Goal: Task Accomplishment & Management: Manage account settings

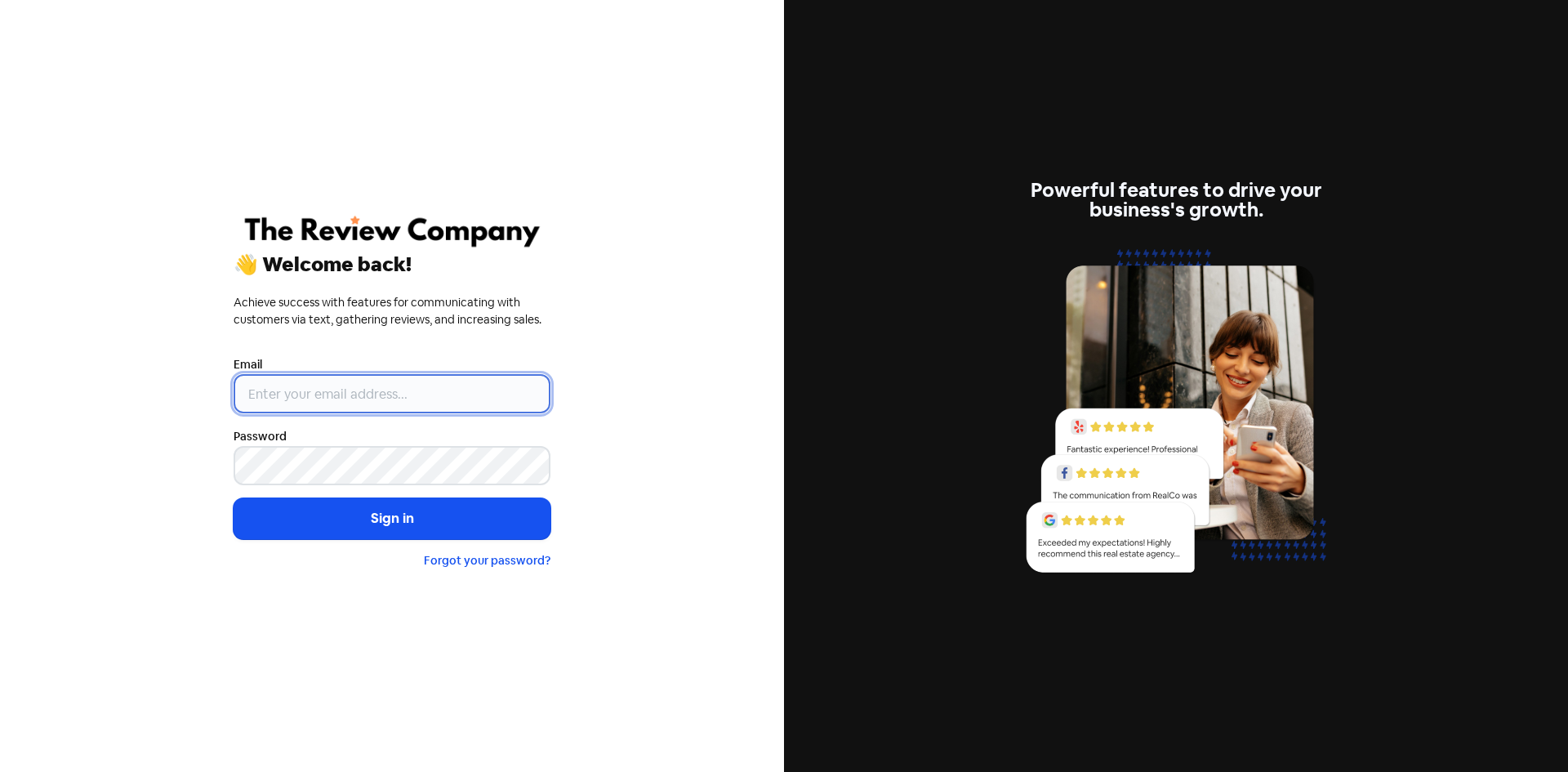
type input "[EMAIL_ADDRESS][DOMAIN_NAME]"
click at [272, 522] on button "Sign in" at bounding box center [391, 518] width 317 height 41
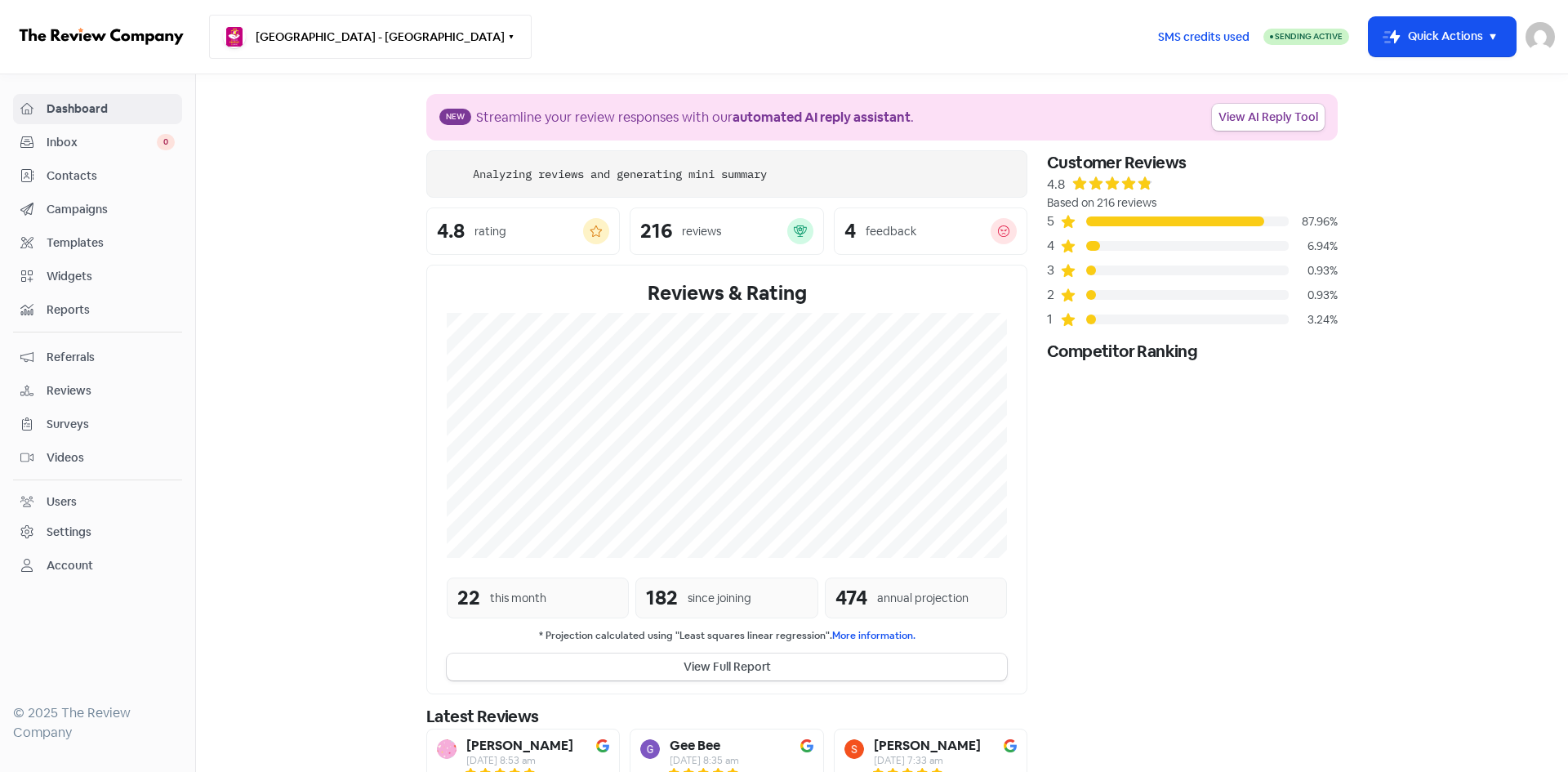
click at [371, 33] on button "Bangor Medical Centre - Bangor" at bounding box center [371, 36] width 323 height 44
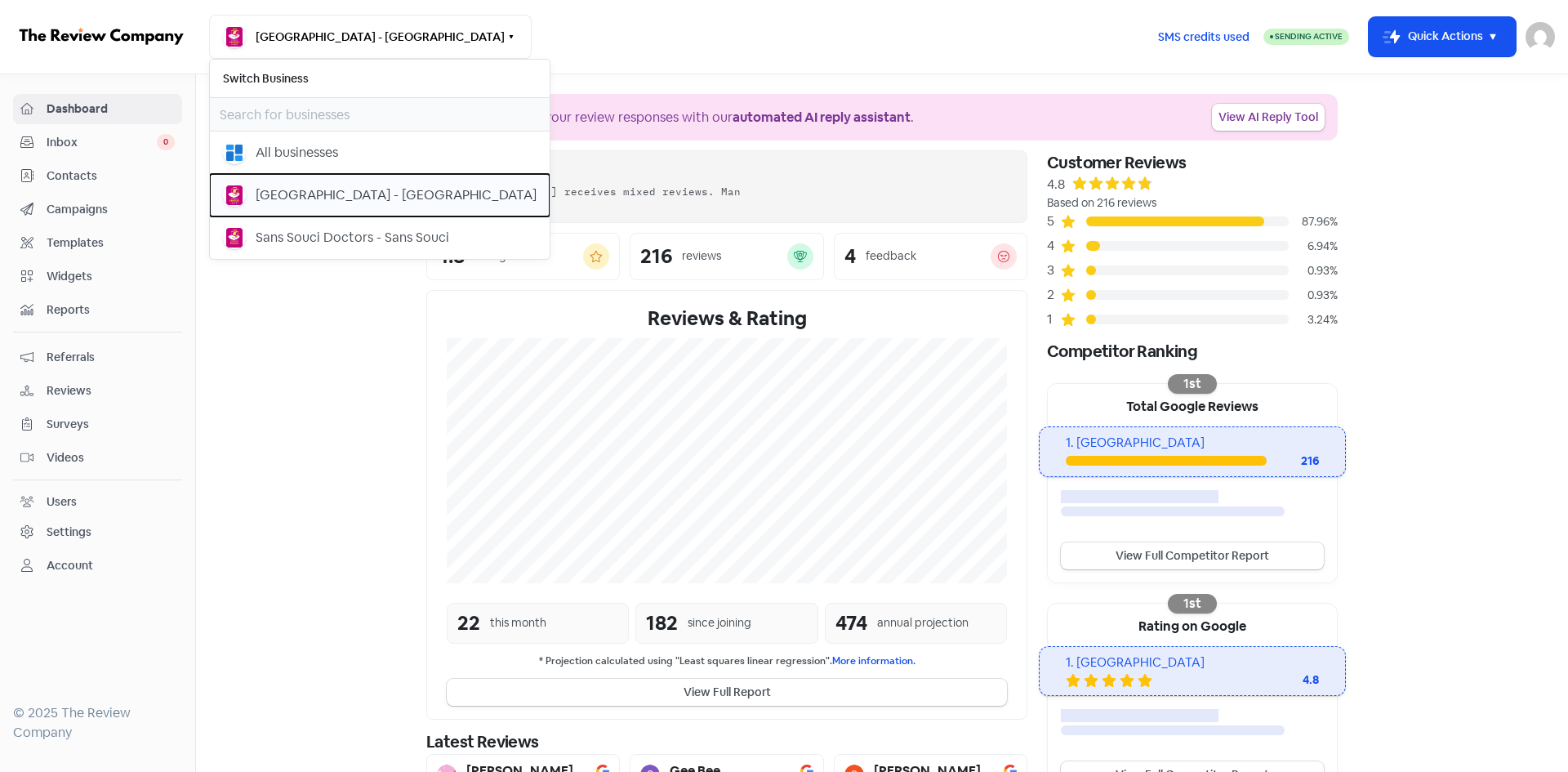
click at [309, 193] on div "[GEOGRAPHIC_DATA] - [GEOGRAPHIC_DATA]" at bounding box center [397, 195] width 281 height 20
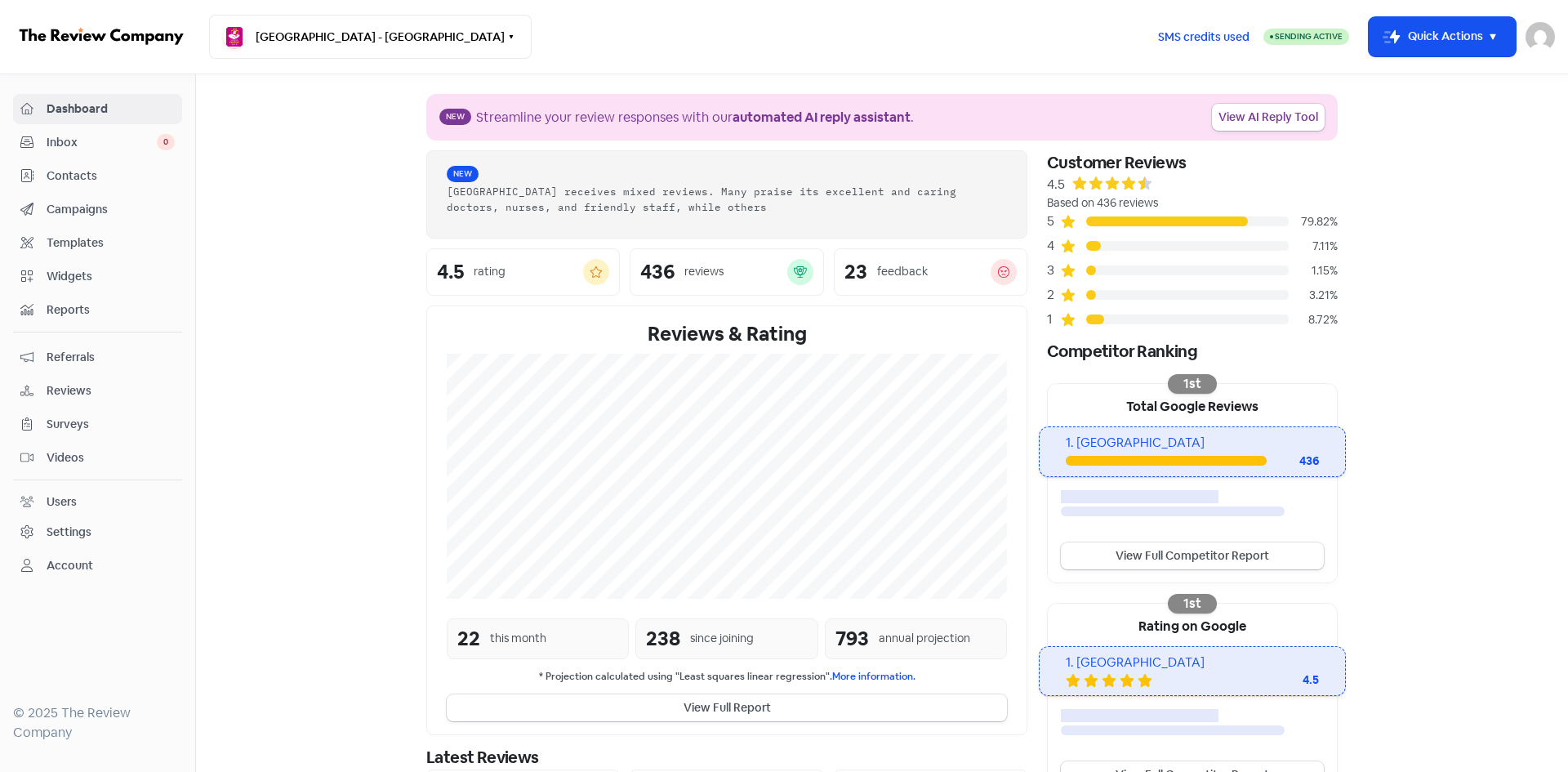
click at [92, 204] on span "Campaigns" at bounding box center [111, 210] width 128 height 17
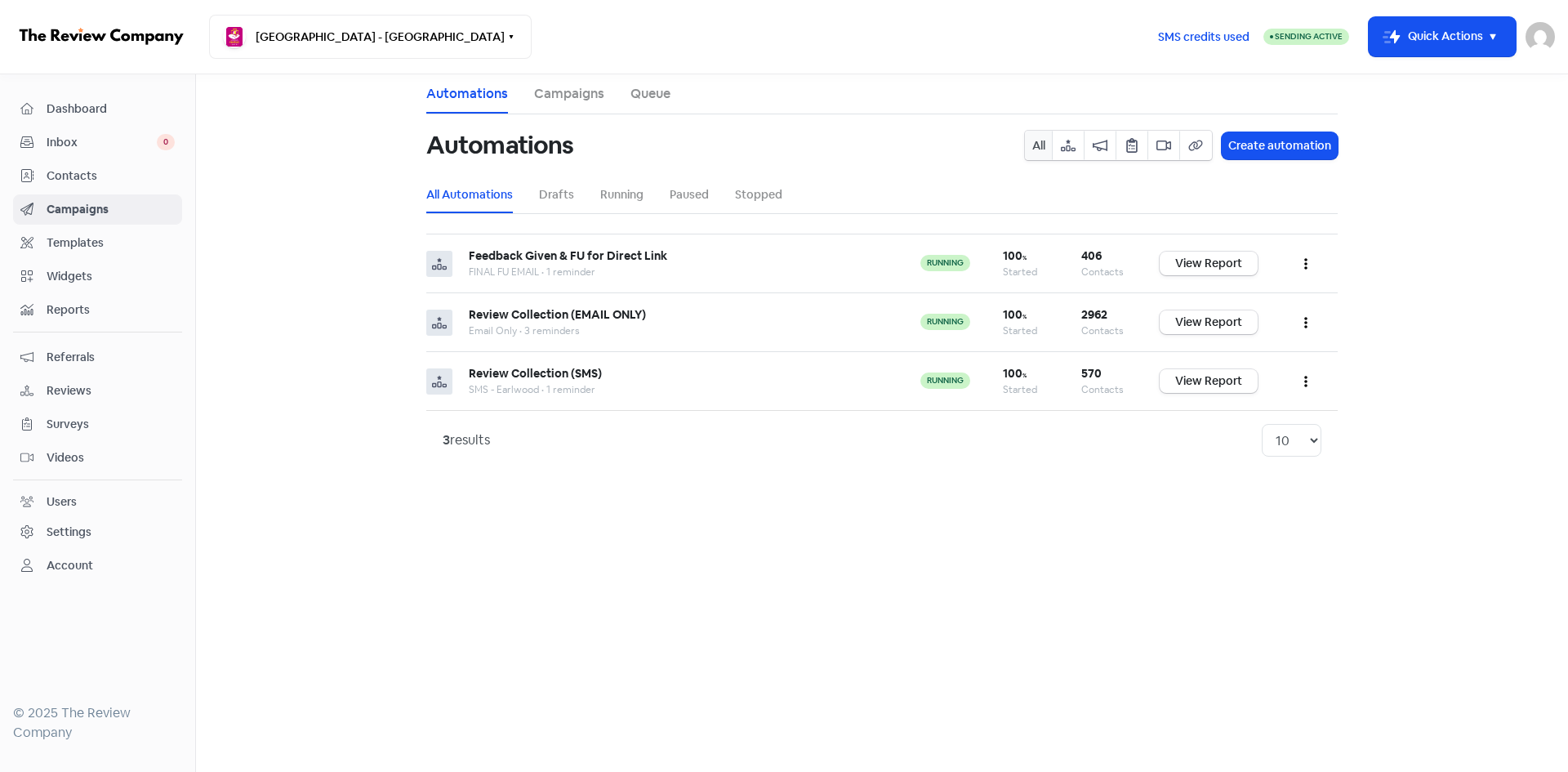
click at [90, 179] on span "Contacts" at bounding box center [111, 176] width 128 height 17
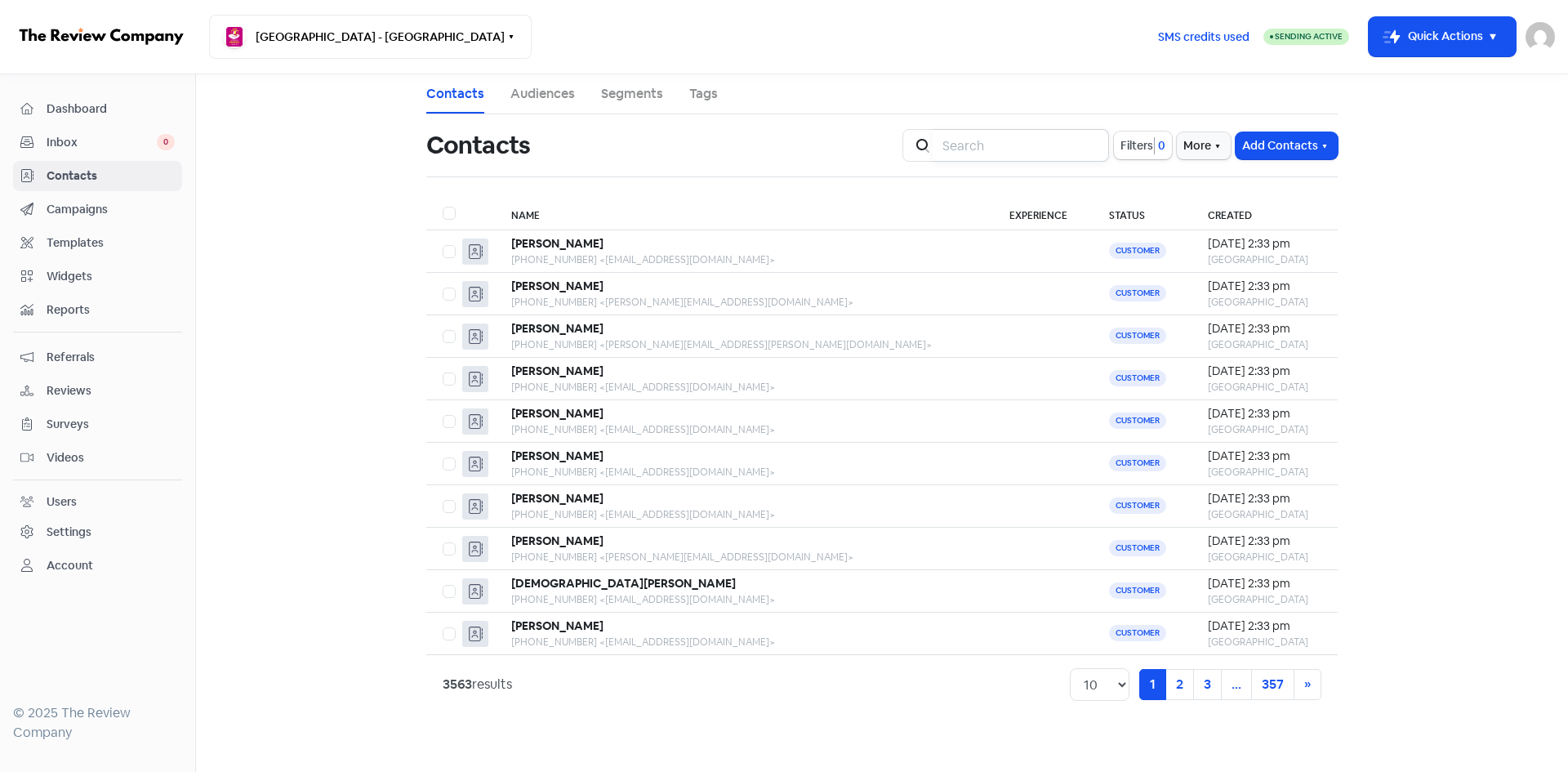
click at [999, 146] on input "search" at bounding box center [1020, 146] width 176 height 33
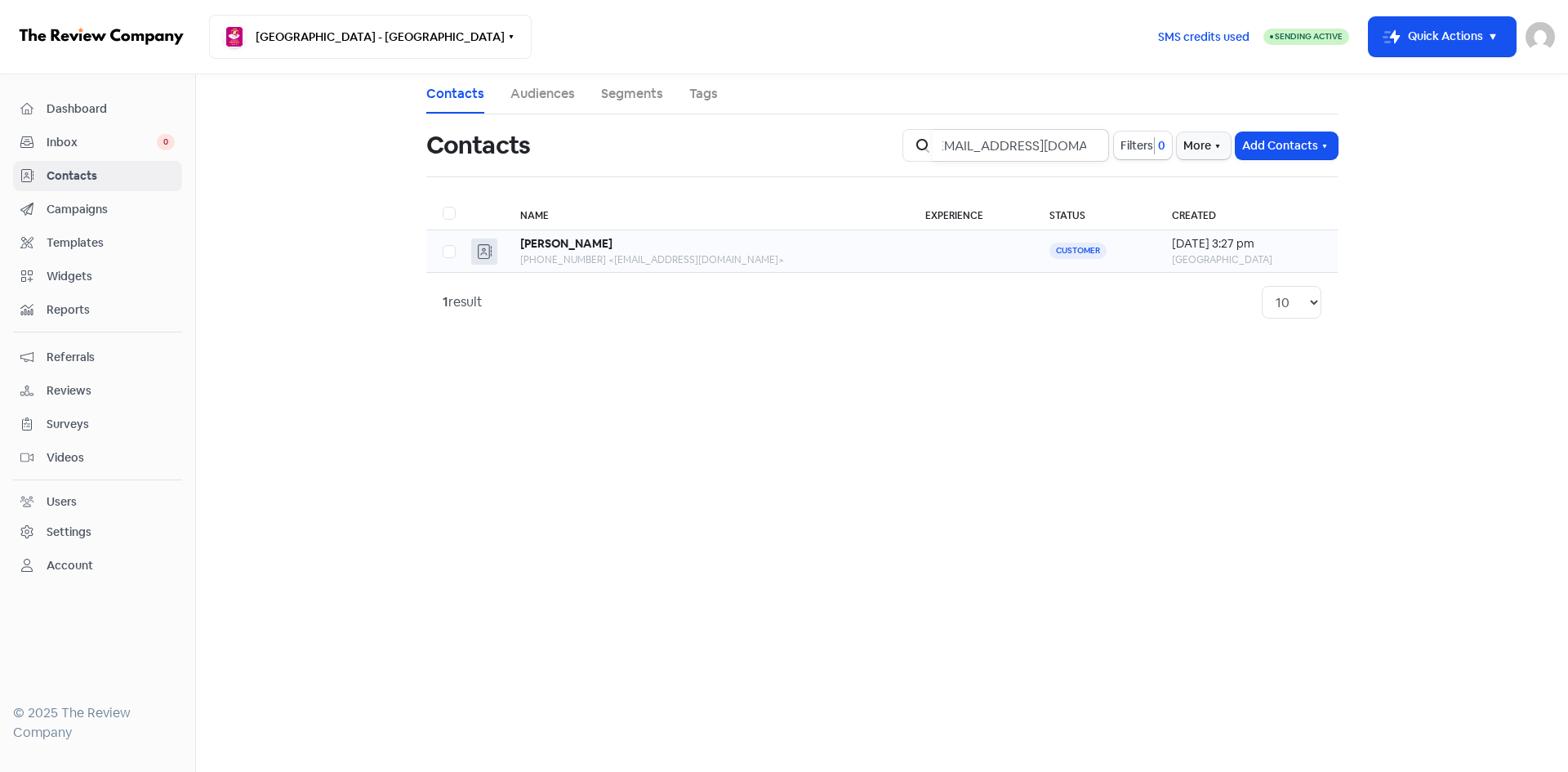
type input "walking4tlc@gmail.com"
click at [564, 261] on div "+61455305790 <walking4tlc@gmail.com>" at bounding box center [706, 259] width 372 height 15
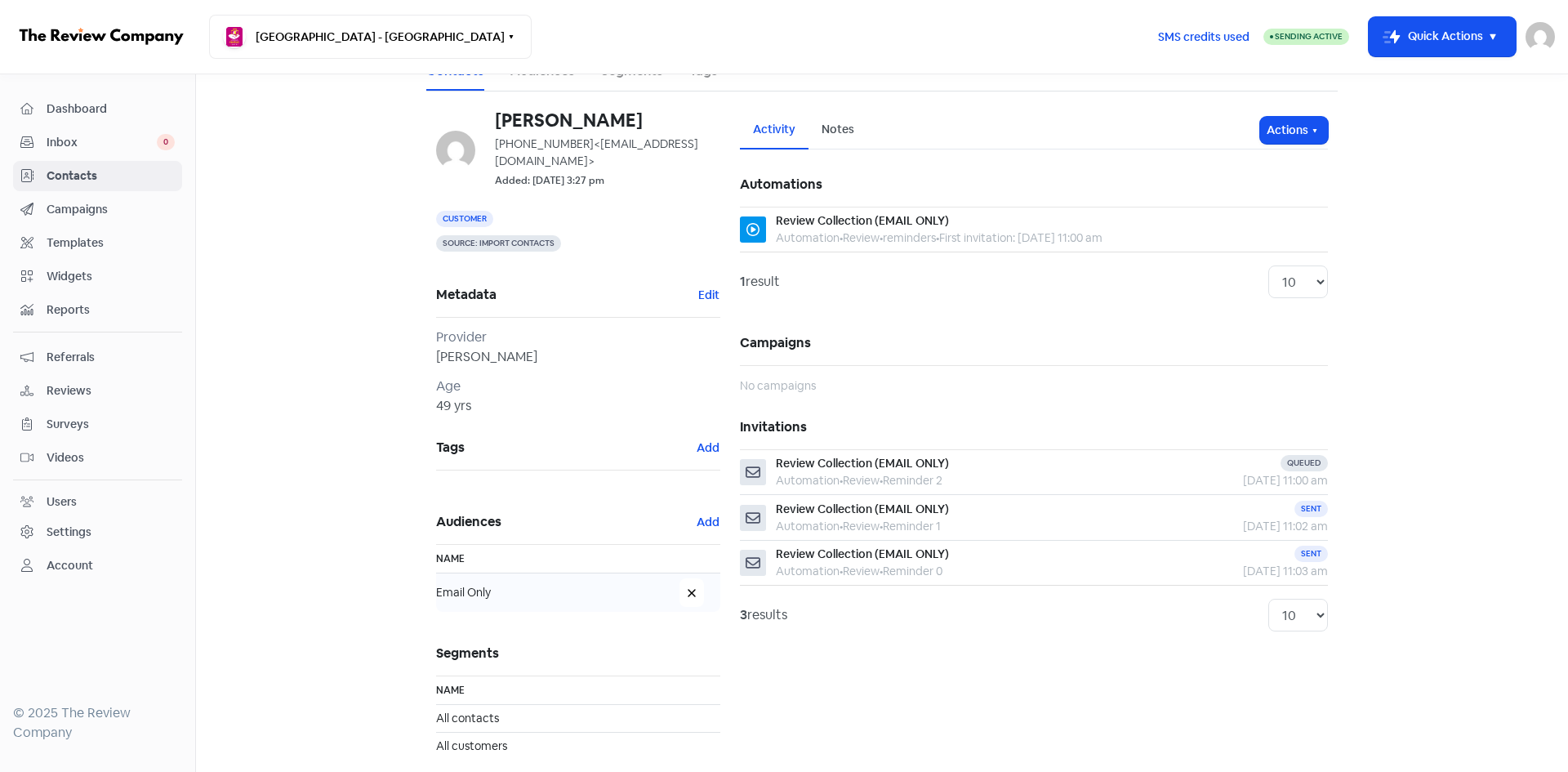
scroll to position [33, 0]
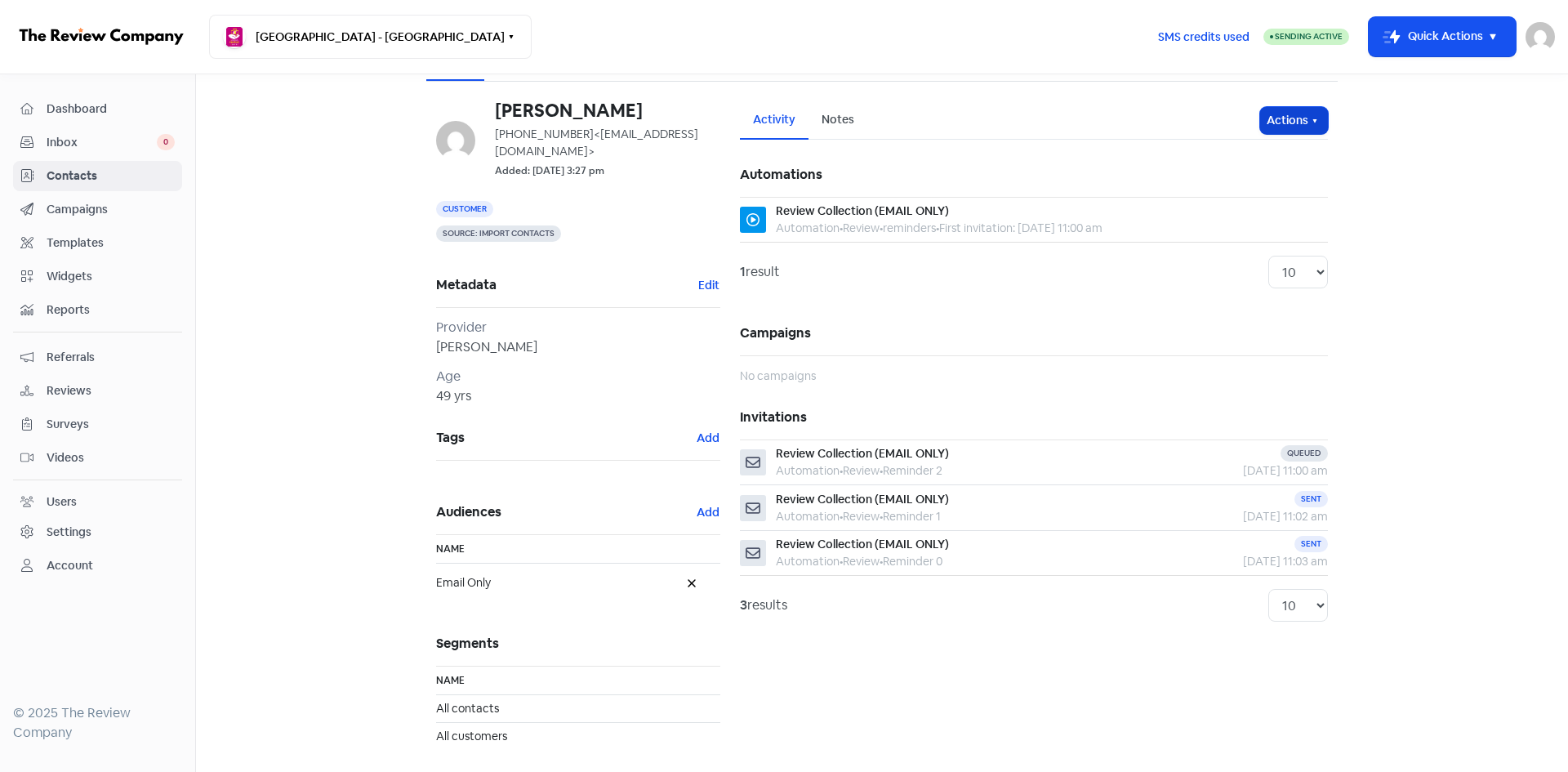
click at [1272, 115] on button "Actions" at bounding box center [1294, 120] width 68 height 27
click at [1251, 223] on button "Unsubscribe" at bounding box center [1263, 229] width 129 height 33
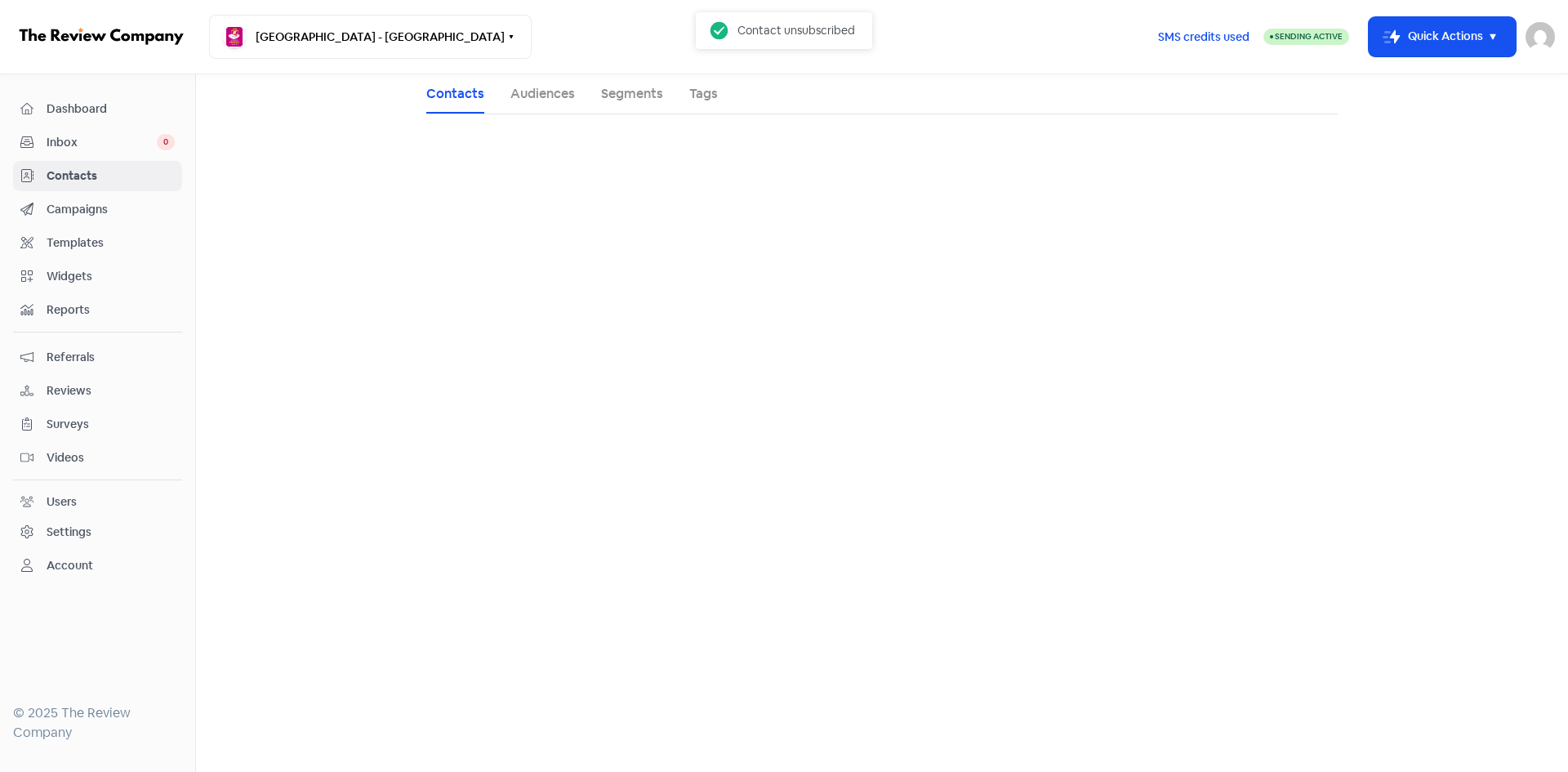
scroll to position [0, 0]
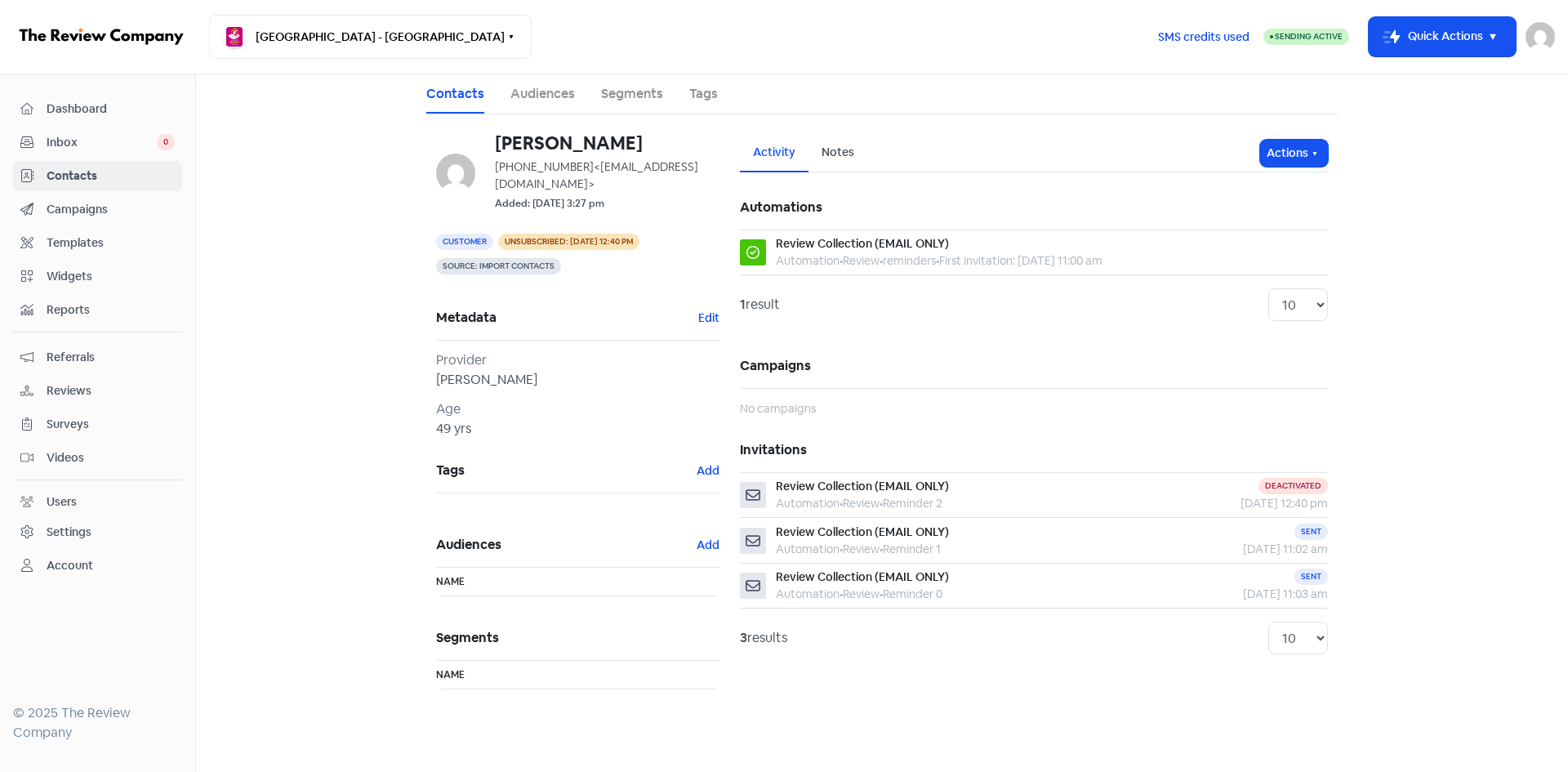
click at [489, 95] on ul "Contacts Audiences Segments Tags" at bounding box center [882, 95] width 912 height 40
click at [455, 100] on link "Contacts" at bounding box center [455, 94] width 58 height 20
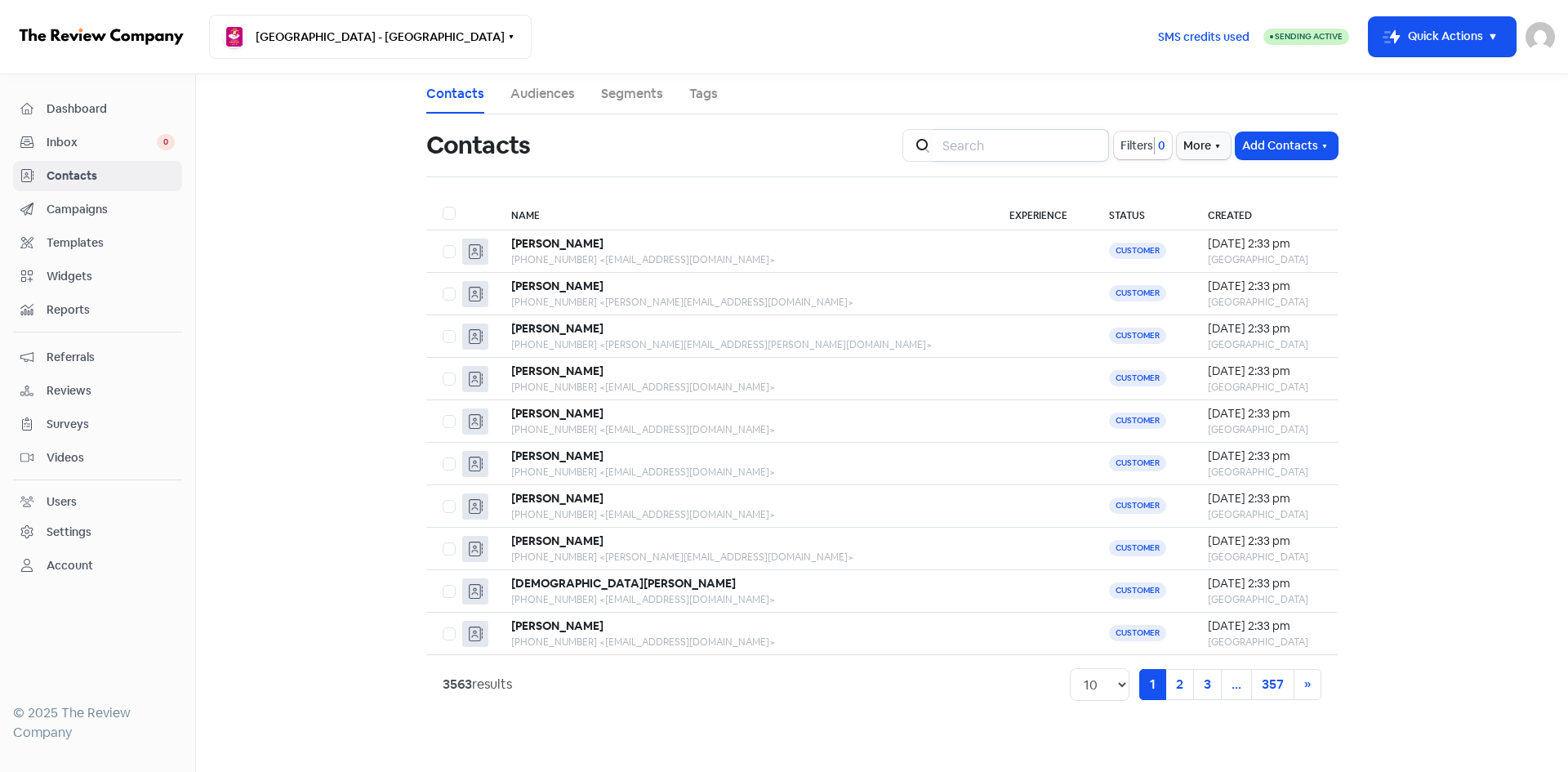
click at [1047, 140] on input "search" at bounding box center [1020, 146] width 176 height 33
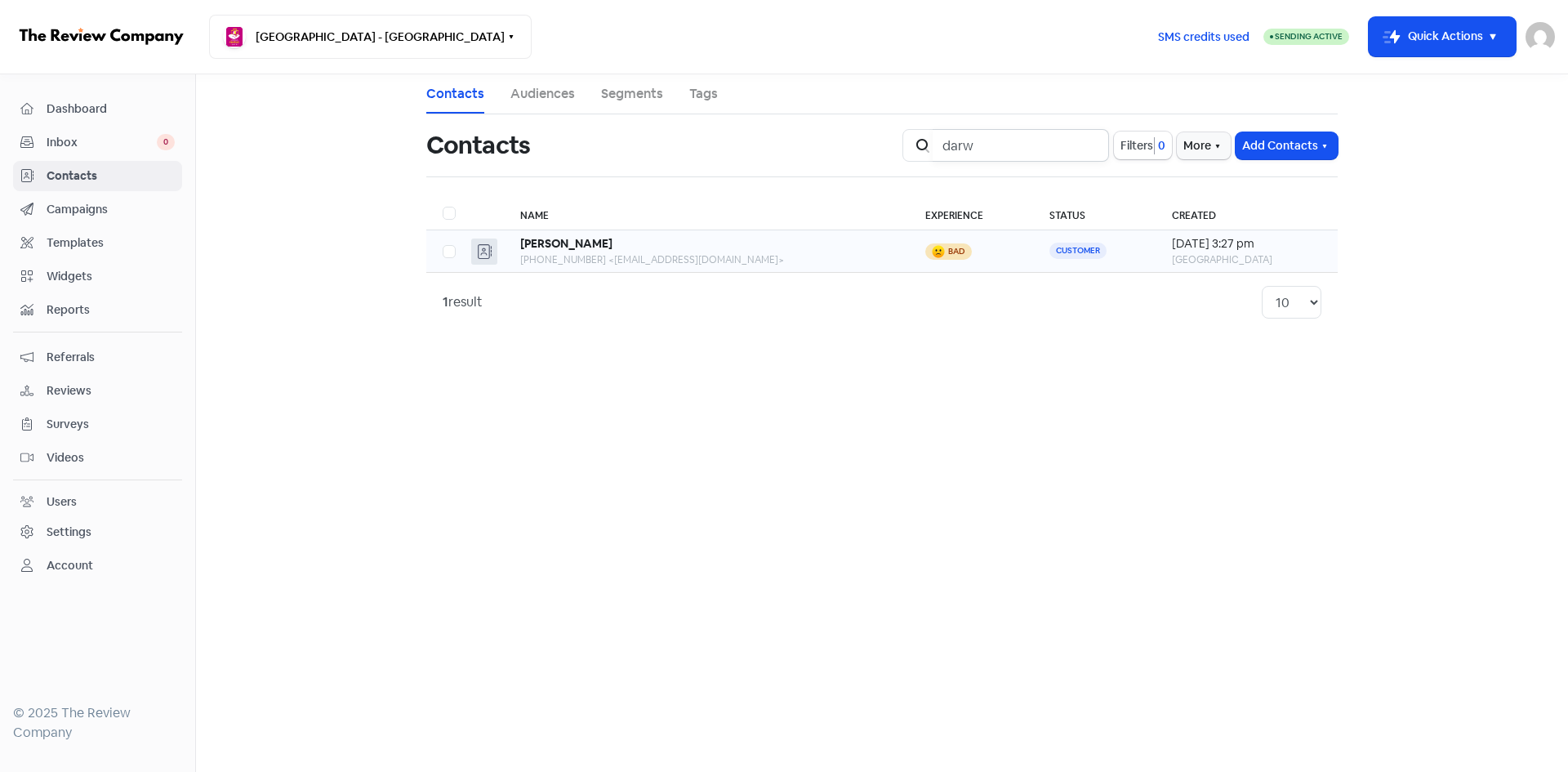
type input "darw"
click at [565, 258] on div "+61422334843 <mariashopie145@gmail.com>" at bounding box center [706, 259] width 372 height 15
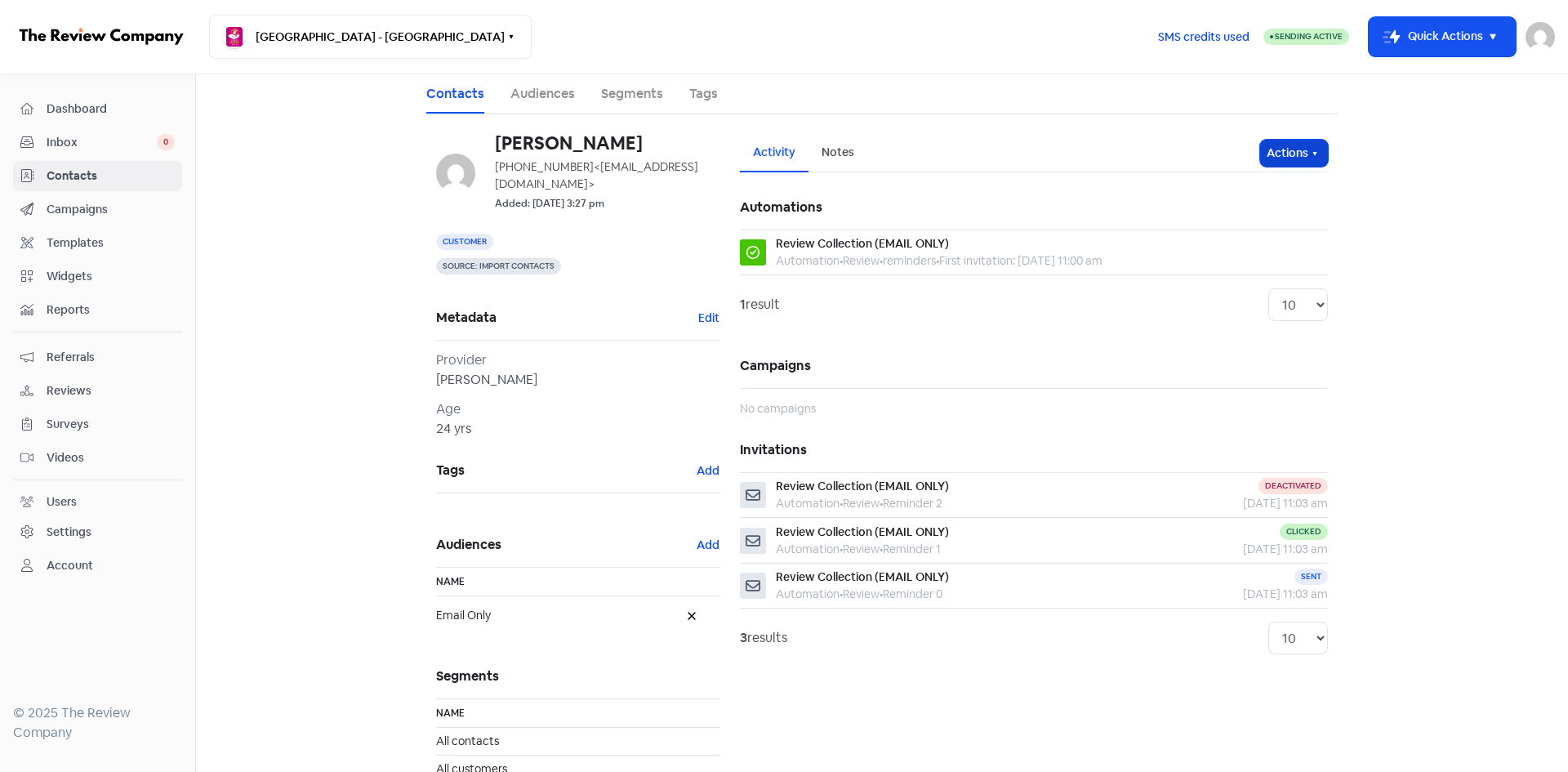
click at [1290, 146] on button "Actions" at bounding box center [1294, 153] width 68 height 27
click at [1277, 272] on button "Unsubscribe" at bounding box center [1263, 261] width 129 height 33
click at [36, 147] on div "Inbox 0" at bounding box center [98, 142] width 154 height 19
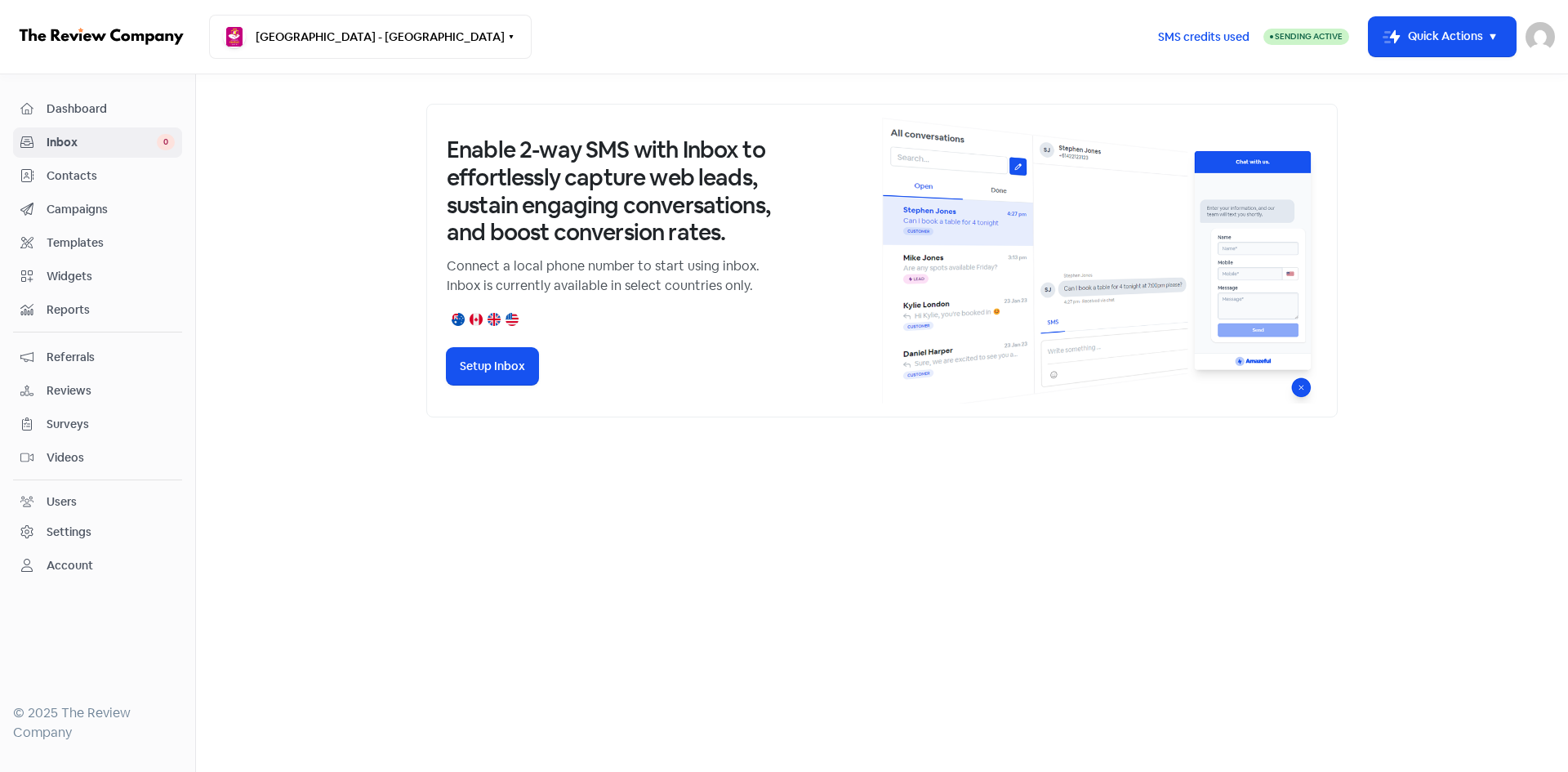
click at [82, 115] on span "Dashboard" at bounding box center [111, 109] width 128 height 17
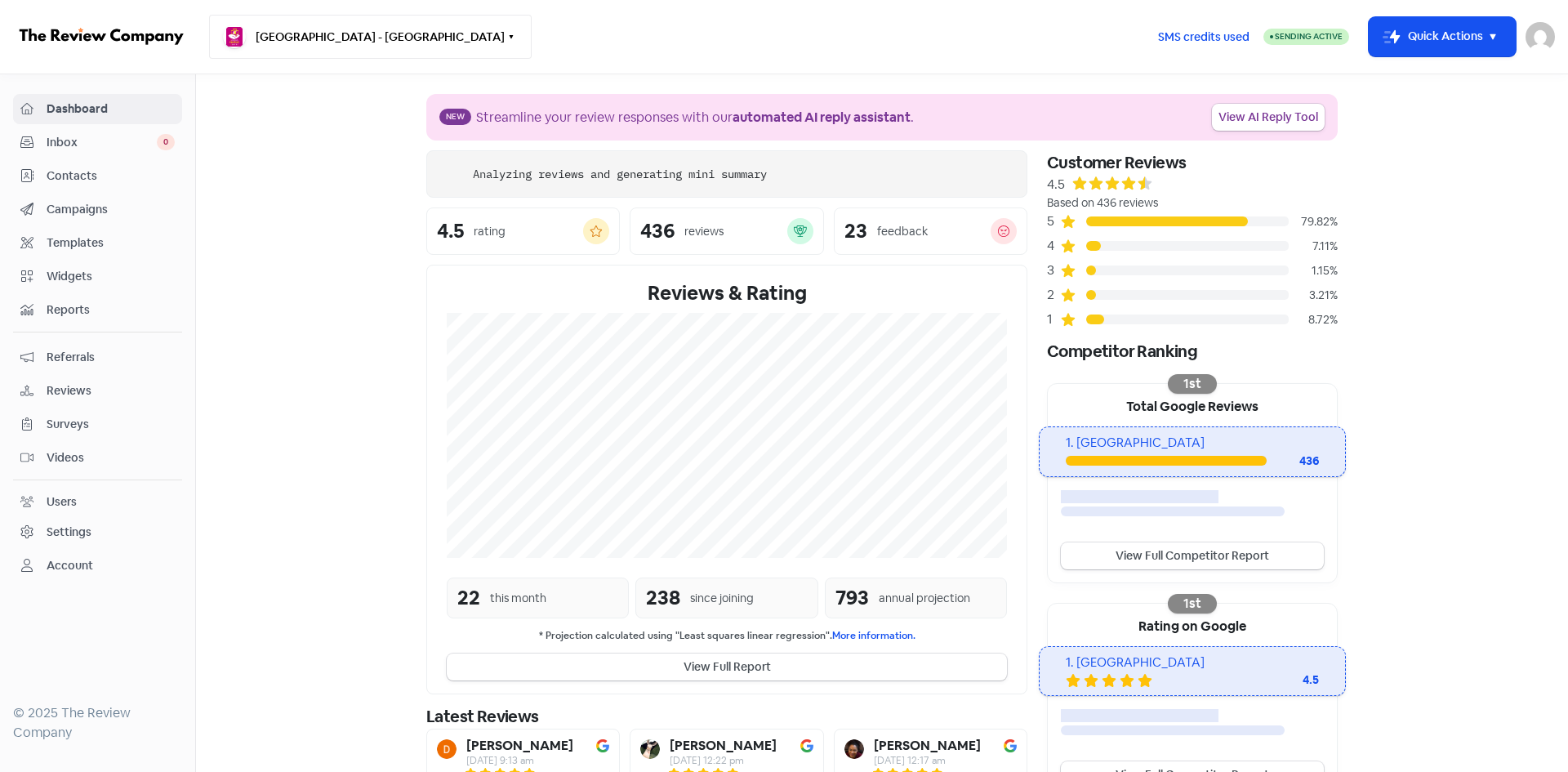
click at [308, 42] on button "[GEOGRAPHIC_DATA] - [GEOGRAPHIC_DATA]" at bounding box center [371, 36] width 323 height 44
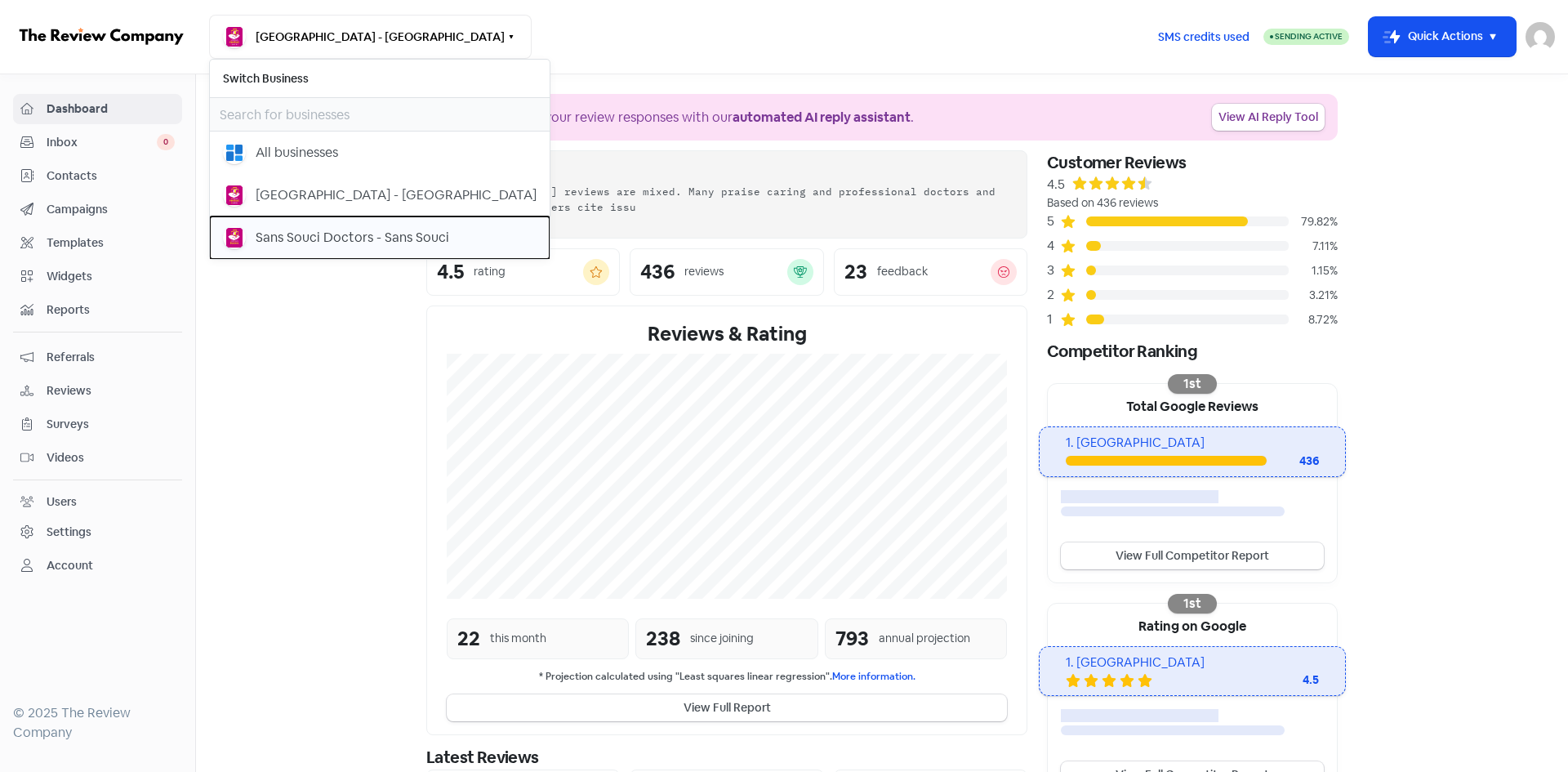
click at [299, 229] on div "Sans Souci Doctors - Sans Souci" at bounding box center [352, 238] width 194 height 20
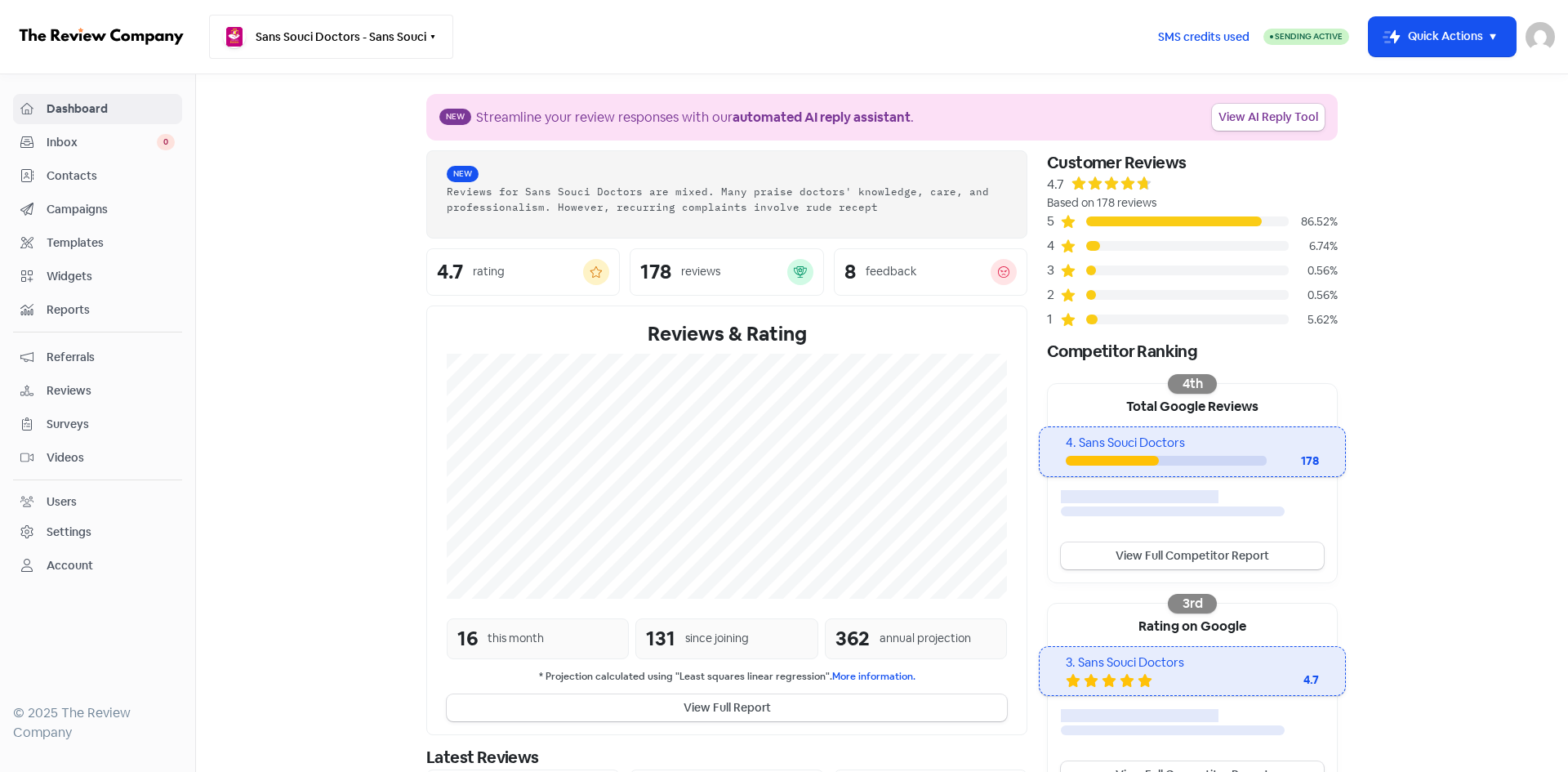
click at [332, 27] on button "Sans Souci Doctors - Sans Souci" at bounding box center [331, 36] width 244 height 44
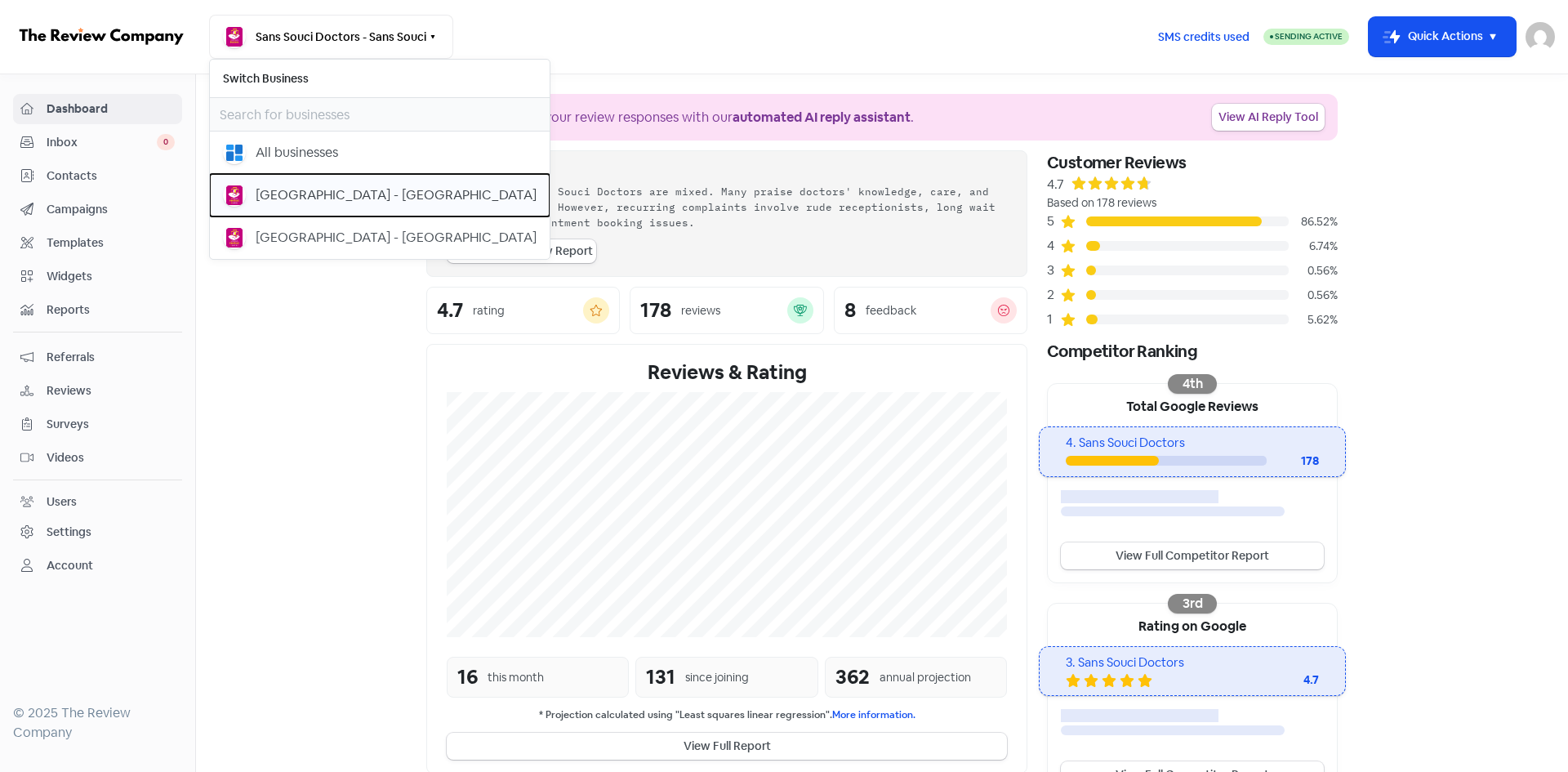
click at [328, 206] on button "[GEOGRAPHIC_DATA] - [GEOGRAPHIC_DATA]" at bounding box center [380, 195] width 340 height 43
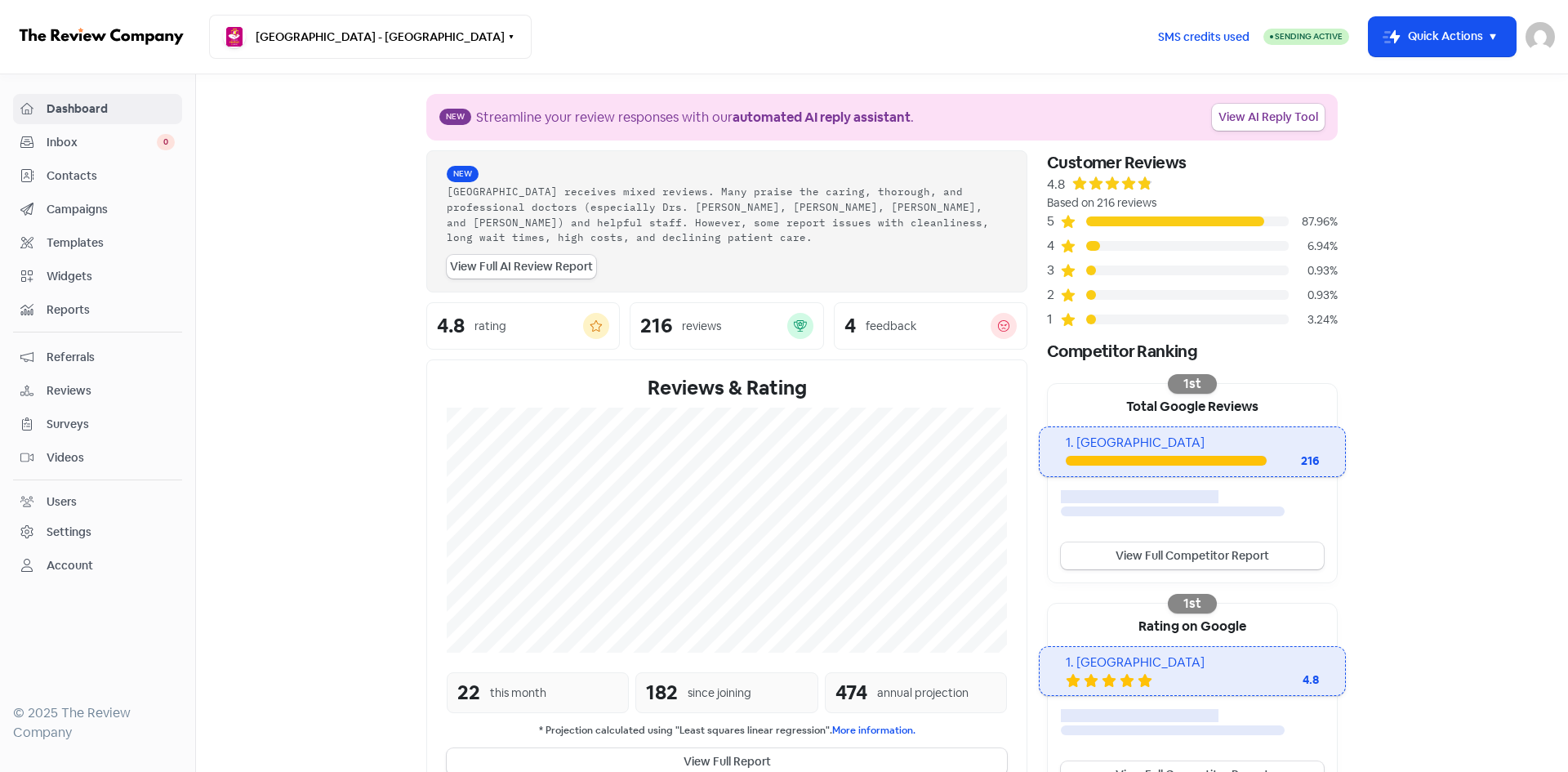
click at [1282, 31] on span "Sending Active" at bounding box center [1309, 36] width 68 height 10
select select "[GEOGRAPHIC_DATA]/[GEOGRAPHIC_DATA]"
select select "07:00:00"
select select "18:30:00"
select select "10:00:00"
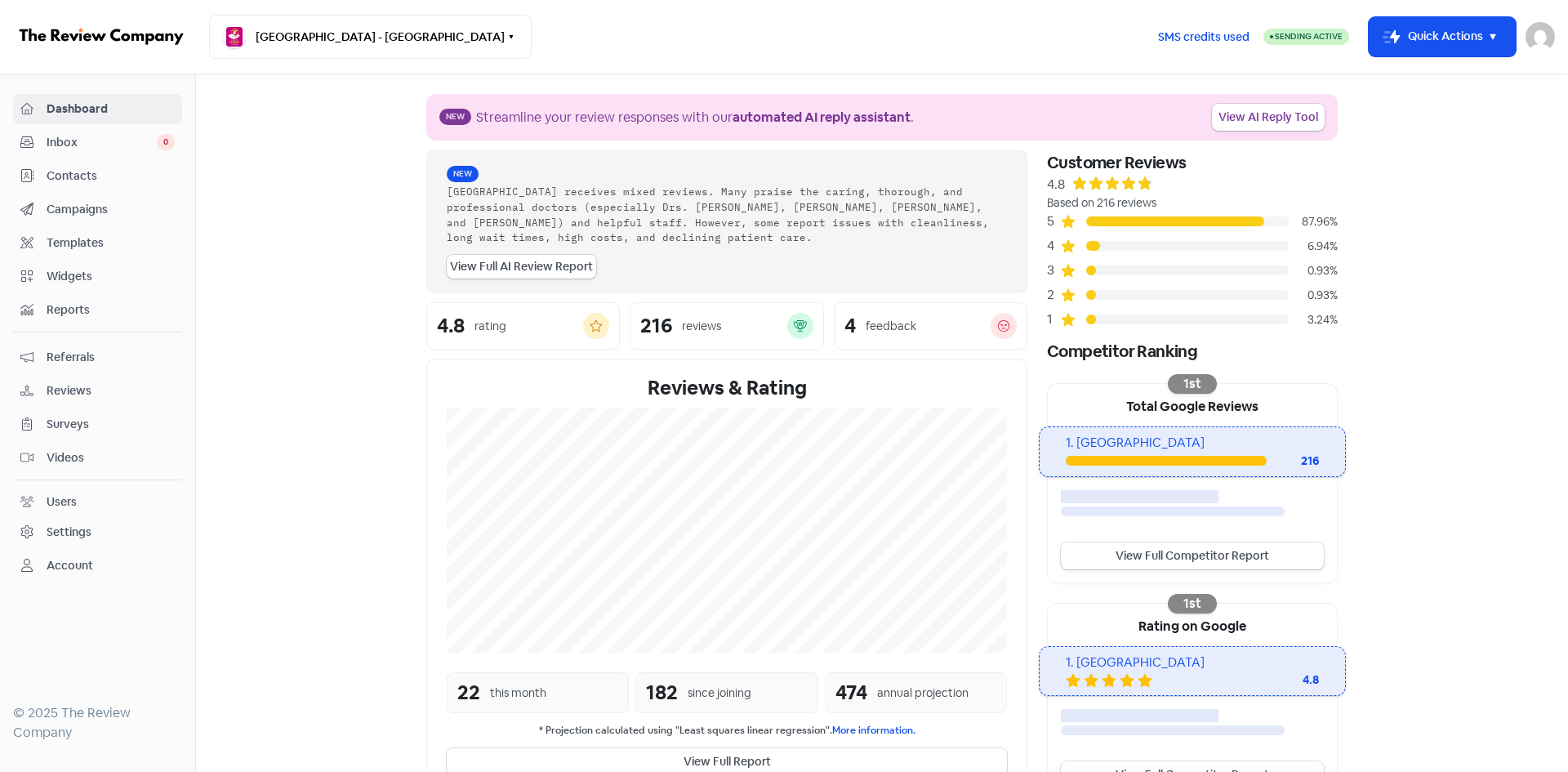
select select "17:30:00"
select select "10:00:00"
select select "18:30:00"
select select "10:00:00"
select select "17:30:00"
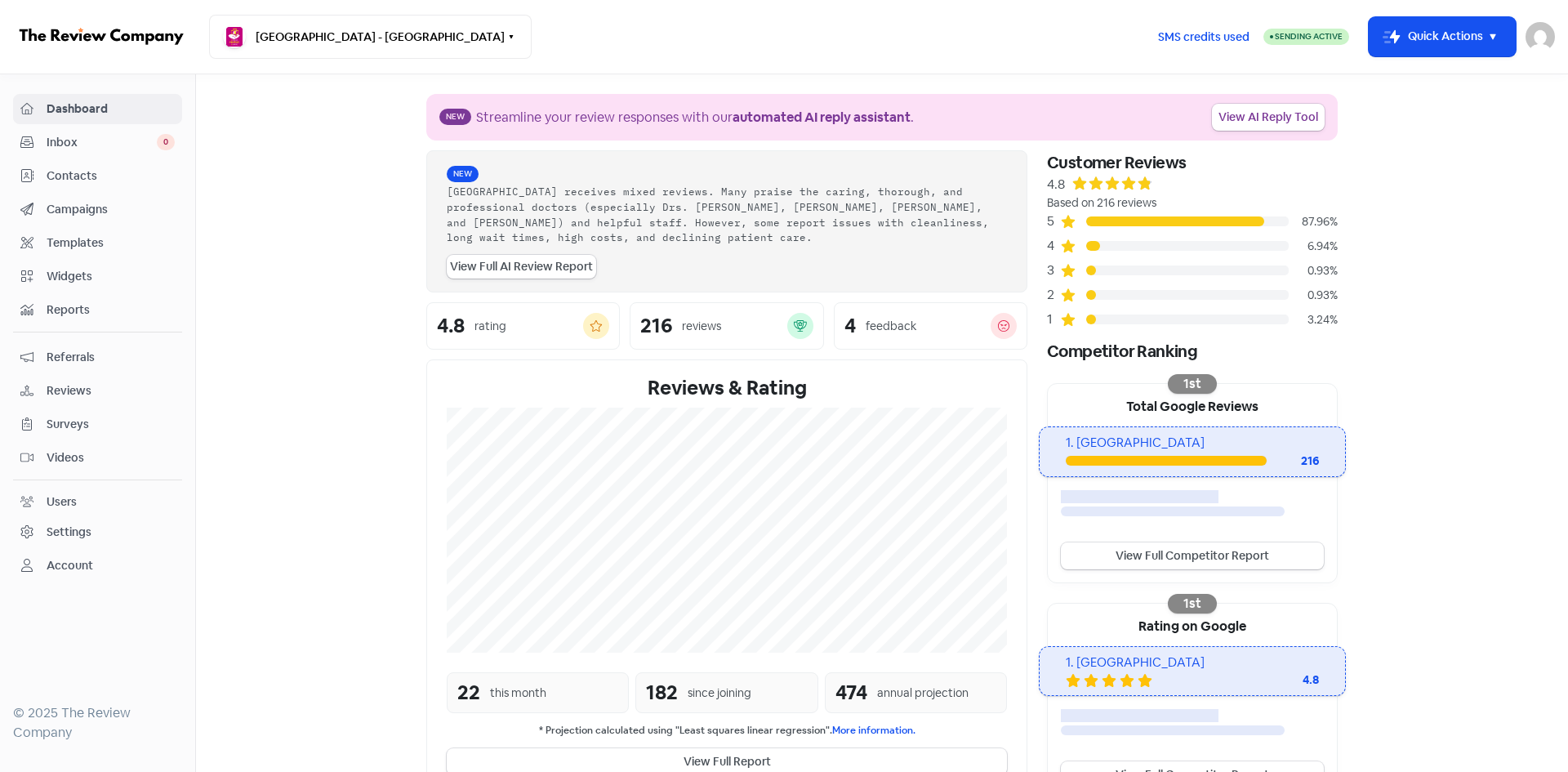
select select "10:00:00"
select select "17:30:00"
select select "09:00:00"
select select "17:30:00"
select select "AU"
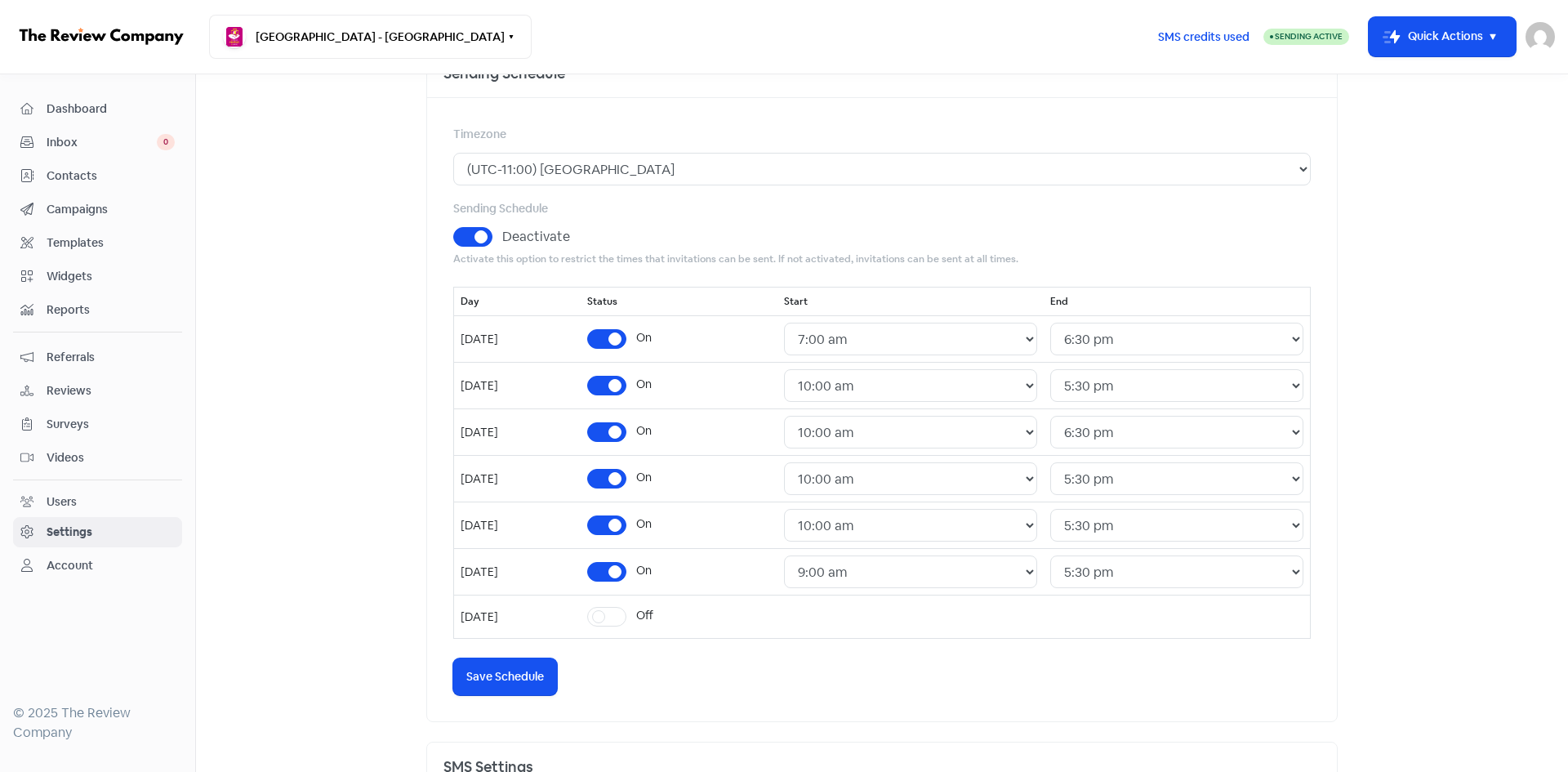
scroll to position [245, 0]
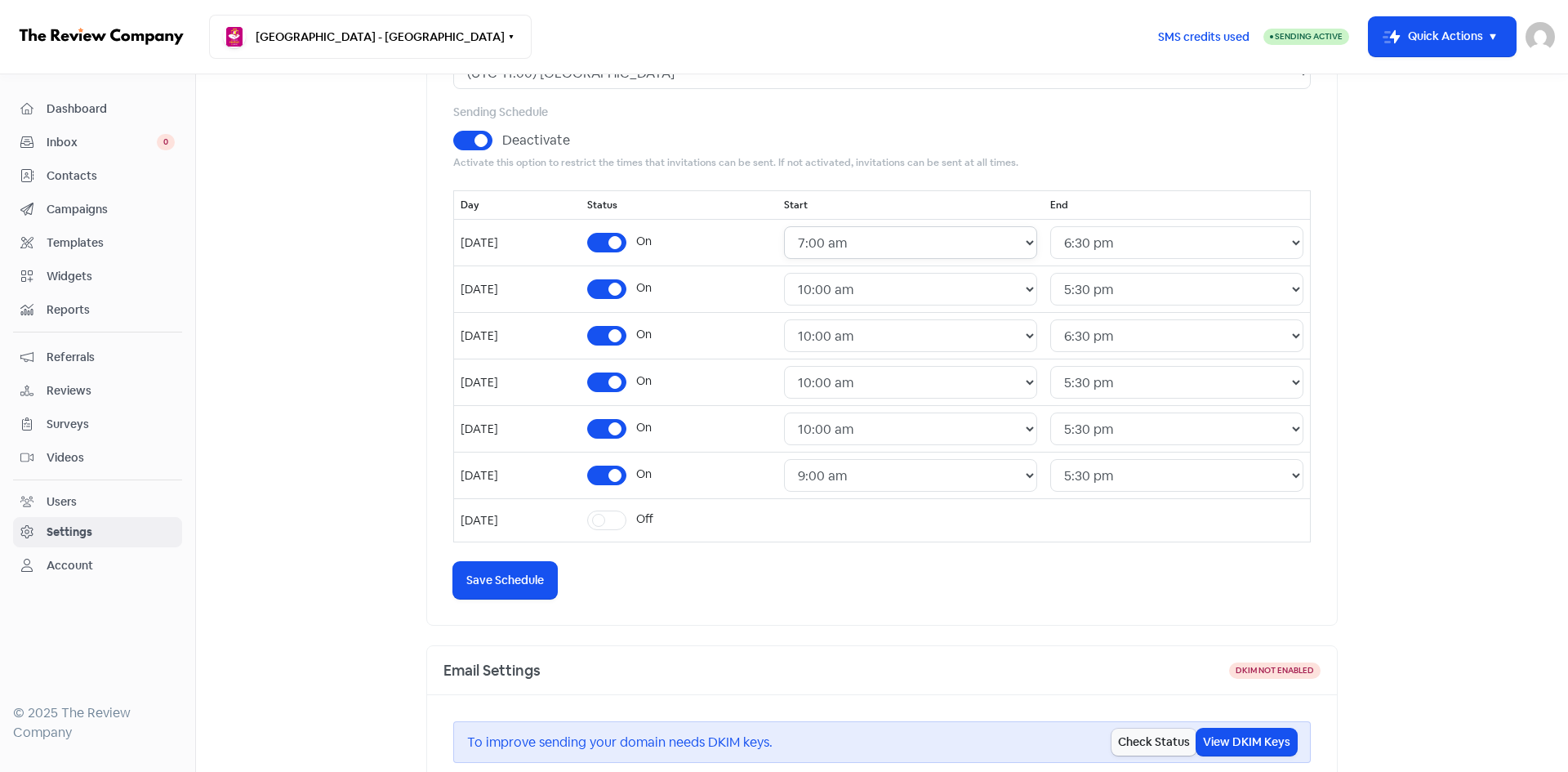
click at [981, 237] on select "24 Hours 12:00 am 12:30 am 1:00 am 1:30 am 2:00 am 2:30 am 3:00 am 3:30 am 4:00…" at bounding box center [911, 243] width 253 height 33
click at [815, 226] on select "24 Hours 12:00 am 12:30 am 1:00 am 1:30 am 2:00 am 2:30 am 3:00 am 3:30 am 4:00…" at bounding box center [911, 243] width 253 height 33
click at [919, 233] on select "24 Hours 12:00 am 12:30 am 1:00 am 1:30 am 2:00 am 2:30 am 3:00 am 3:30 am 4:00…" at bounding box center [911, 243] width 253 height 33
select select "10:00:00"
click at [815, 226] on select "24 Hours 12:00 am 12:30 am 1:00 am 1:30 am 2:00 am 2:30 am 3:00 am 3:30 am 4:00…" at bounding box center [911, 243] width 253 height 33
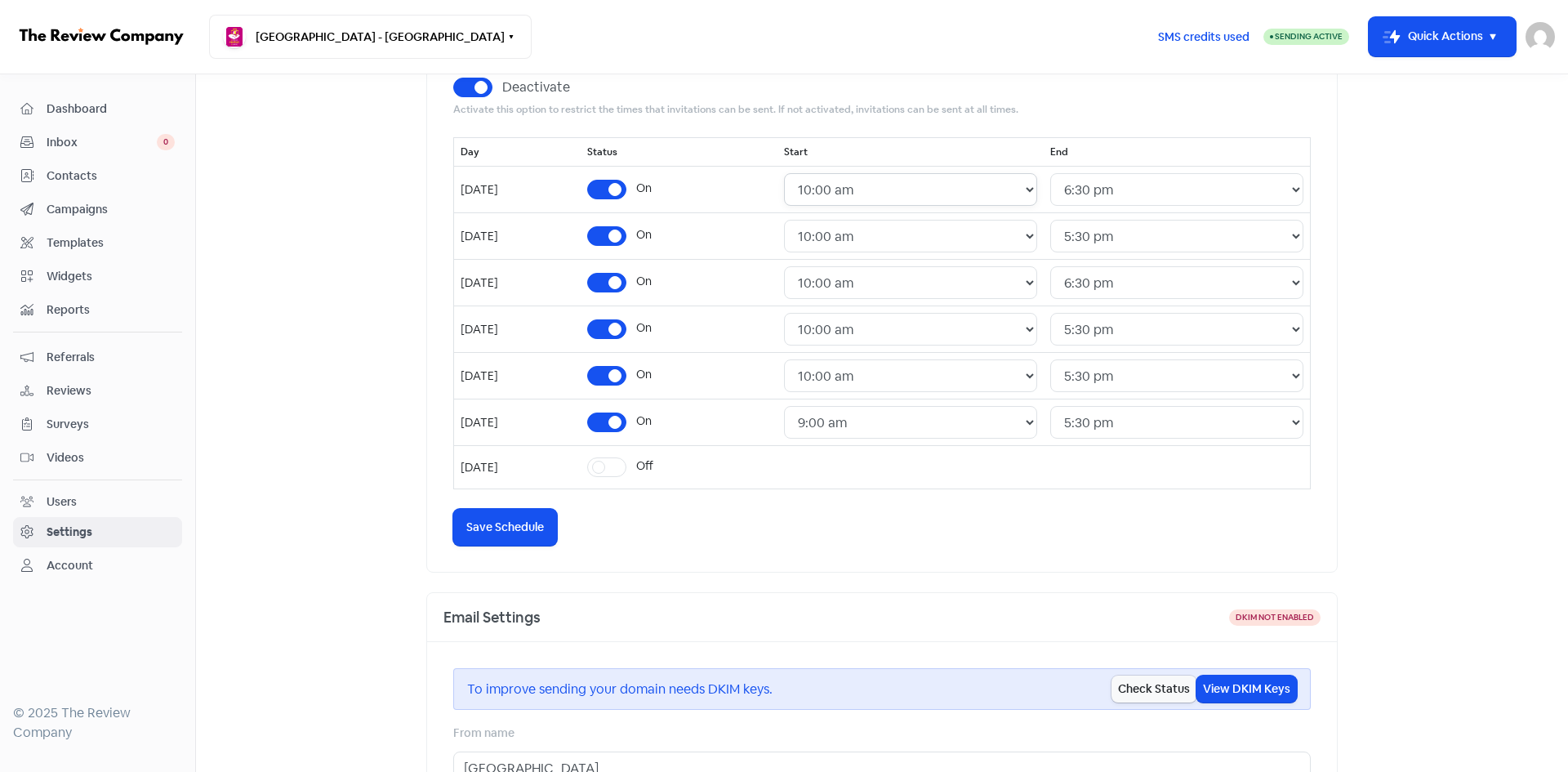
scroll to position [327, 0]
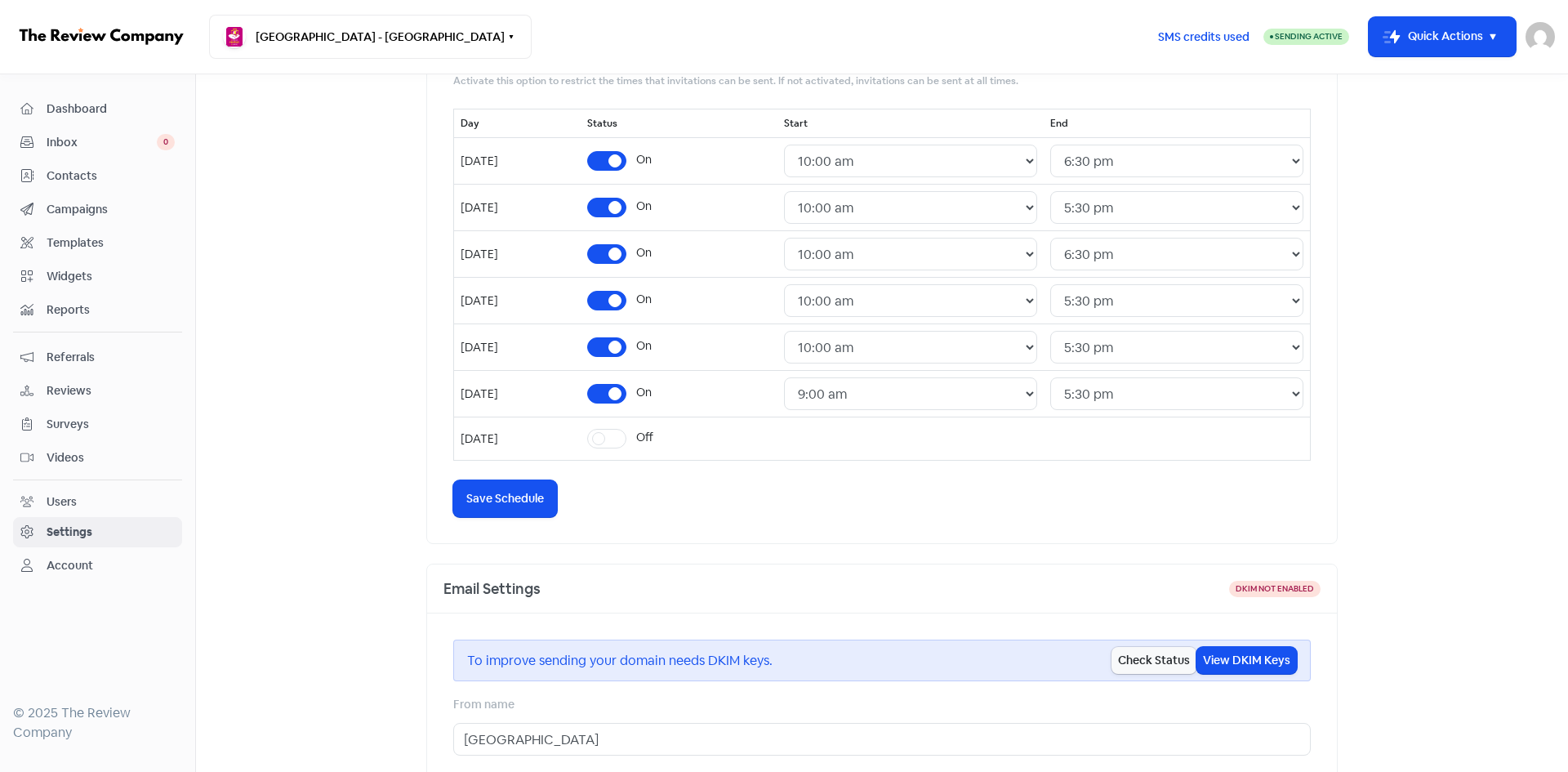
click at [516, 576] on div "Email Settings DKIM not enabled" at bounding box center [882, 588] width 910 height 49
click at [503, 493] on span "Save Schedule" at bounding box center [505, 499] width 77 height 17
click at [422, 33] on button "[GEOGRAPHIC_DATA] - [GEOGRAPHIC_DATA]" at bounding box center [371, 36] width 323 height 44
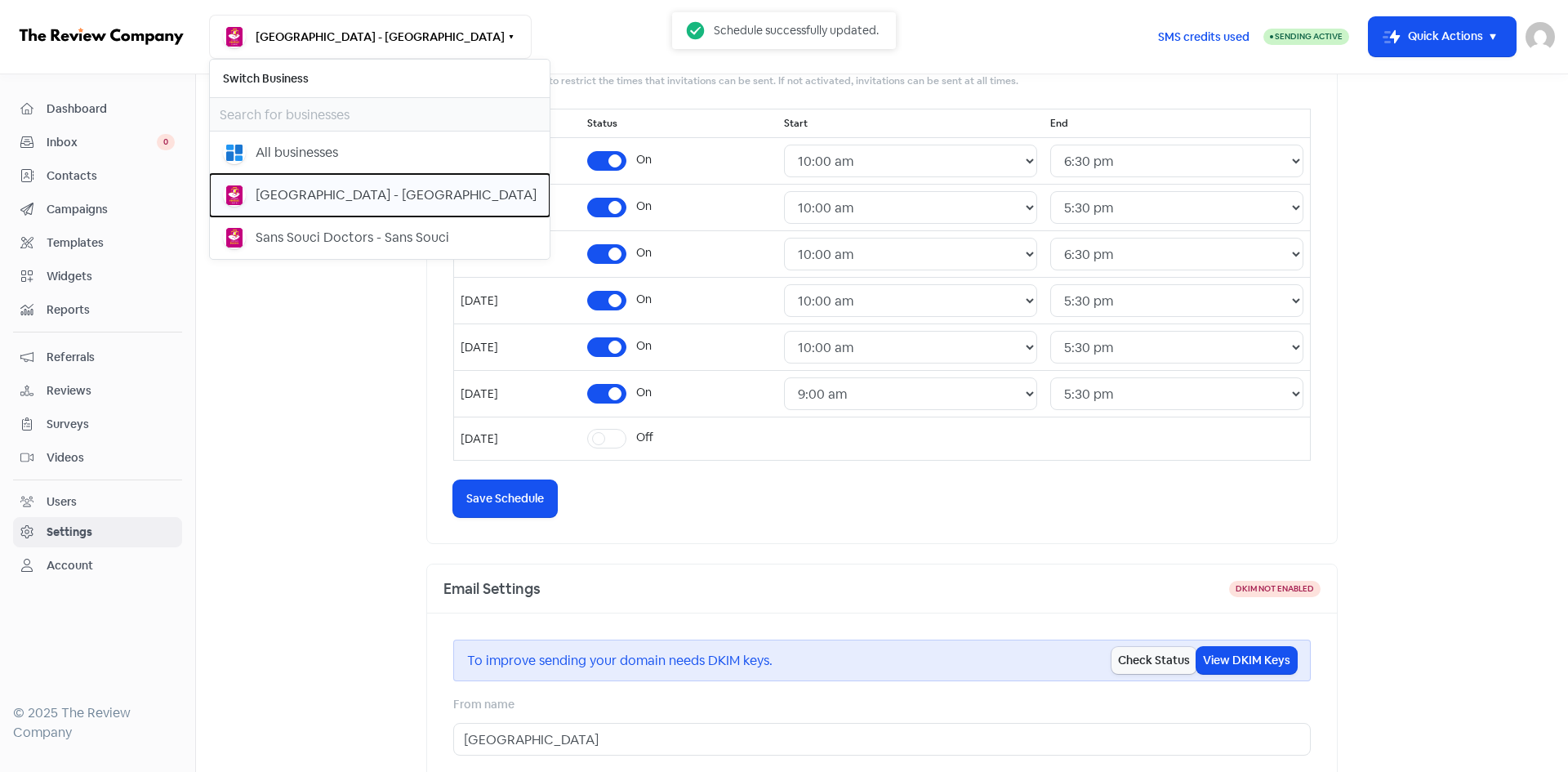
click at [313, 194] on div "[GEOGRAPHIC_DATA] - [GEOGRAPHIC_DATA]" at bounding box center [397, 195] width 281 height 20
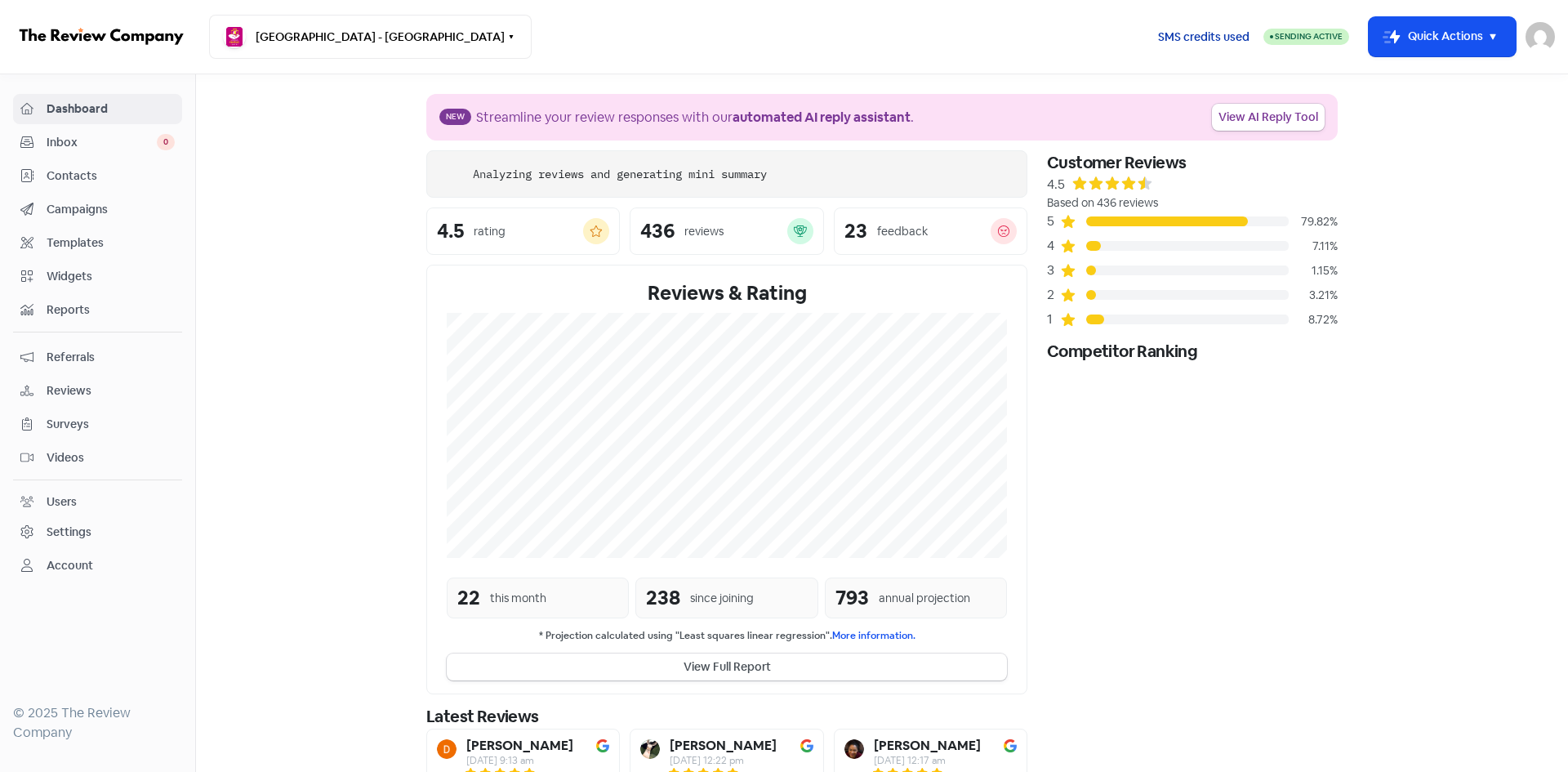
click at [1230, 46] on div "SMS credits used" at bounding box center [1204, 36] width 119 height 39
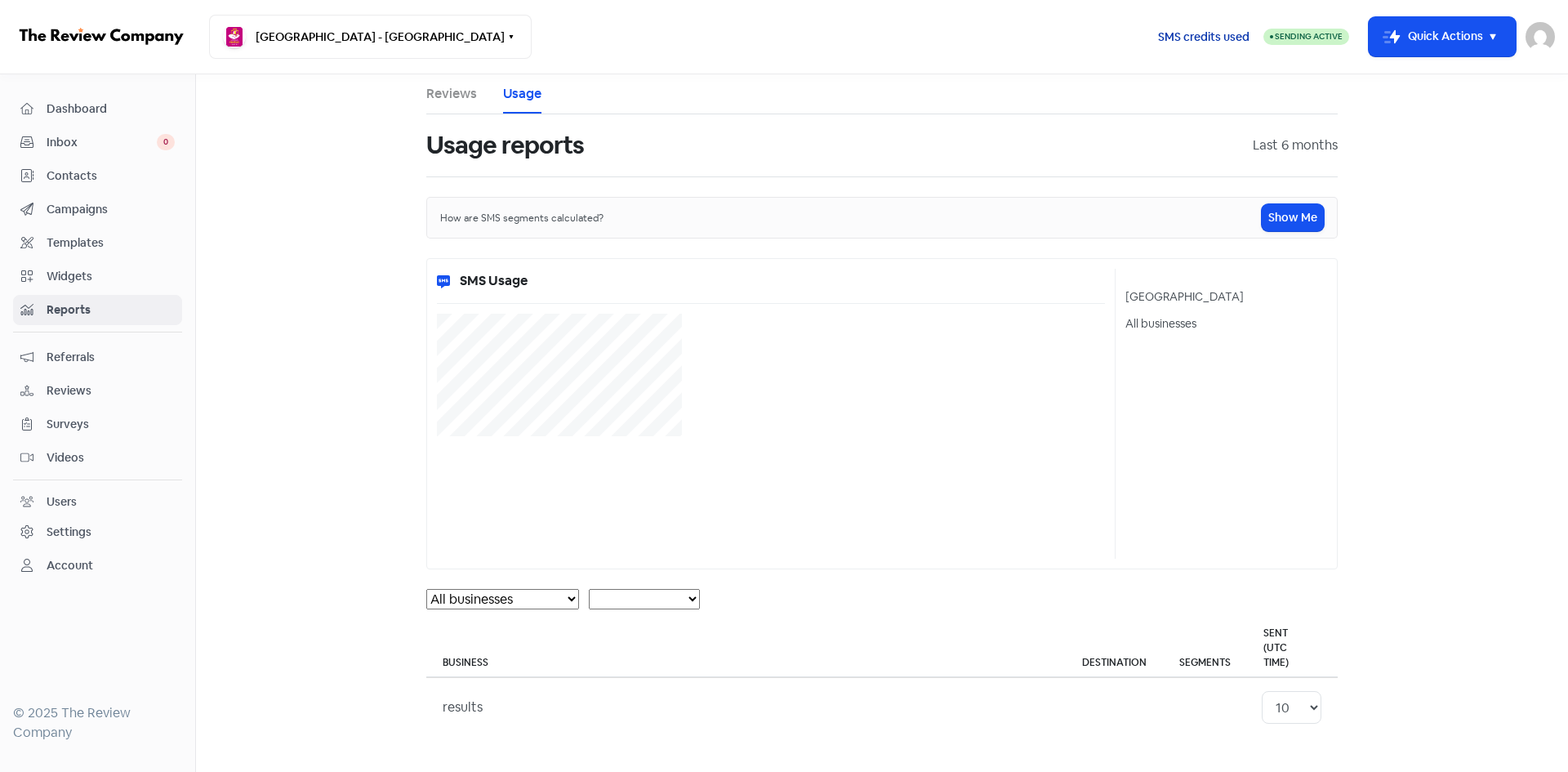
select select "[object Object]"
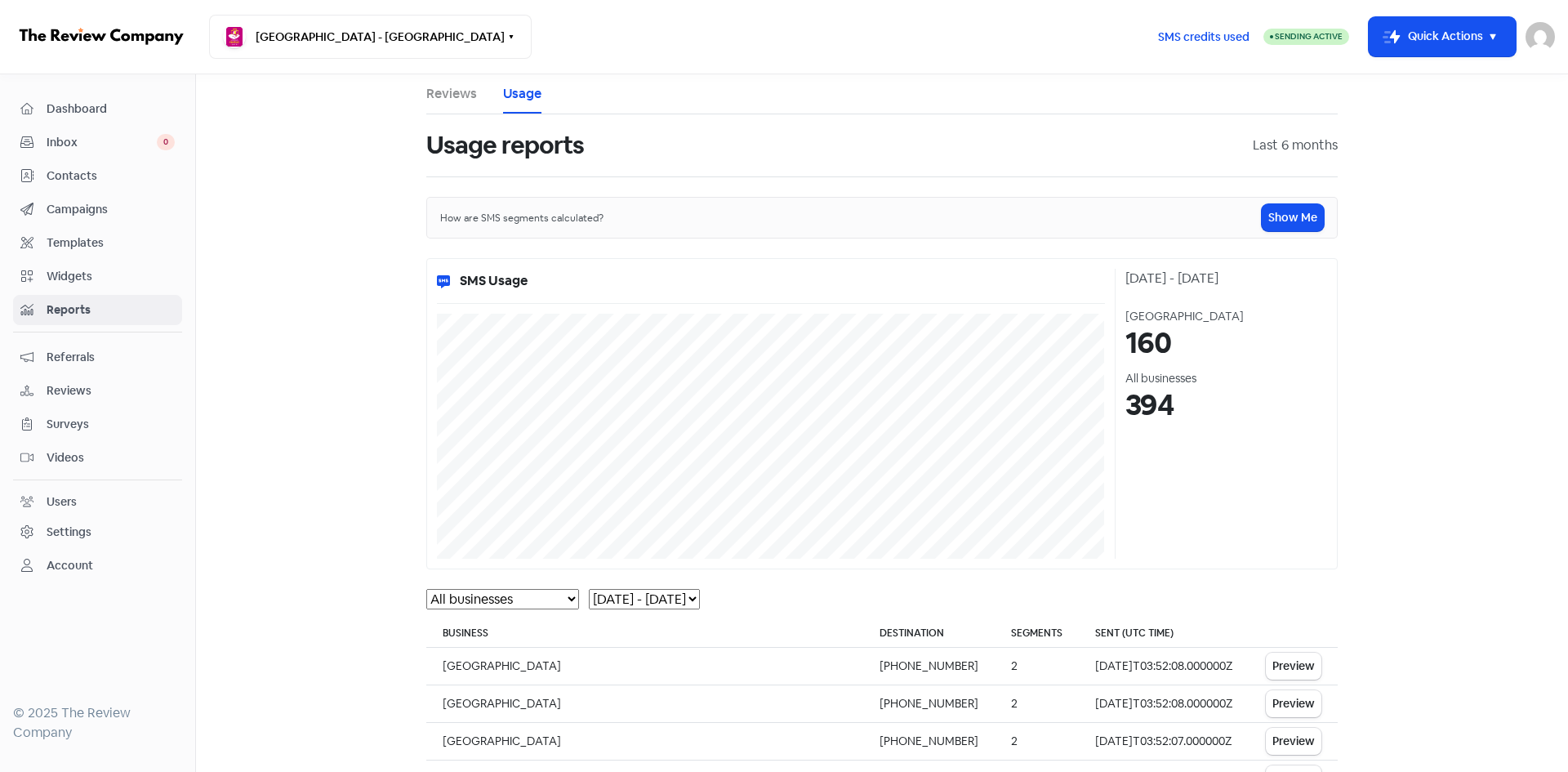
click at [1285, 43] on div "Sending Active" at bounding box center [1306, 36] width 86 height 16
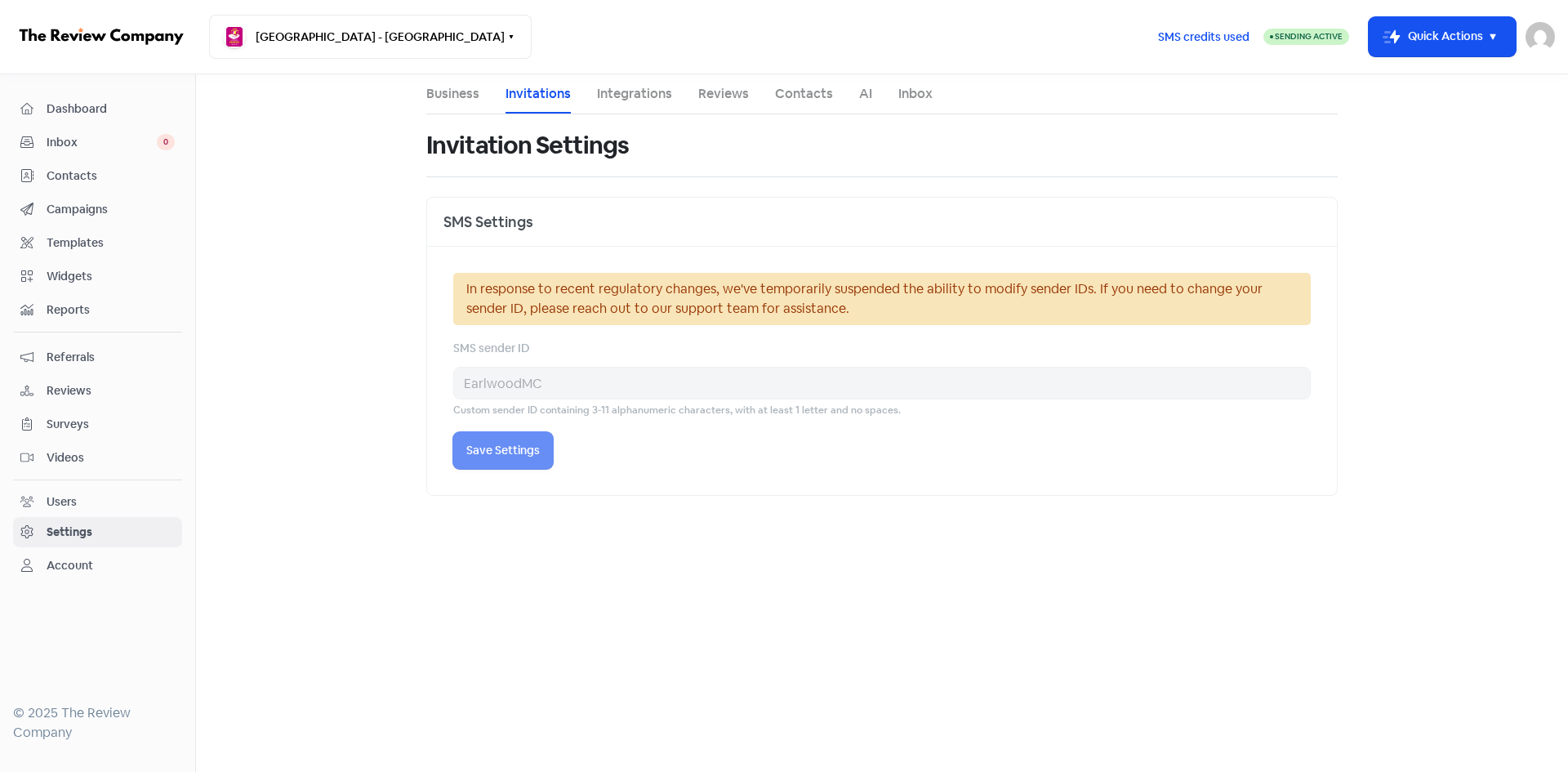
select select "[GEOGRAPHIC_DATA]/[GEOGRAPHIC_DATA]"
select select "10:00:00"
select select "18:00:00"
select select "10:00:00"
select select "18:30:00"
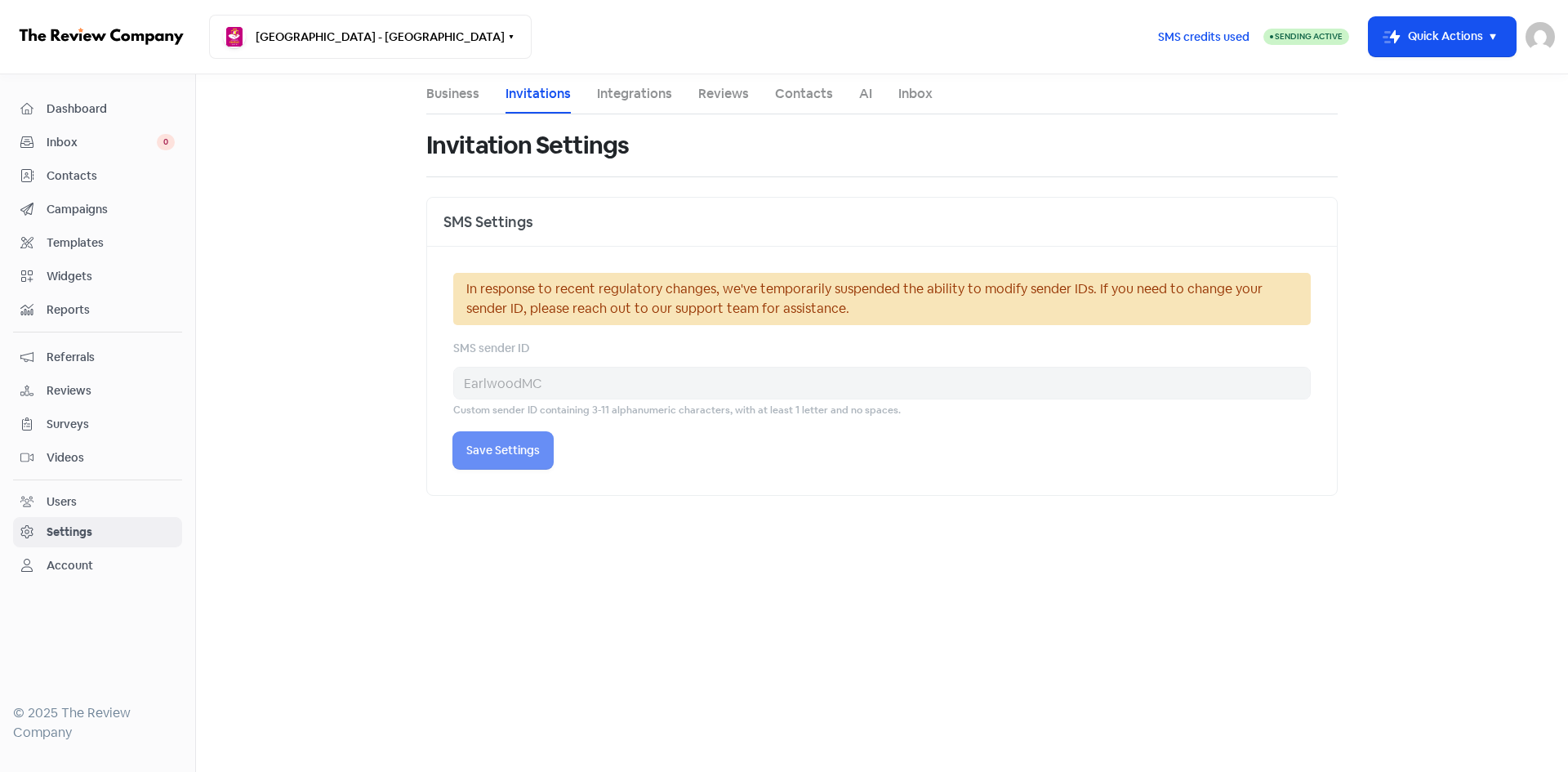
select select "10:00:00"
select select "18:30:00"
select select "10:00:00"
select select "18:00:00"
select select "10:00:00"
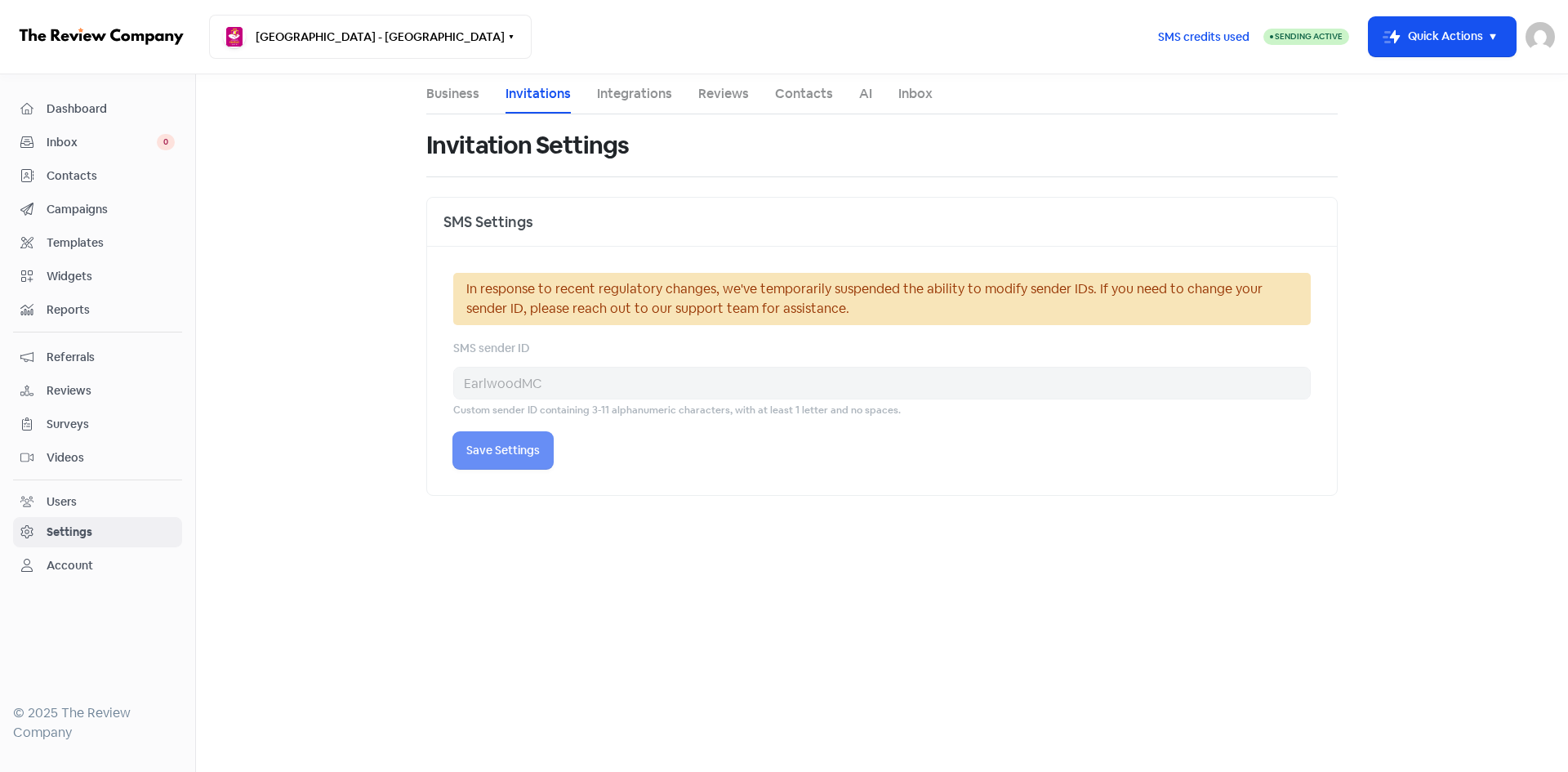
select select "18:00:00"
select select "10:00:00"
select select "17:00:00"
select select "AU"
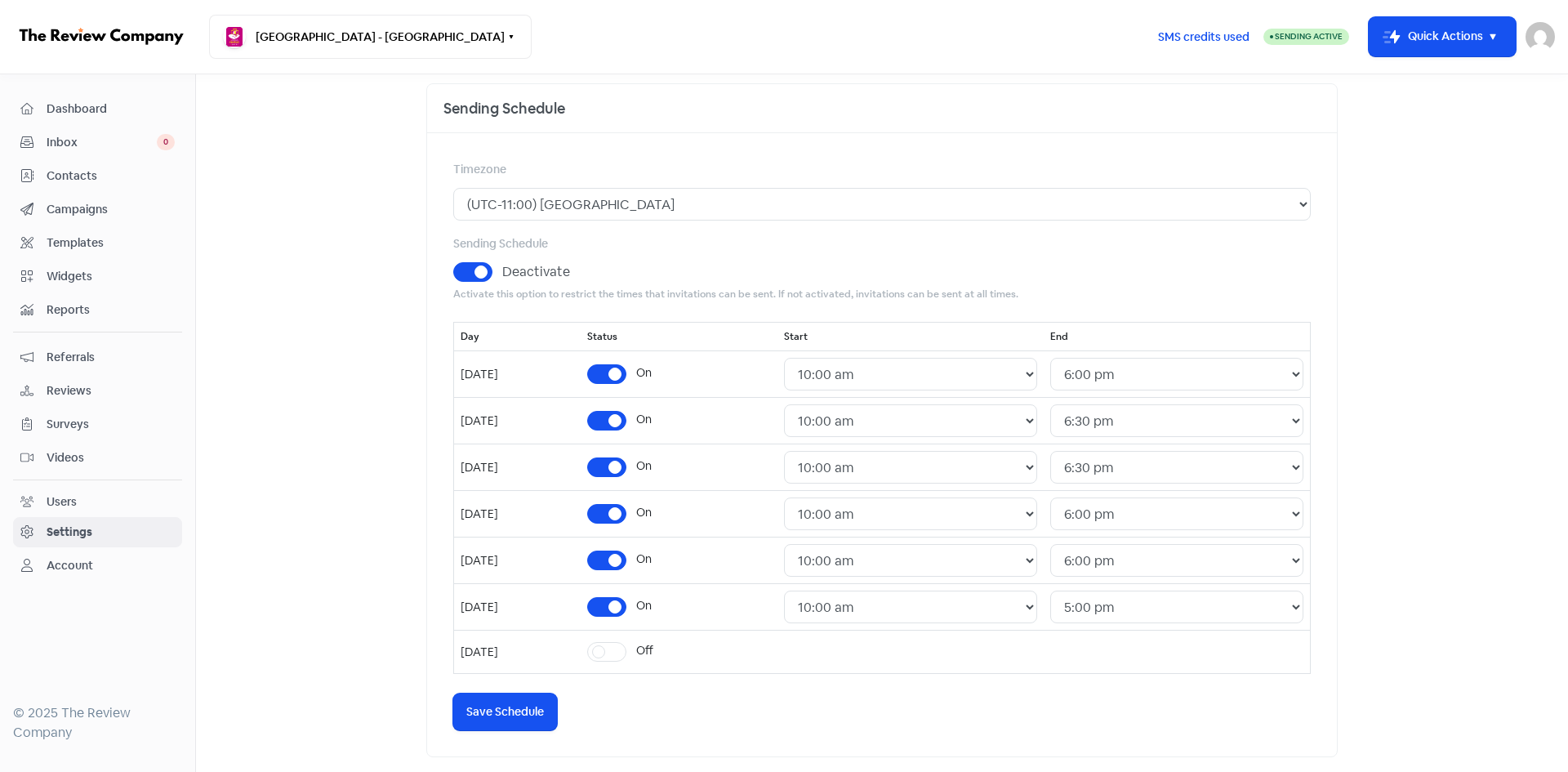
scroll to position [163, 0]
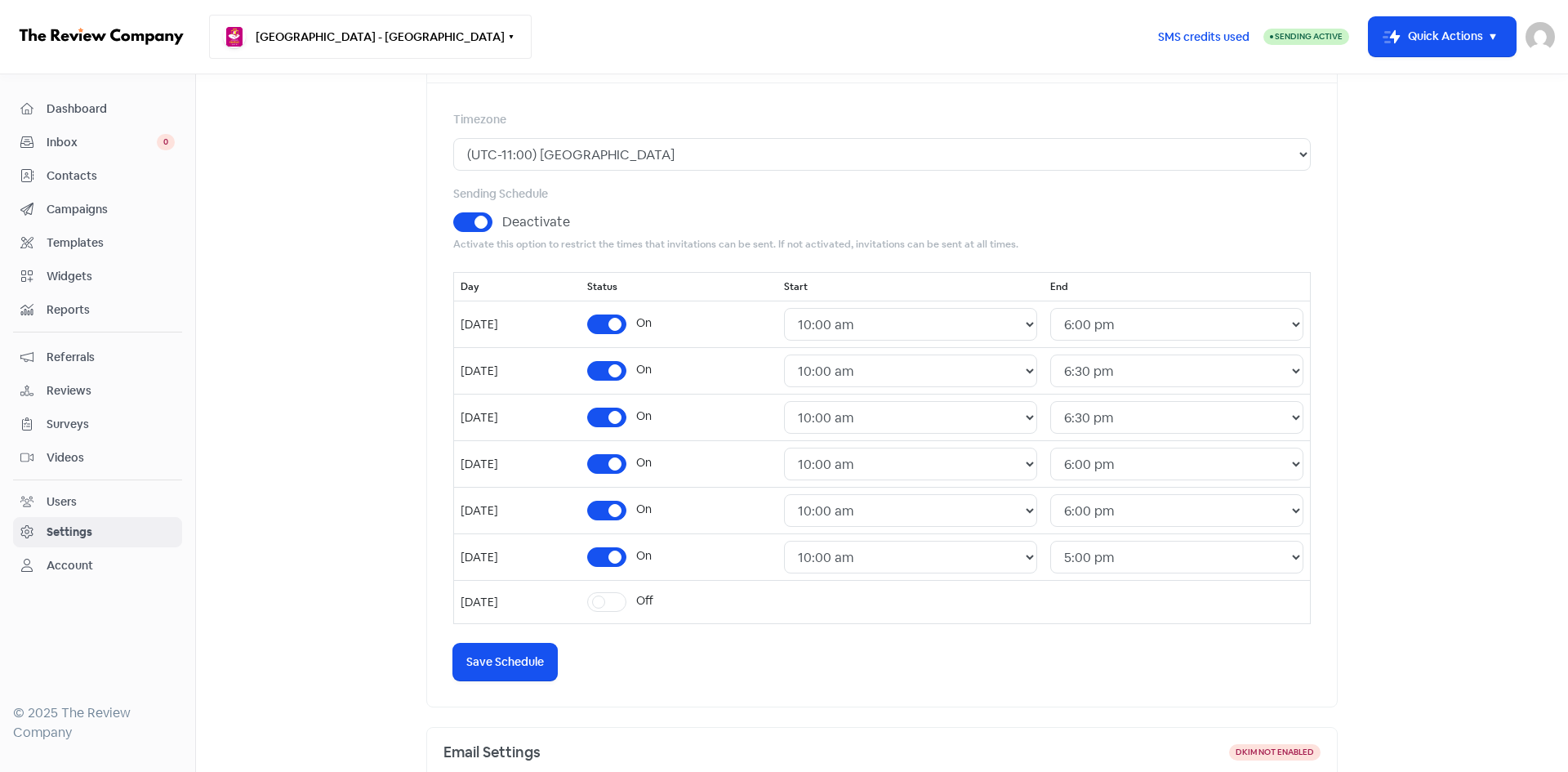
click at [352, 23] on button "[GEOGRAPHIC_DATA] - [GEOGRAPHIC_DATA]" at bounding box center [371, 36] width 323 height 44
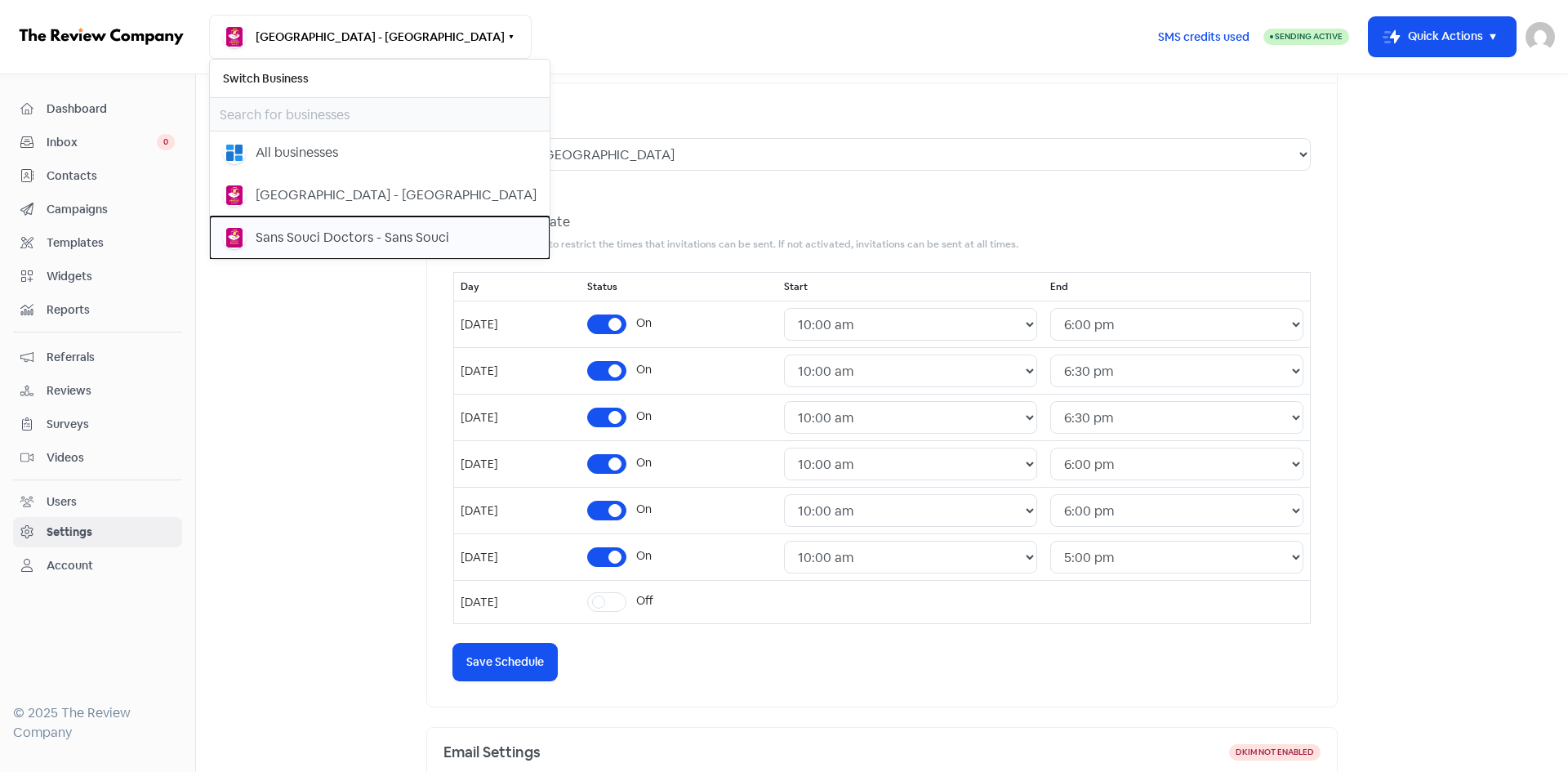
click at [321, 230] on div "Sans Souci Doctors - Sans Souci" at bounding box center [352, 238] width 194 height 20
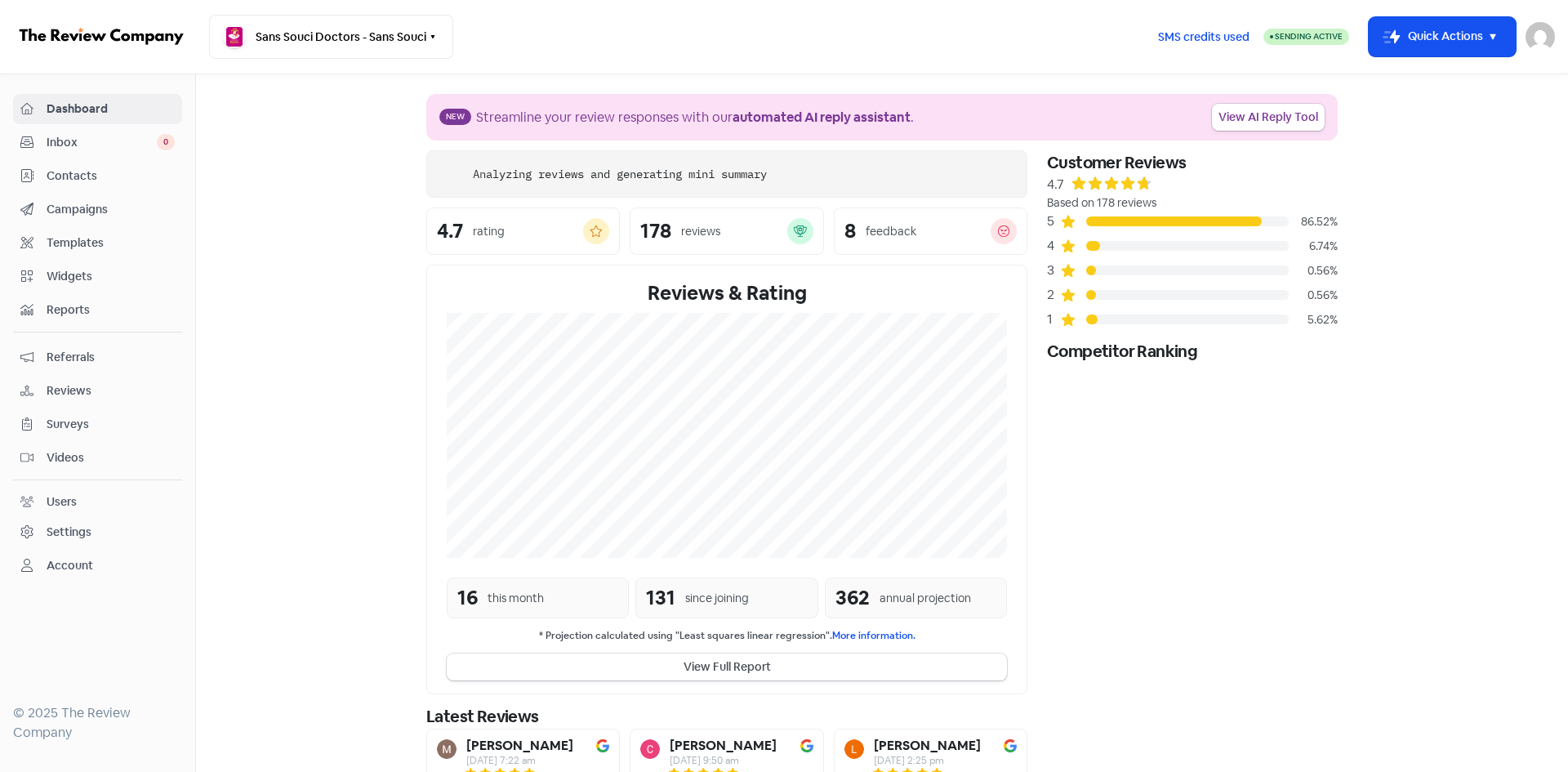
click at [1302, 34] on span "Sending Active" at bounding box center [1309, 36] width 68 height 10
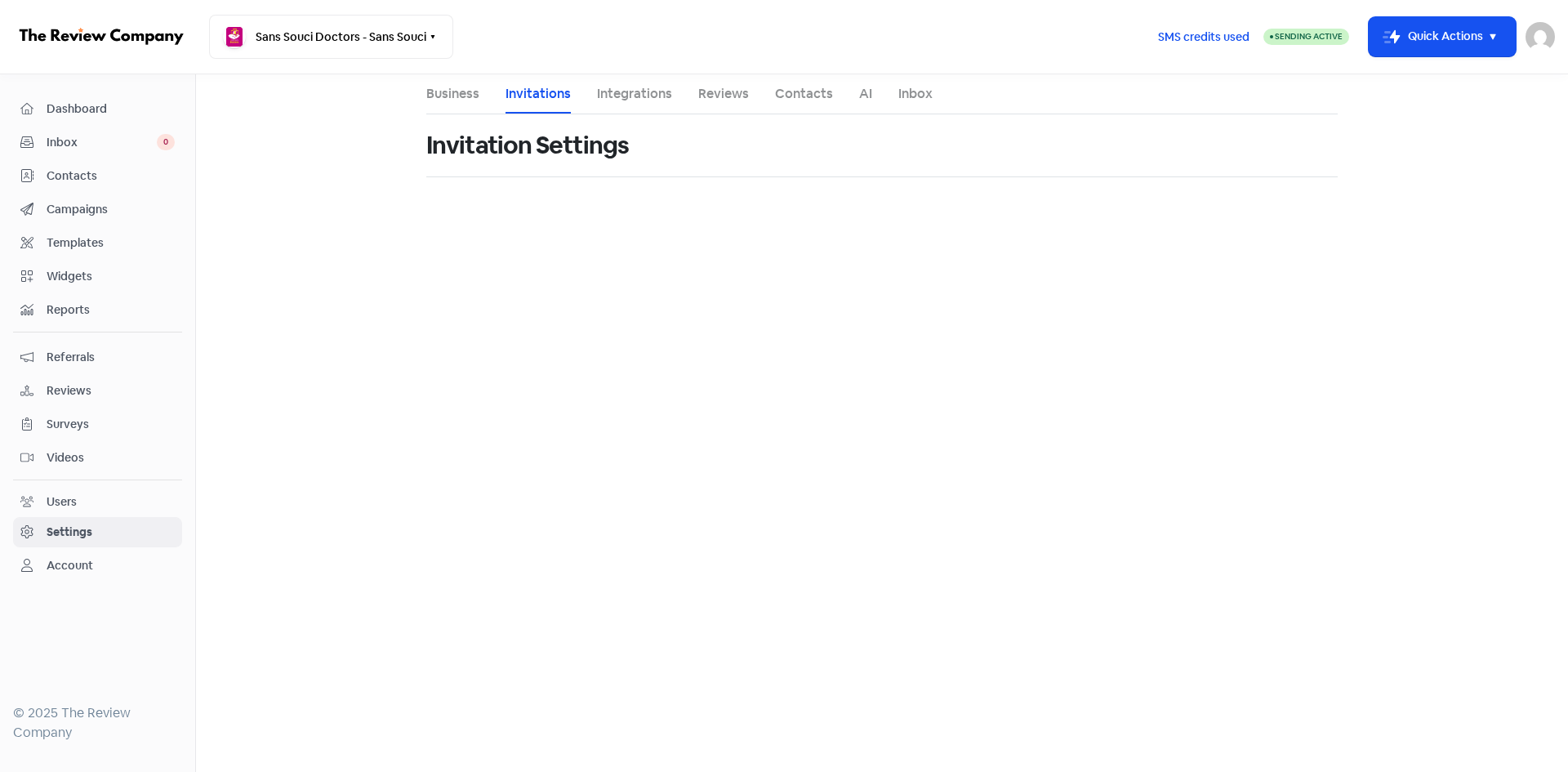
select select "[GEOGRAPHIC_DATA]/[GEOGRAPHIC_DATA]"
select select "07:00:00"
select select "19:00:00"
select select "10:00:00"
select select "17:30:00"
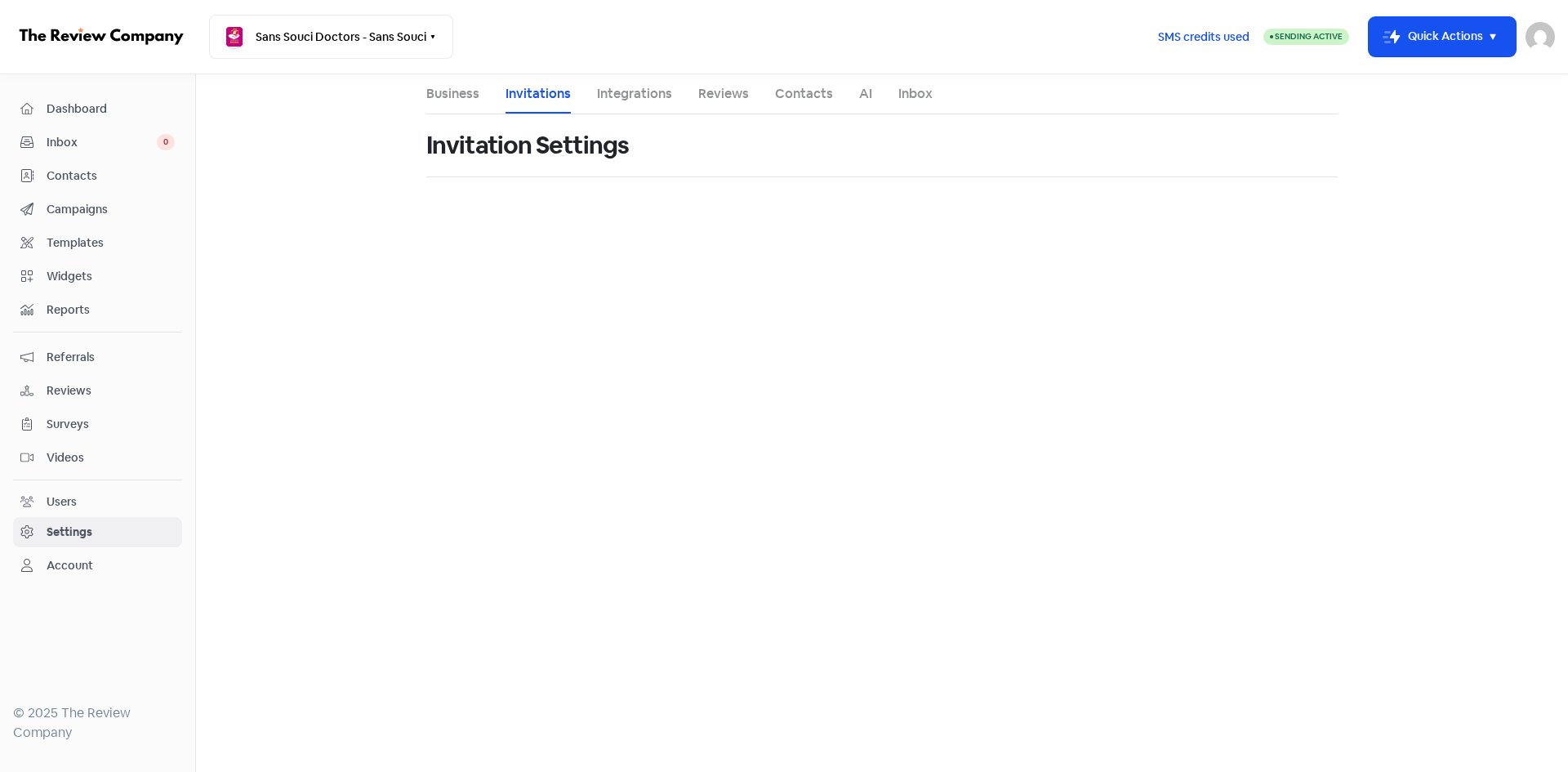
select select "10:00:00"
select select "17:30:00"
select select "10:00:00"
select select "17:30:00"
select select "10:00:00"
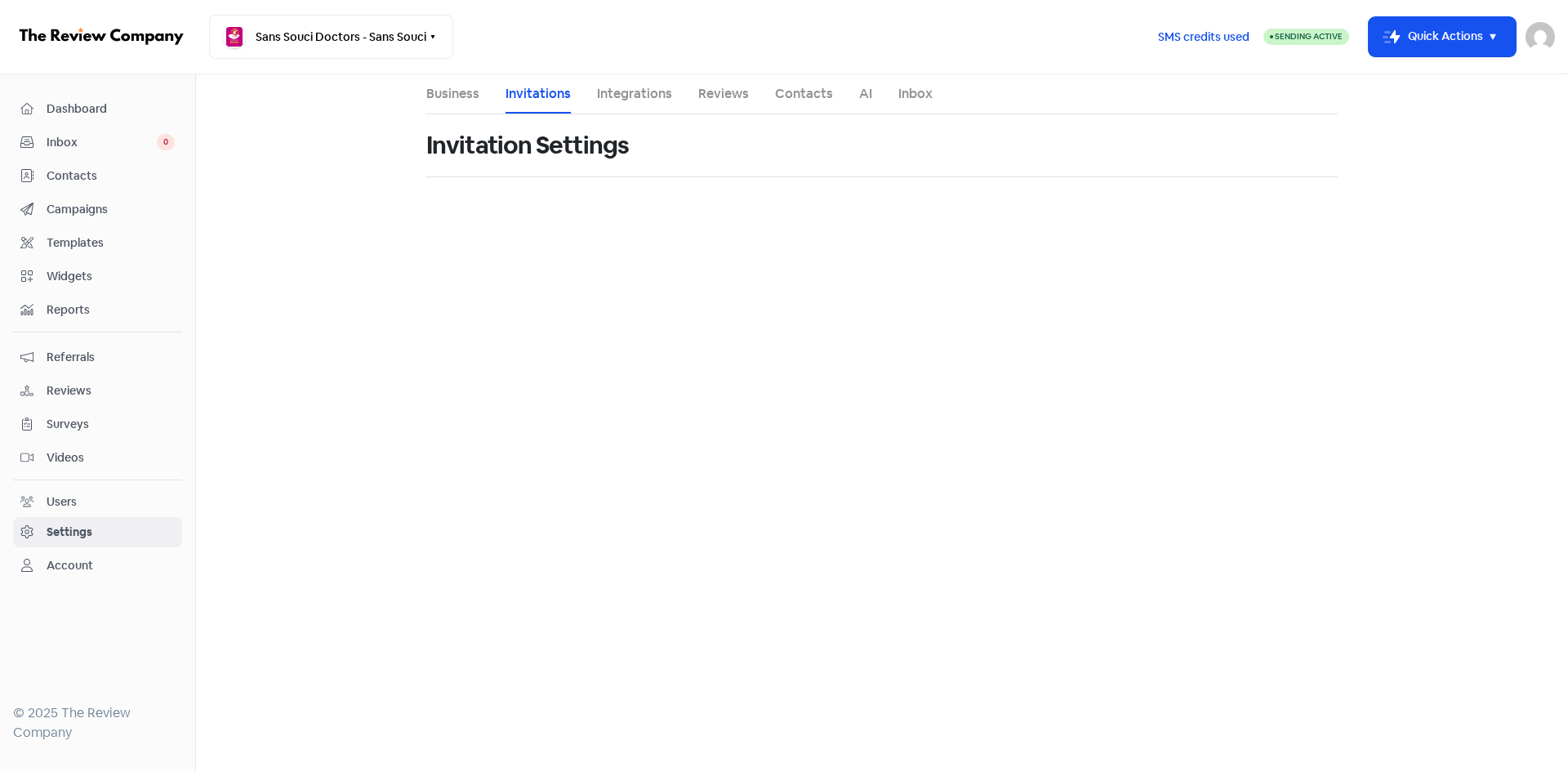
select select "17:30:00"
select select "AU"
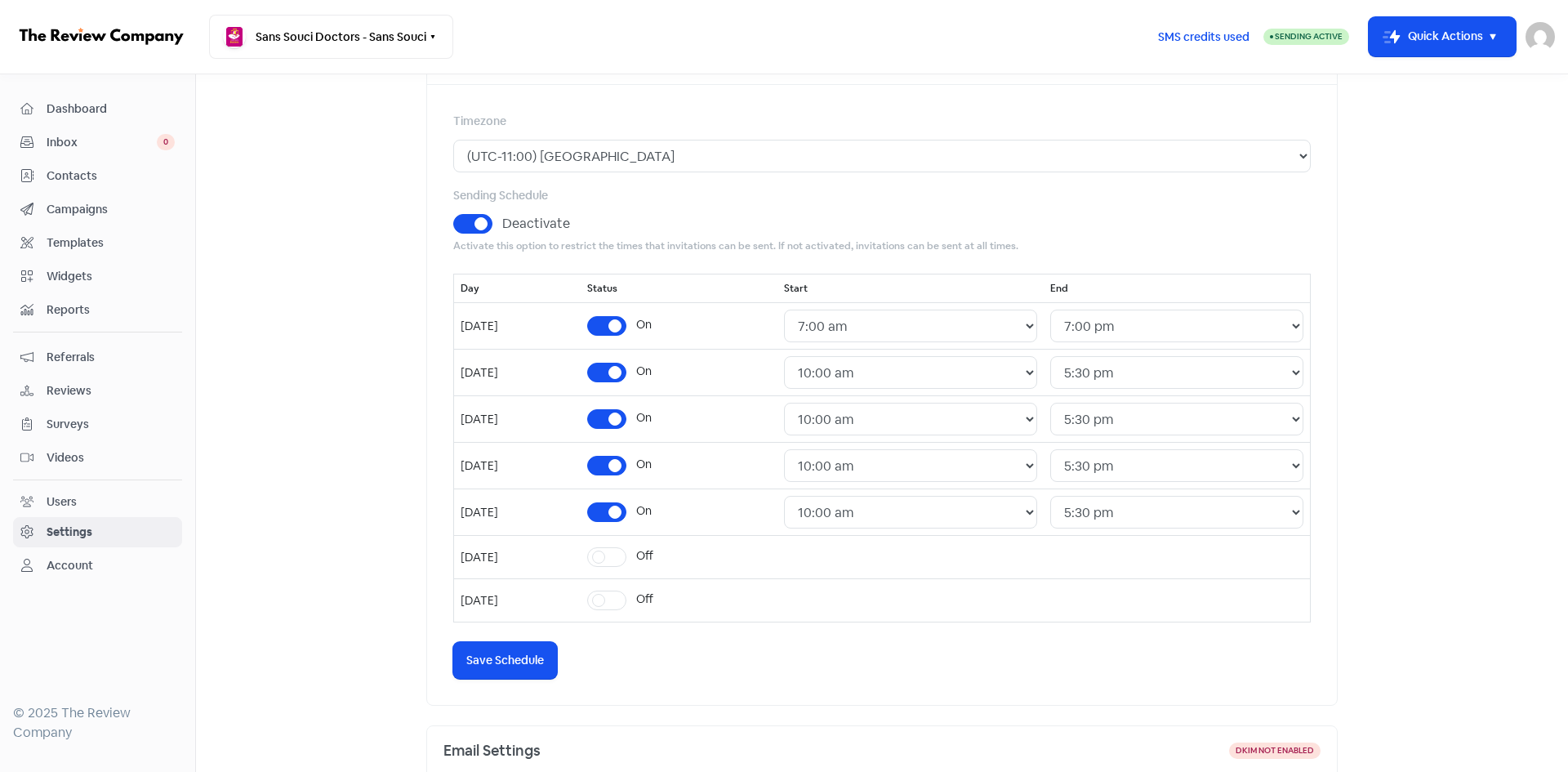
scroll to position [163, 0]
click at [1028, 326] on select "24 Hours 12:00 am 12:30 am 1:00 am 1:30 am 2:00 am 2:30 am 3:00 am 3:30 am 4:00…" at bounding box center [911, 324] width 253 height 33
select select "10:00:00"
click at [815, 308] on select "24 Hours 12:00 am 12:30 am 1:00 am 1:30 am 2:00 am 2:30 am 3:00 am 3:30 am 4:00…" at bounding box center [911, 324] width 253 height 33
click at [1124, 327] on select "24 Hours 12:00 am 12:30 am 1:00 am 1:30 am 2:00 am 2:30 am 3:00 am 3:30 am 4:00…" at bounding box center [1178, 324] width 253 height 33
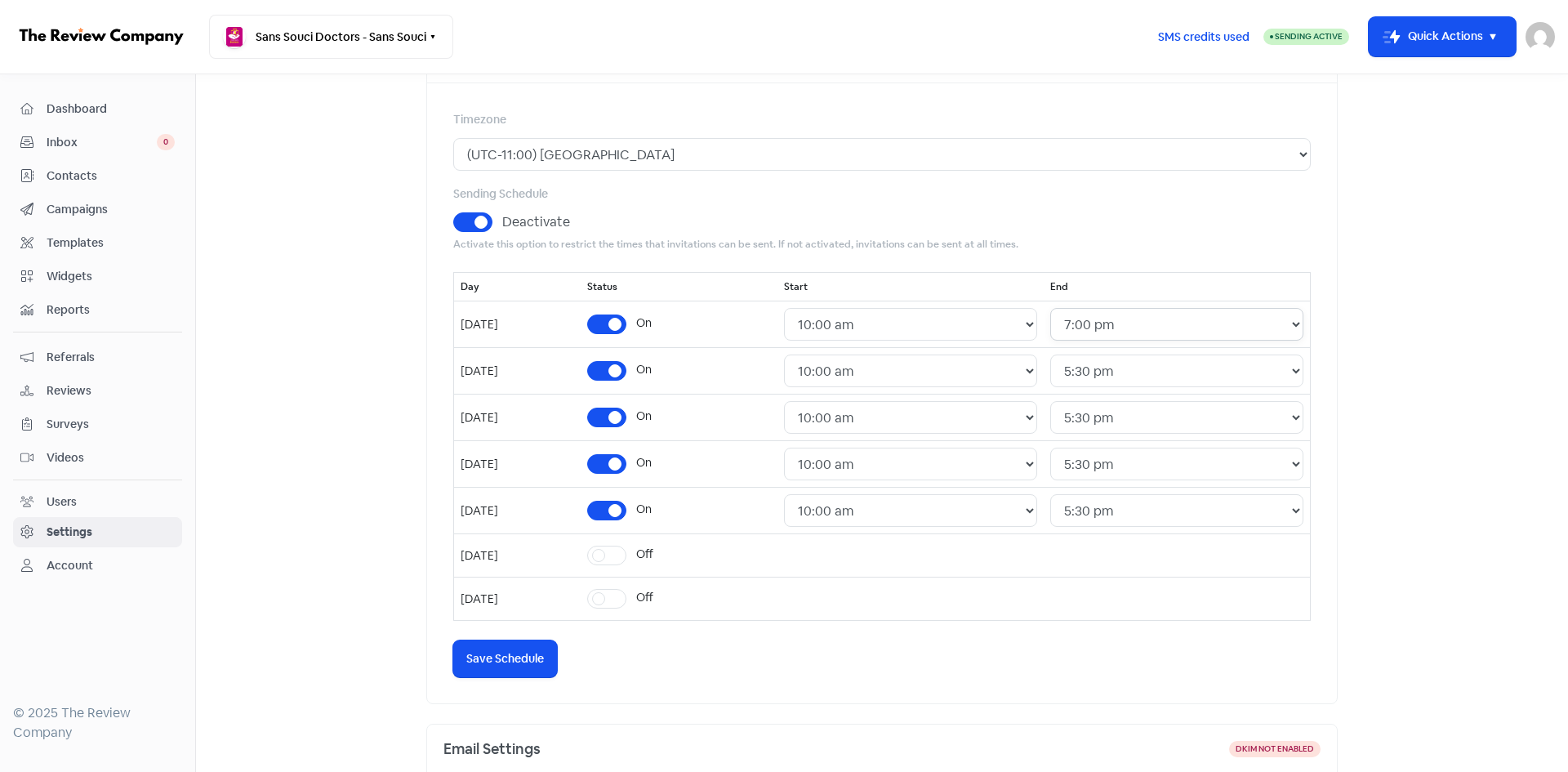
select select "17:30:00"
click at [1062, 308] on select "24 Hours 12:00 am 12:30 am 1:00 am 1:30 am 2:00 am 2:30 am 3:00 am 3:30 am 4:00…" at bounding box center [1178, 324] width 253 height 33
click at [646, 553] on label "Off" at bounding box center [645, 554] width 17 height 17
click at [646, 553] on input "Off" at bounding box center [641, 551] width 10 height 10
checkbox input "true"
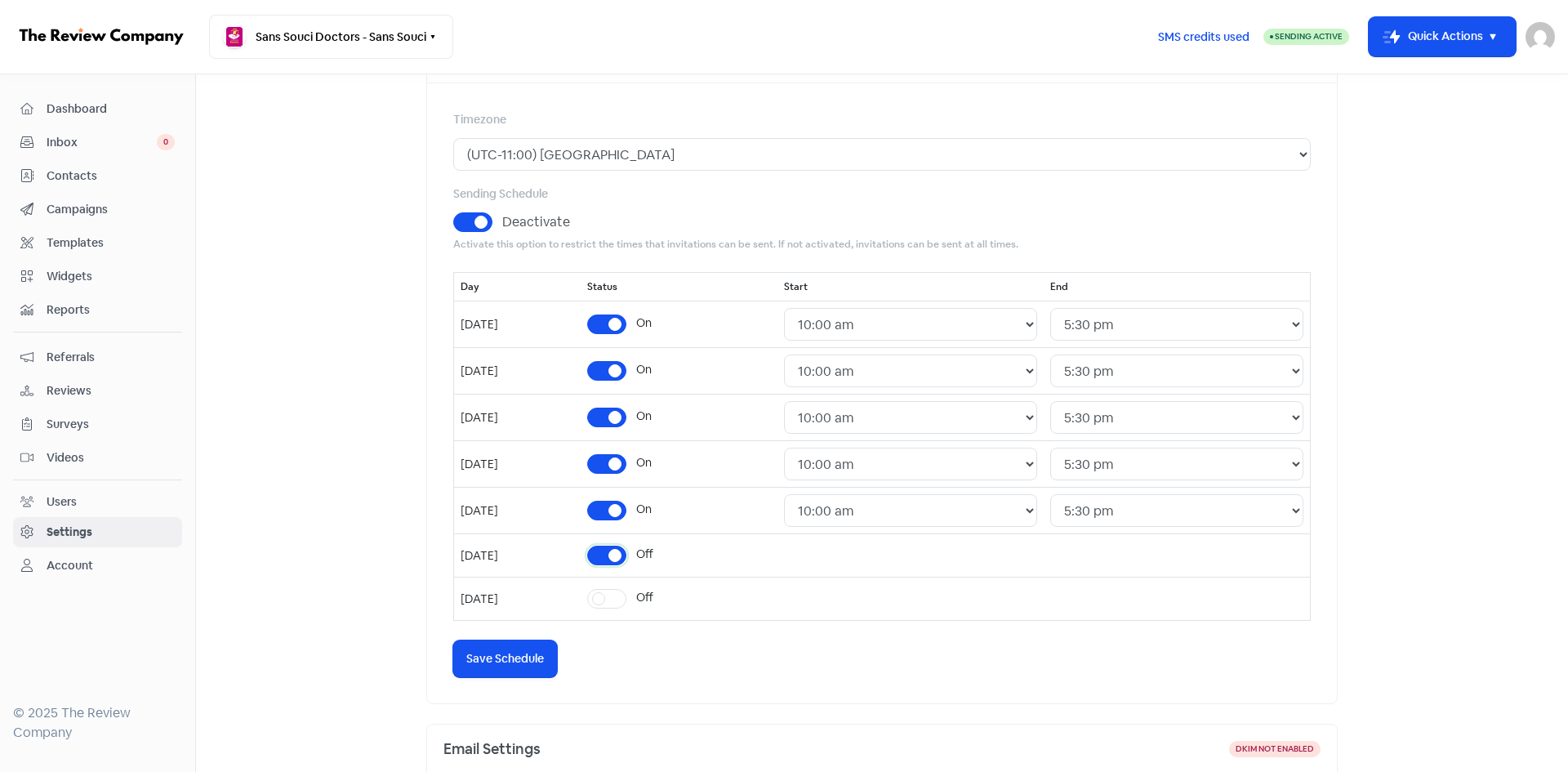
select select "09:00:00"
select select "17:30:00"
click at [922, 563] on select "24 Hours 12:00 am 12:30 am 1:00 am 1:30 am 2:00 am 2:30 am 3:00 am 3:30 am 4:00…" at bounding box center [911, 557] width 253 height 33
select select "10:00:00"
click at [815, 540] on select "24 Hours 12:00 am 12:30 am 1:00 am 1:30 am 2:00 am 2:30 am 3:00 am 3:30 am 4:00…" at bounding box center [911, 557] width 253 height 33
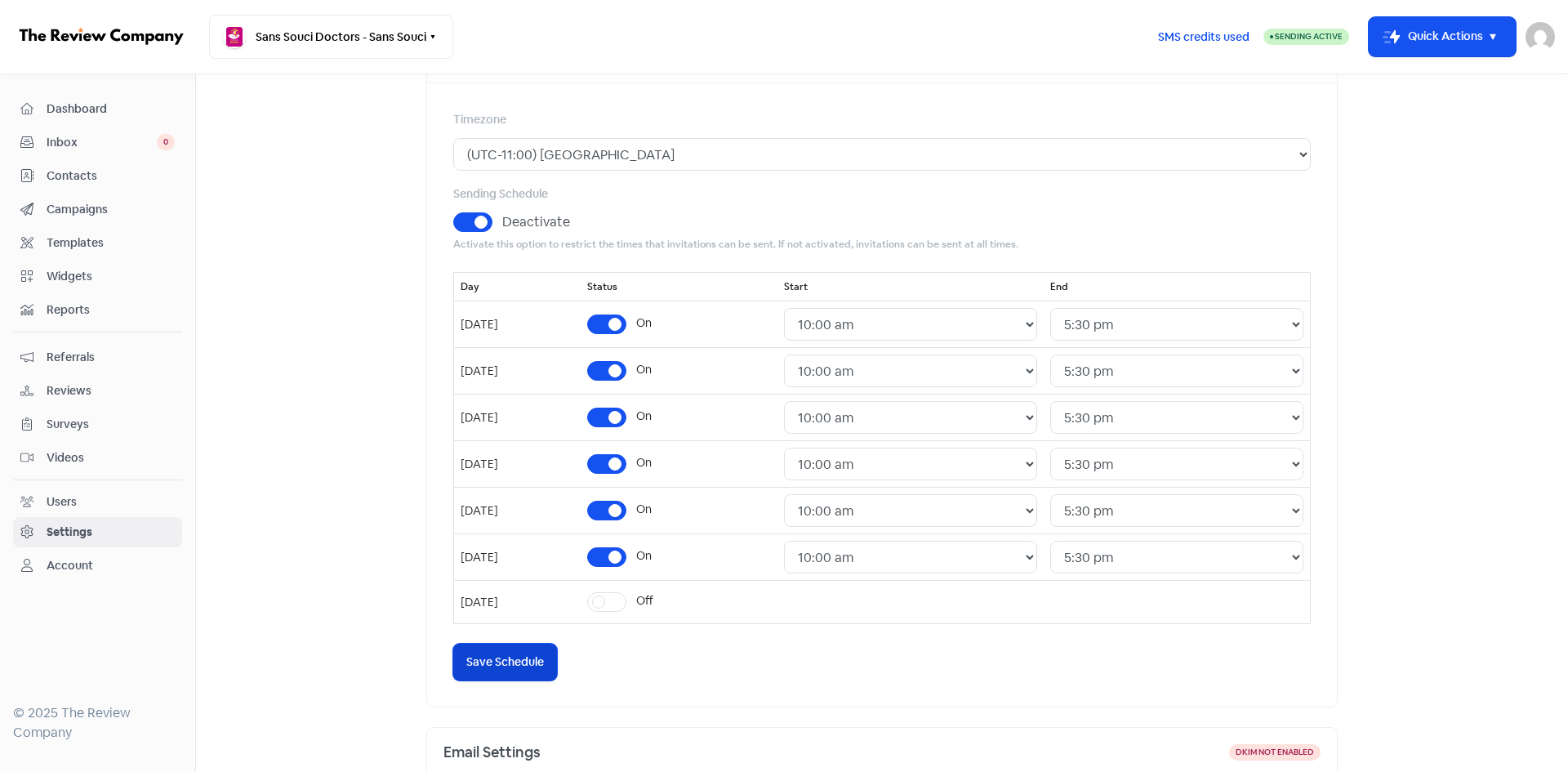
click at [502, 651] on button "Icon For Loading Save Schedule" at bounding box center [505, 662] width 104 height 36
click at [105, 173] on span "Contacts" at bounding box center [111, 176] width 128 height 17
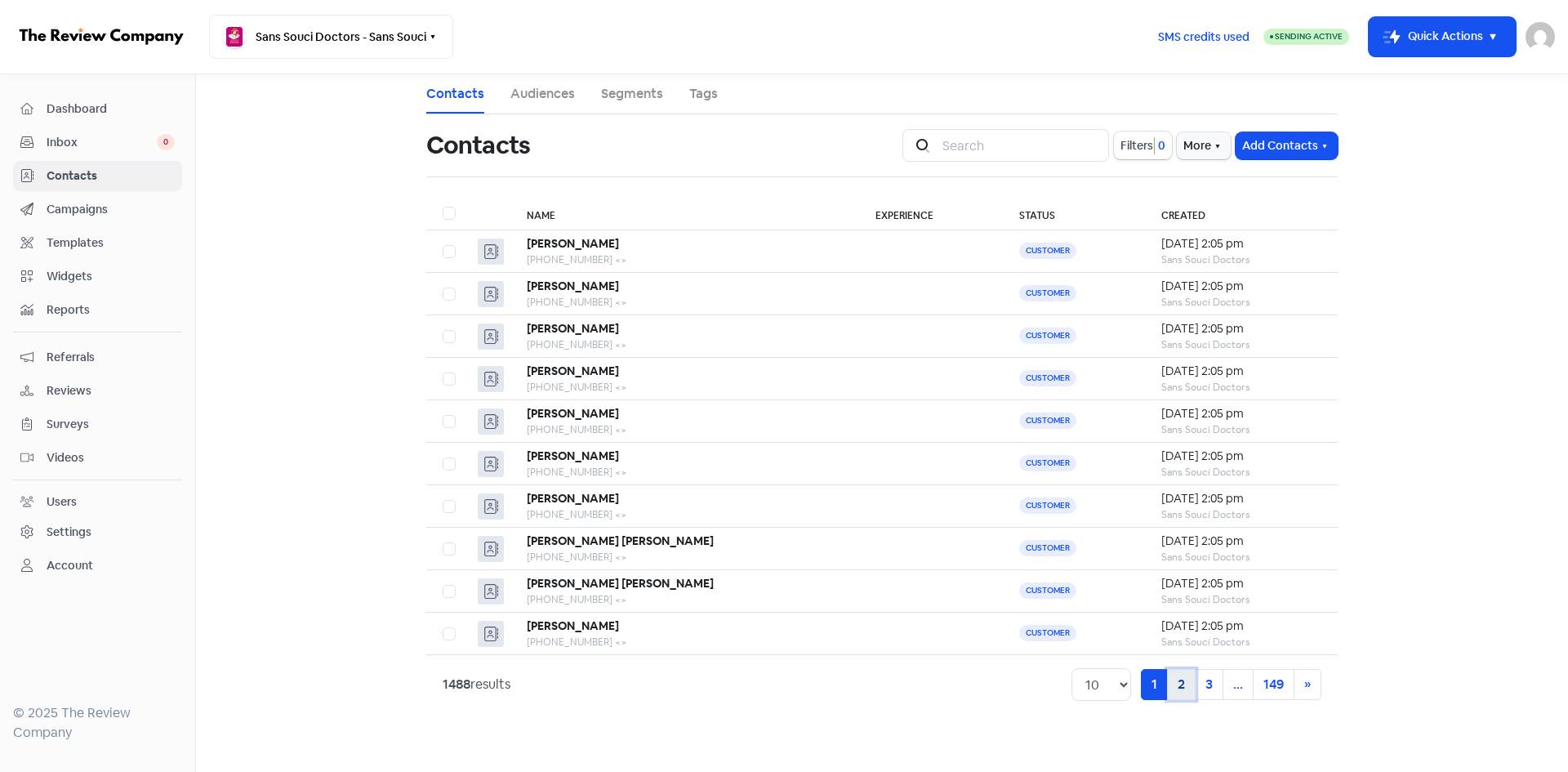
click at [1178, 686] on link "2" at bounding box center [1181, 684] width 29 height 31
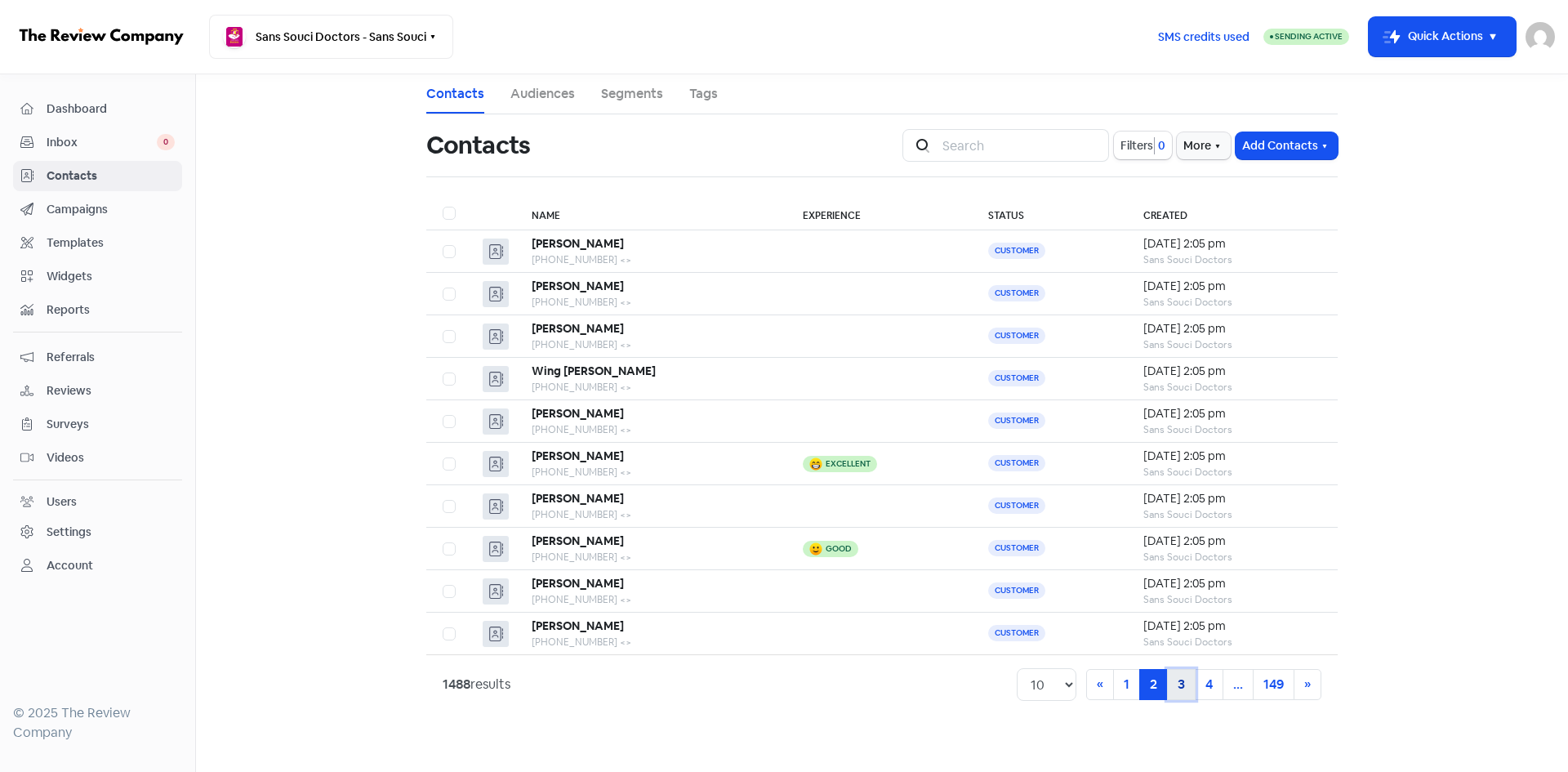
click at [1184, 689] on link "3" at bounding box center [1181, 684] width 29 height 31
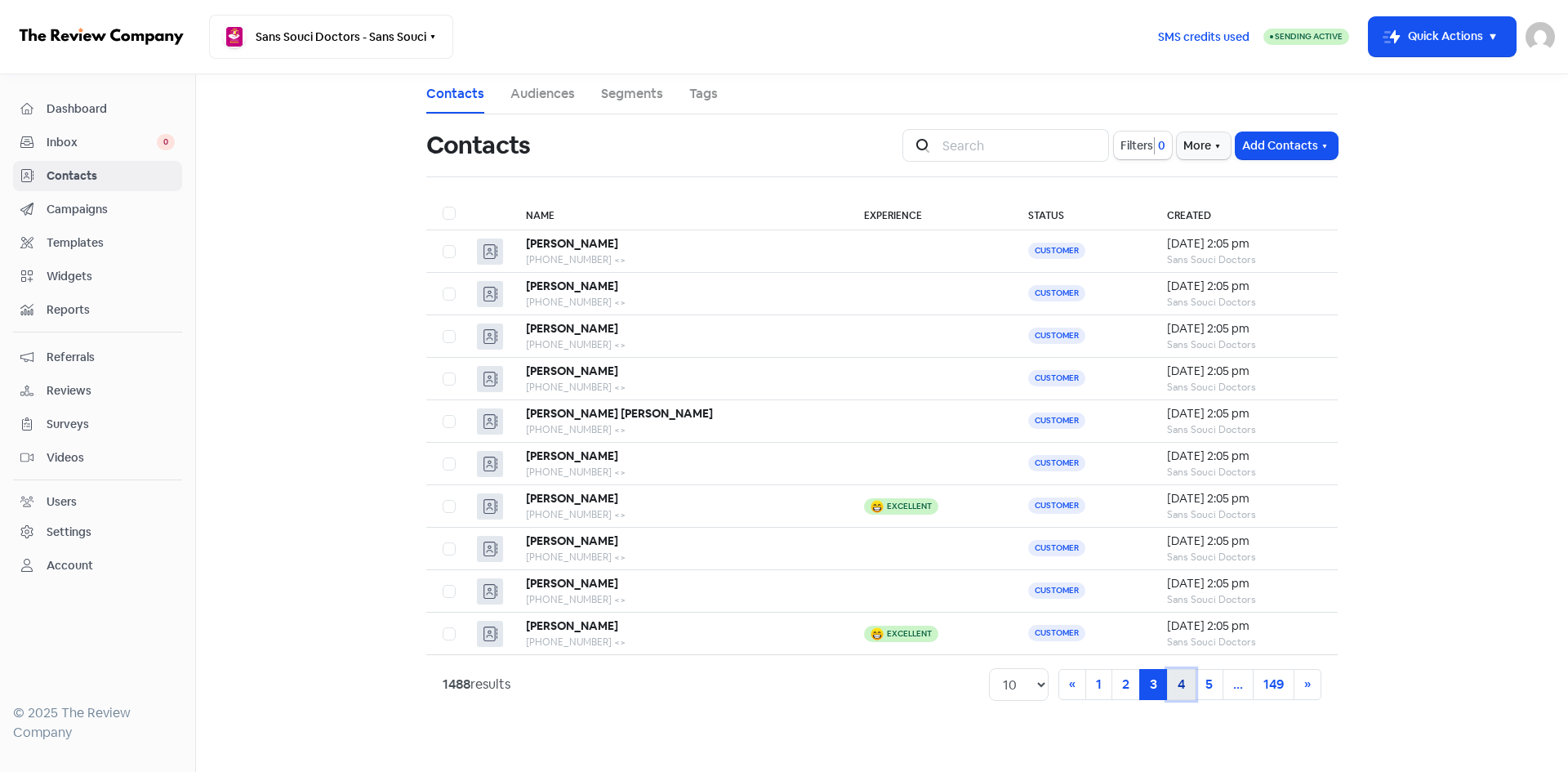
click at [1191, 690] on link "4" at bounding box center [1181, 684] width 29 height 31
click at [864, 458] on div "Bad" at bounding box center [930, 463] width 132 height 16
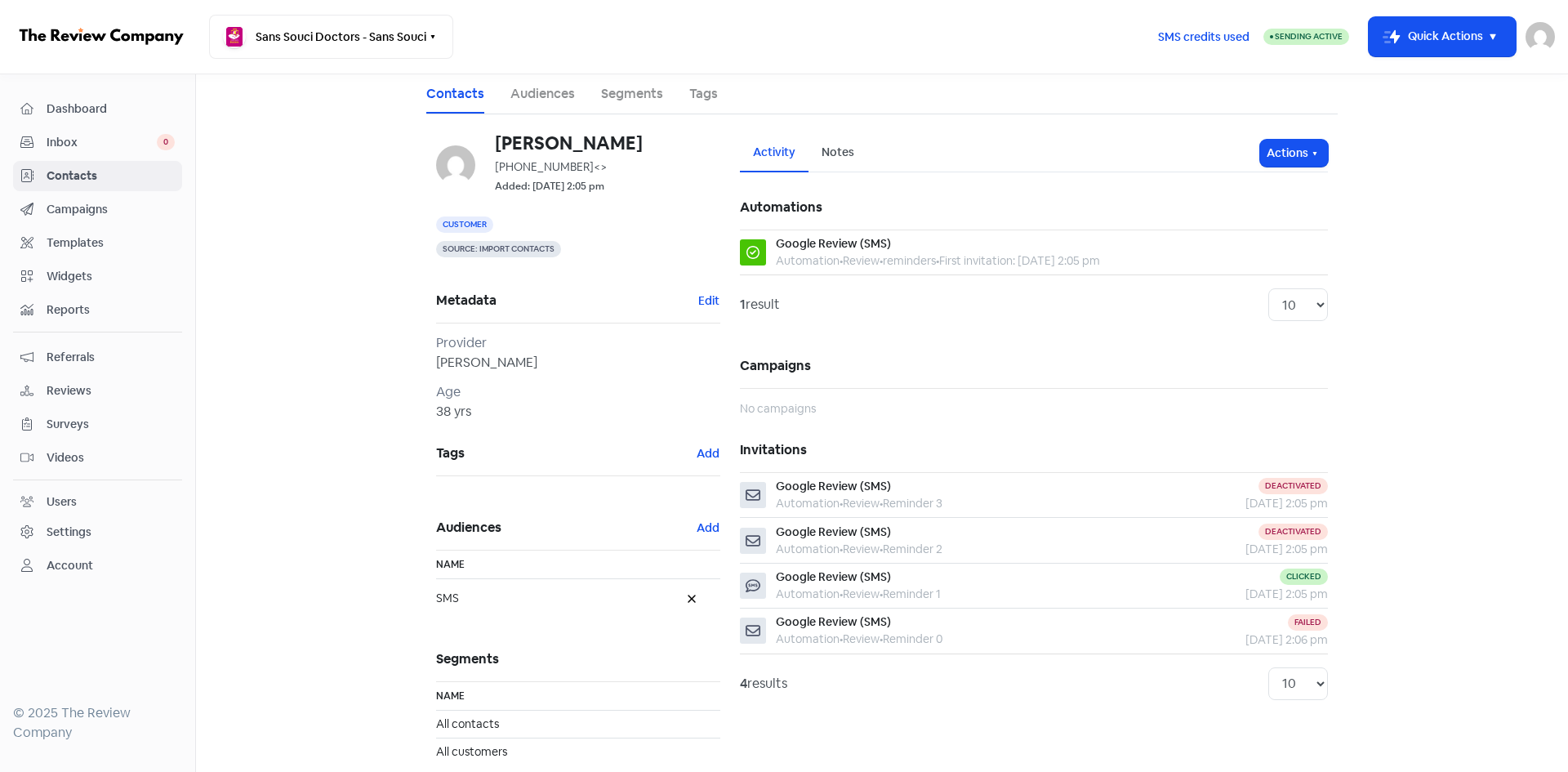
drag, startPoint x: 1296, startPoint y: 160, endPoint x: 1294, endPoint y: 170, distance: 10.2
click at [1296, 160] on button "Actions" at bounding box center [1294, 153] width 68 height 27
click at [1265, 257] on button "Unsubscribe" at bounding box center [1263, 261] width 129 height 33
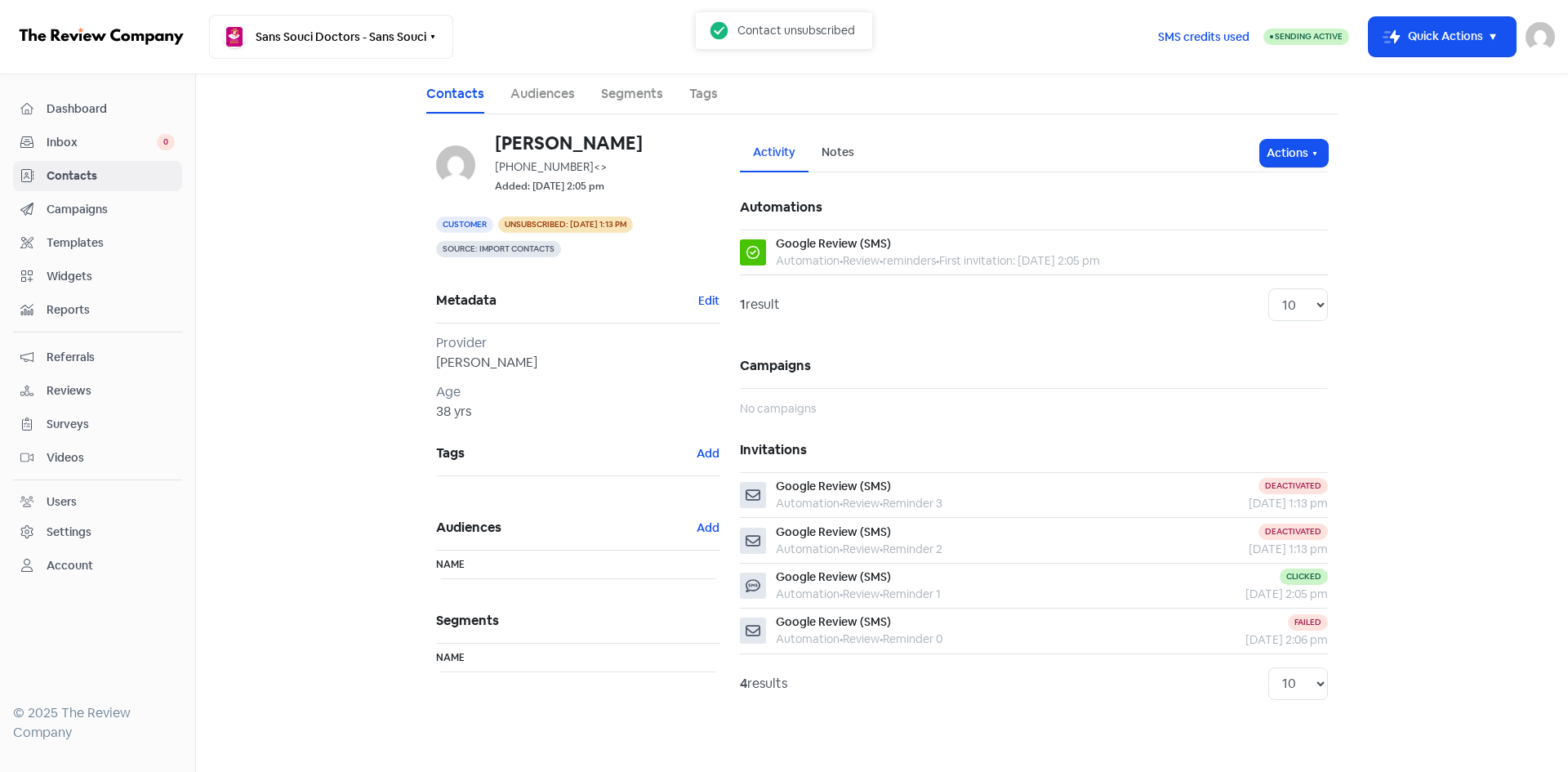
click at [451, 93] on link "Contacts" at bounding box center [455, 94] width 58 height 20
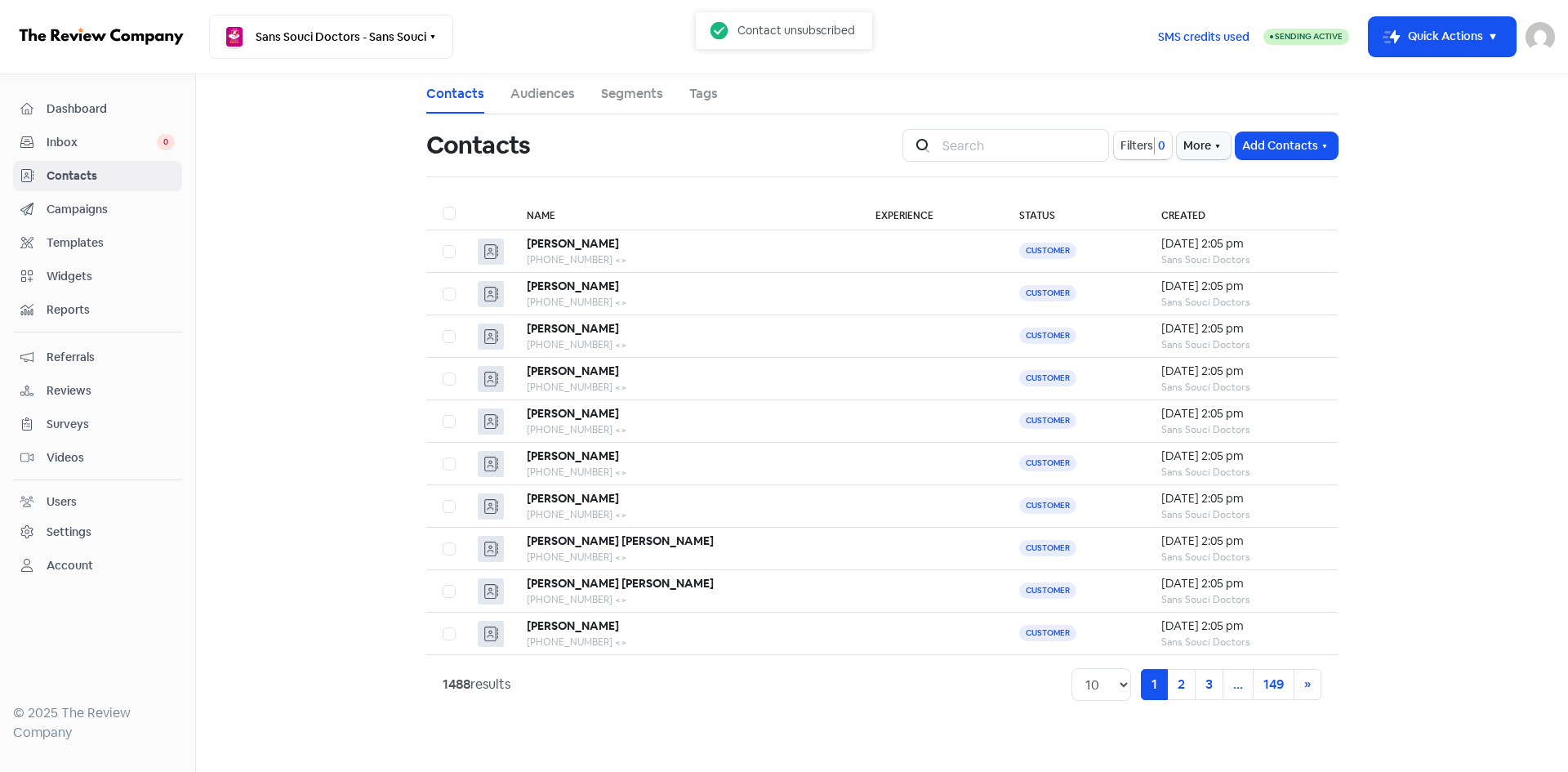
click at [1141, 149] on span "Filters" at bounding box center [1138, 146] width 33 height 17
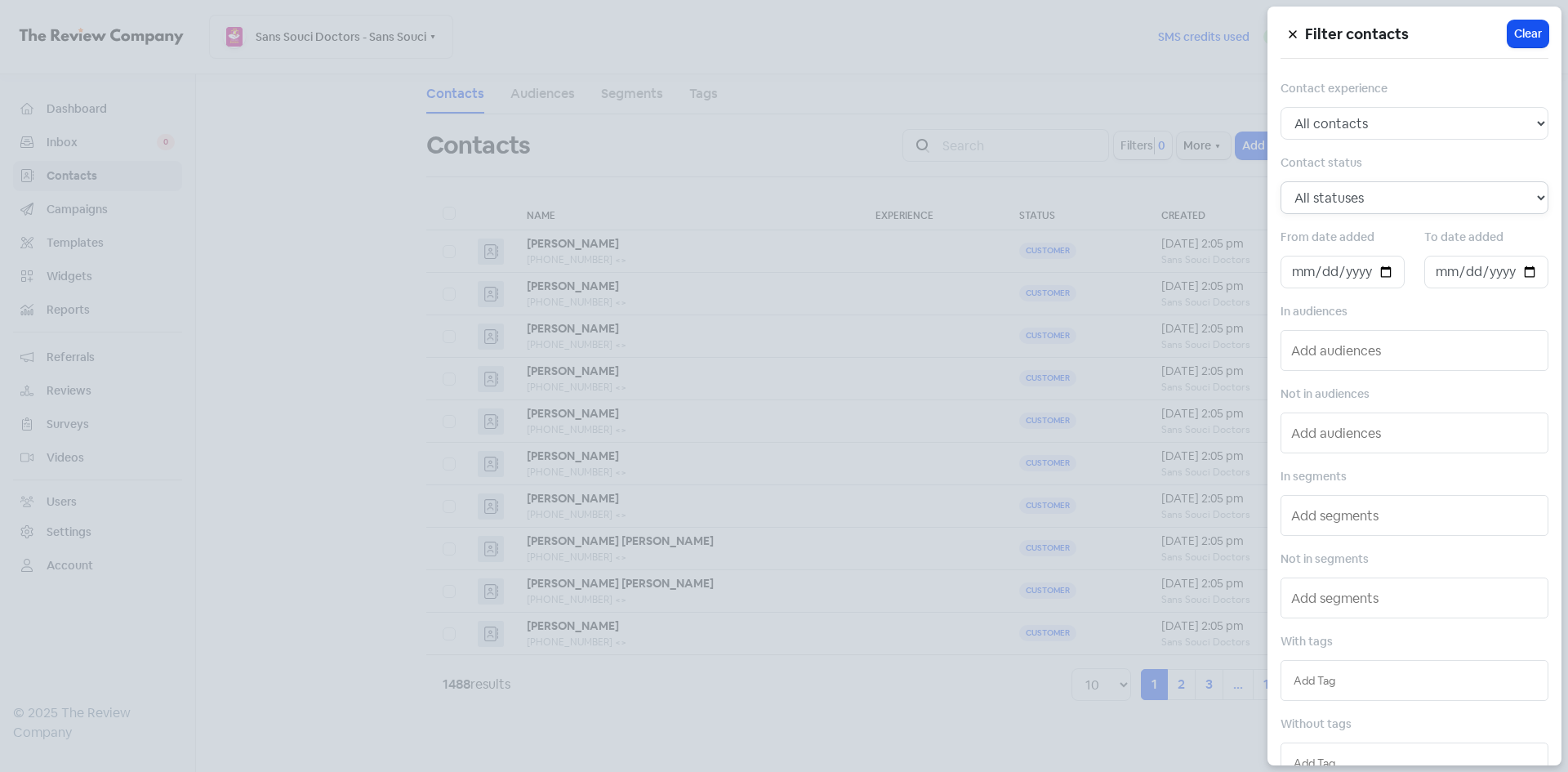
click at [1378, 197] on select "All statuses Customer Lead Subscribed Unsubscribed" at bounding box center [1414, 198] width 268 height 33
click at [1375, 121] on select "All contacts Any experience (5, 4, 3, 2, 1) Positive experience (5, 4) Excellen…" at bounding box center [1414, 123] width 268 height 33
select select "negative"
click at [1281, 107] on select "All contacts Any experience (5, 4, 3, 2, 1) Positive experience (5, 4) Excellen…" at bounding box center [1414, 123] width 268 height 33
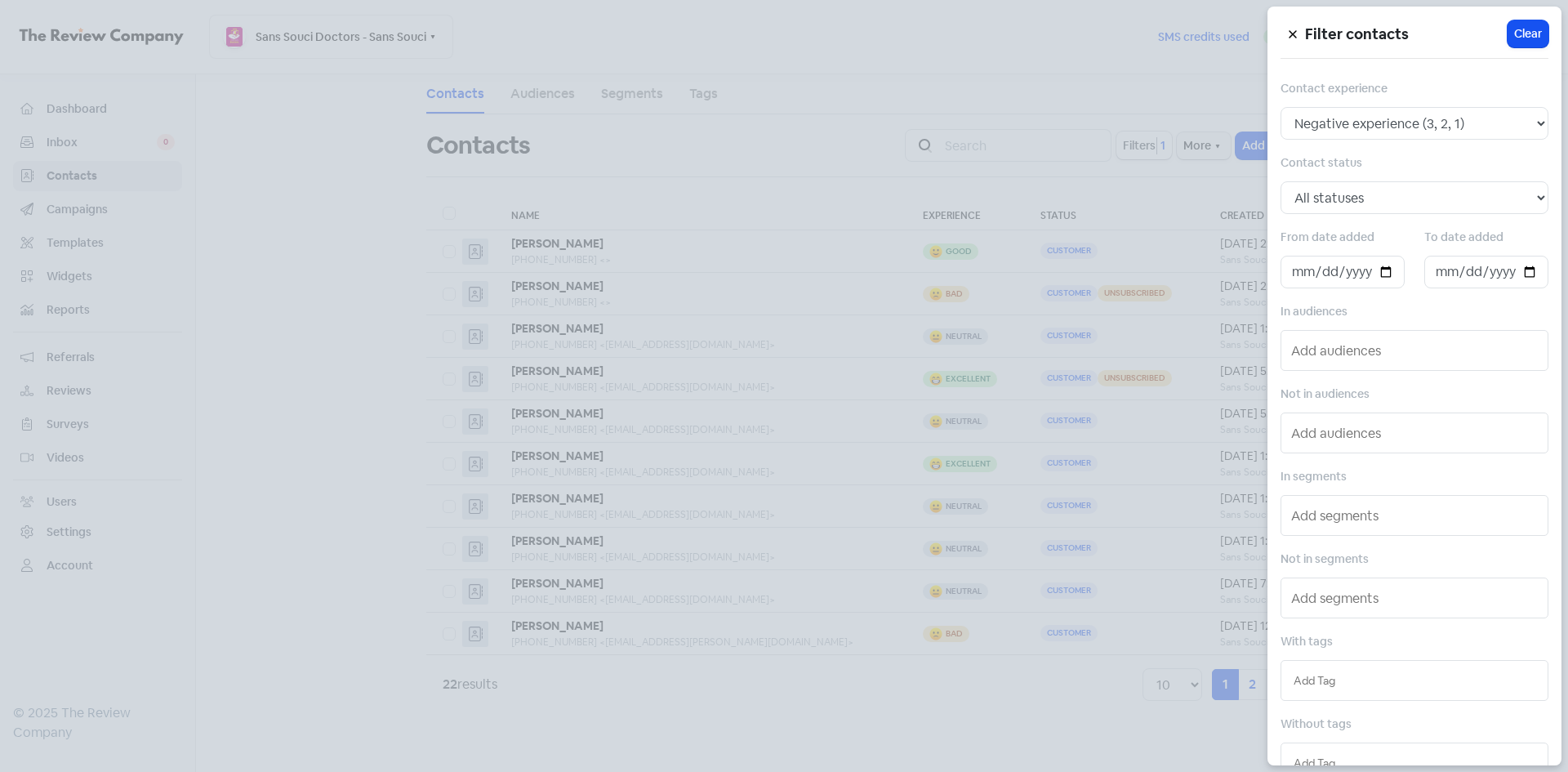
click at [1085, 195] on div at bounding box center [784, 386] width 1568 height 772
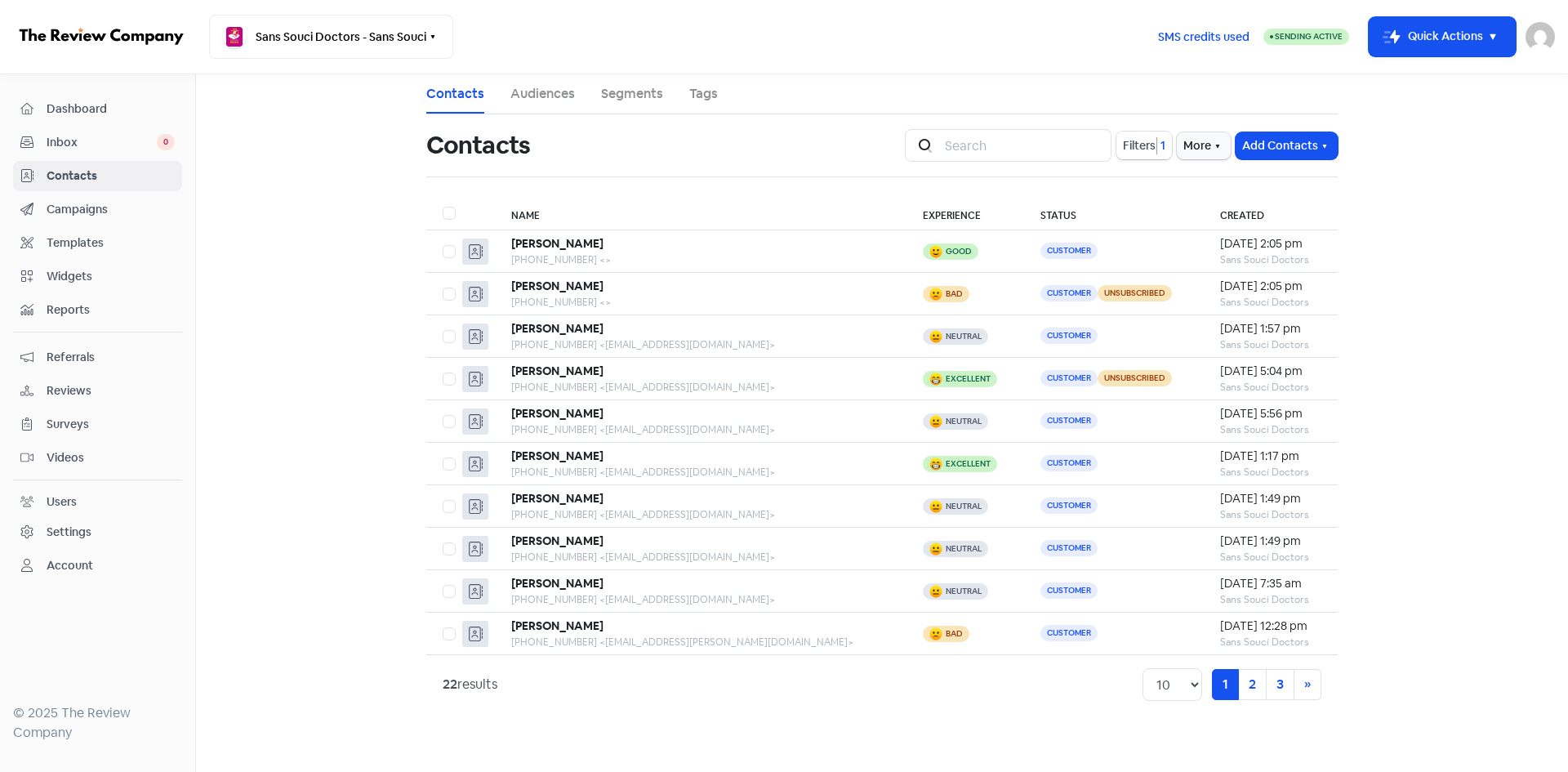
click at [1139, 146] on span "Filters" at bounding box center [1139, 146] width 33 height 17
select select "negative"
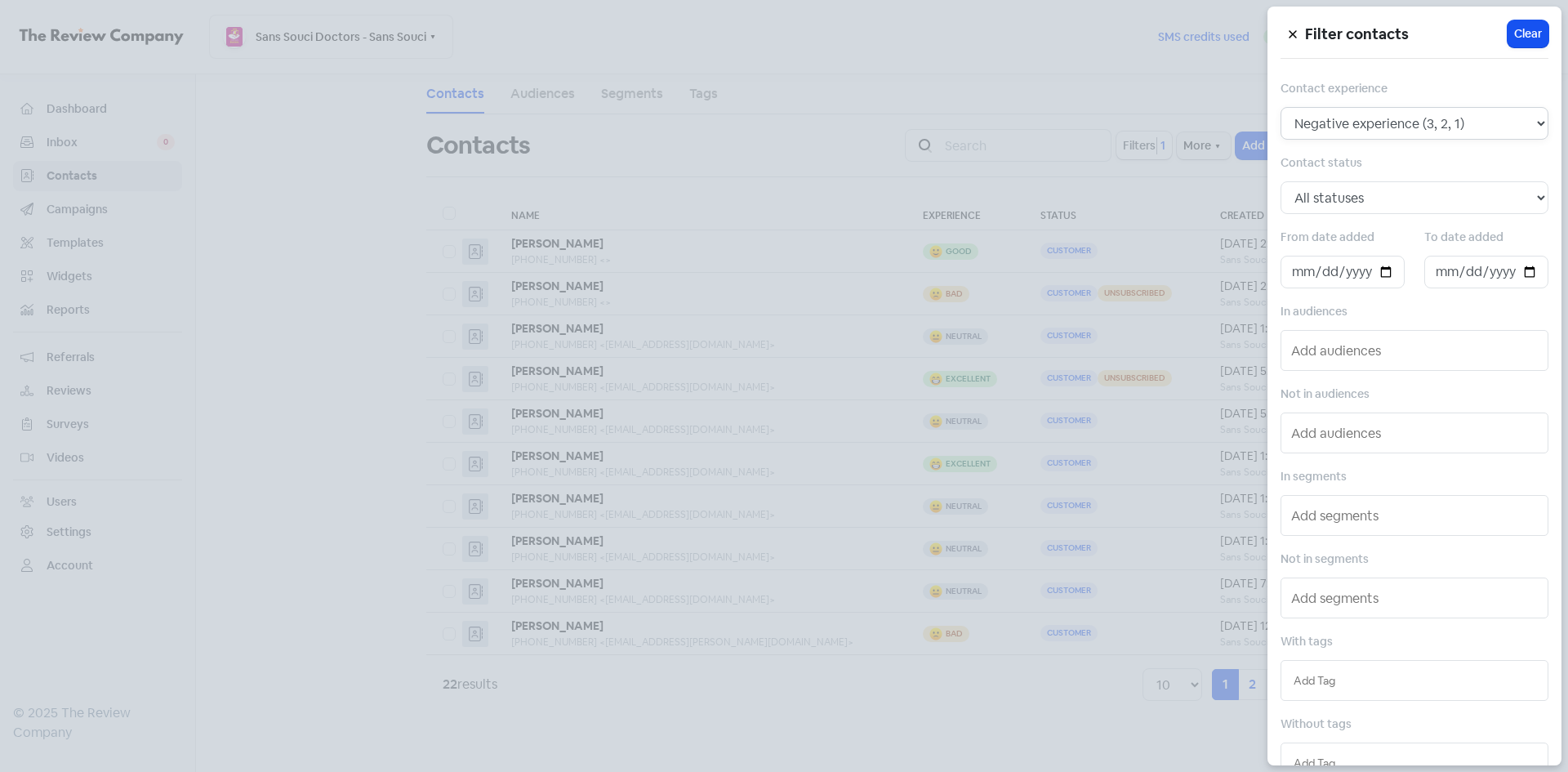
click at [1439, 128] on select "All contacts Any experience (5, 4, 3, 2, 1) Positive experience (5, 4) Excellen…" at bounding box center [1414, 123] width 268 height 33
click at [1191, 206] on div at bounding box center [784, 386] width 1568 height 772
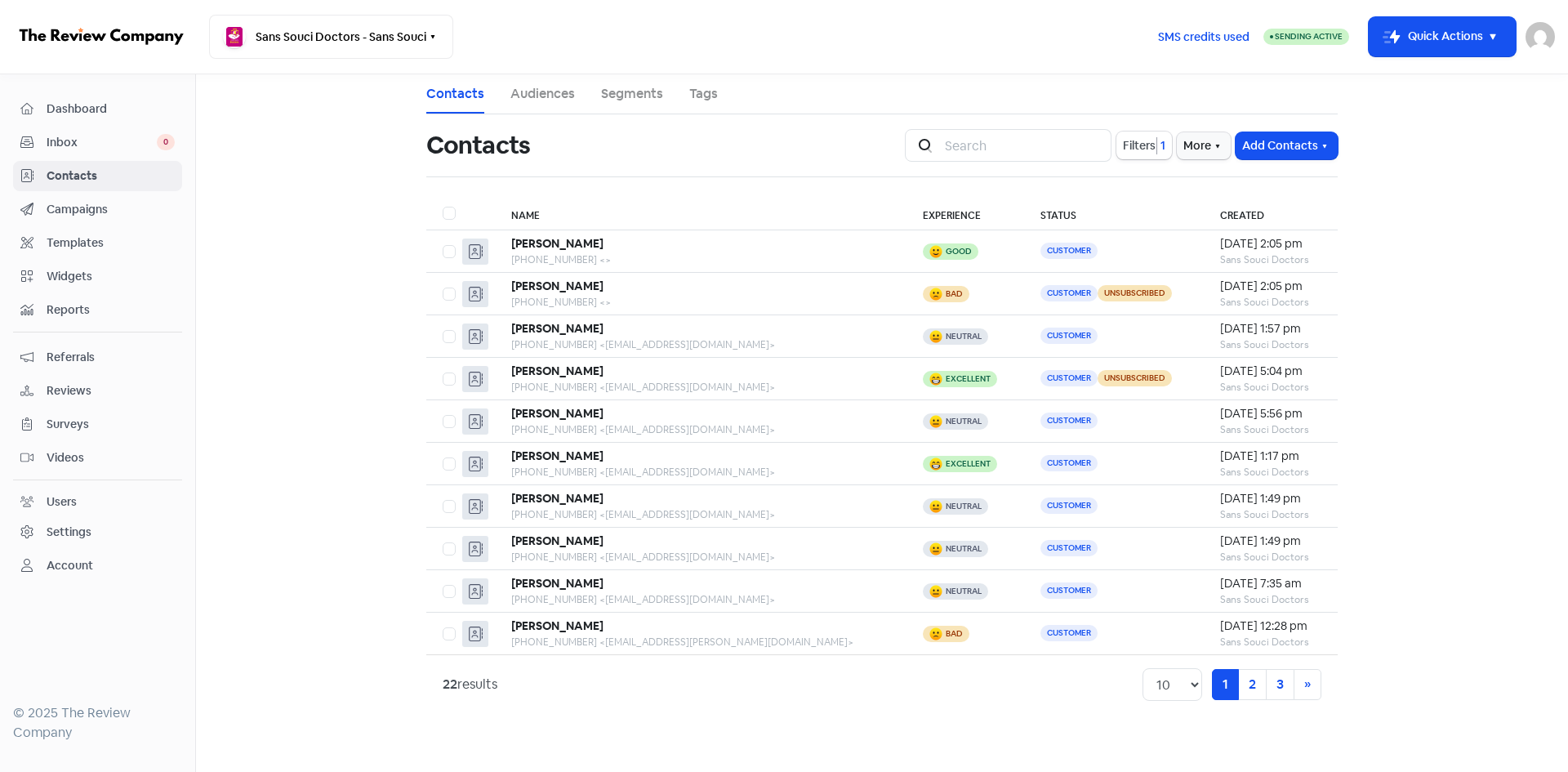
click at [443, 203] on label at bounding box center [443, 203] width 0 height 0
click at [446, 214] on input "checkbox" at bounding box center [448, 208] width 10 height 10
checkbox input "true"
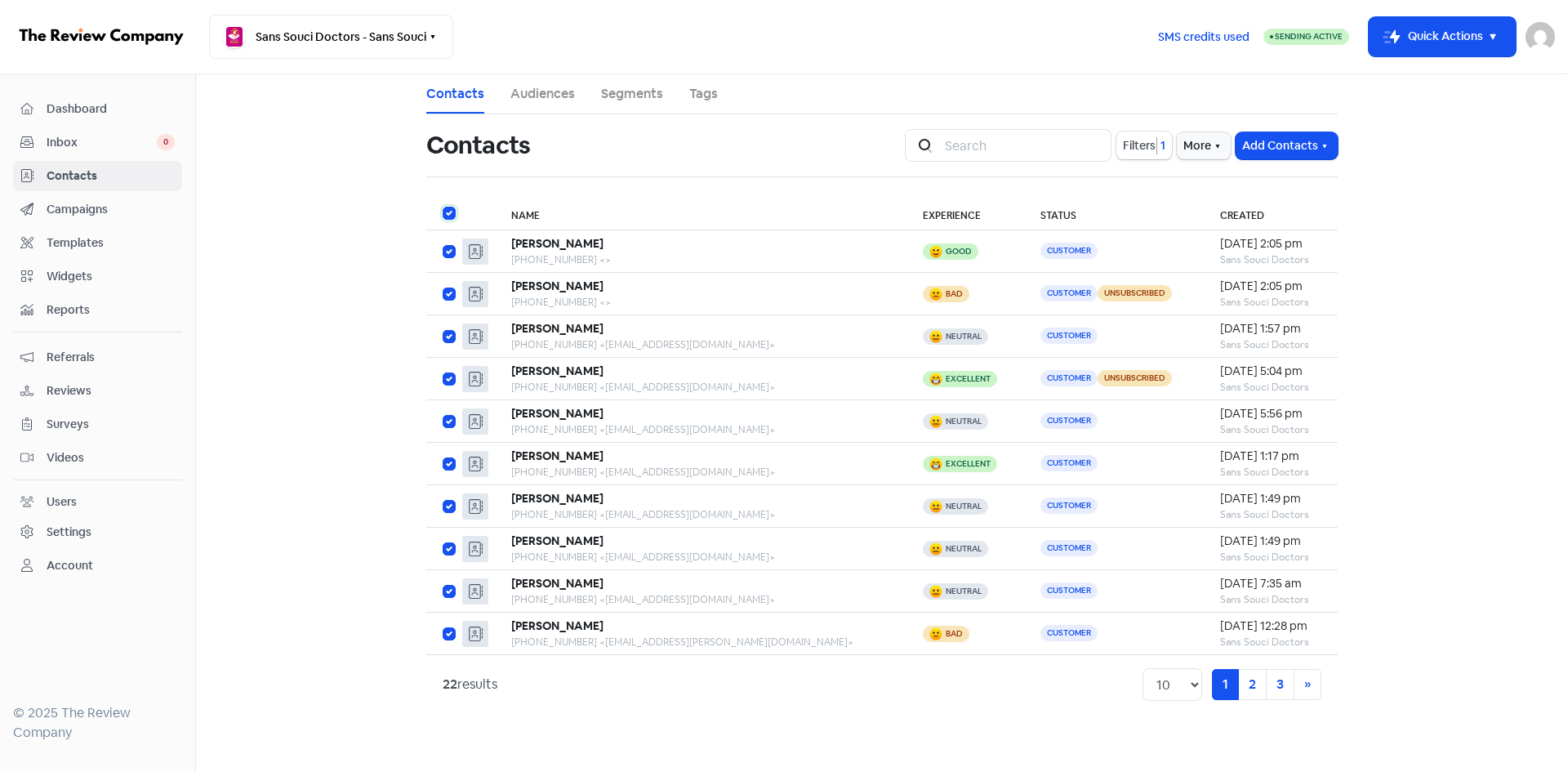
checkbox input "true"
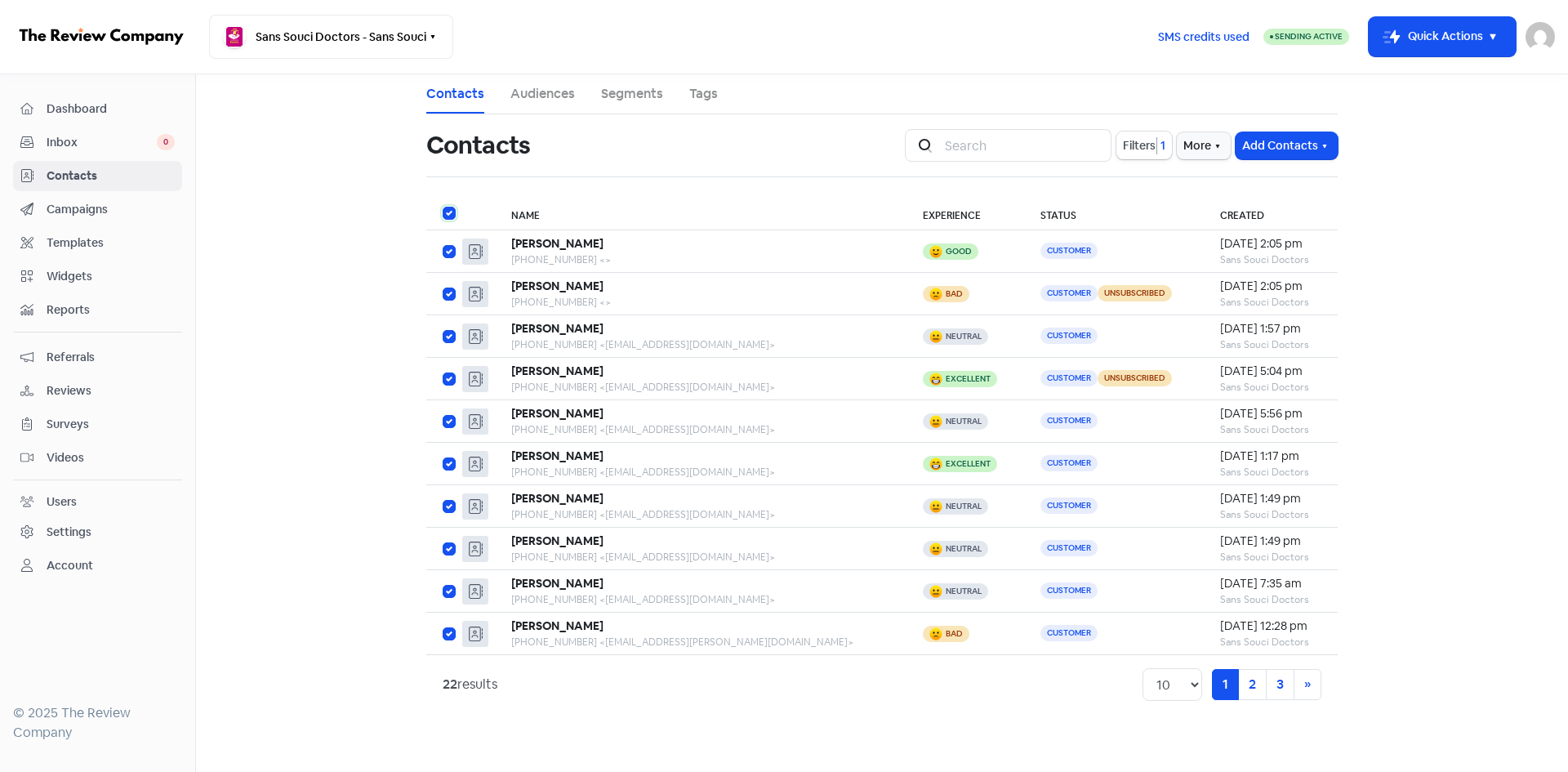
checkbox input "true"
click at [855, 142] on button "Actions" at bounding box center [866, 145] width 68 height 27
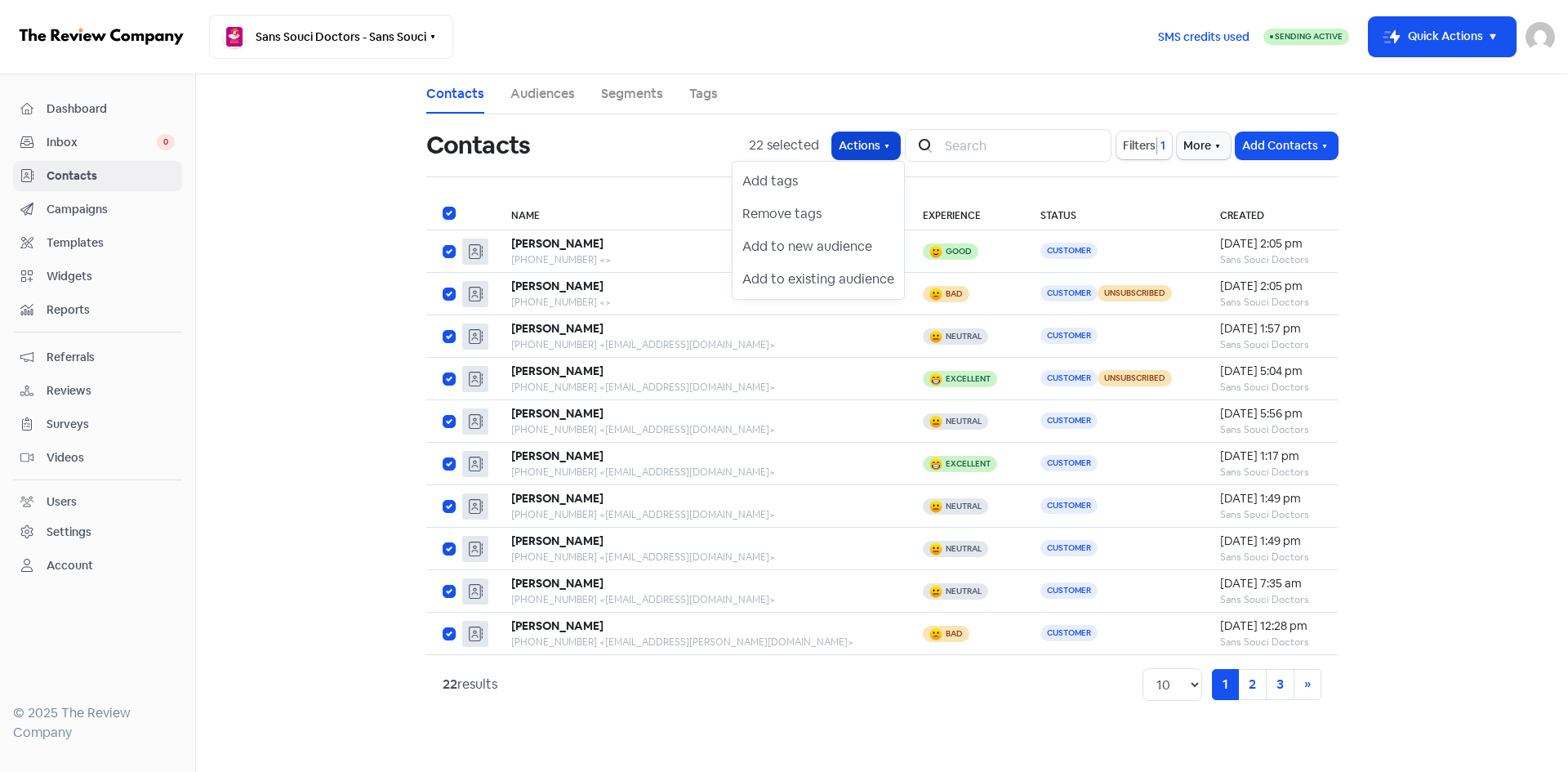
click at [855, 142] on button "Actions" at bounding box center [866, 145] width 68 height 27
click at [1169, 146] on div "22 selected Actions Icon For Search Filters 1 More Add Contacts" at bounding box center [1043, 146] width 589 height 33
click at [1184, 144] on button "More" at bounding box center [1204, 145] width 54 height 27
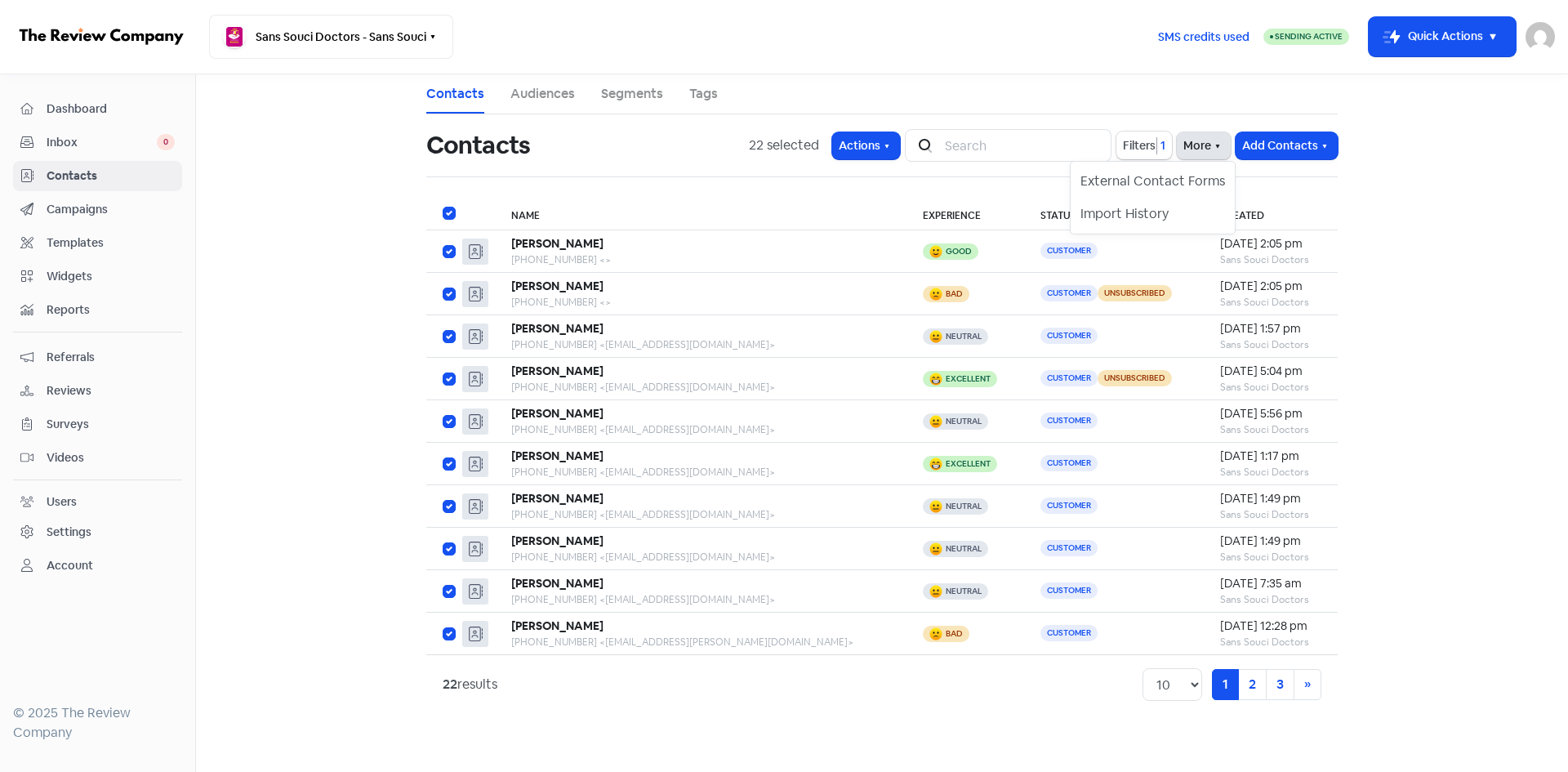
click at [1184, 144] on button "More" at bounding box center [1204, 145] width 54 height 27
drag, startPoint x: 621, startPoint y: 247, endPoint x: 883, endPoint y: 144, distance: 281.5
click at [883, 144] on button "Actions" at bounding box center [866, 145] width 68 height 27
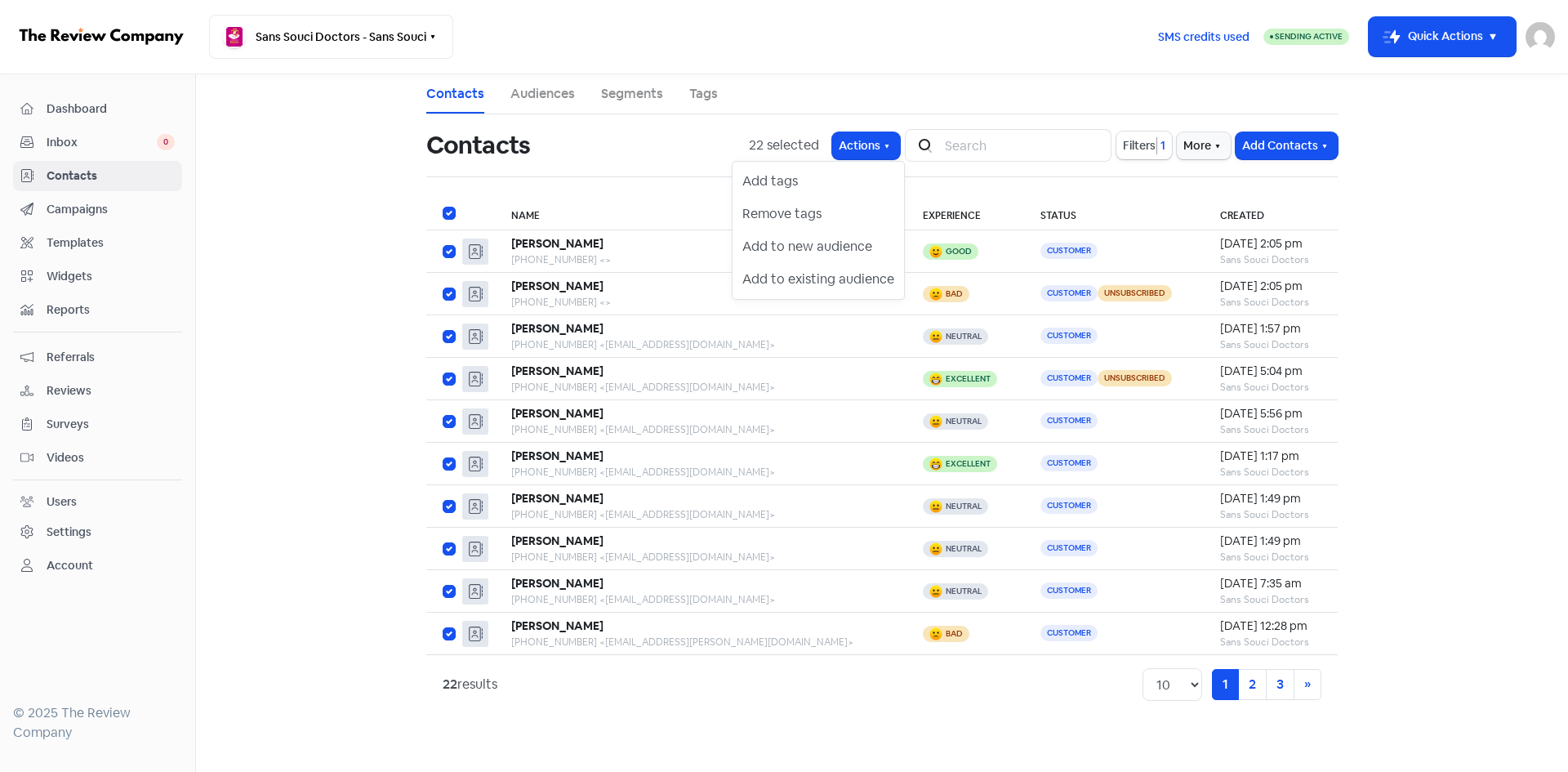
click at [534, 91] on link "Audiences" at bounding box center [542, 94] width 64 height 20
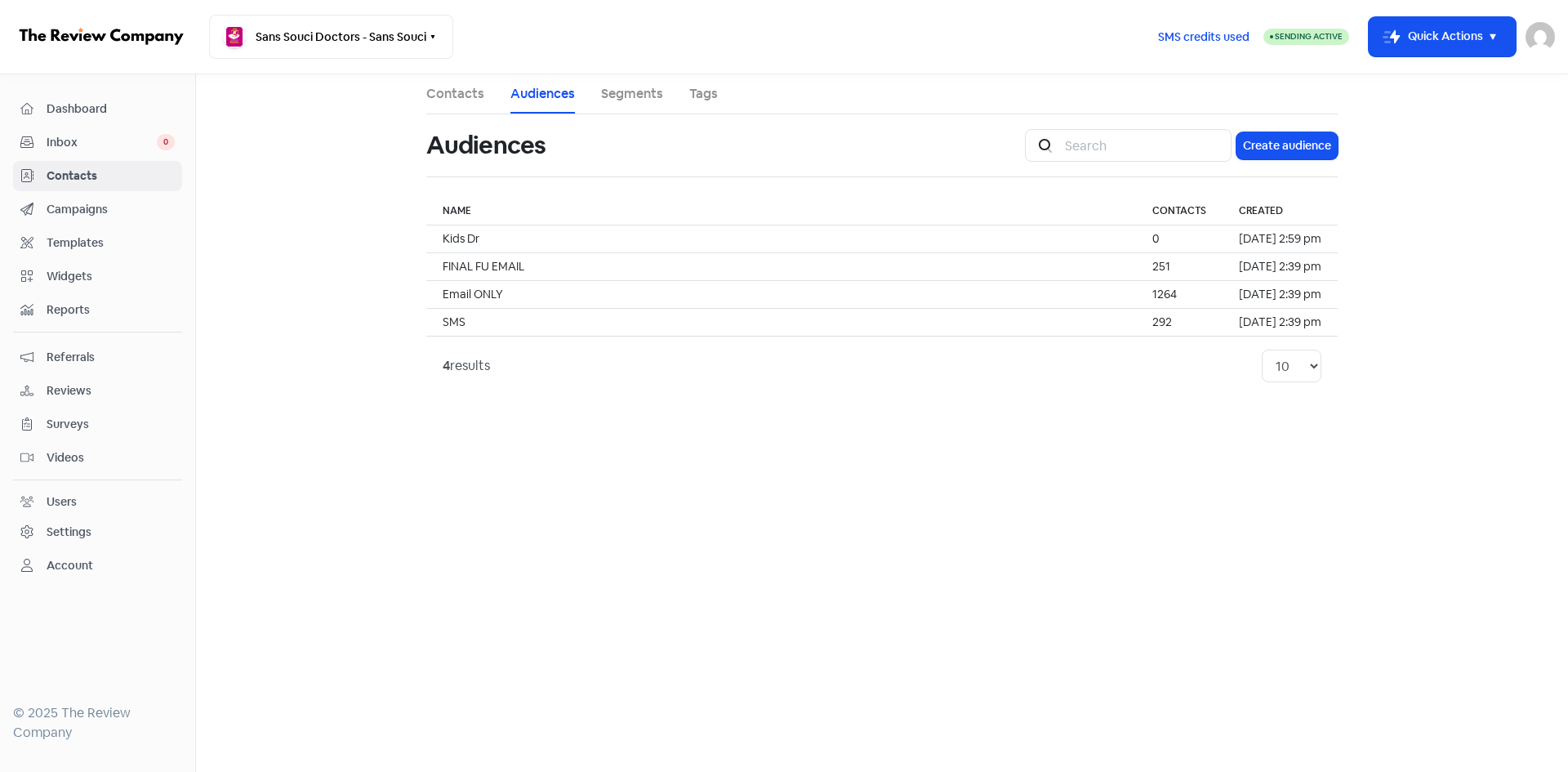
click at [449, 98] on link "Contacts" at bounding box center [455, 94] width 58 height 20
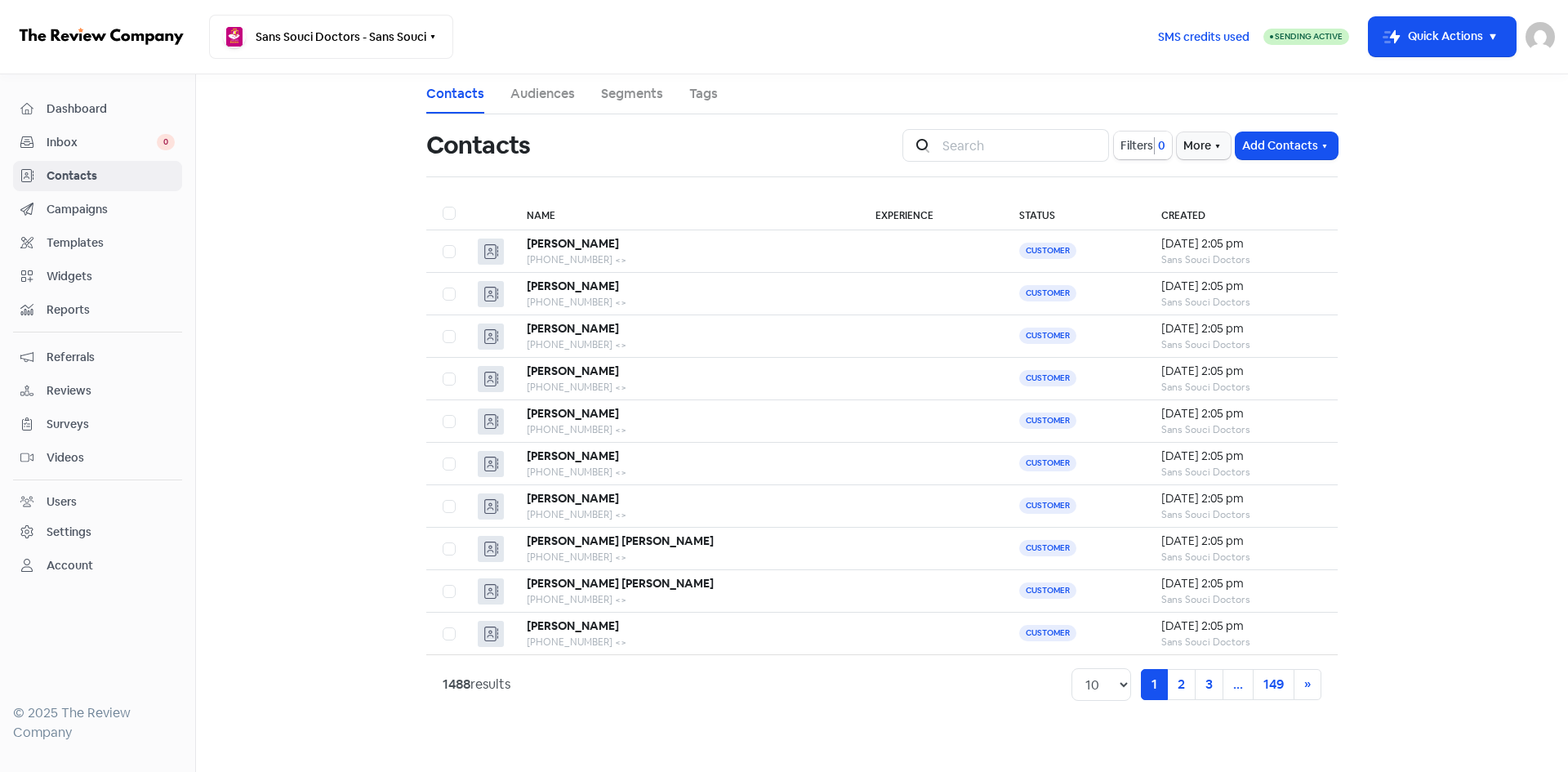
click at [1148, 159] on button "Filters 0" at bounding box center [1143, 146] width 58 height 28
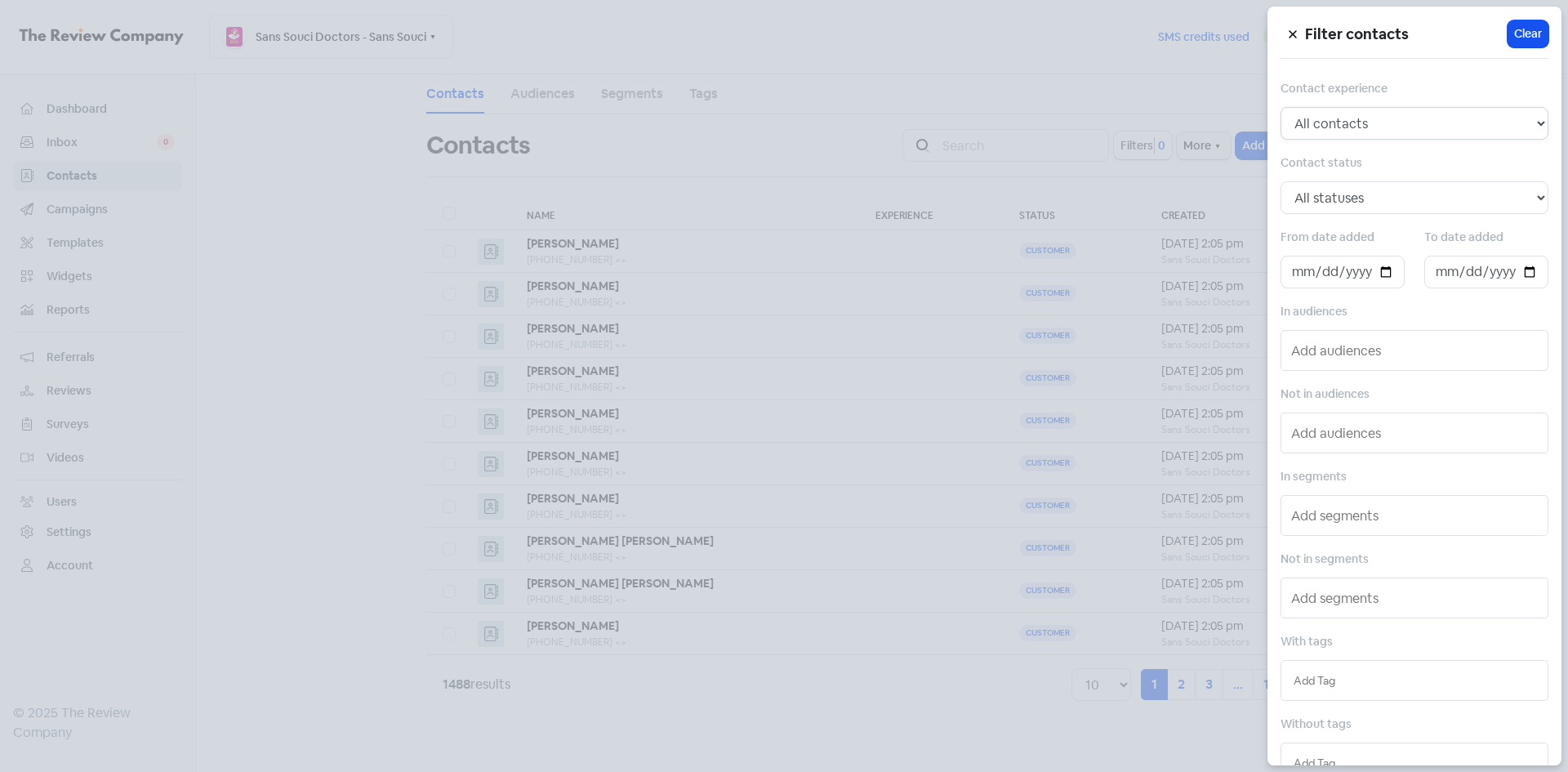
click at [1330, 138] on select "All contacts Any experience (5, 4, 3, 2, 1) Positive experience (5, 4) Excellen…" at bounding box center [1414, 123] width 268 height 33
select select "negative"
click at [1281, 107] on select "All contacts Any experience (5, 4, 3, 2, 1) Positive experience (5, 4) Excellen…" at bounding box center [1414, 123] width 268 height 33
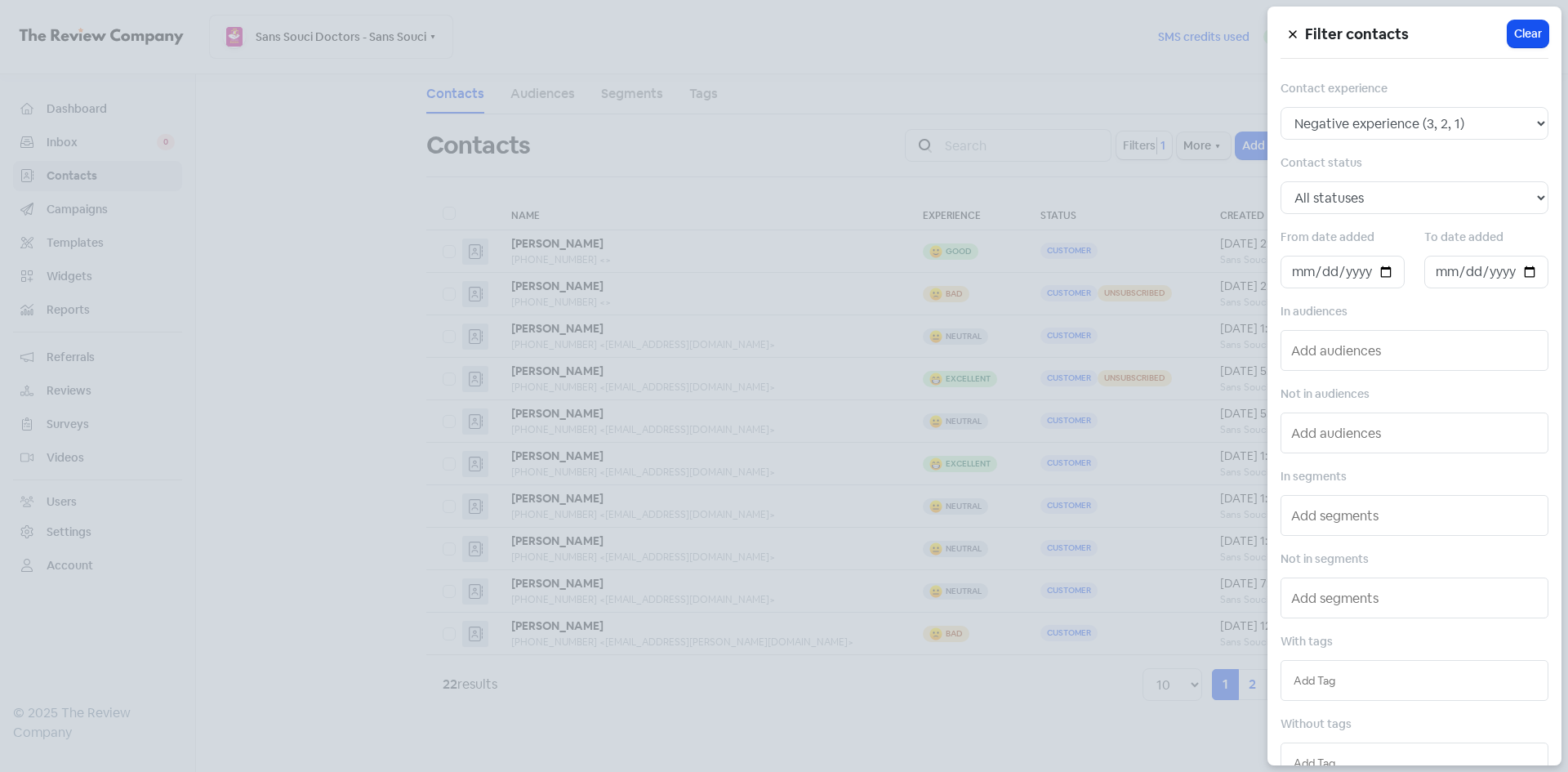
click at [1006, 188] on div at bounding box center [784, 386] width 1568 height 772
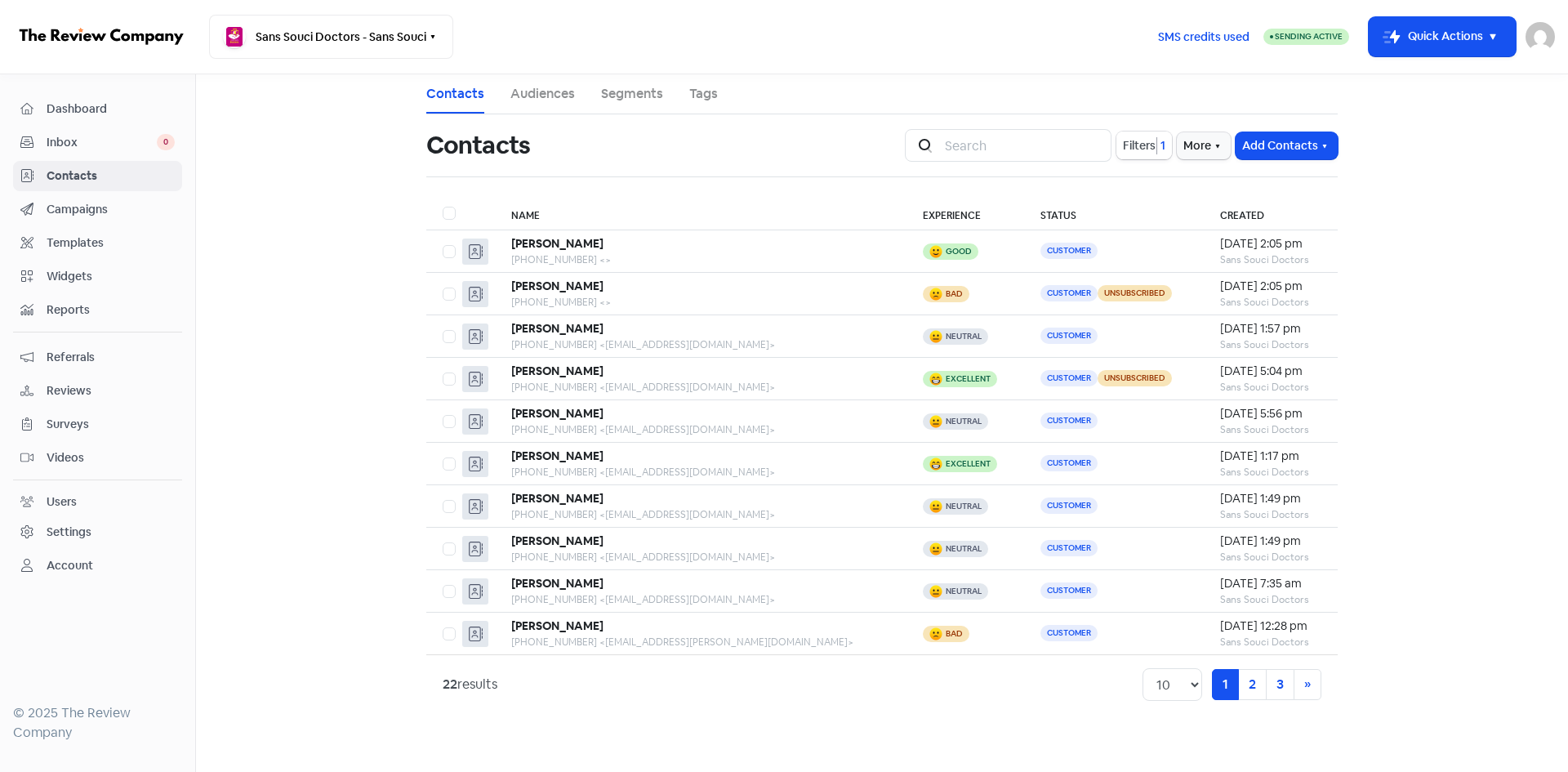
click at [1123, 144] on span "Filters" at bounding box center [1139, 146] width 33 height 17
select select "negative"
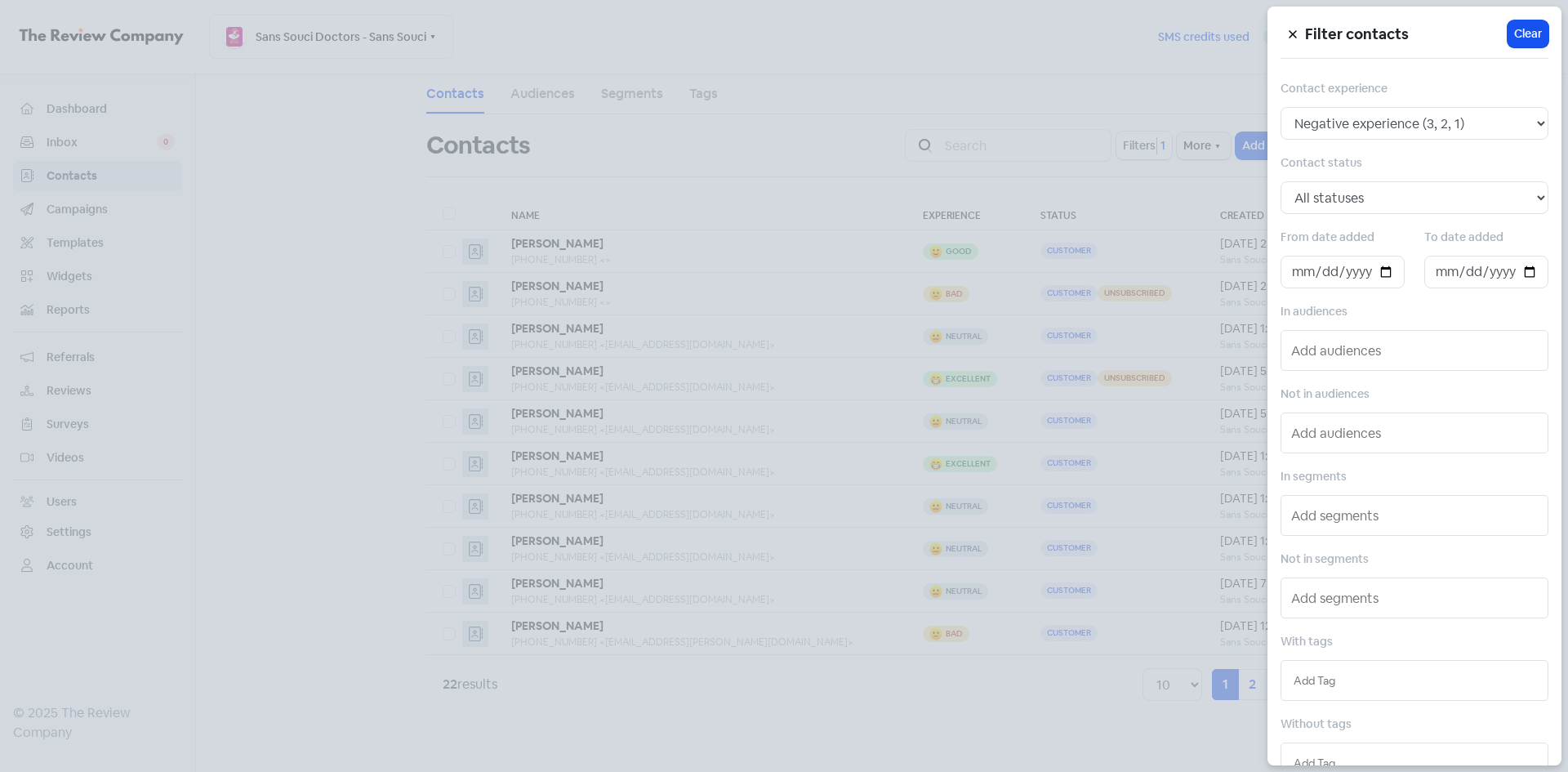
click at [1121, 144] on div at bounding box center [784, 386] width 1568 height 772
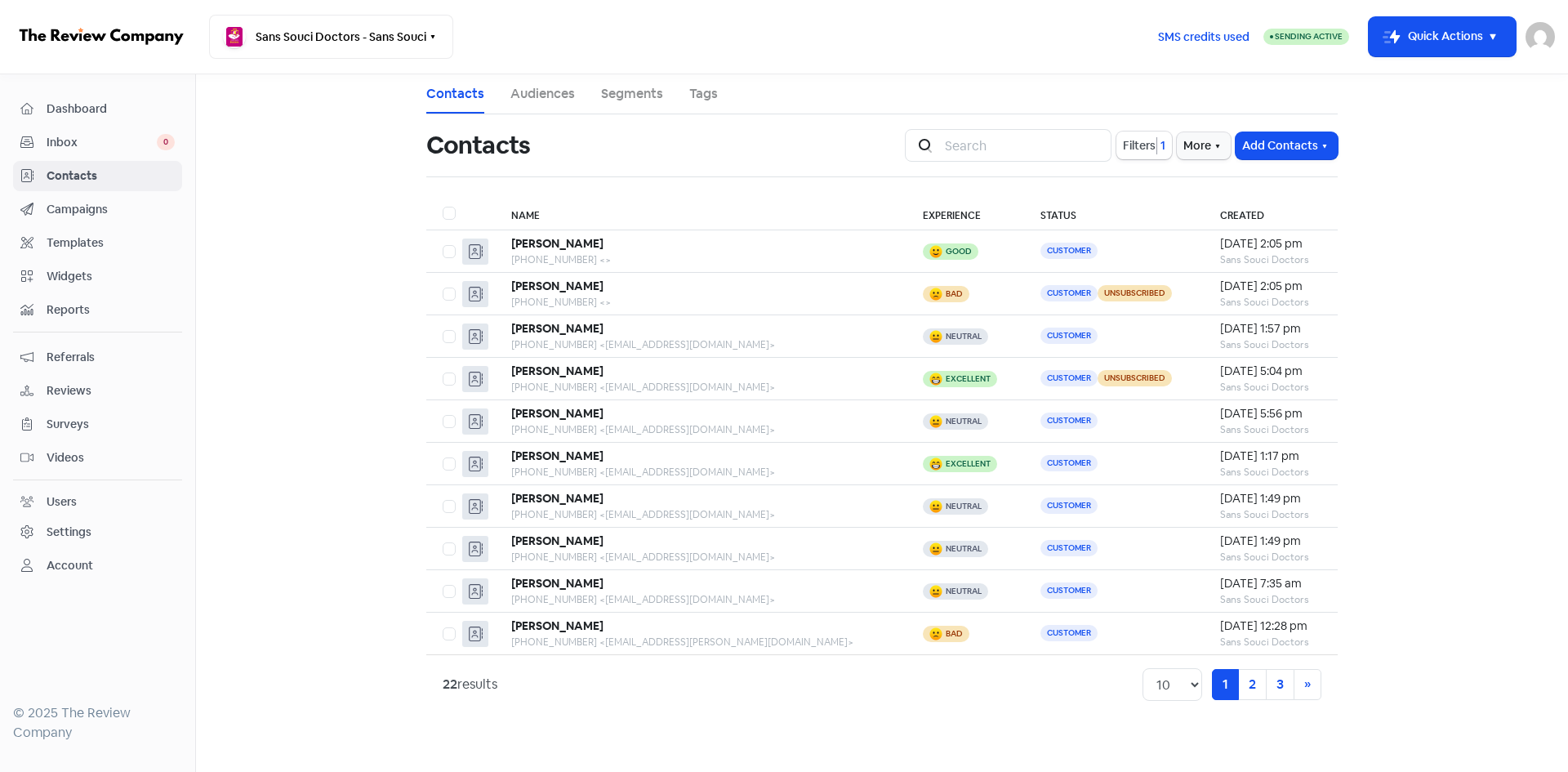
click at [443, 203] on label at bounding box center [443, 203] width 0 height 0
click at [448, 211] on input "checkbox" at bounding box center [448, 208] width 10 height 10
checkbox input "true"
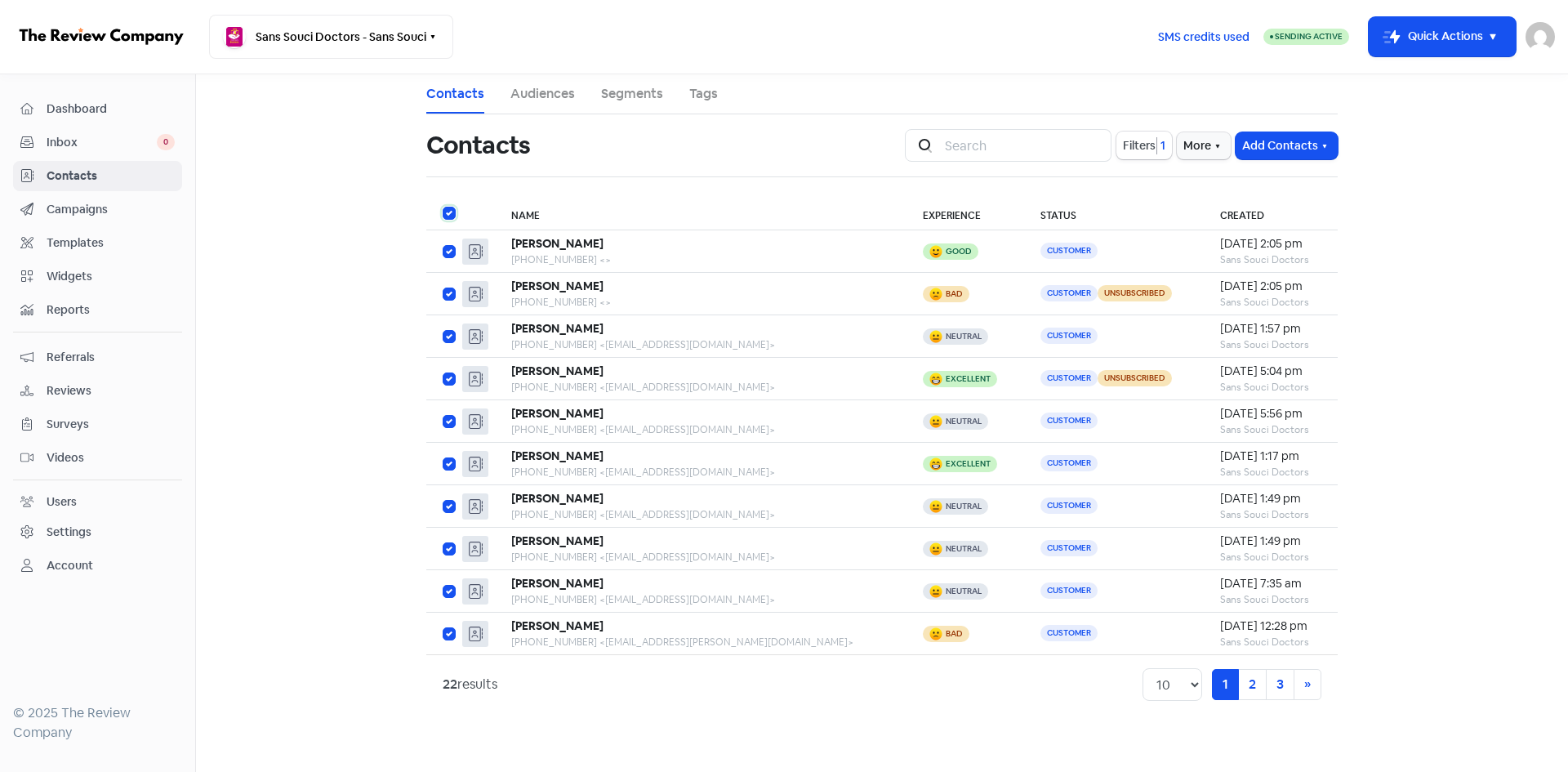
checkbox input "true"
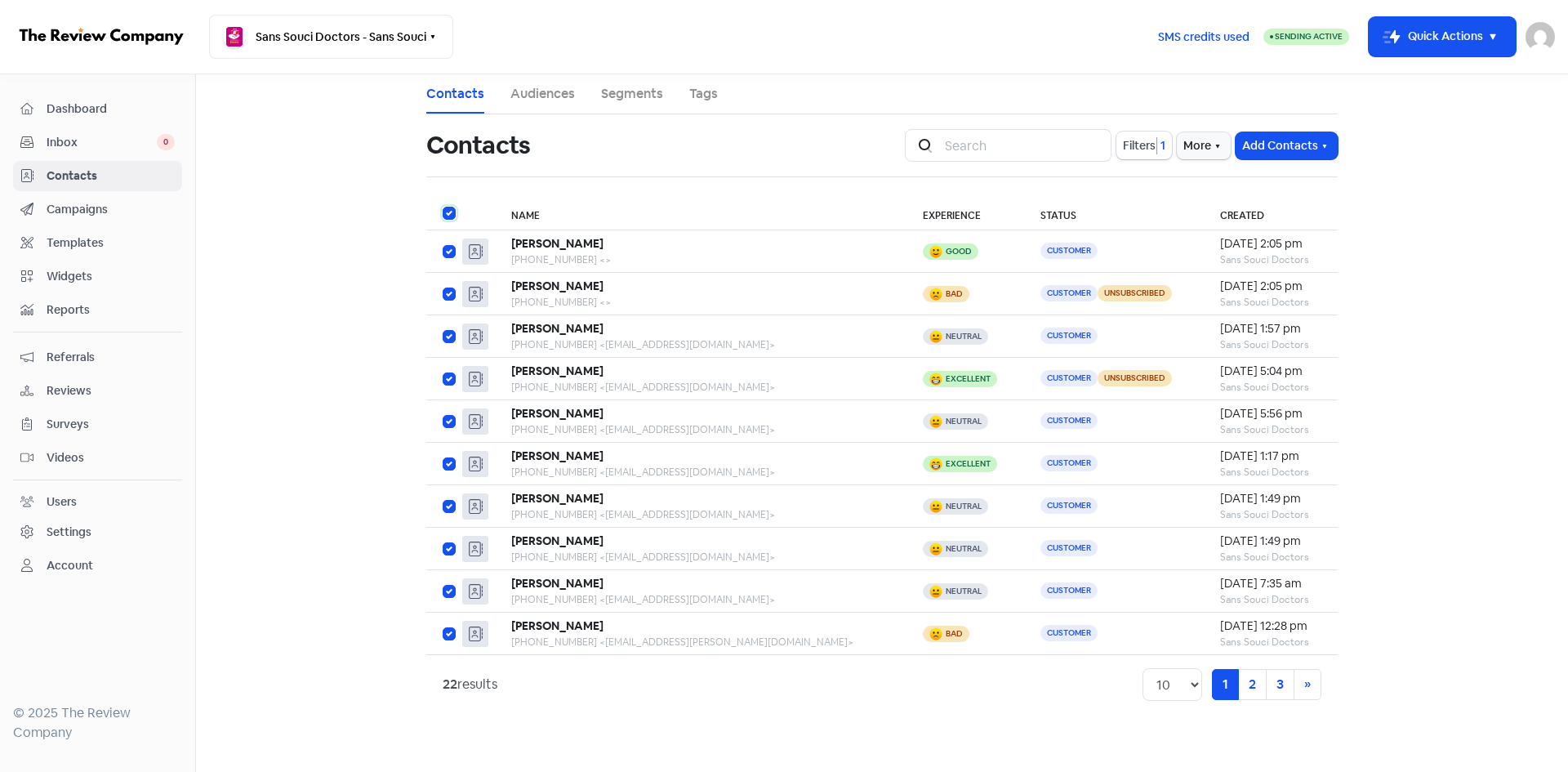
checkbox input "true"
click at [870, 146] on button "Actions" at bounding box center [866, 145] width 68 height 27
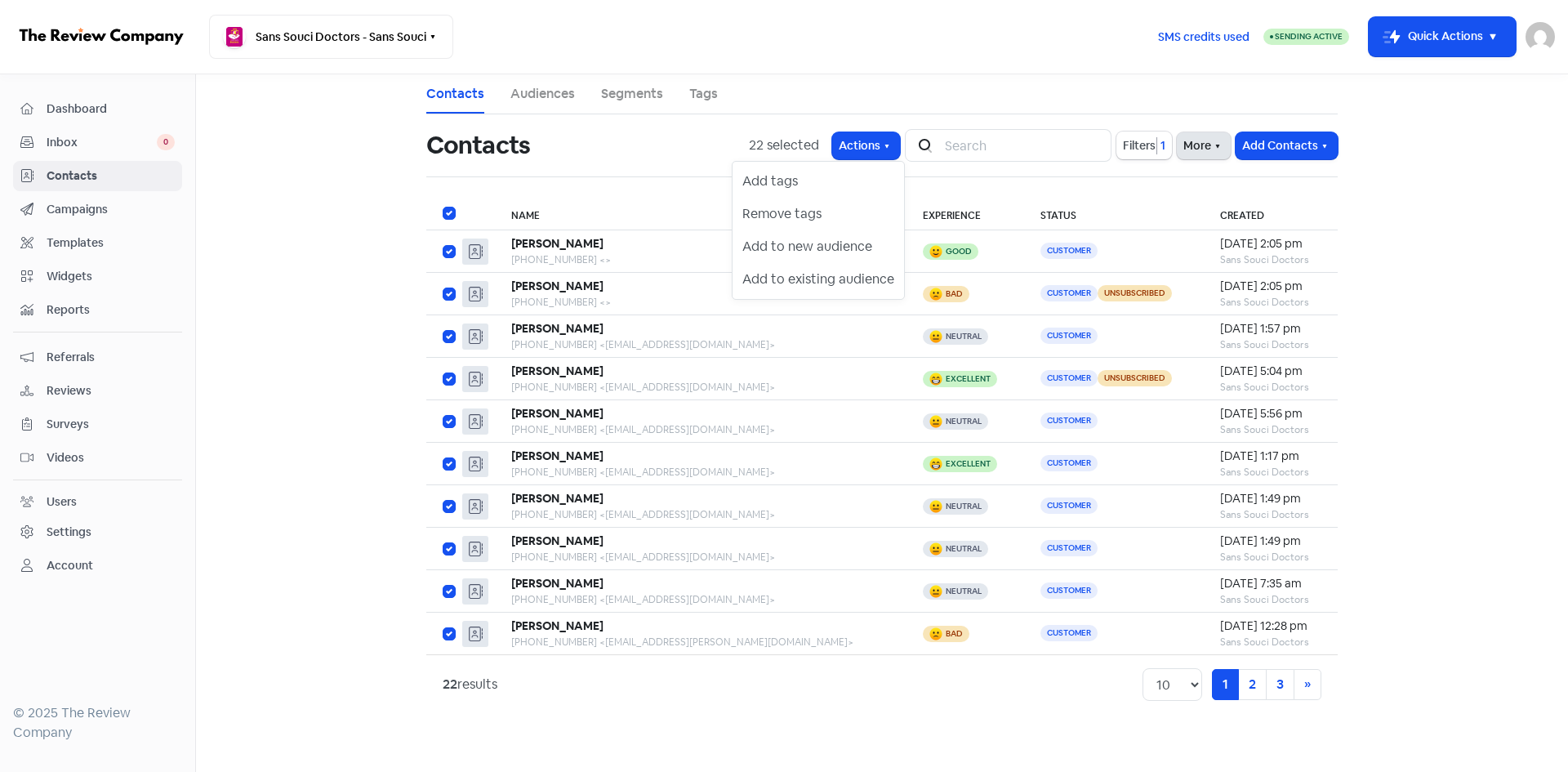
click at [1197, 154] on button "More" at bounding box center [1204, 145] width 54 height 27
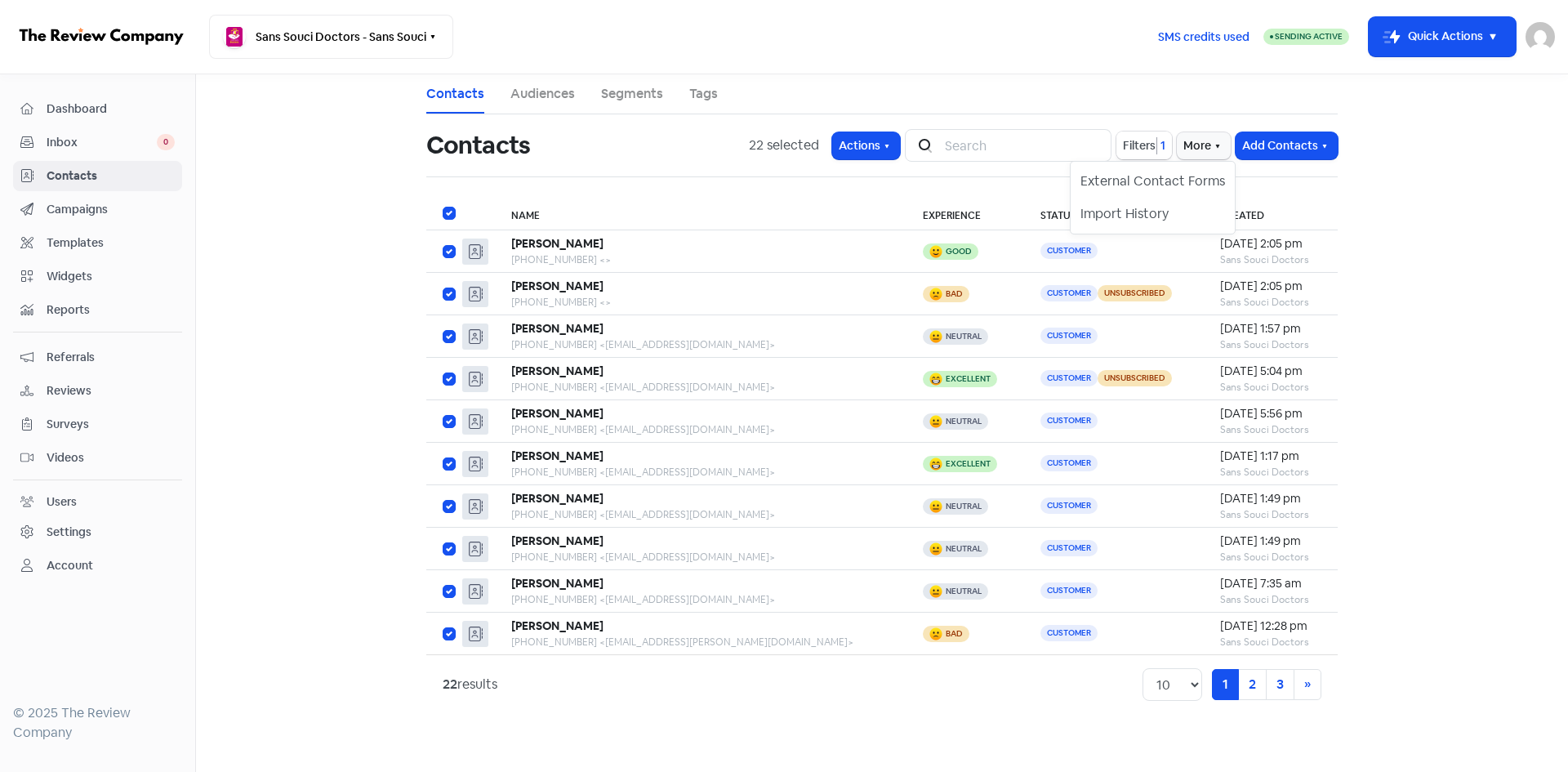
click at [1140, 156] on button "Filters 1" at bounding box center [1145, 146] width 56 height 28
select select "negative"
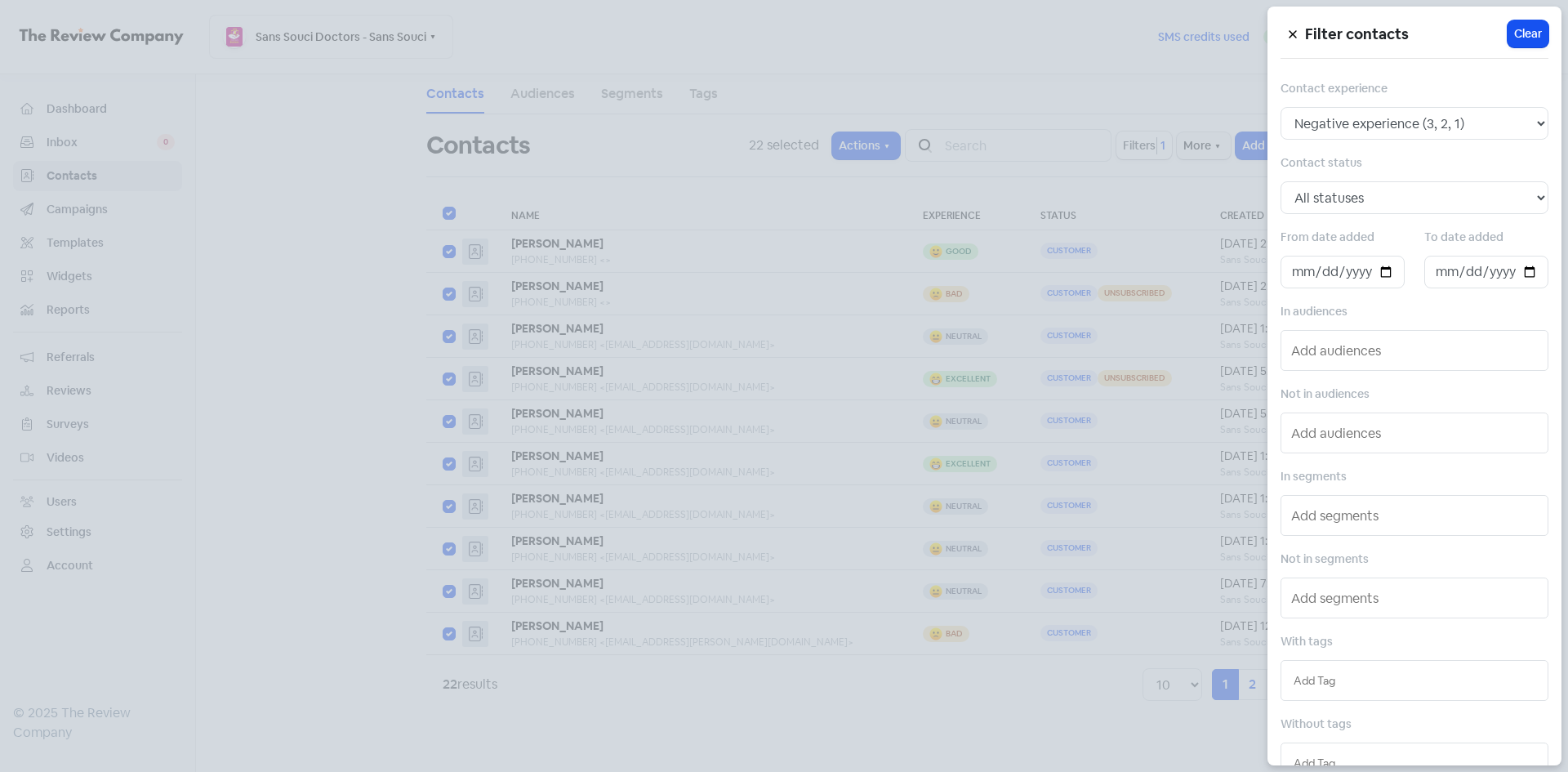
click at [1298, 32] on button at bounding box center [1293, 34] width 24 height 29
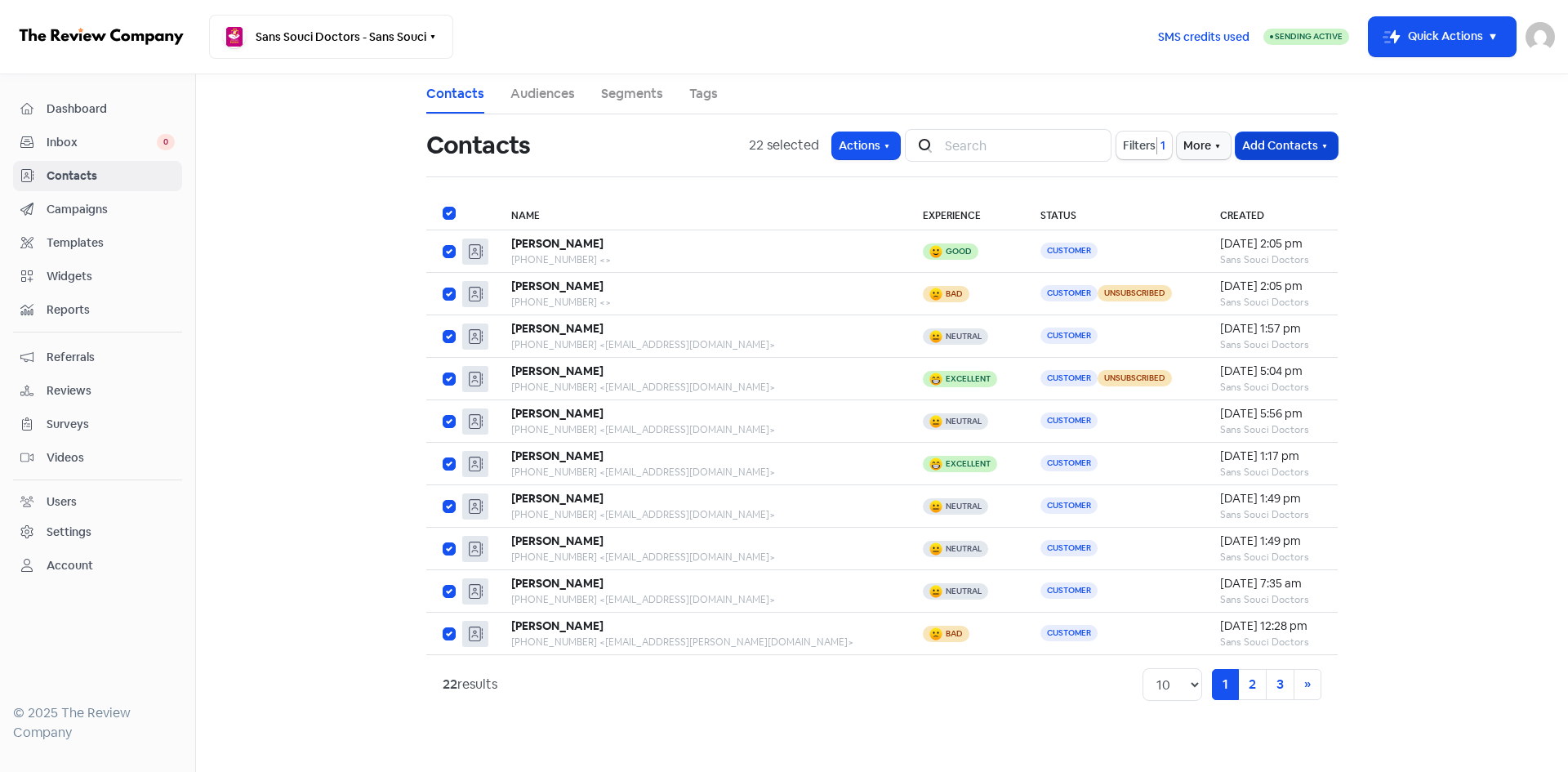
click at [1299, 142] on button "Add Contacts" at bounding box center [1287, 145] width 102 height 27
click at [1252, 682] on link "2" at bounding box center [1252, 684] width 29 height 31
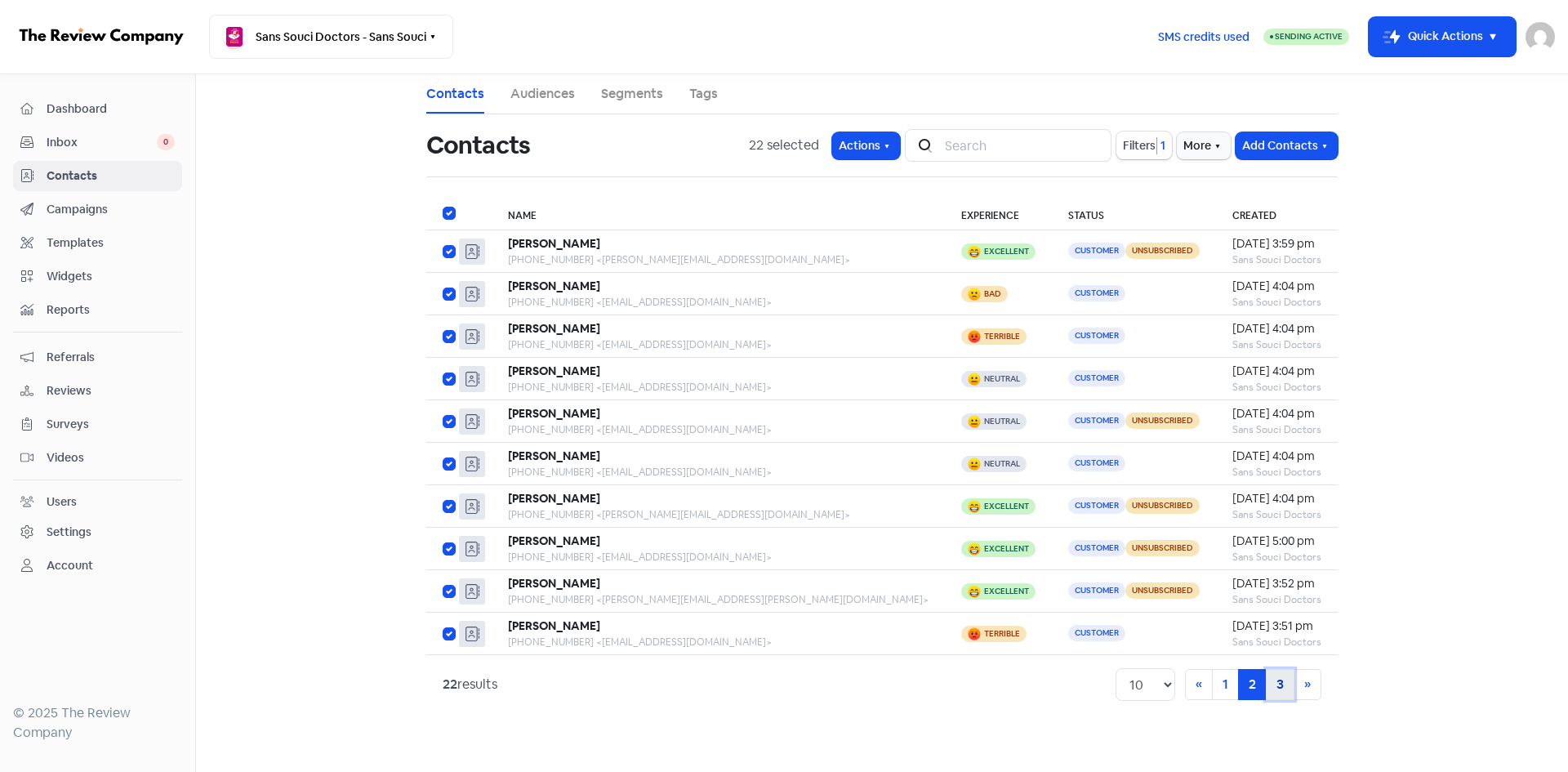
click at [1274, 684] on link "3" at bounding box center [1280, 684] width 29 height 31
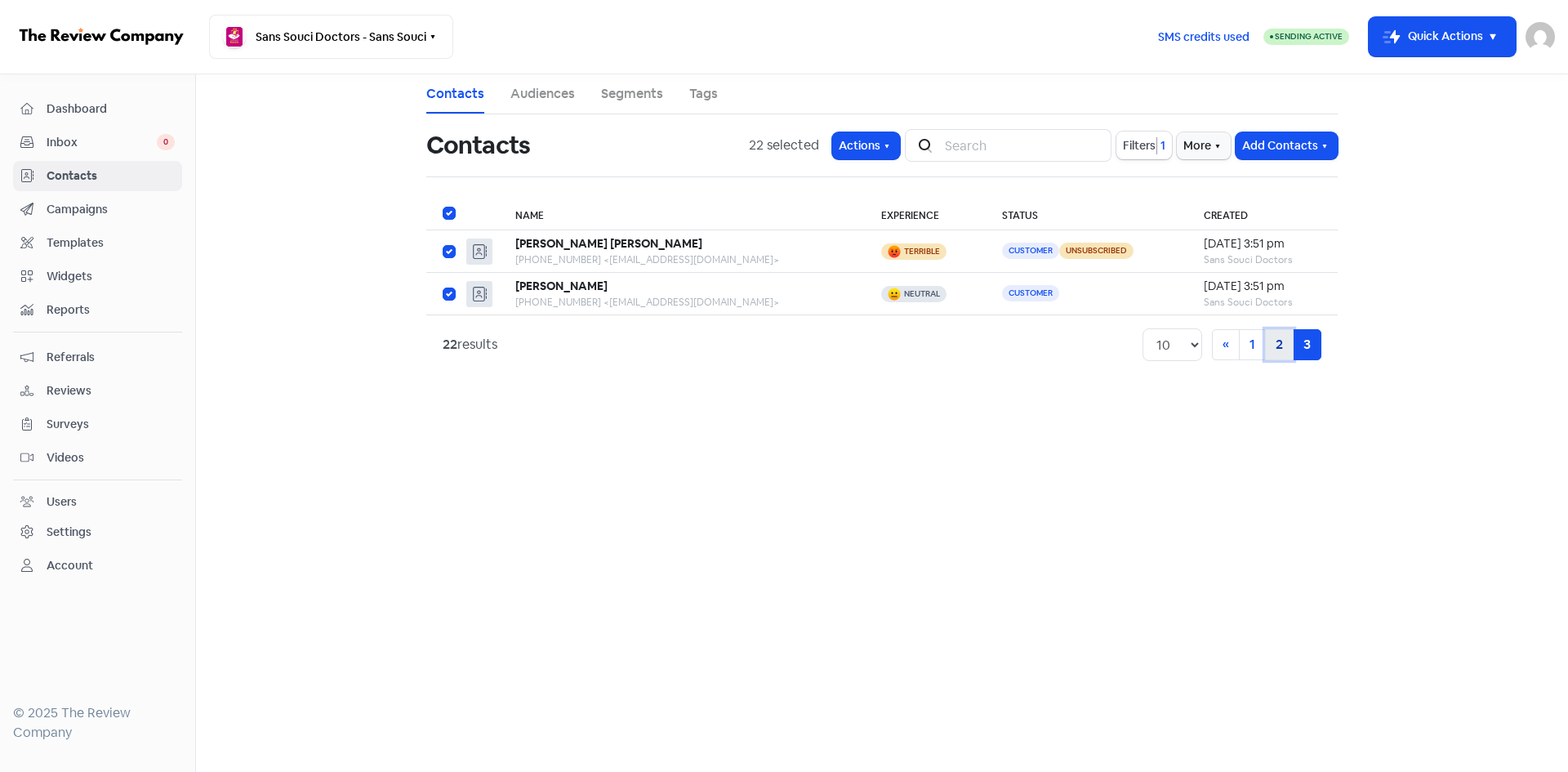
click at [1279, 350] on link "2" at bounding box center [1279, 344] width 29 height 31
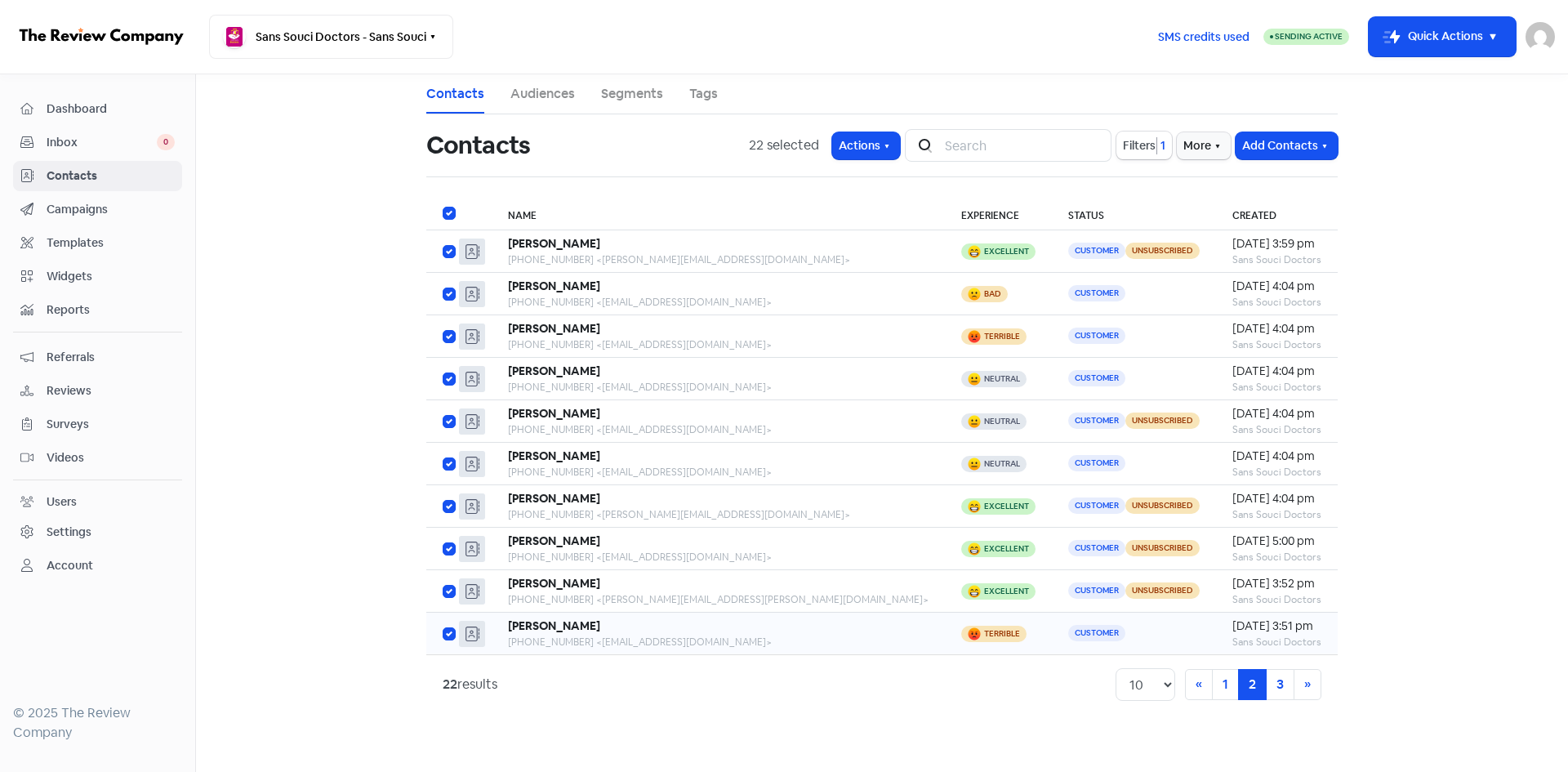
click at [984, 632] on div "Terrible" at bounding box center [1001, 633] width 36 height 8
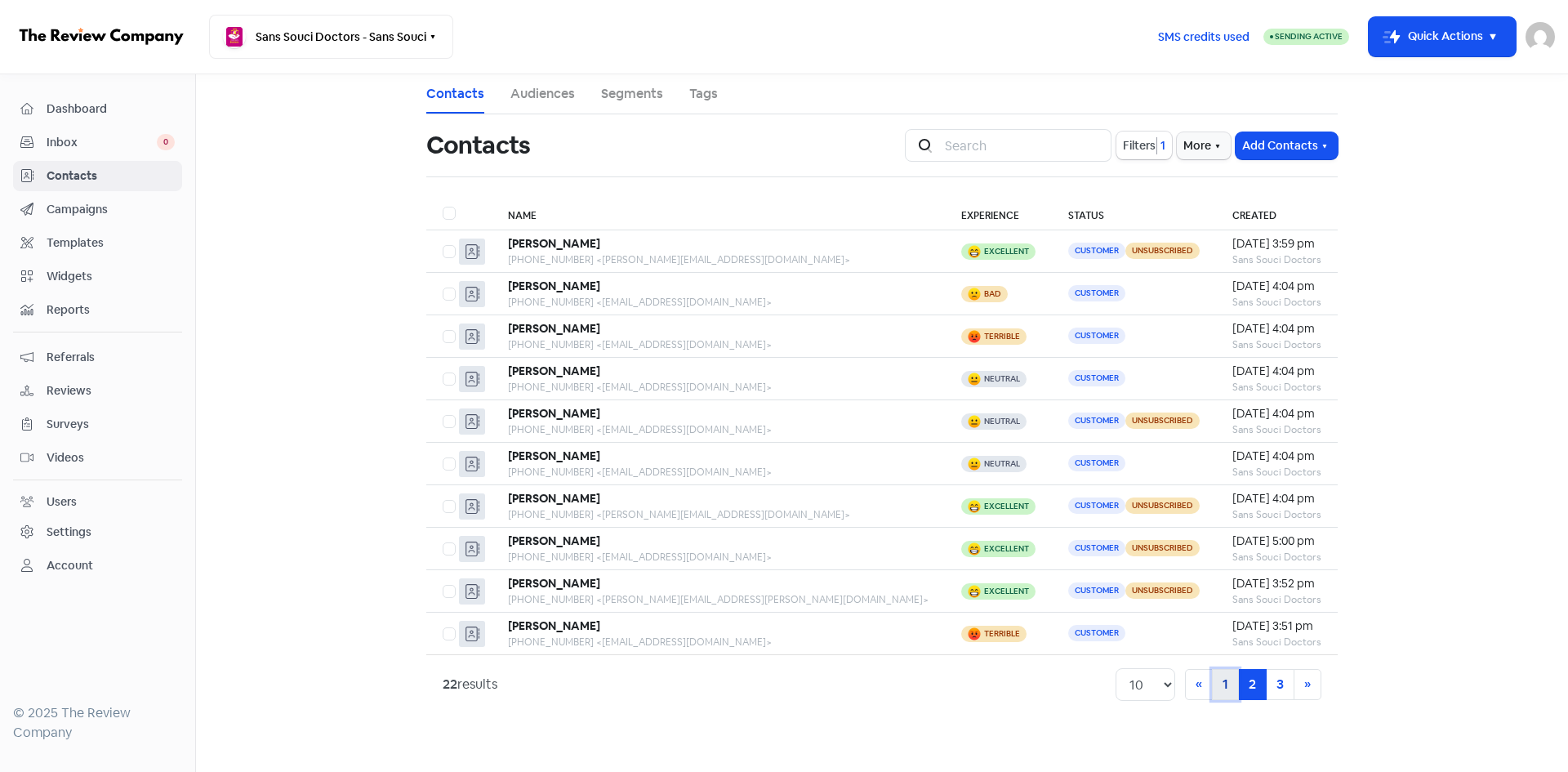
click at [1224, 690] on link "1" at bounding box center [1225, 684] width 27 height 31
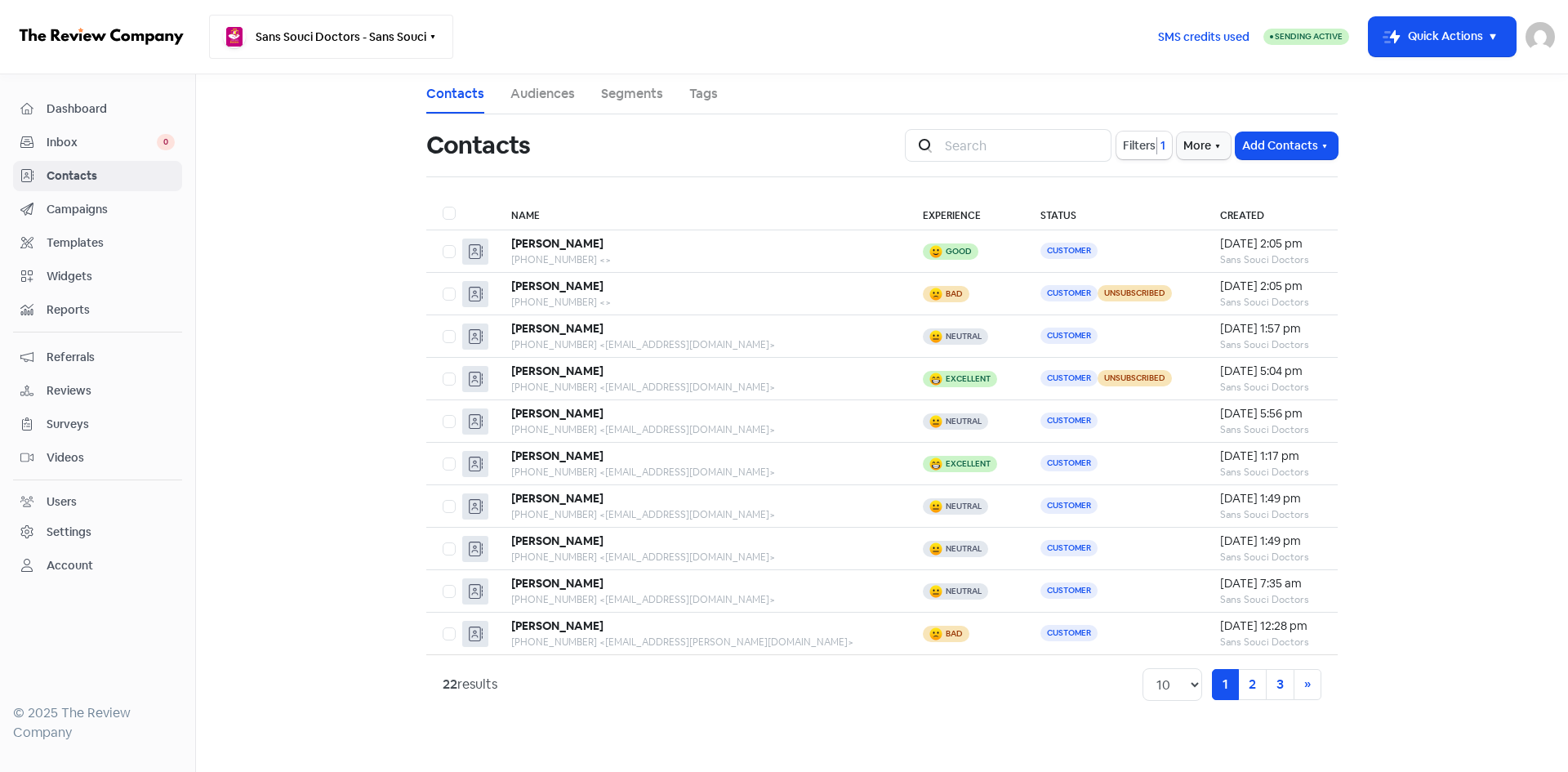
click at [308, 41] on button "Sans Souci Doctors - Sans Souci" at bounding box center [331, 36] width 244 height 44
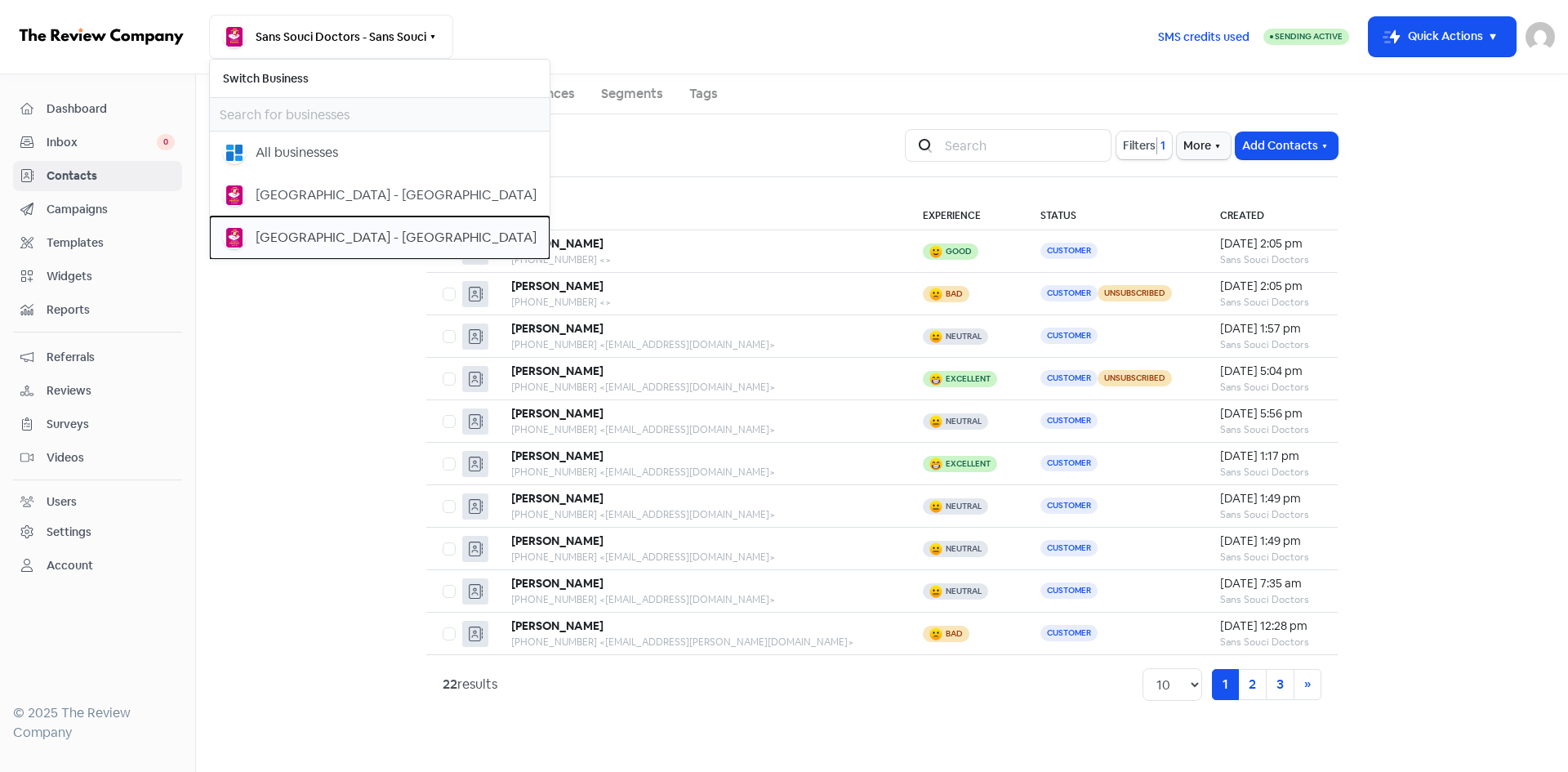
click at [306, 230] on div "[GEOGRAPHIC_DATA] - [GEOGRAPHIC_DATA]" at bounding box center [397, 238] width 281 height 20
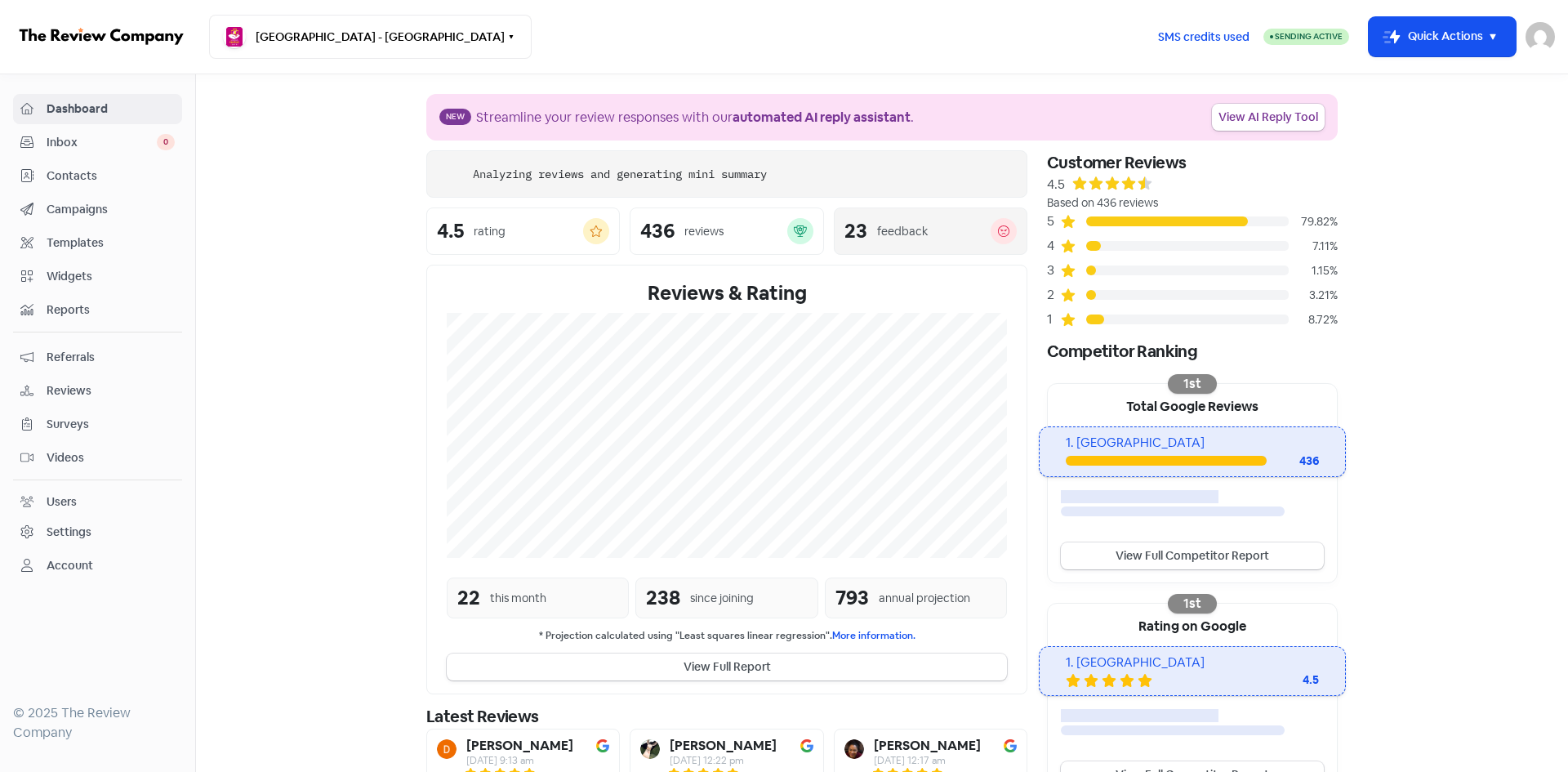
click at [923, 229] on div "feedback" at bounding box center [934, 232] width 114 height 17
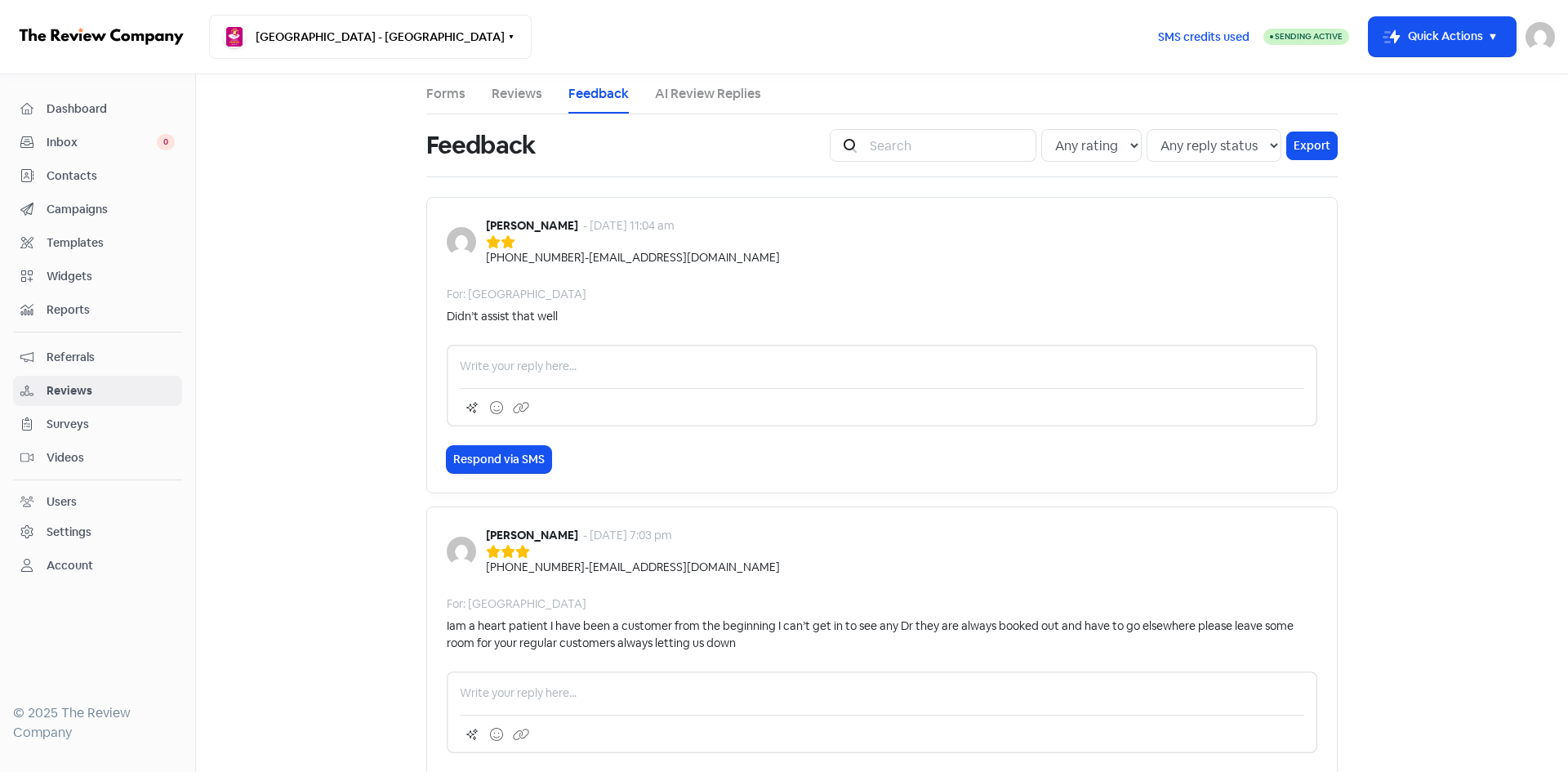
click at [546, 228] on b "[PERSON_NAME]" at bounding box center [532, 225] width 92 height 15
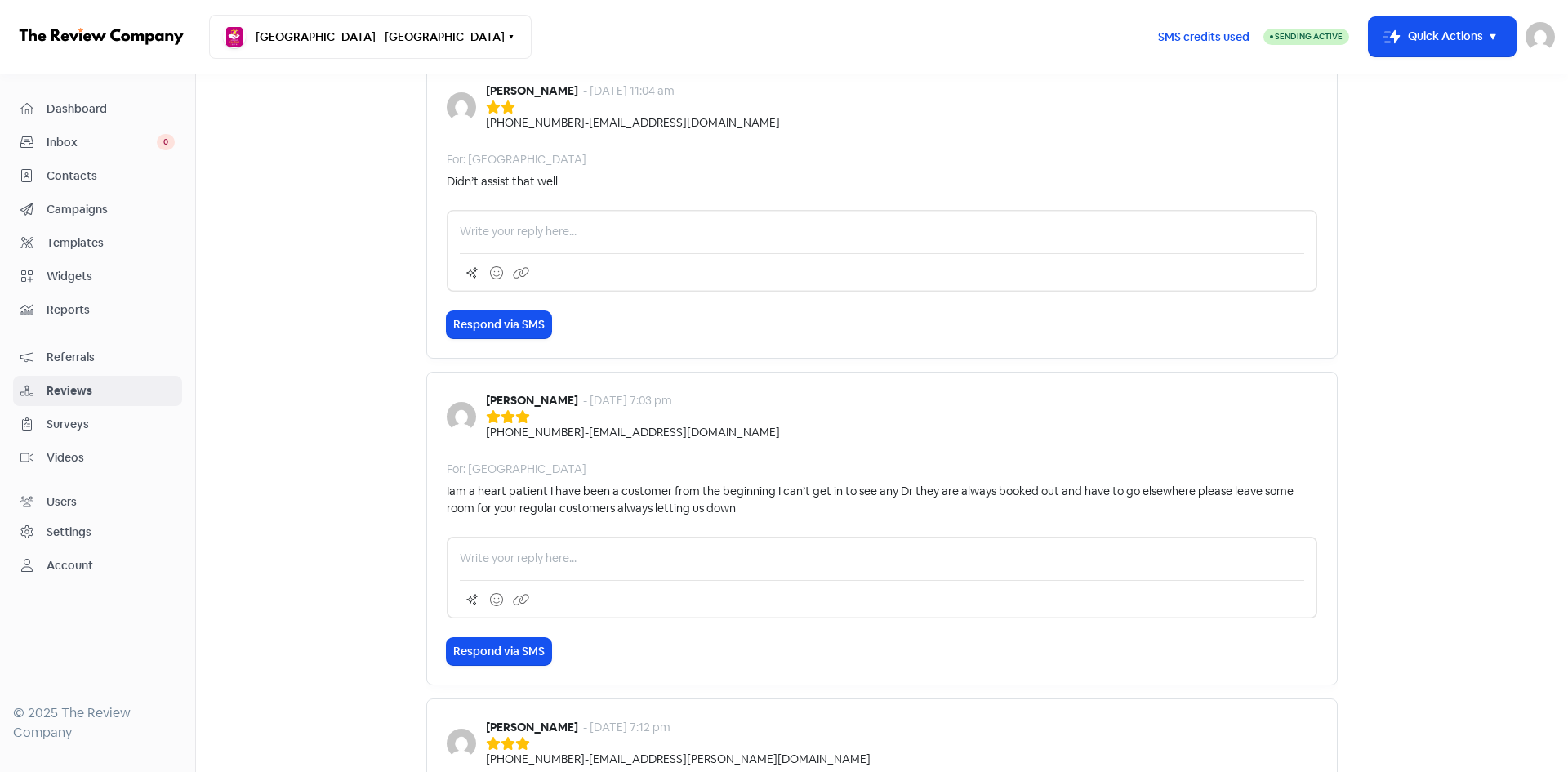
scroll to position [163, 0]
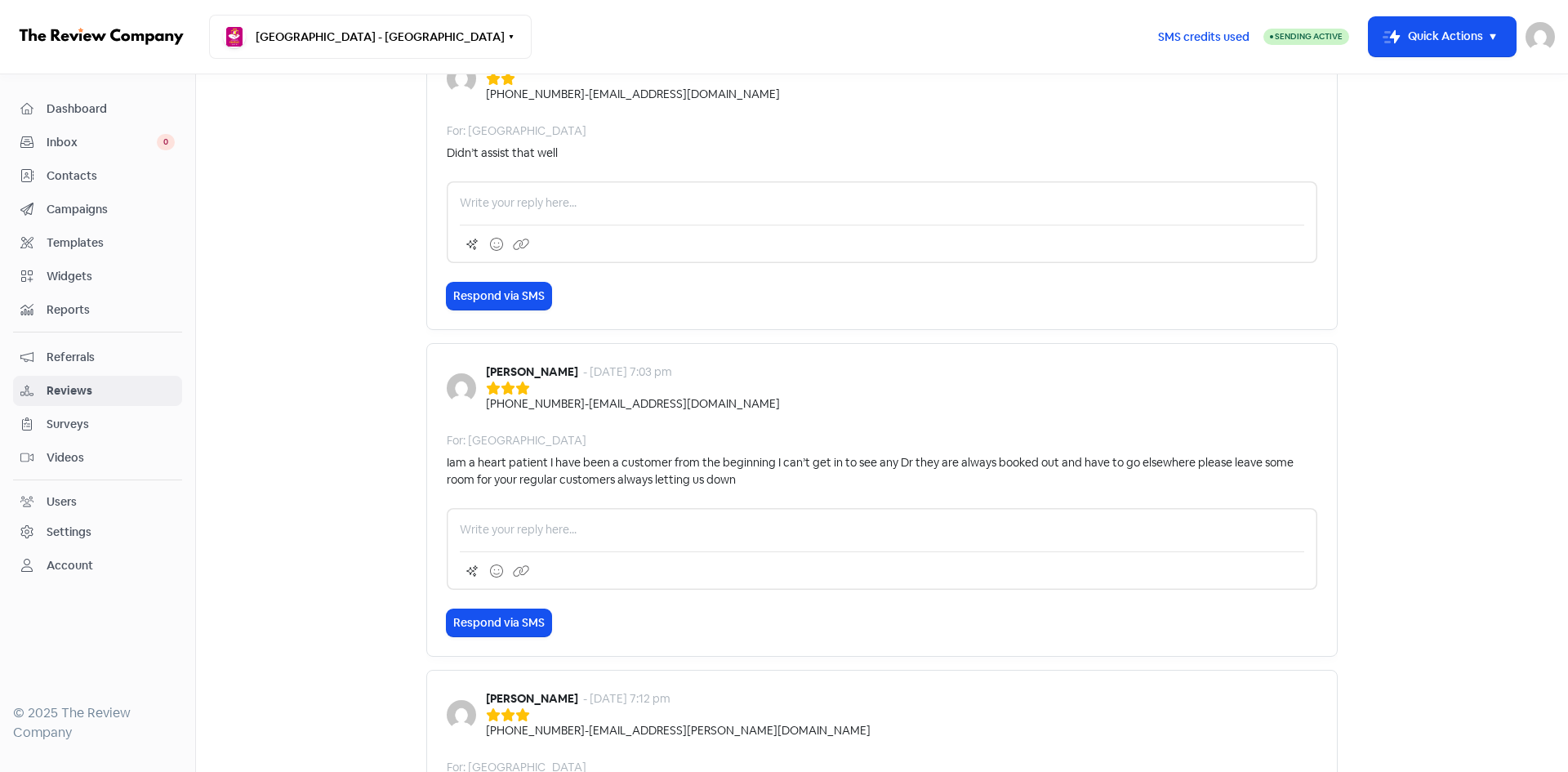
click at [522, 376] on b "[PERSON_NAME]" at bounding box center [532, 371] width 92 height 15
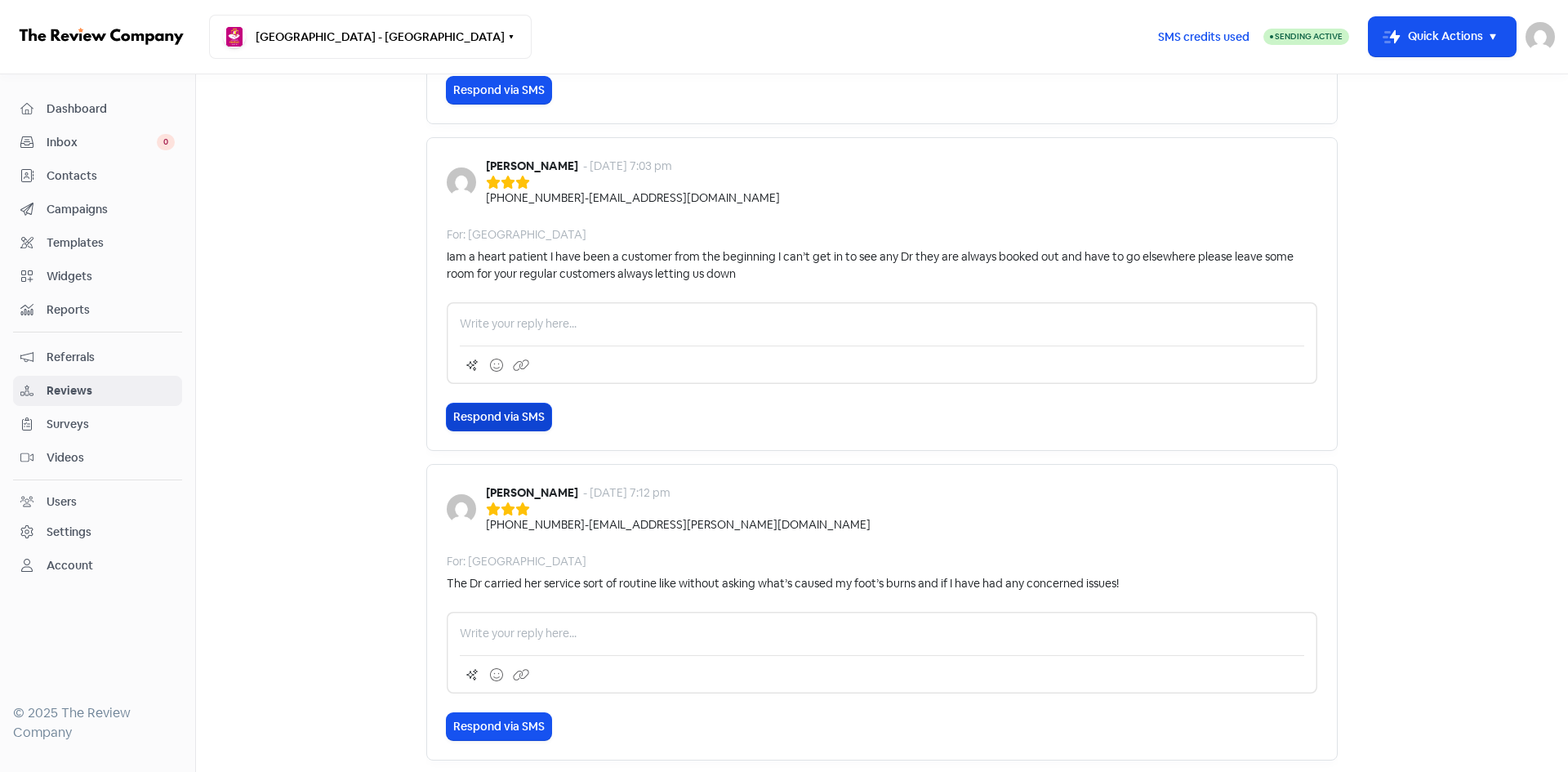
scroll to position [409, 0]
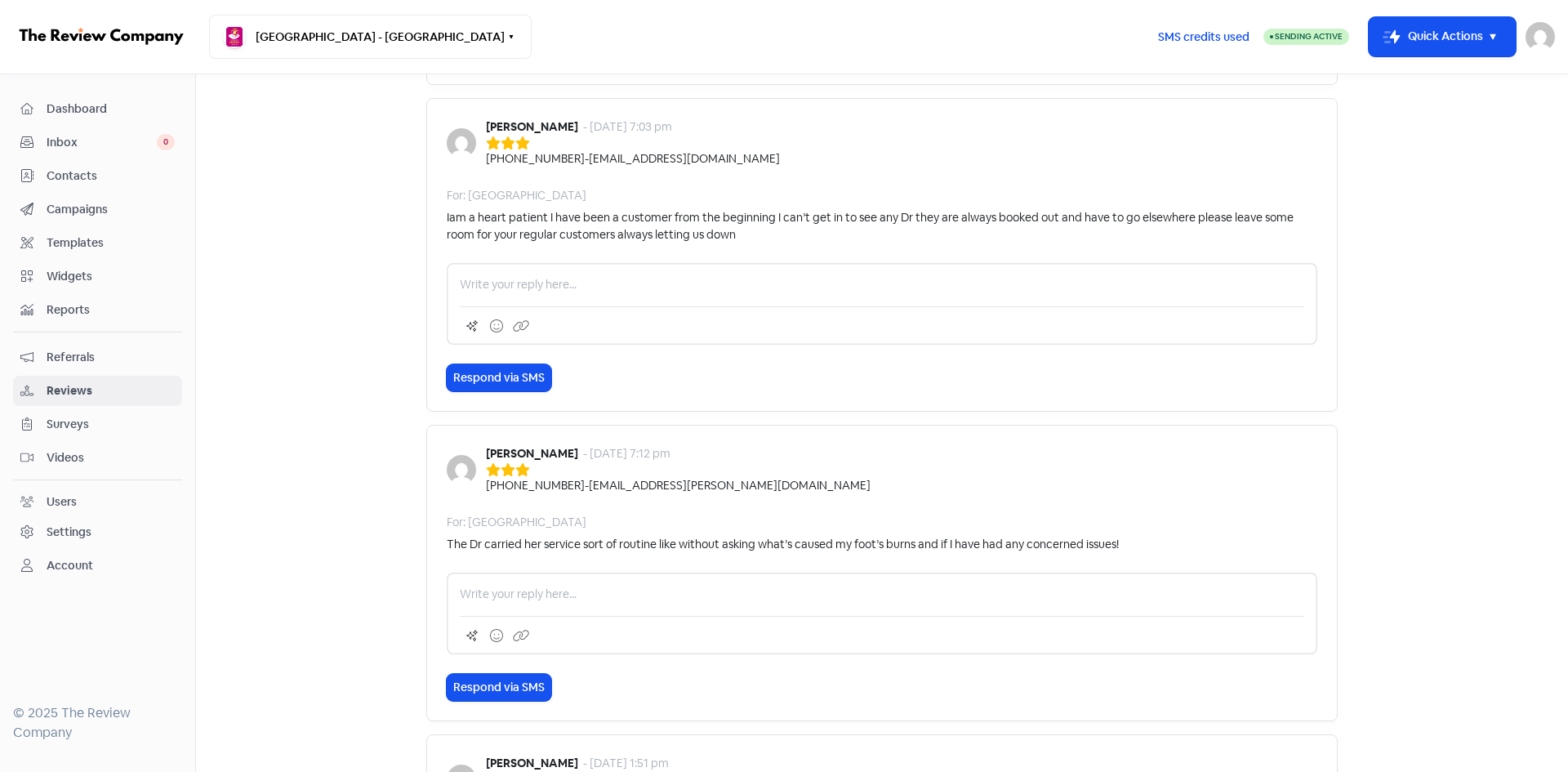
click at [496, 449] on b "[PERSON_NAME]" at bounding box center [532, 453] width 92 height 15
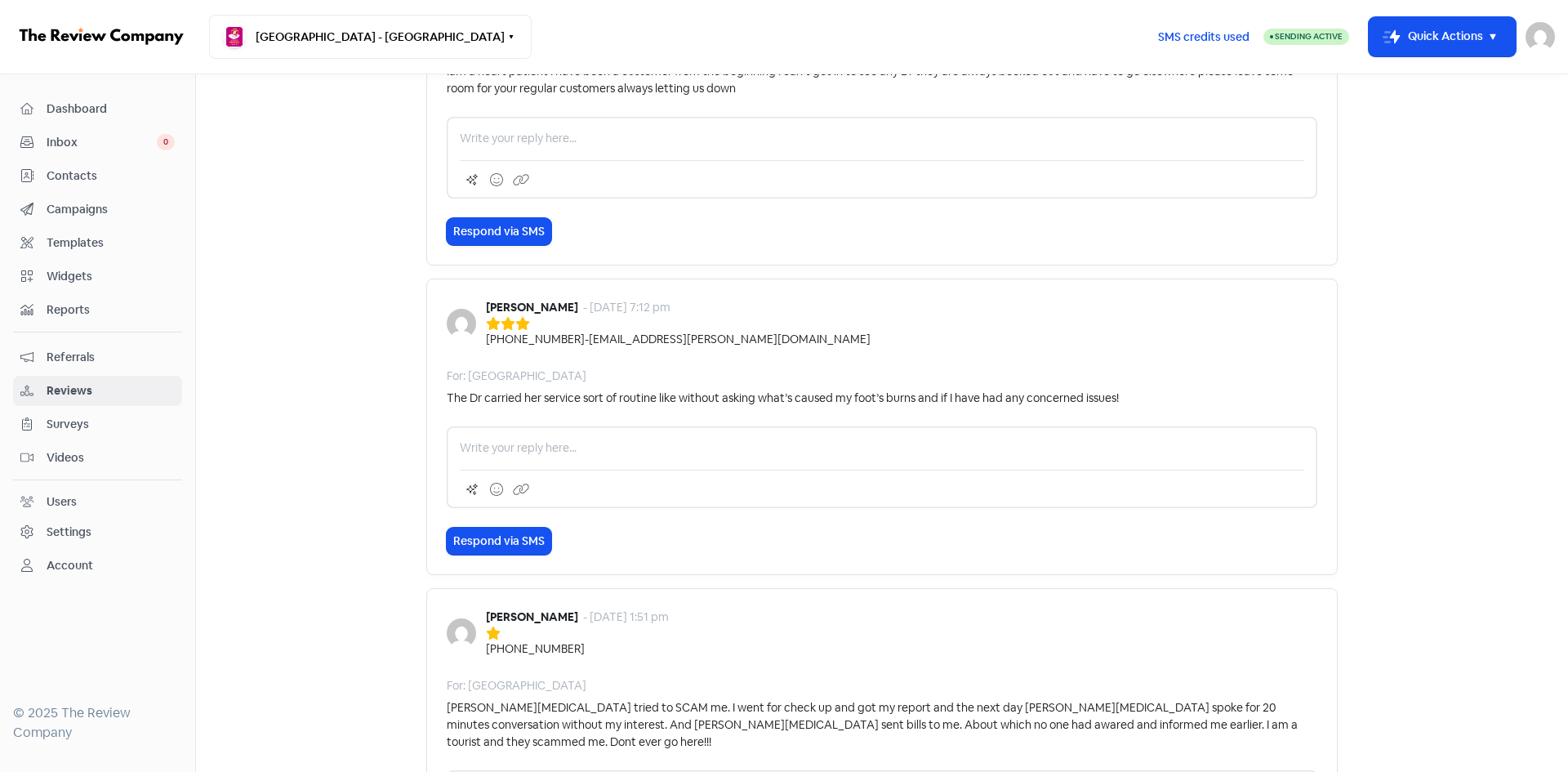
scroll to position [572, 0]
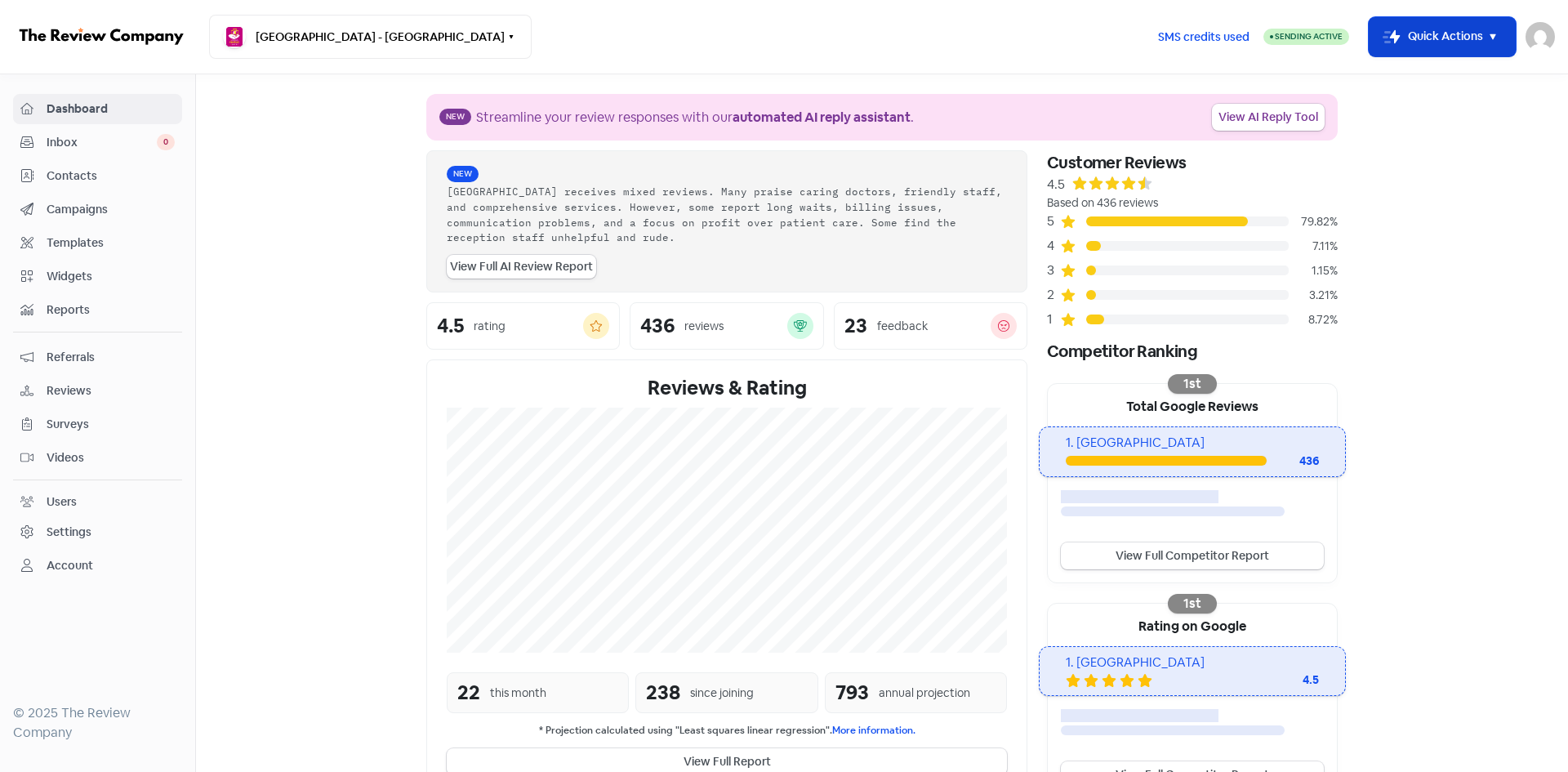
click at [1416, 53] on button "Icon For Thunder-move Quick Actions" at bounding box center [1442, 36] width 147 height 39
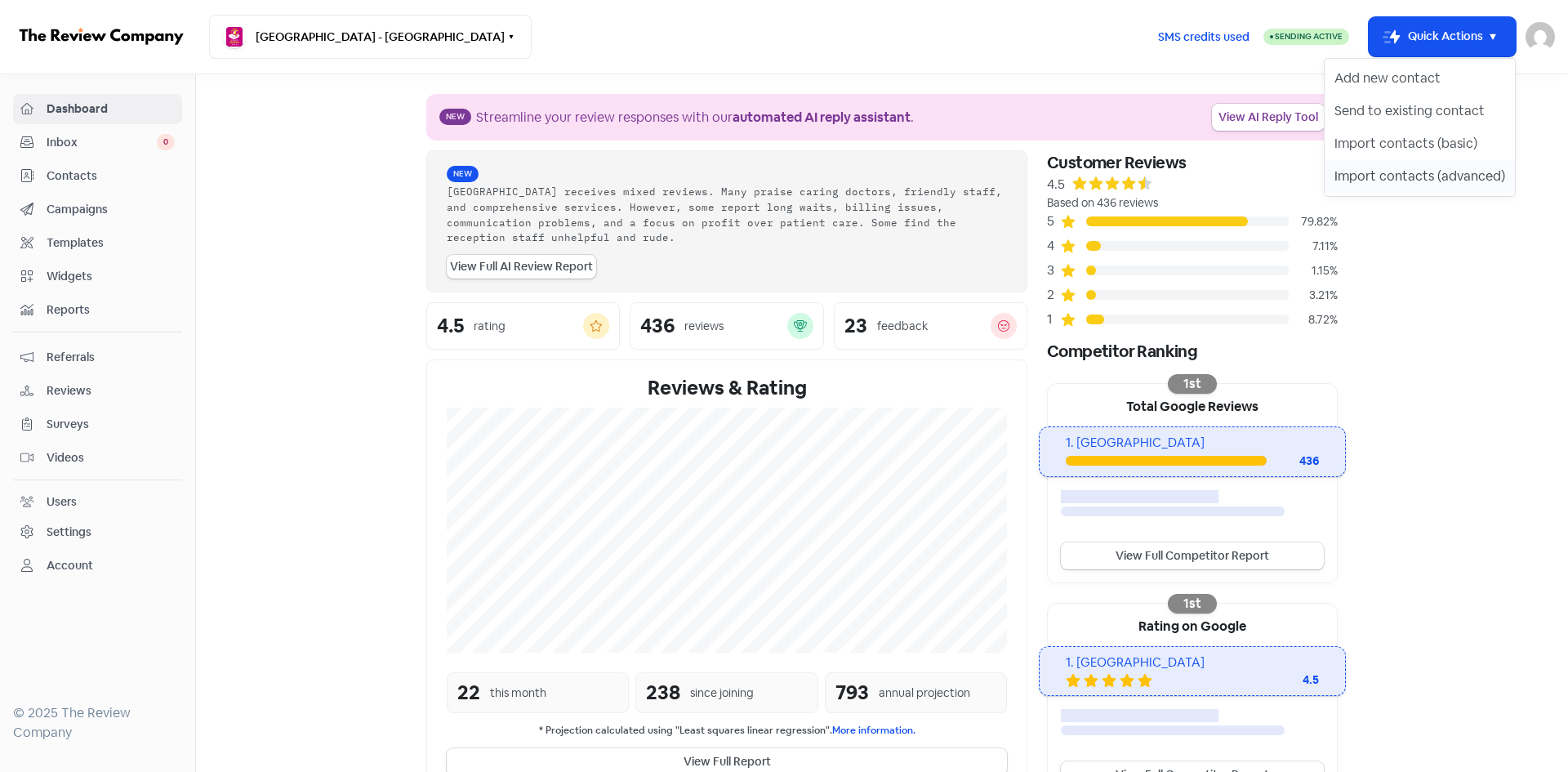
click at [1408, 176] on button "Import contacts (advanced)" at bounding box center [1420, 177] width 190 height 33
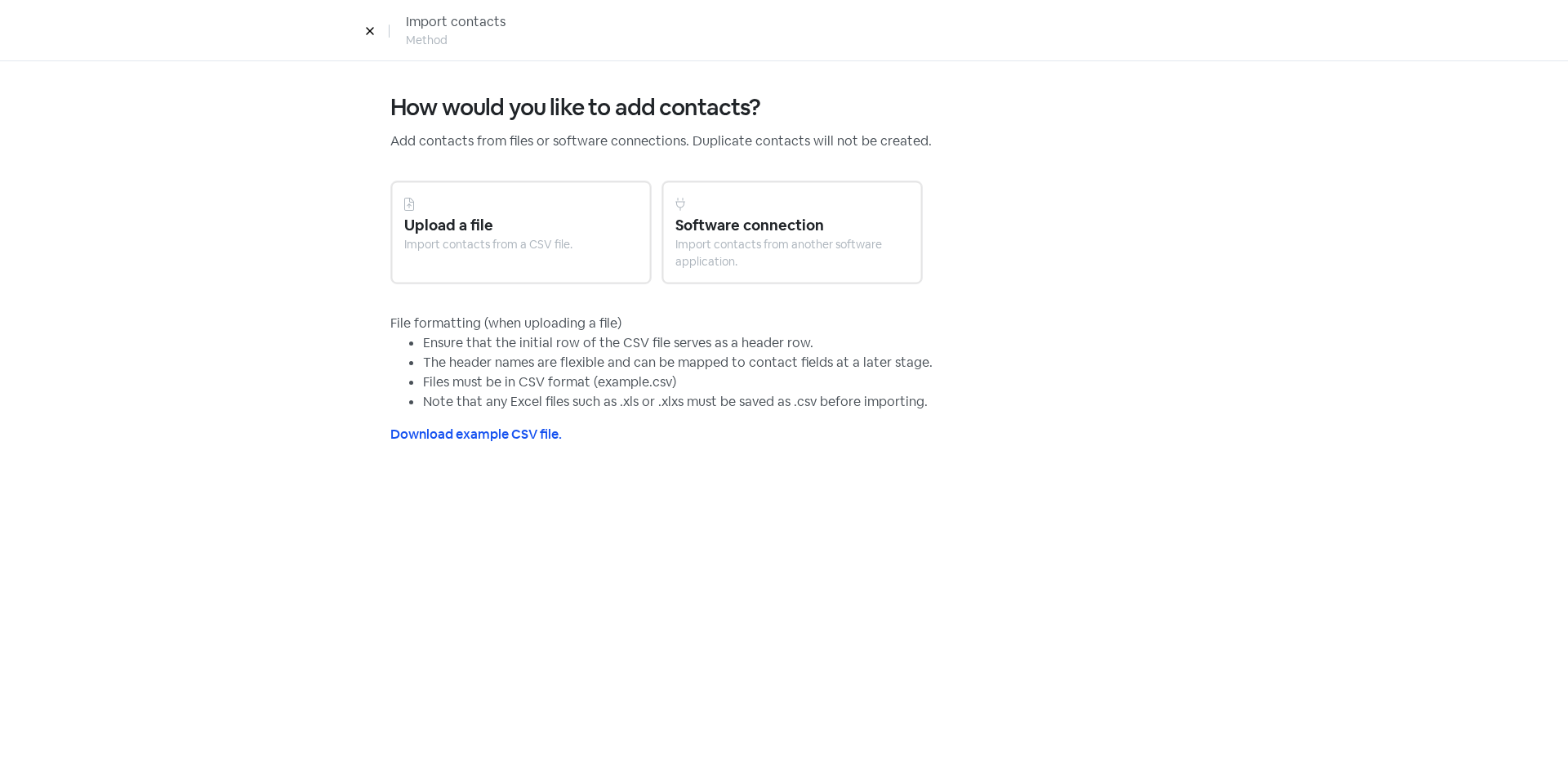
click at [512, 278] on div "Upload a file Import contacts from a CSV file." at bounding box center [521, 232] width 261 height 104
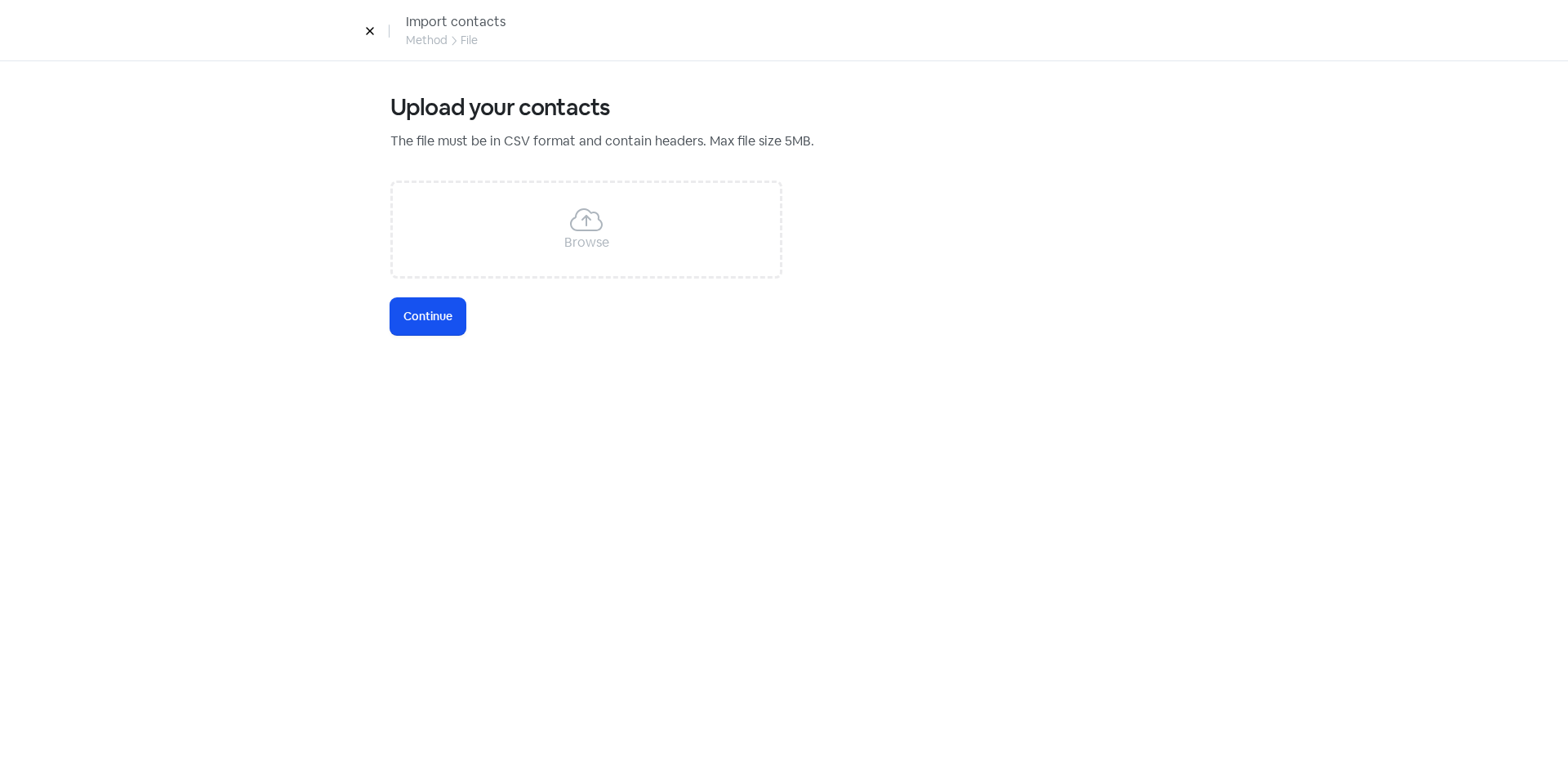
click at [515, 259] on div "Browse" at bounding box center [587, 229] width 392 height 98
click at [429, 314] on span "Continue" at bounding box center [428, 317] width 49 height 17
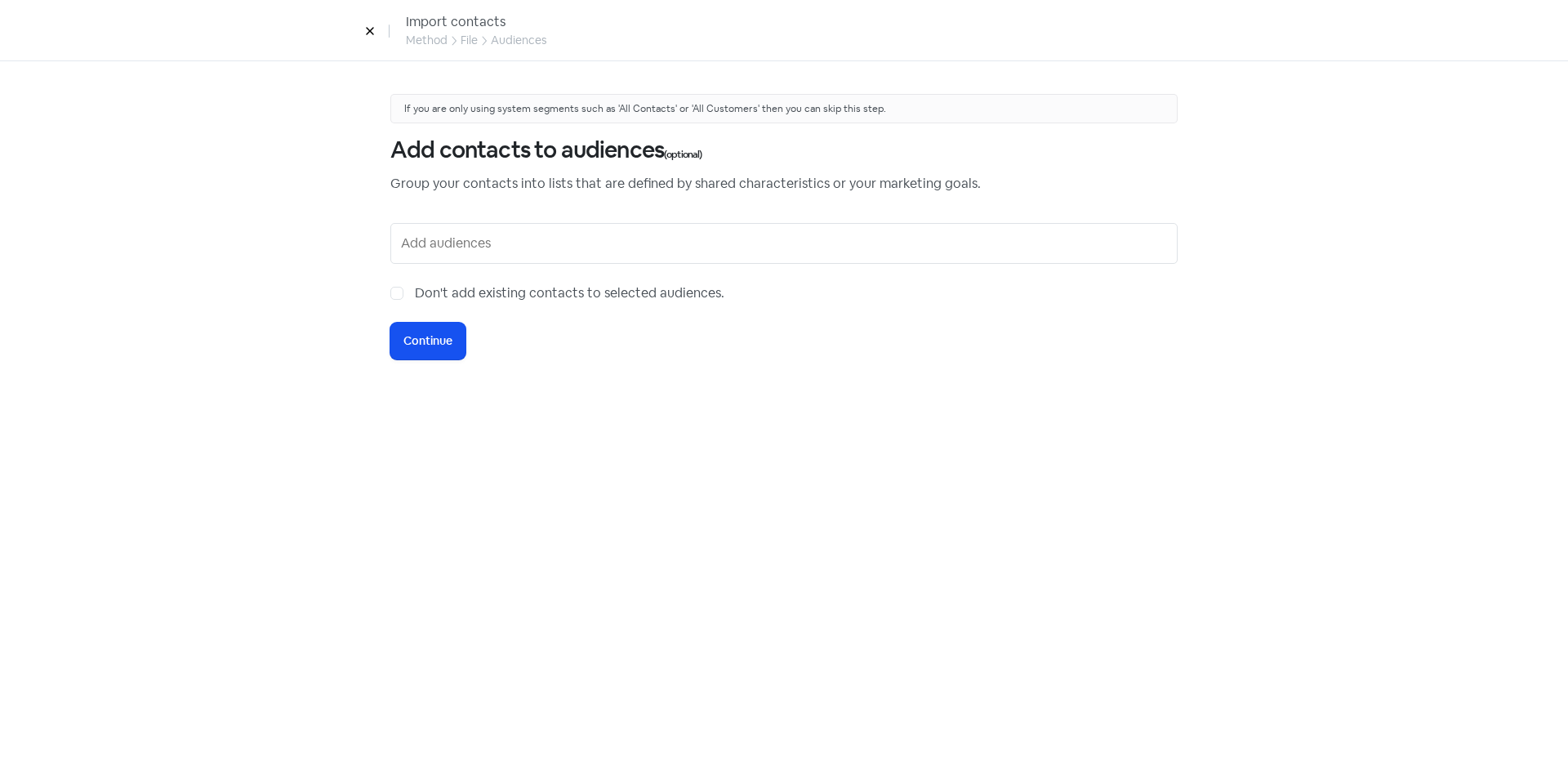
click at [423, 240] on input "text" at bounding box center [785, 243] width 770 height 26
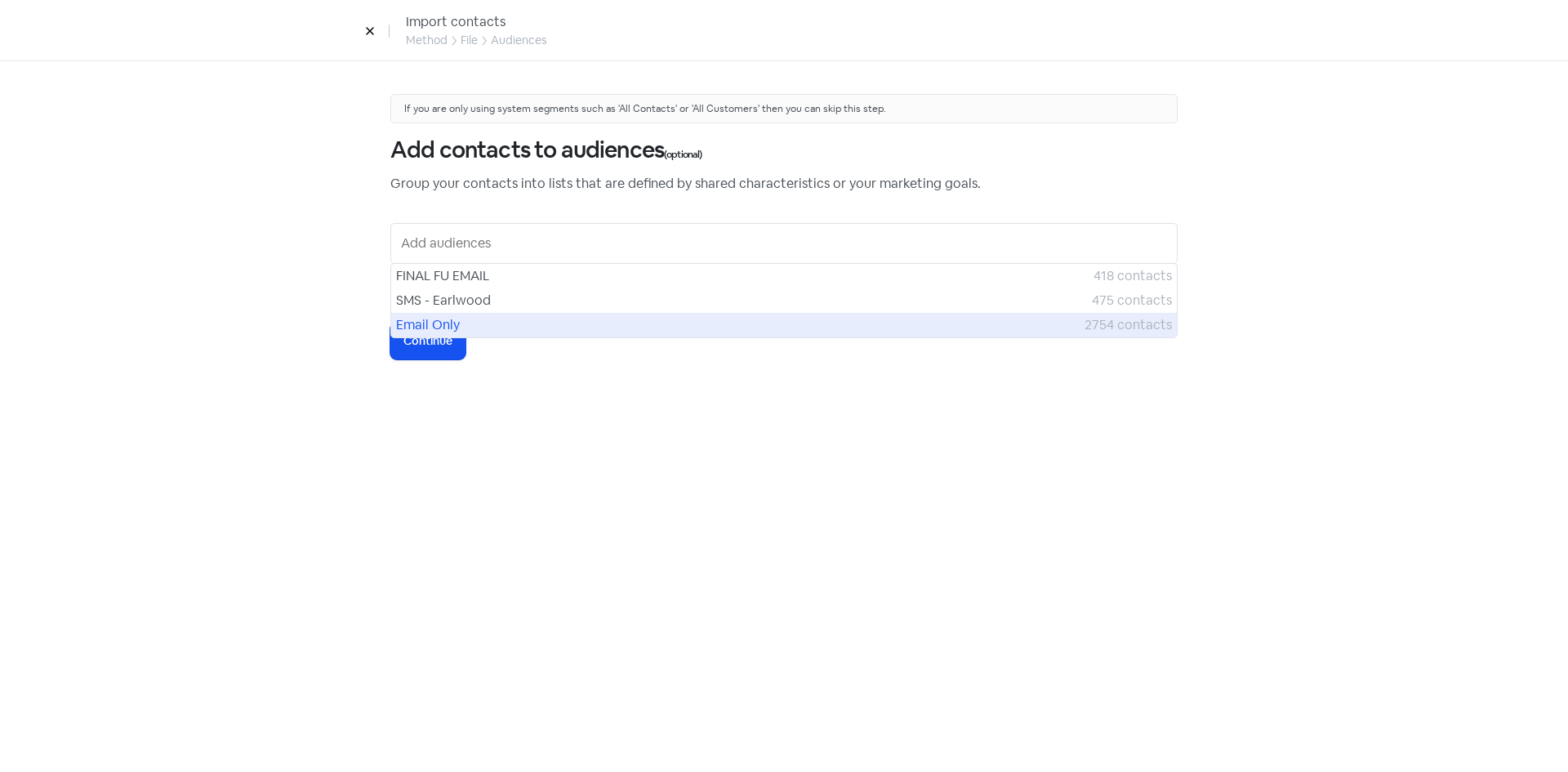
click at [415, 323] on span "Email Only" at bounding box center [741, 324] width 689 height 20
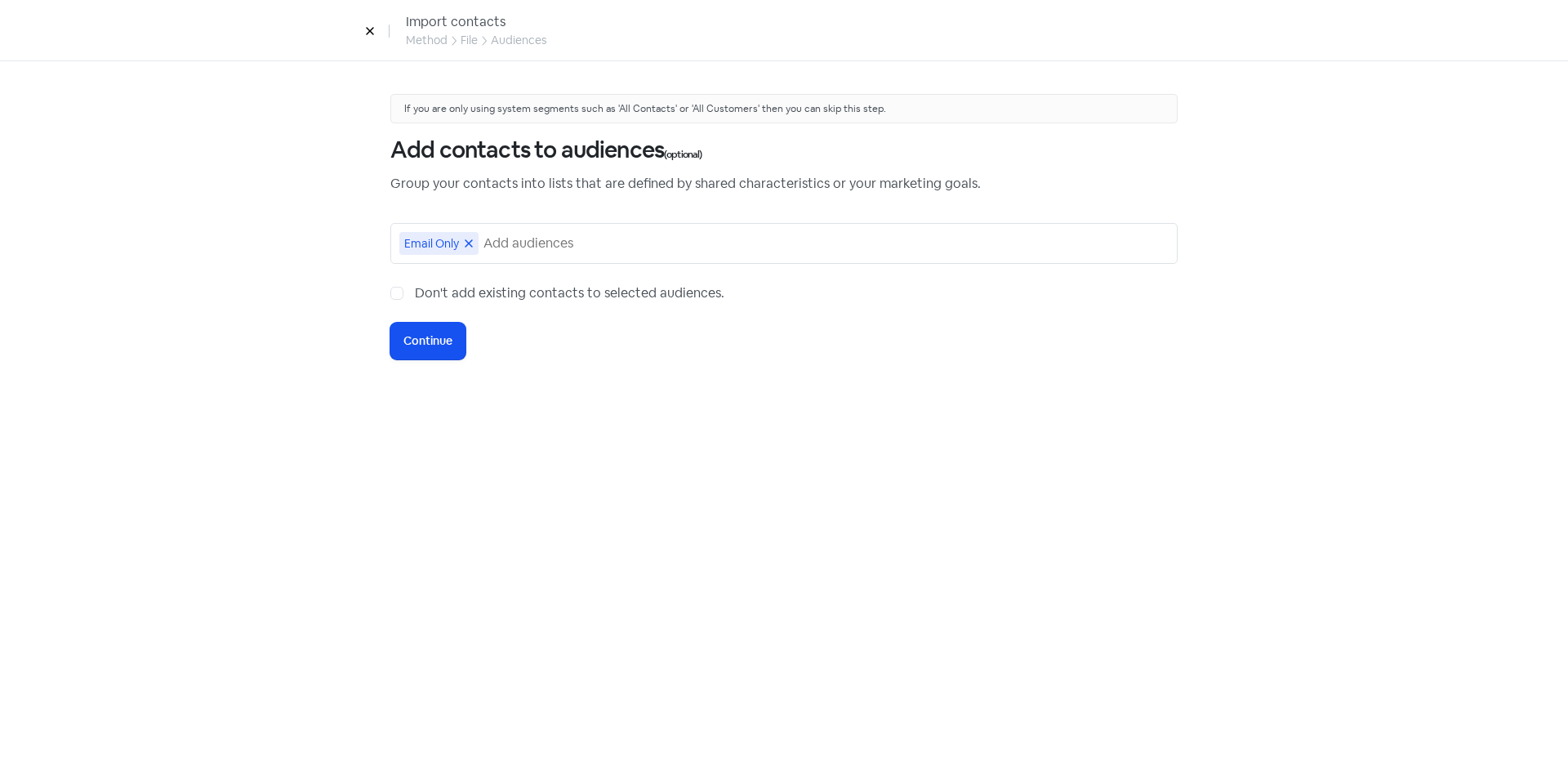
click at [415, 294] on label "Don't add existing contacts to selected audiences." at bounding box center [569, 293] width 310 height 20
click at [415, 294] on input "Don't add existing contacts to selected audiences." at bounding box center [420, 289] width 10 height 10
checkbox input "true"
click at [421, 357] on button "Icon For Loading Continue" at bounding box center [428, 341] width 75 height 36
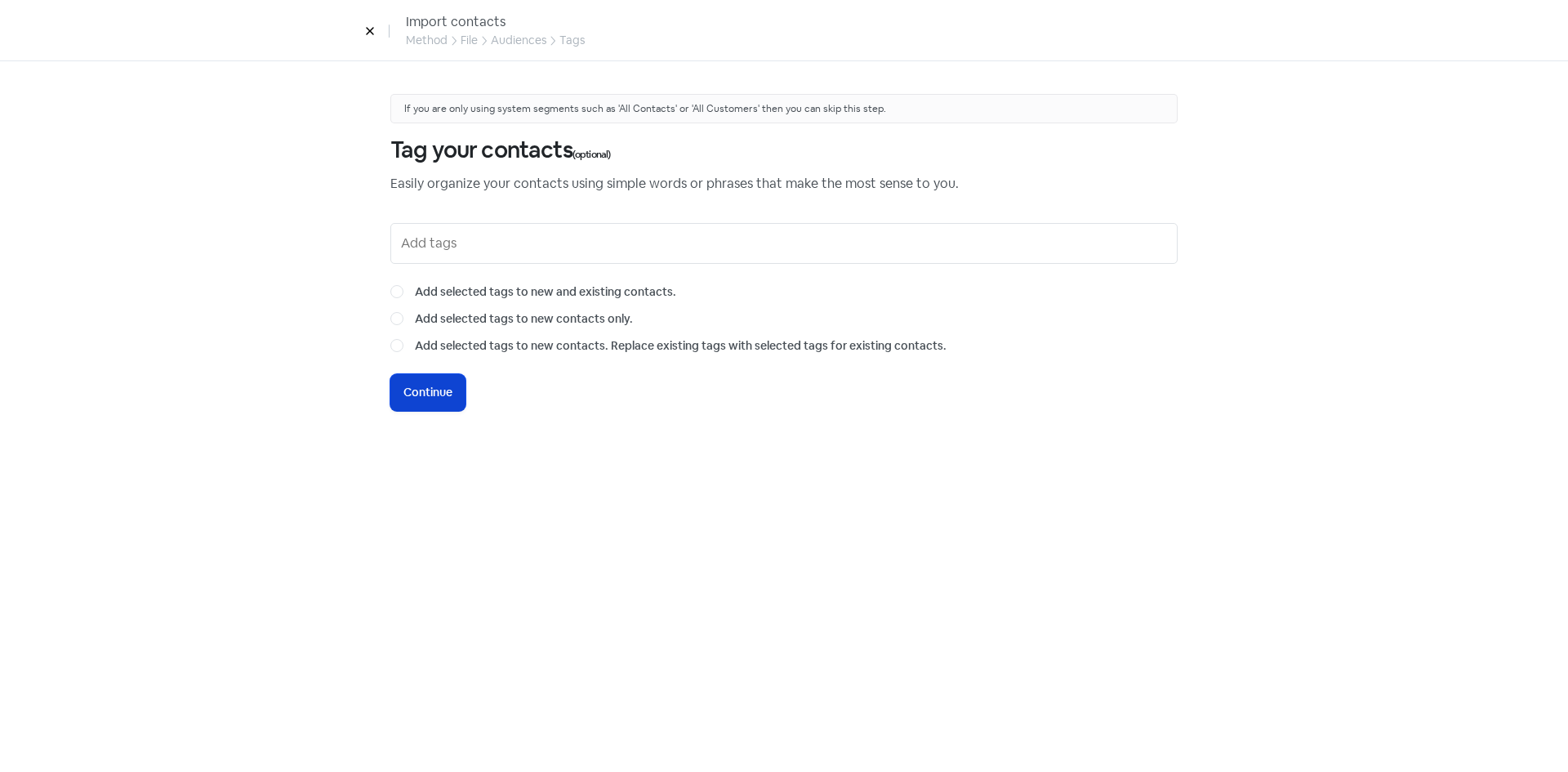
click at [430, 388] on span "Continue" at bounding box center [428, 392] width 49 height 17
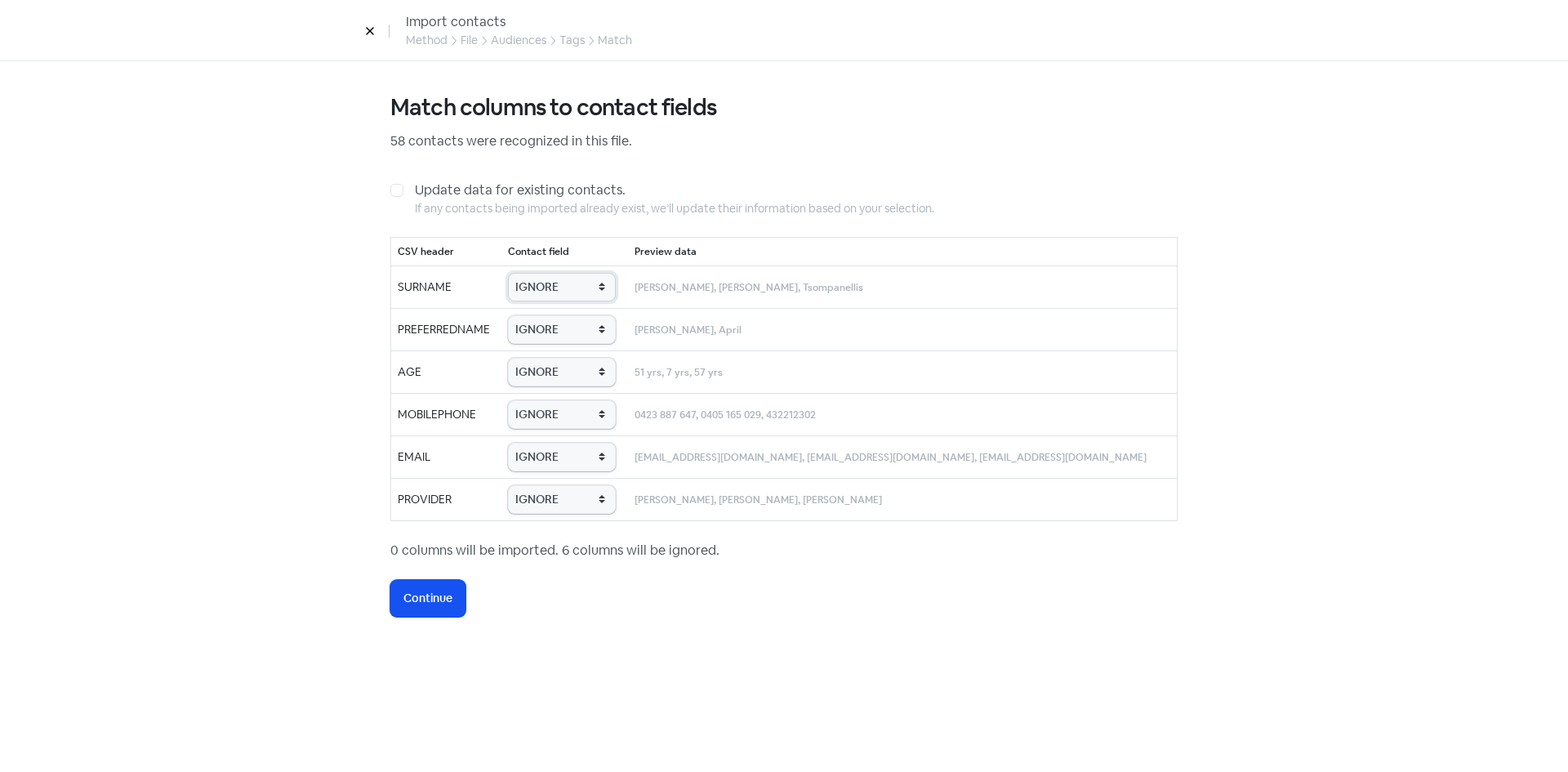
click at [591, 280] on select "IGNORE First name Last name Mobile number Email address Contact status Provider…" at bounding box center [562, 286] width 108 height 29
select select "last_name"
click at [535, 272] on select "IGNORE First name Last name Mobile number Email address Contact status Provider…" at bounding box center [562, 286] width 108 height 29
click at [574, 332] on select "IGNORE First name Last name Mobile number Email address Contact status Provider…" at bounding box center [562, 329] width 108 height 29
select select "first_name"
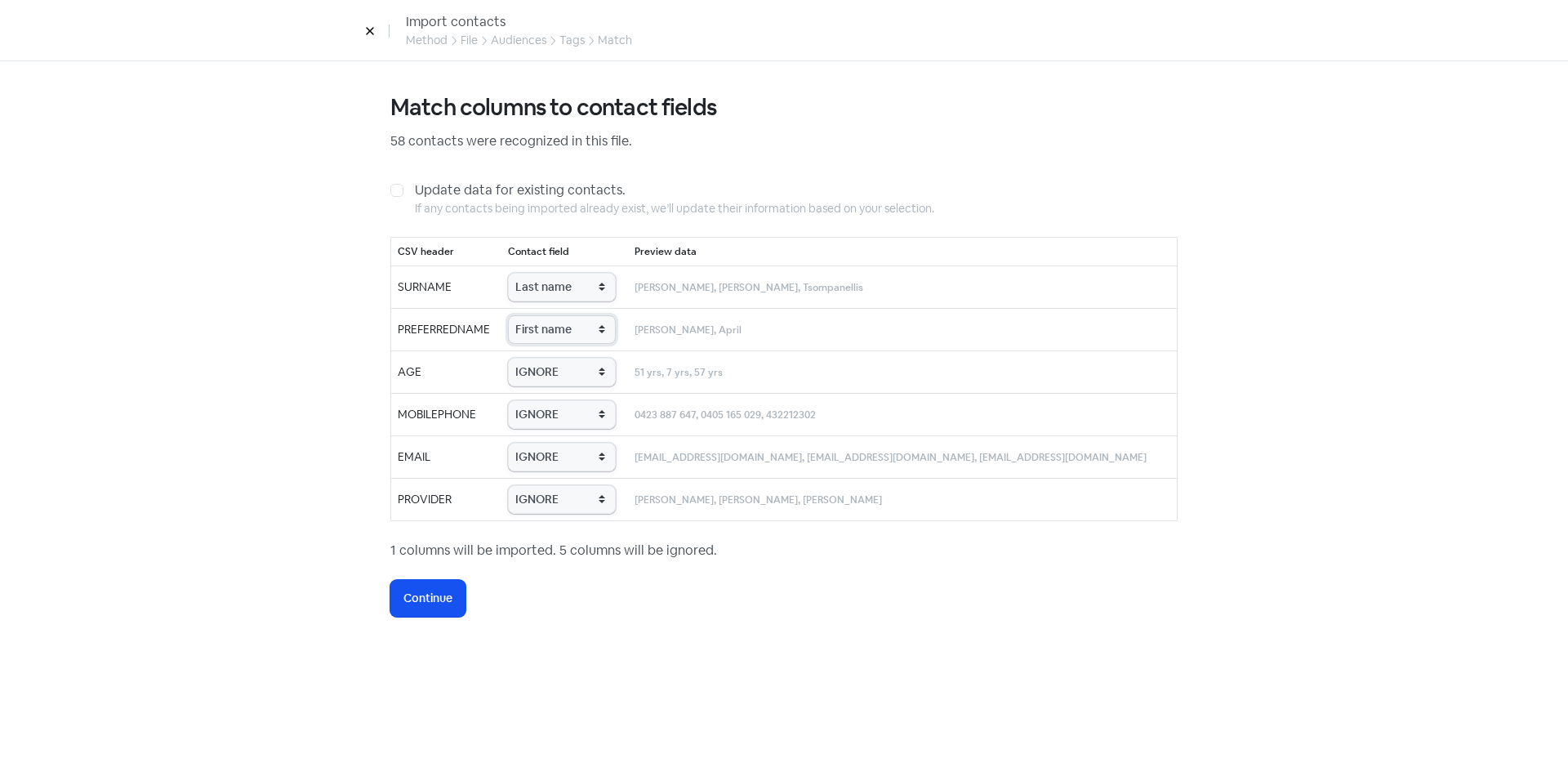
click at [535, 315] on select "IGNORE First name Last name Mobile number Email address Contact status Provider…" at bounding box center [562, 329] width 108 height 29
drag, startPoint x: 570, startPoint y: 373, endPoint x: 571, endPoint y: 383, distance: 10.0
click at [570, 373] on select "IGNORE First name Last name Mobile number Email address Contact status Provider…" at bounding box center [562, 371] width 108 height 29
select select "age"
click at [535, 357] on select "IGNORE First name Last name Mobile number Email address Contact status Provider…" at bounding box center [562, 371] width 108 height 29
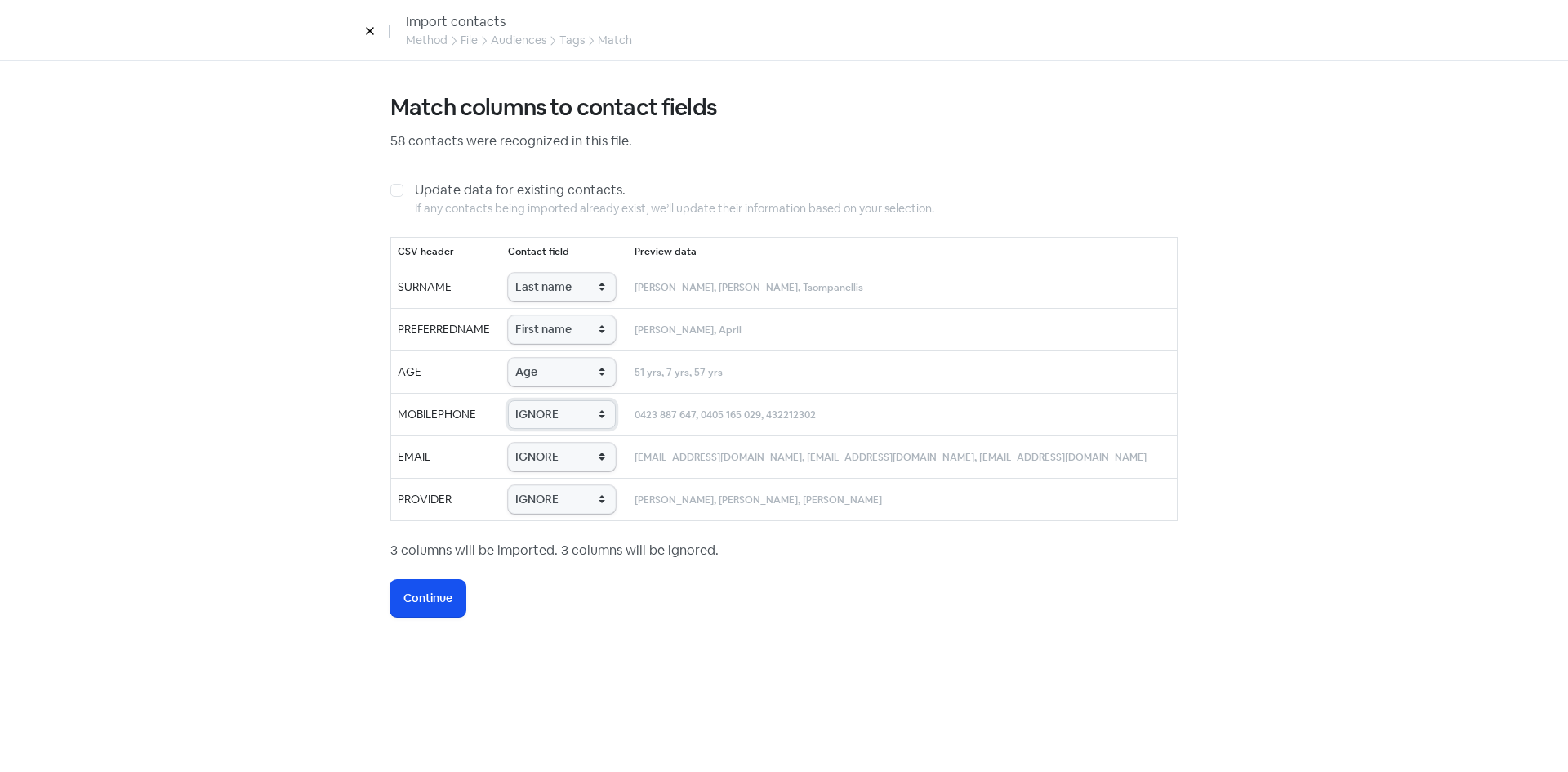
click at [566, 420] on select "IGNORE First name Last name Mobile number Email address Contact status Provider…" at bounding box center [562, 414] width 108 height 29
click at [696, 414] on small "0423 887 647, 0405 165 029, 432212302" at bounding box center [725, 415] width 181 height 16
click at [590, 411] on select "IGNORE First name Last name Mobile number Email address Contact status Provider…" at bounding box center [562, 414] width 108 height 29
select select "phone"
click at [535, 400] on select "IGNORE First name Last name Mobile number Email address Contact status Provider…" at bounding box center [562, 414] width 108 height 29
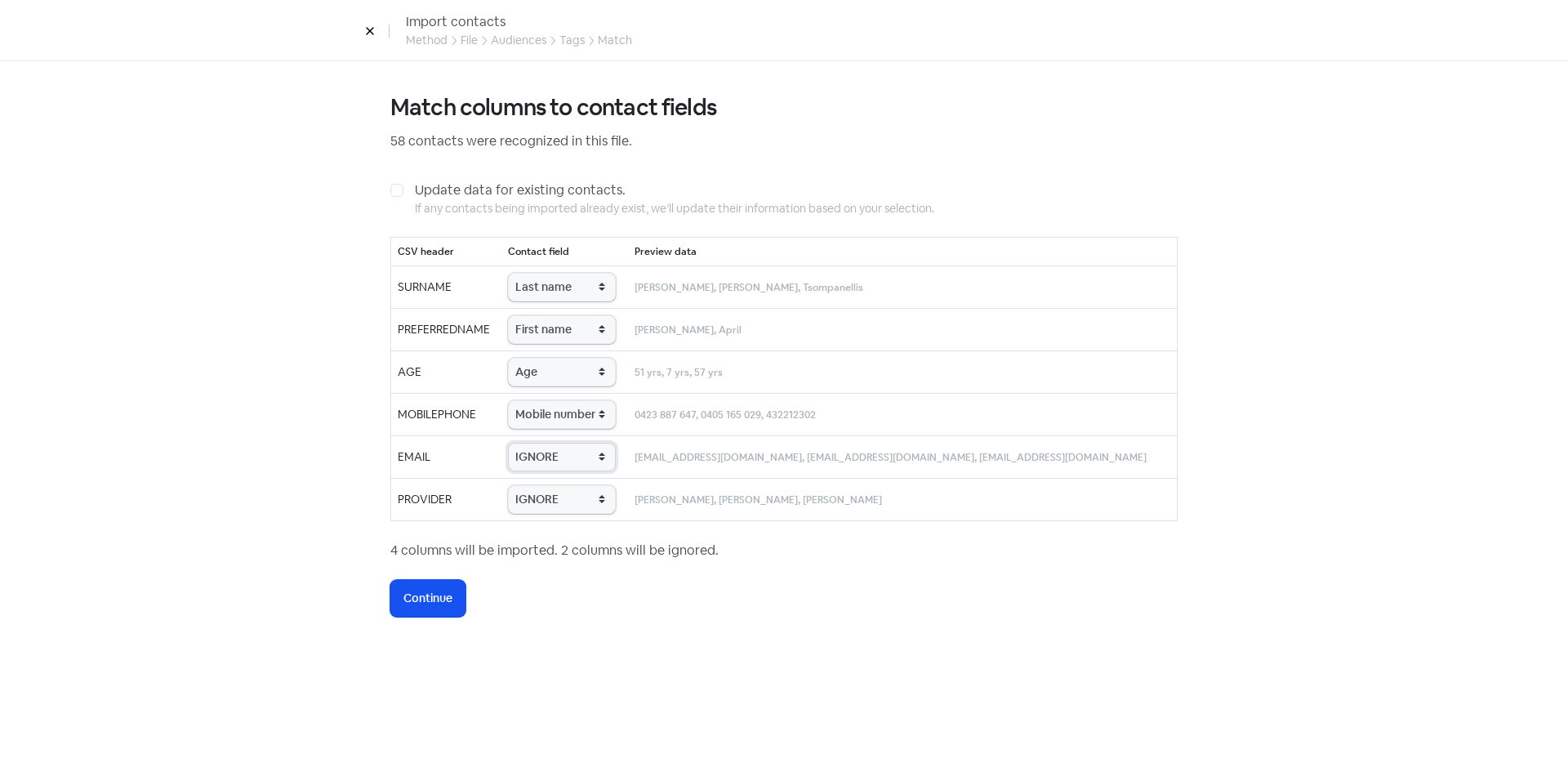
click at [561, 459] on select "IGNORE First name Last name Mobile number Email address Contact status Provider…" at bounding box center [562, 456] width 108 height 29
select select "email"
click at [535, 442] on select "IGNORE First name Last name Mobile number Email address Contact status Provider…" at bounding box center [562, 456] width 108 height 29
click at [560, 507] on select "IGNORE First name Last name Mobile number Email address Contact status Provider…" at bounding box center [562, 499] width 108 height 29
select select "provider_name"
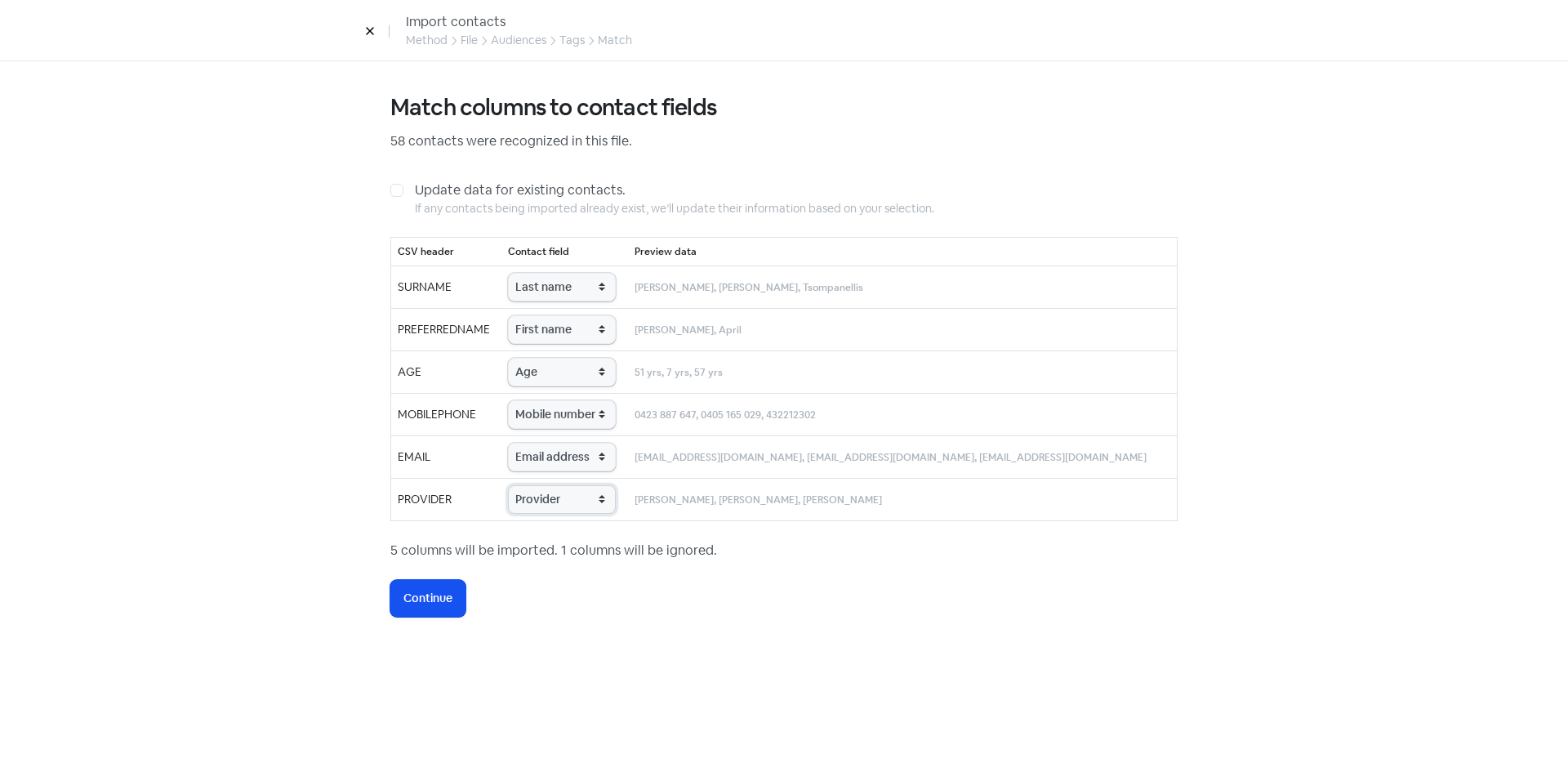
click at [535, 485] on select "IGNORE First name Last name Mobile number Email address Contact status Provider…" at bounding box center [562, 499] width 108 height 29
click at [444, 598] on span "Continue" at bounding box center [428, 599] width 49 height 17
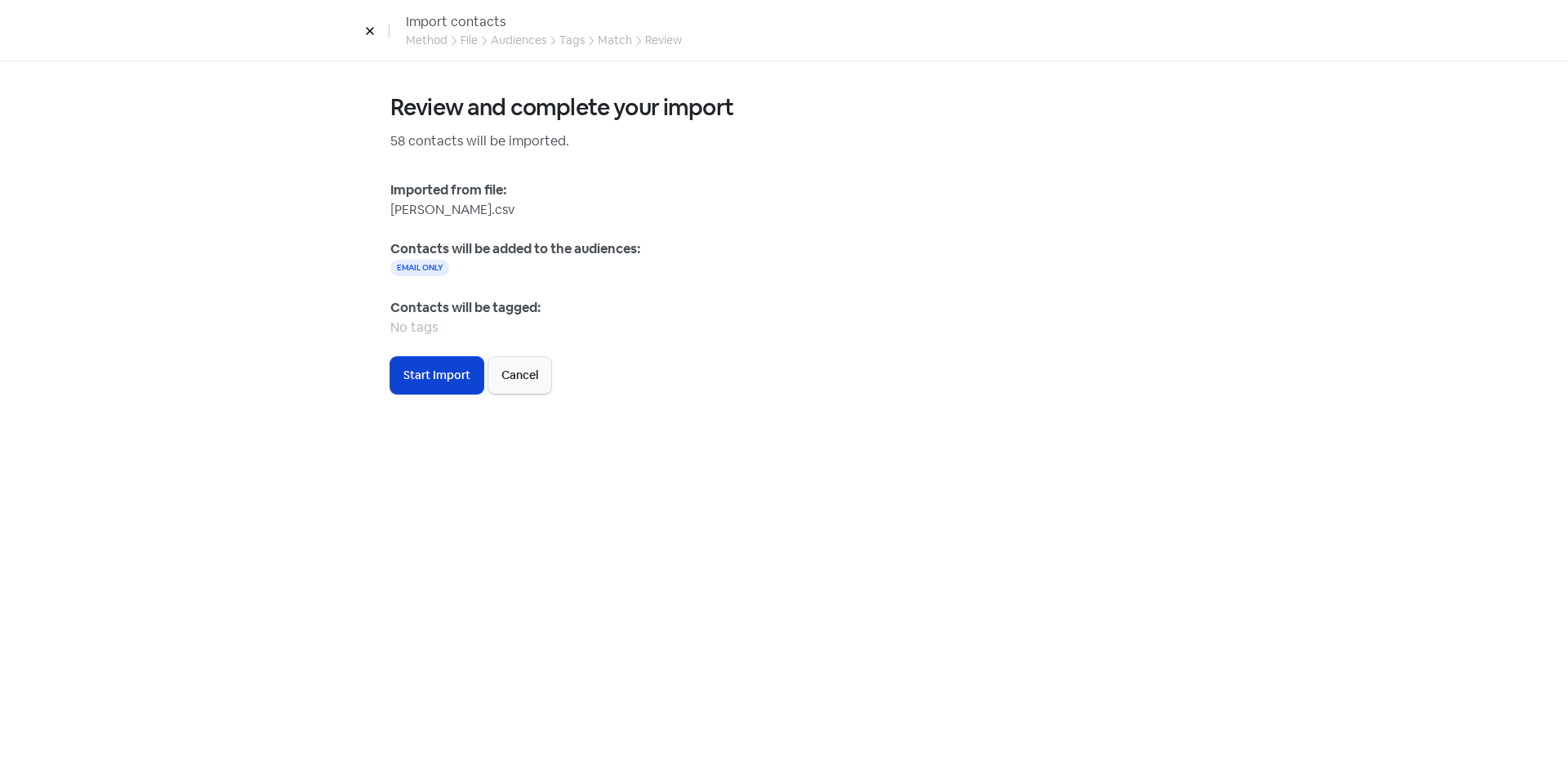
click at [441, 378] on span "Start Import" at bounding box center [436, 376] width 67 height 17
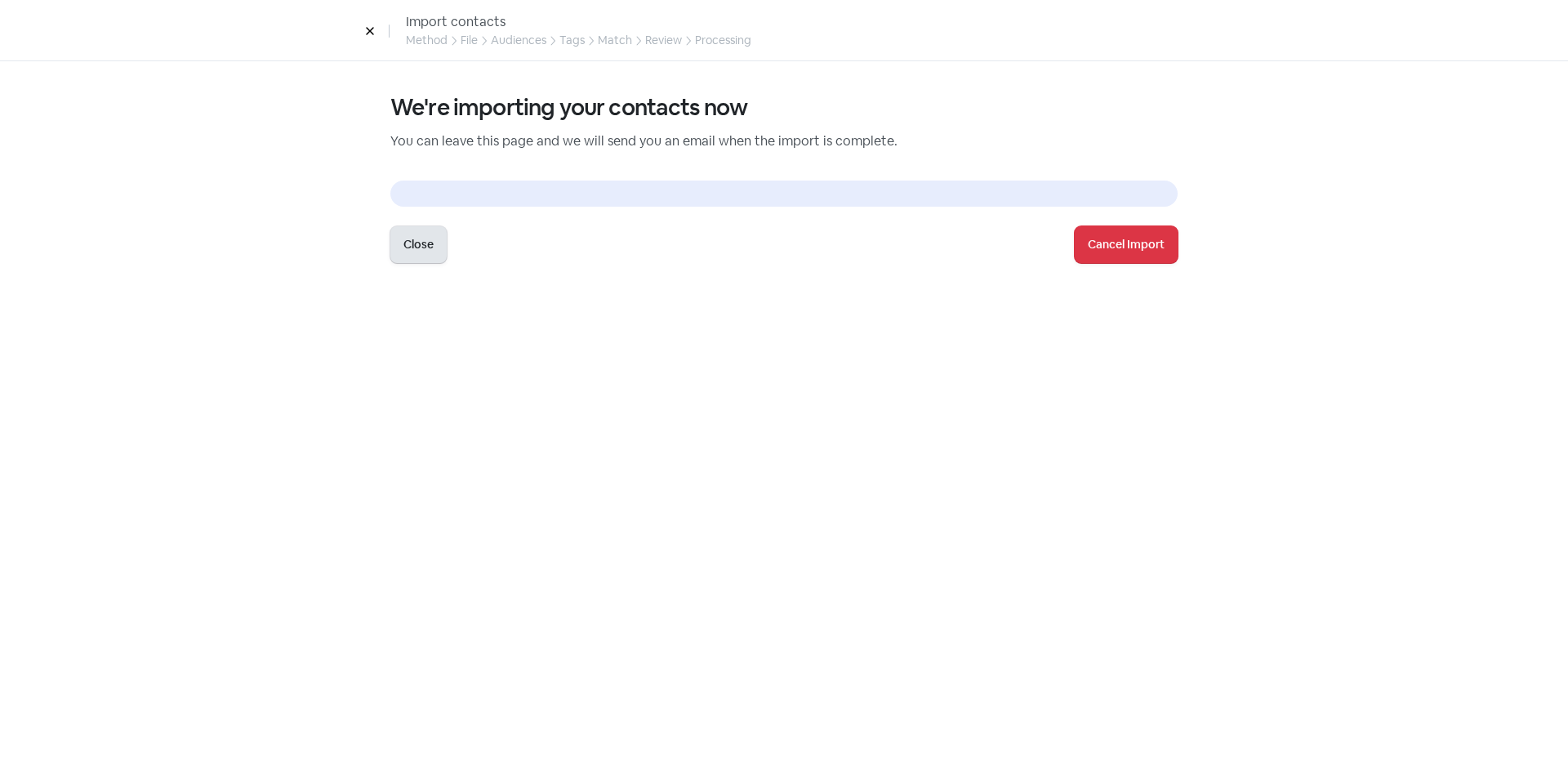
click at [417, 256] on button "Close" at bounding box center [418, 245] width 56 height 36
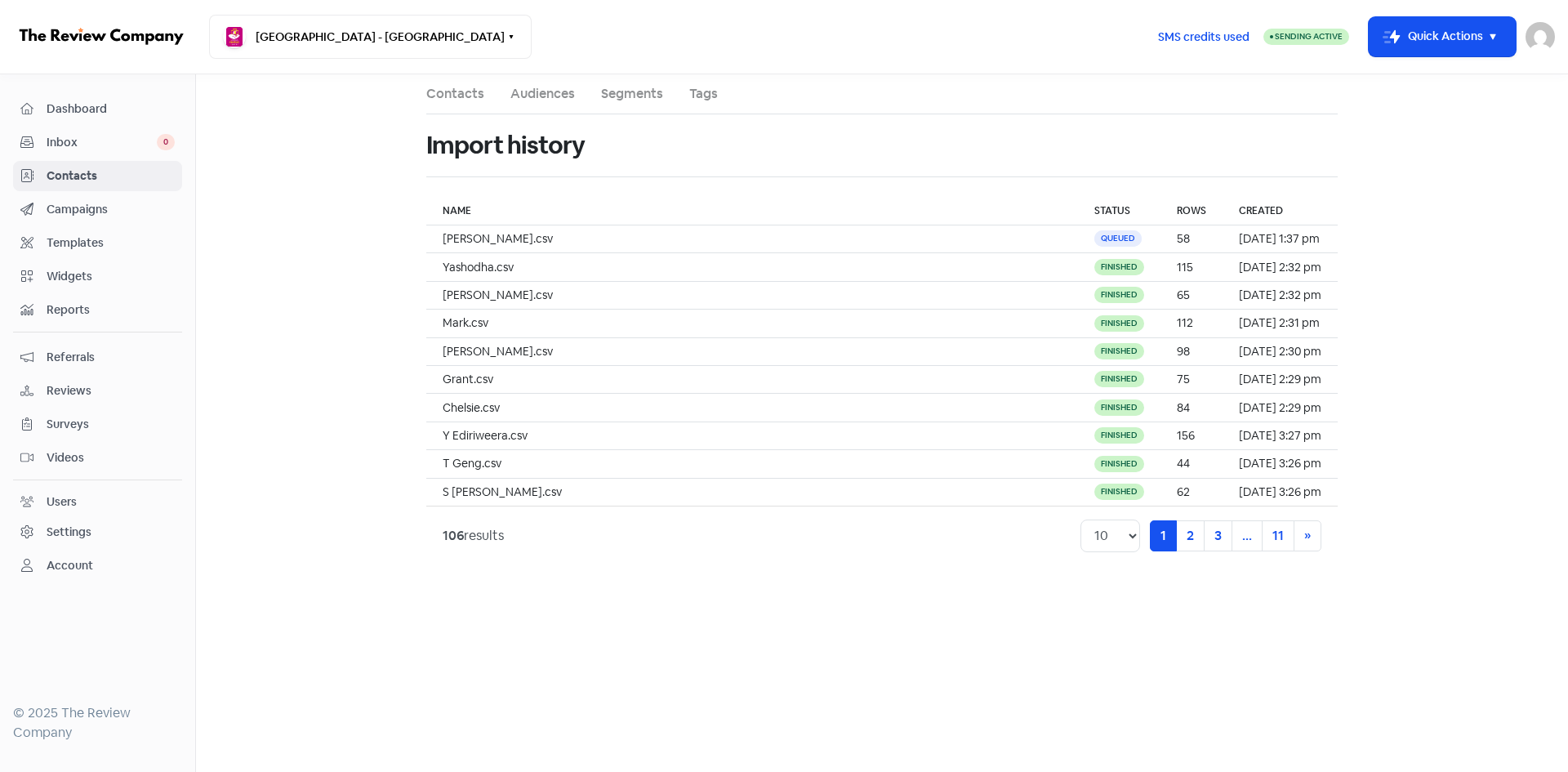
click at [81, 145] on span "Inbox" at bounding box center [102, 142] width 110 height 17
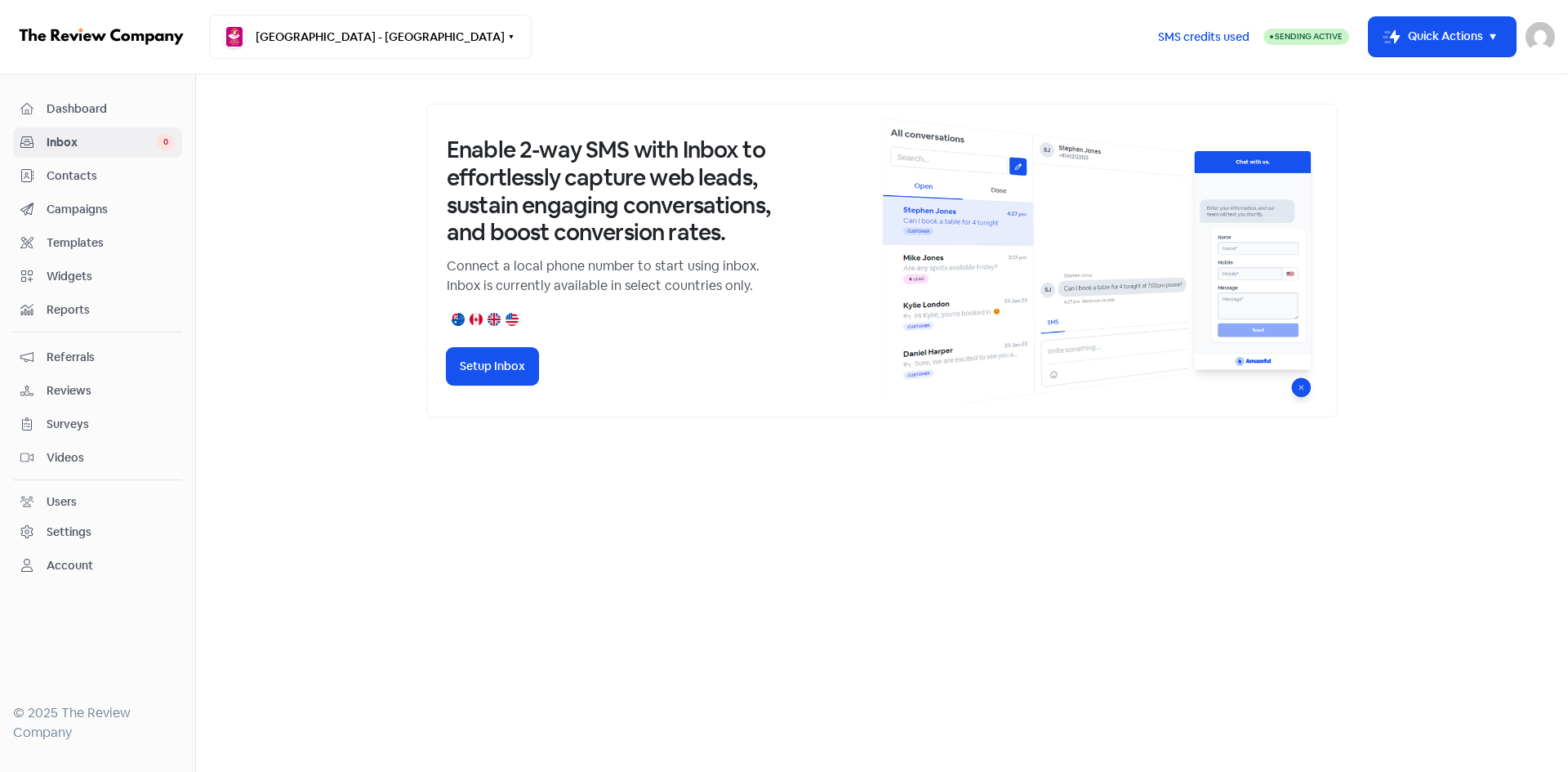
click at [71, 202] on span "Campaigns" at bounding box center [111, 210] width 128 height 17
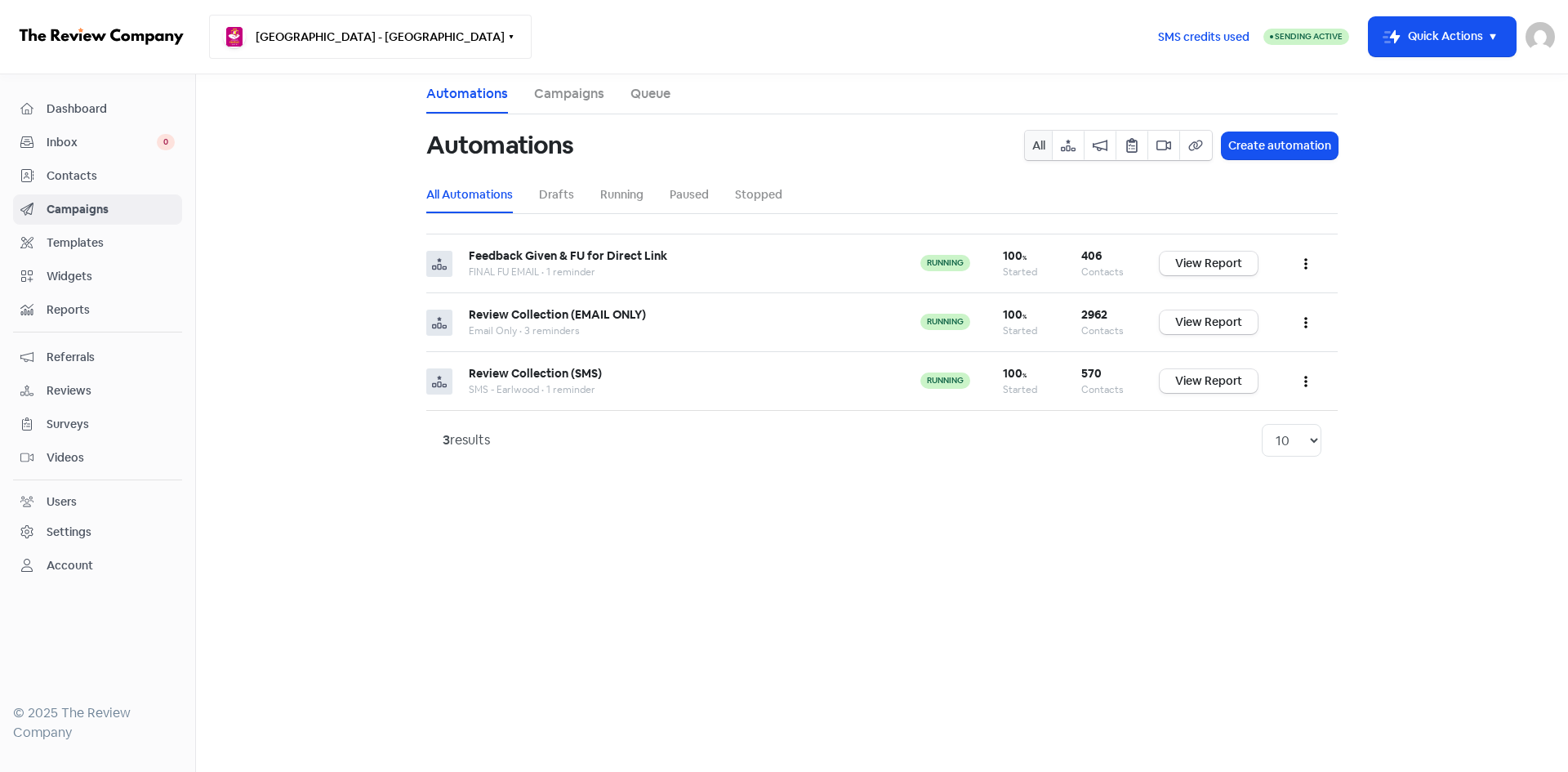
click at [292, 43] on button "[GEOGRAPHIC_DATA] - [GEOGRAPHIC_DATA]" at bounding box center [371, 36] width 323 height 44
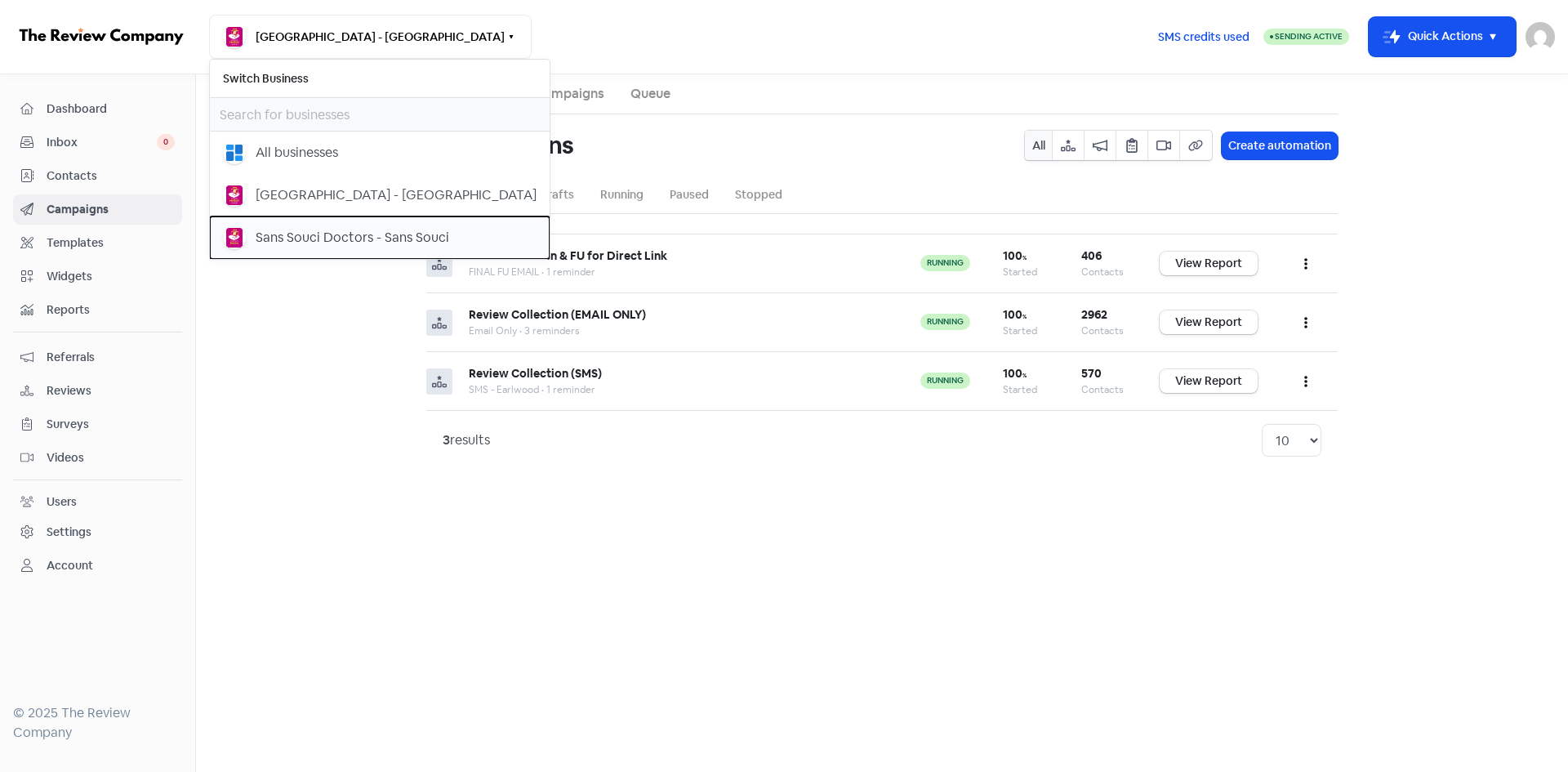
click at [290, 237] on div "Sans Souci Doctors - Sans Souci" at bounding box center [352, 238] width 194 height 20
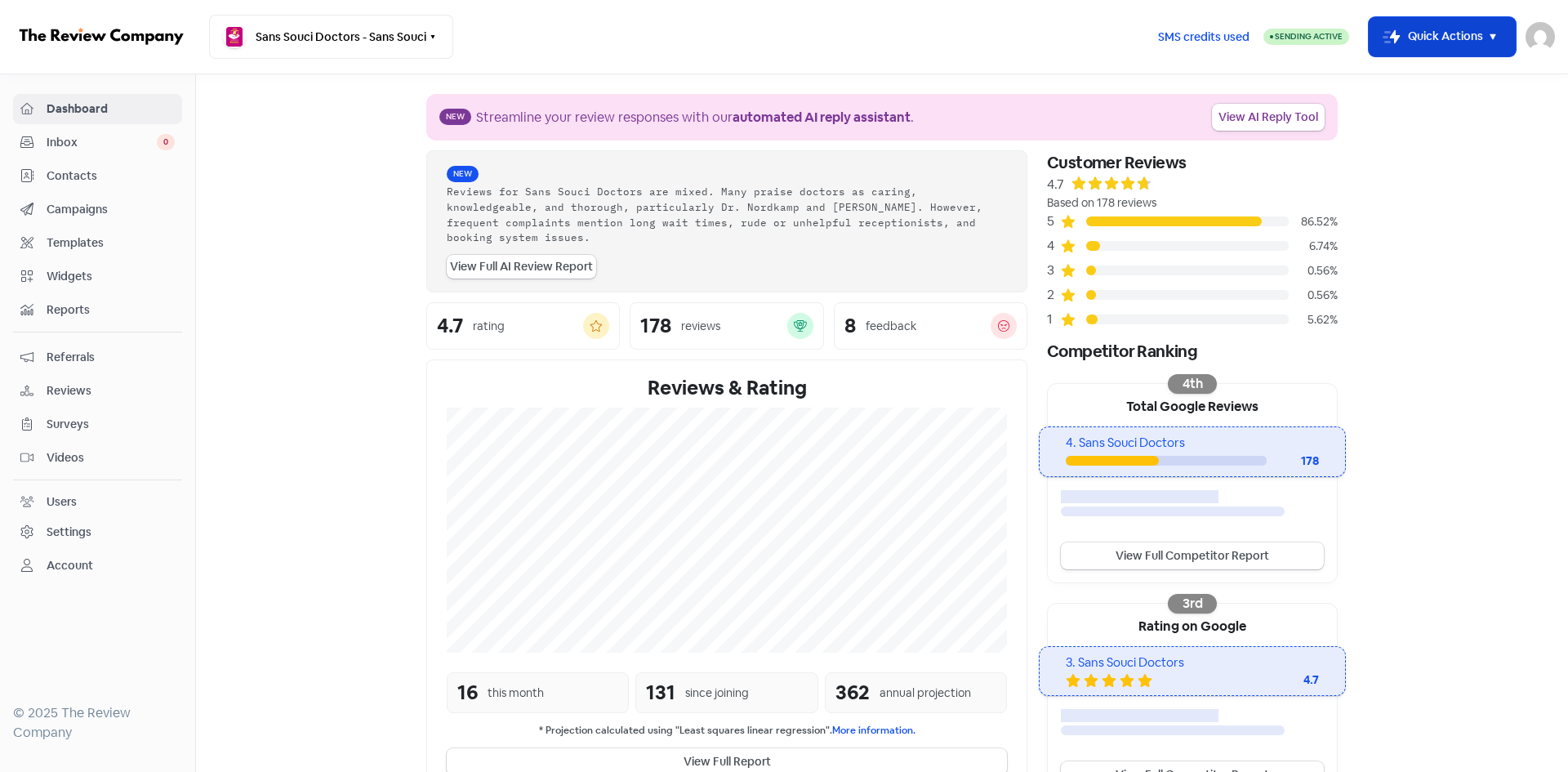
click at [1454, 38] on button "Icon For Thunder-move Quick Actions" at bounding box center [1442, 36] width 147 height 39
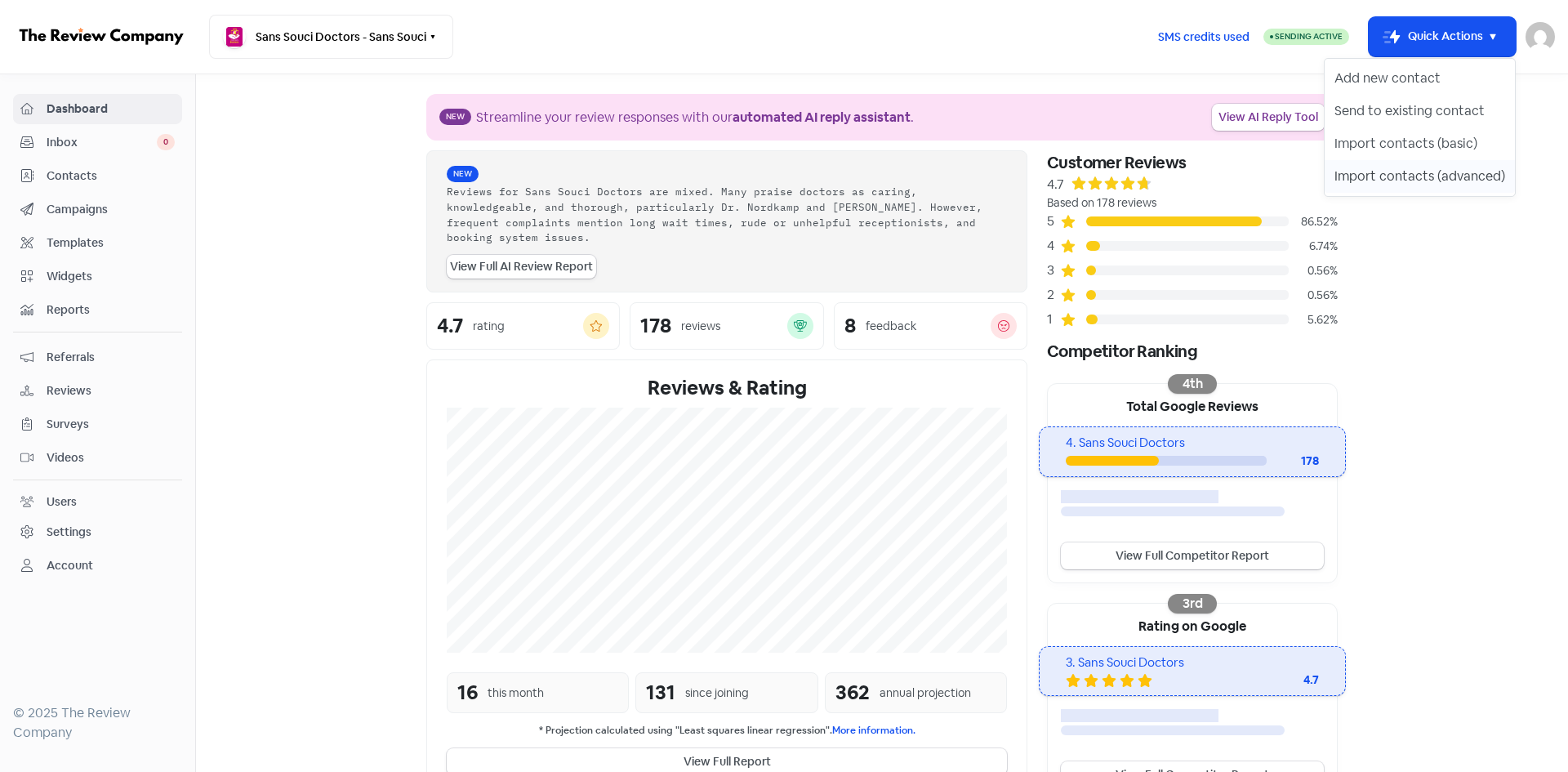
click at [1360, 189] on button "Import contacts (advanced)" at bounding box center [1420, 177] width 190 height 33
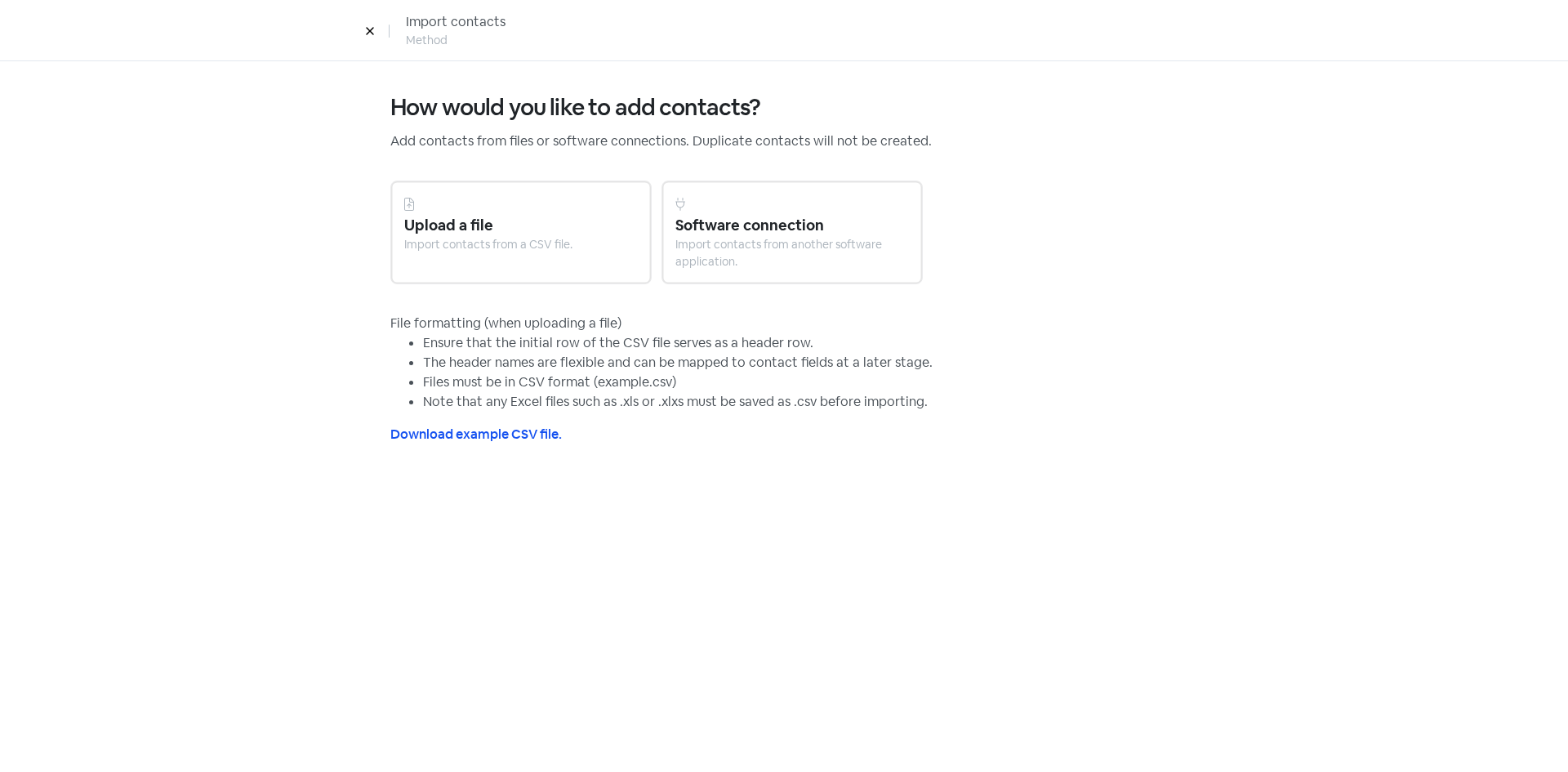
click at [436, 202] on div at bounding box center [521, 204] width 233 height 20
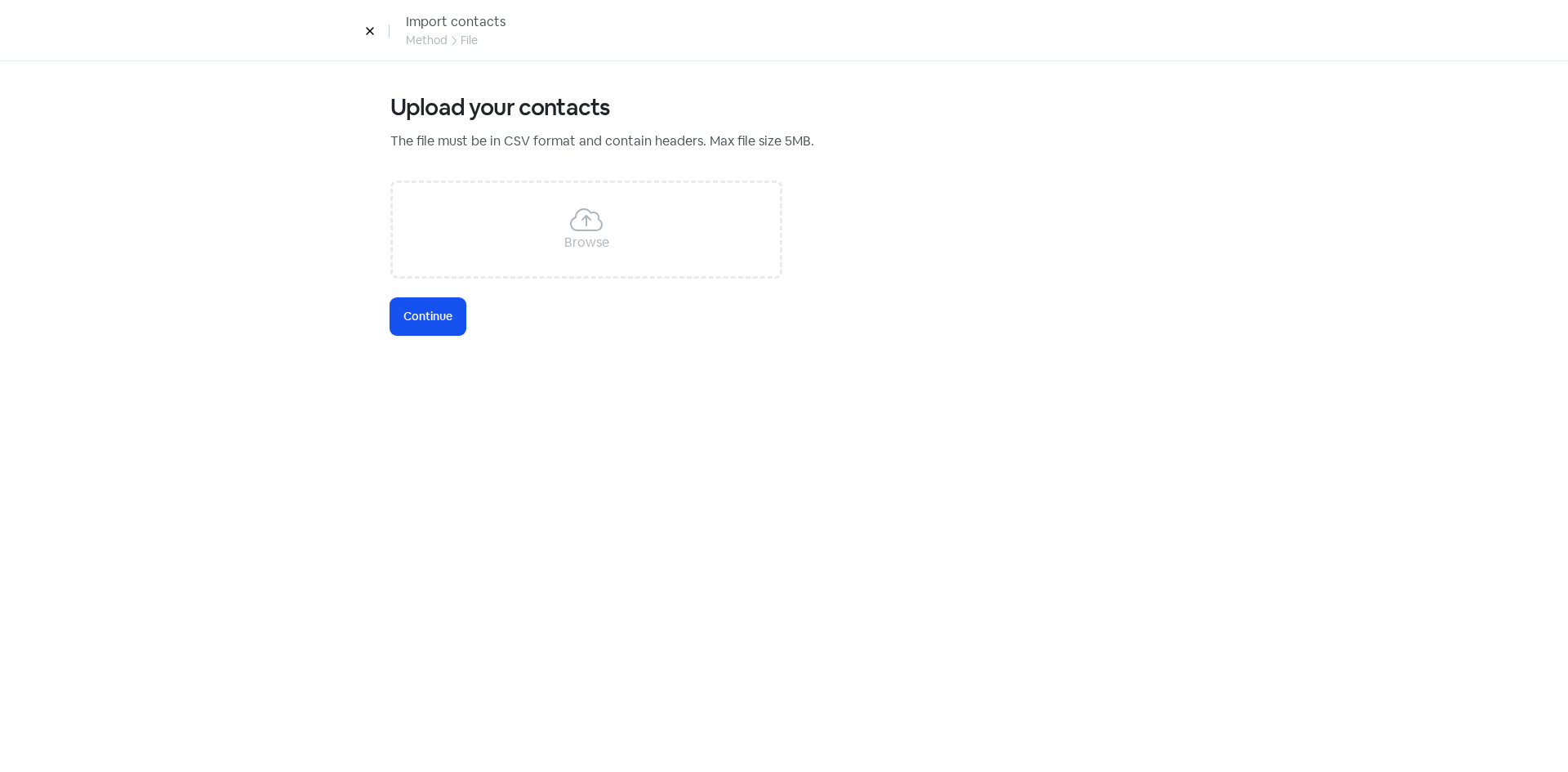
click at [619, 219] on div "Browse" at bounding box center [587, 229] width 392 height 98
click at [435, 317] on span "Continue" at bounding box center [428, 317] width 49 height 17
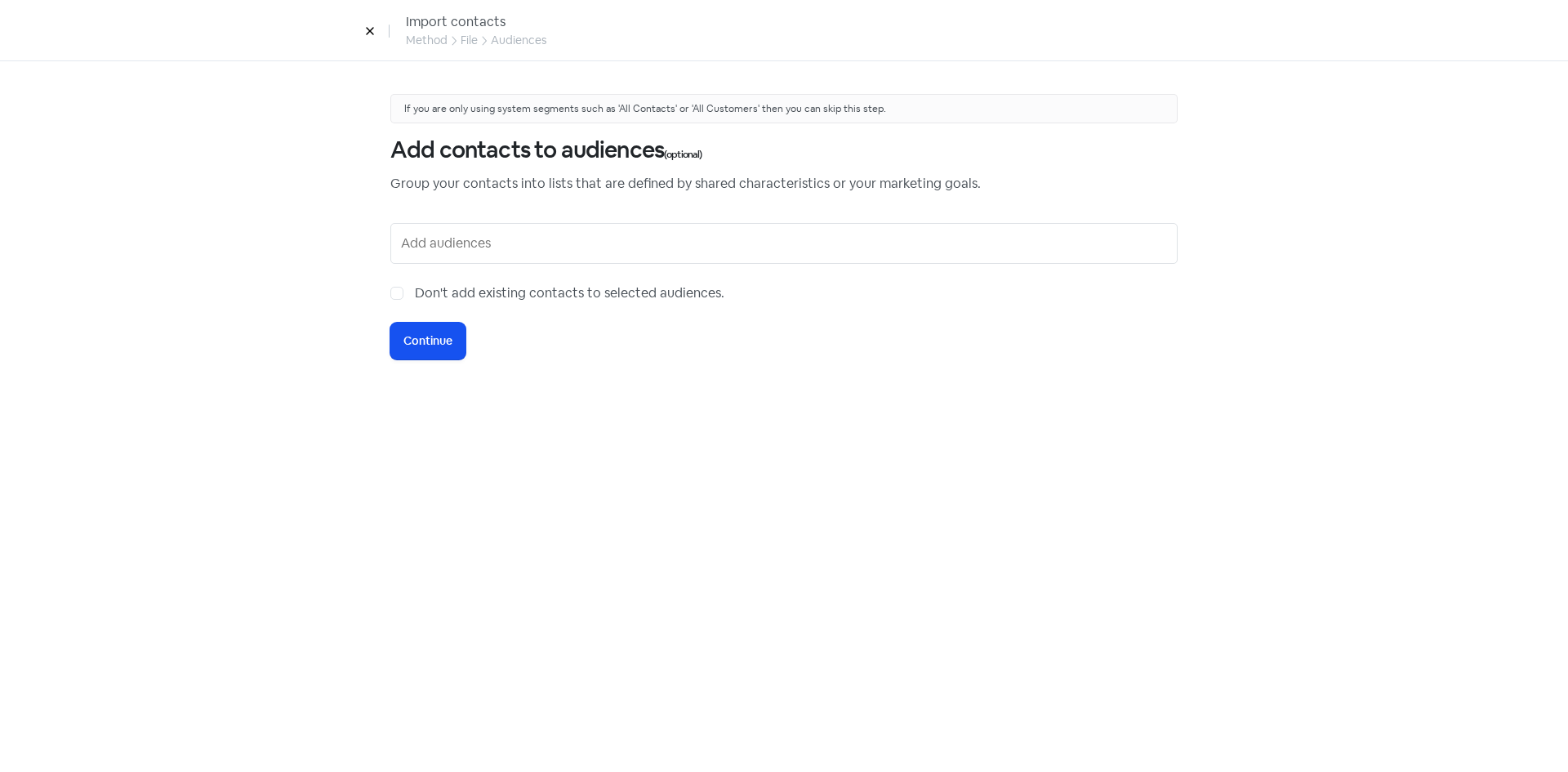
click at [436, 256] on input "text" at bounding box center [785, 243] width 770 height 26
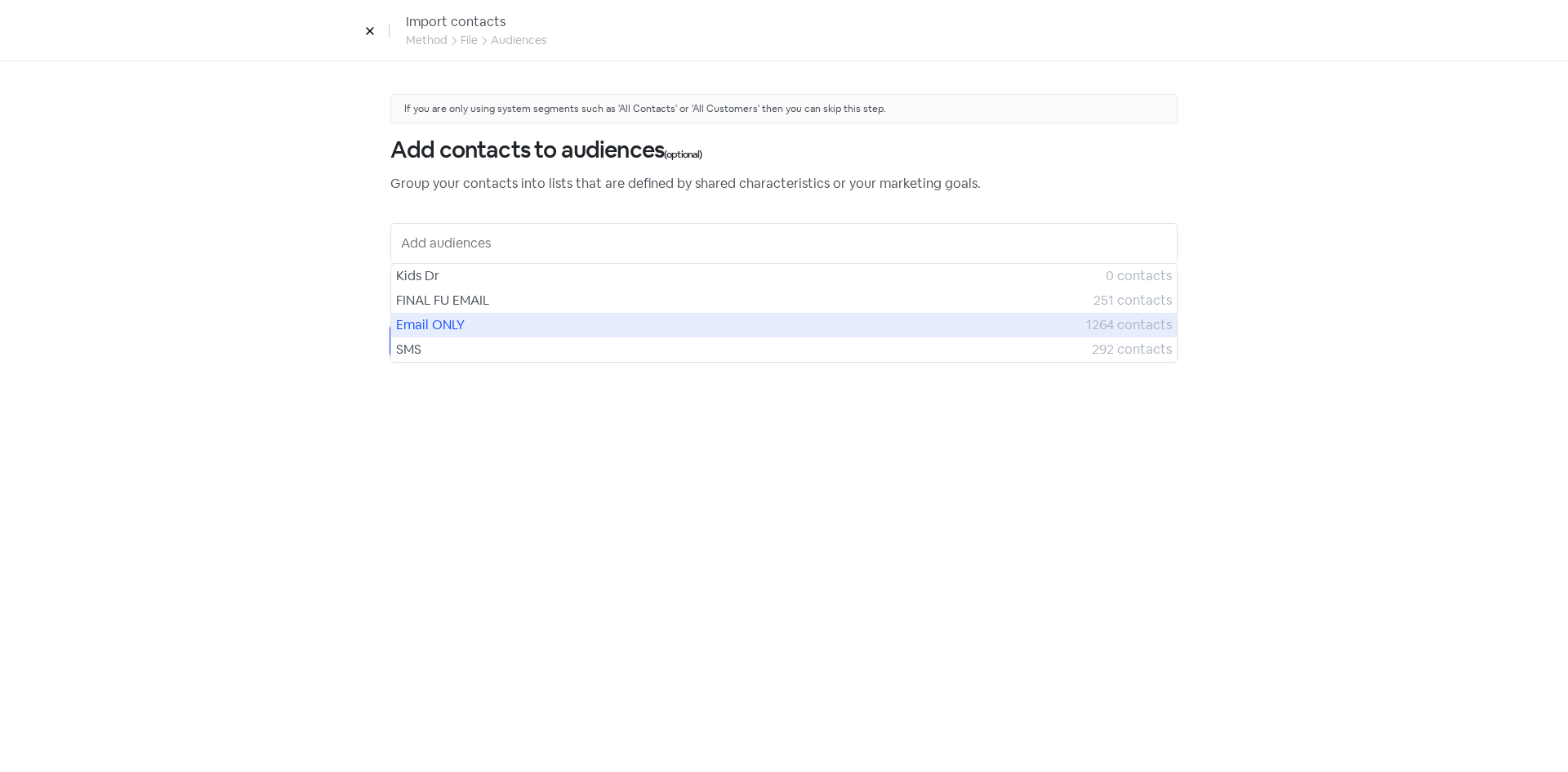
click at [427, 319] on span "Email ONLY" at bounding box center [741, 324] width 690 height 20
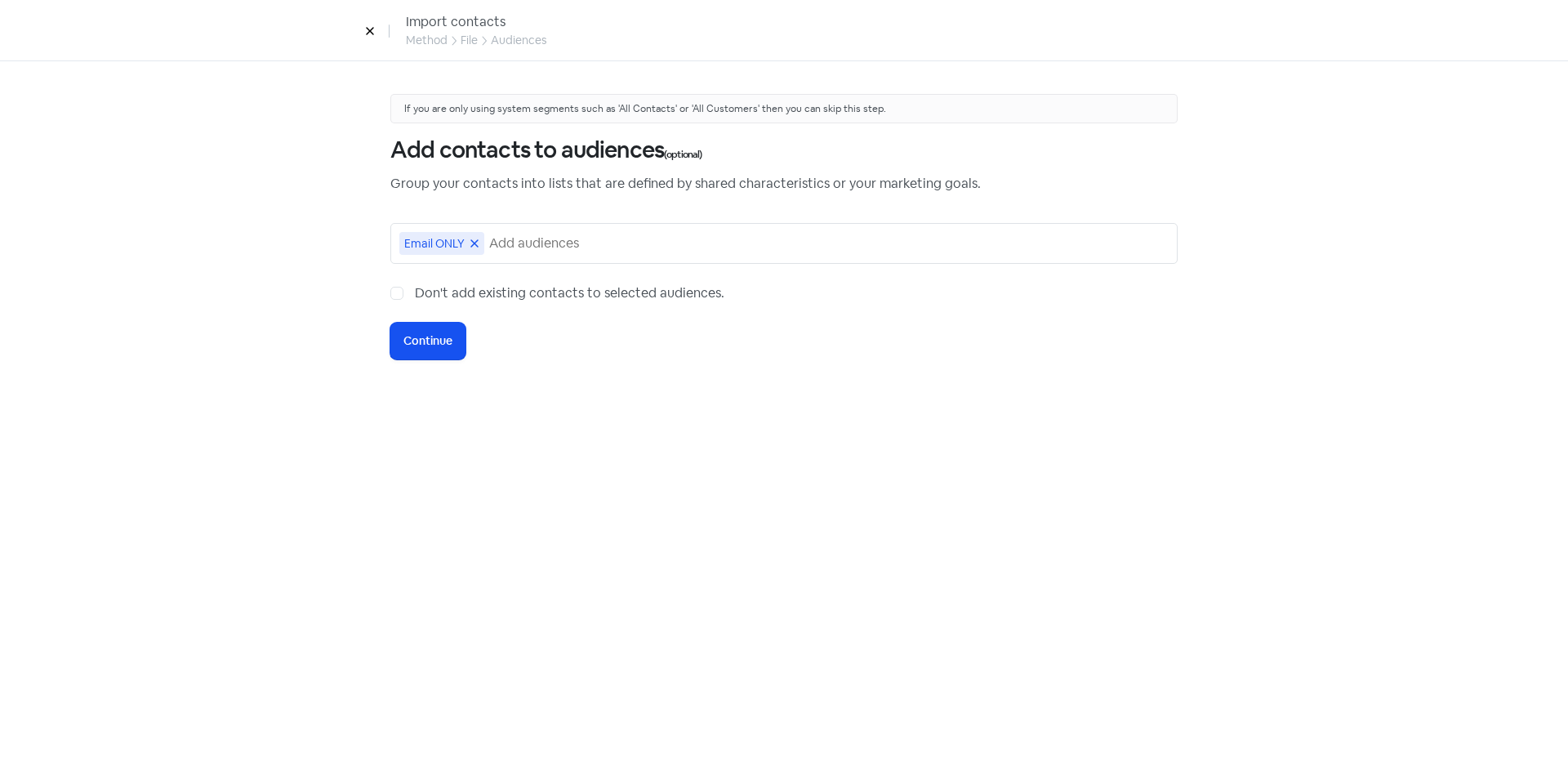
click at [415, 297] on label "Don't add existing contacts to selected audiences." at bounding box center [569, 293] width 310 height 20
click at [415, 294] on input "Don't add existing contacts to selected audiences." at bounding box center [420, 289] width 10 height 10
checkbox input "true"
click at [408, 334] on span "Continue" at bounding box center [428, 341] width 49 height 17
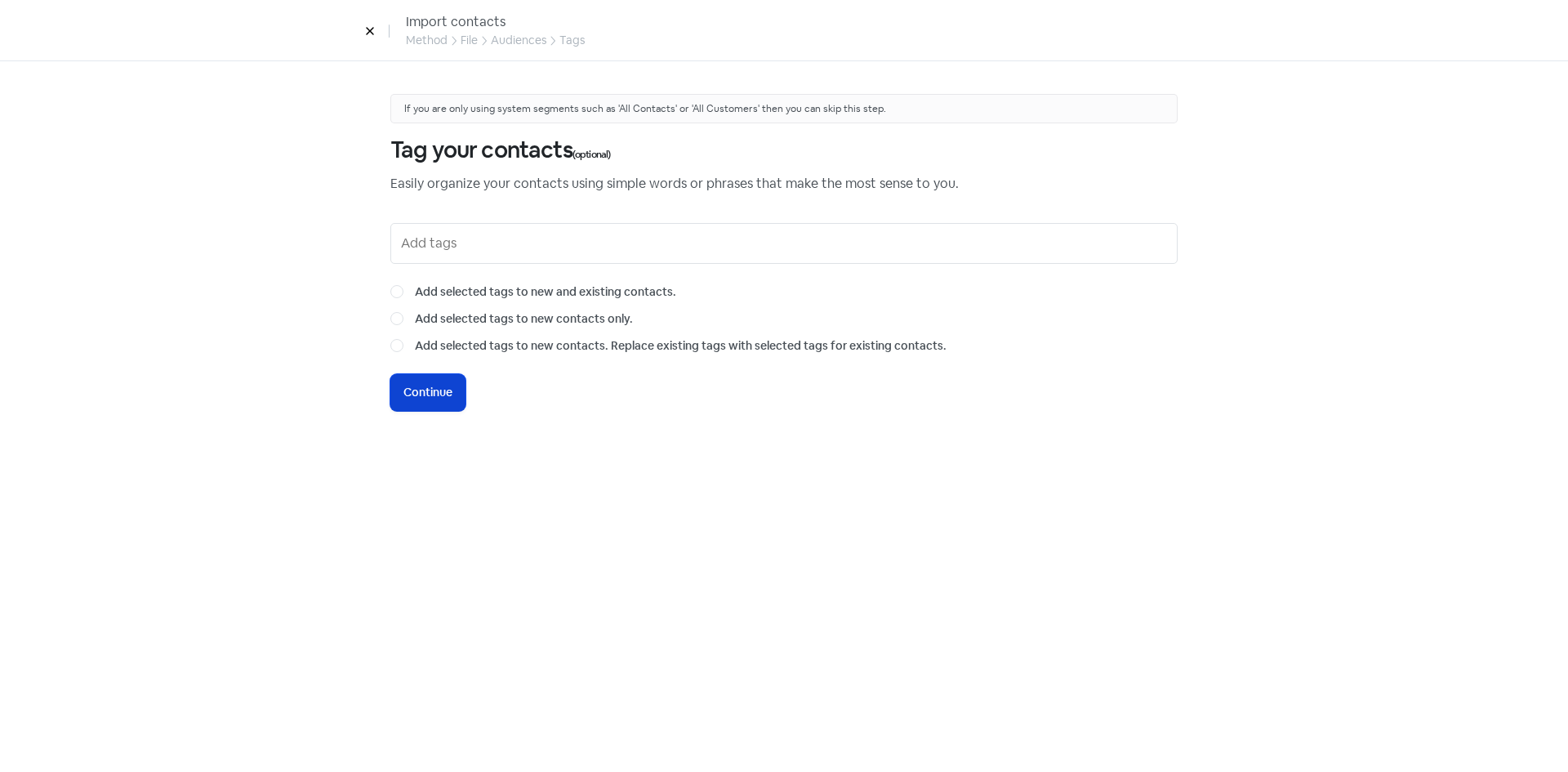
click at [447, 402] on button "Icon For Loading Continue" at bounding box center [428, 392] width 75 height 36
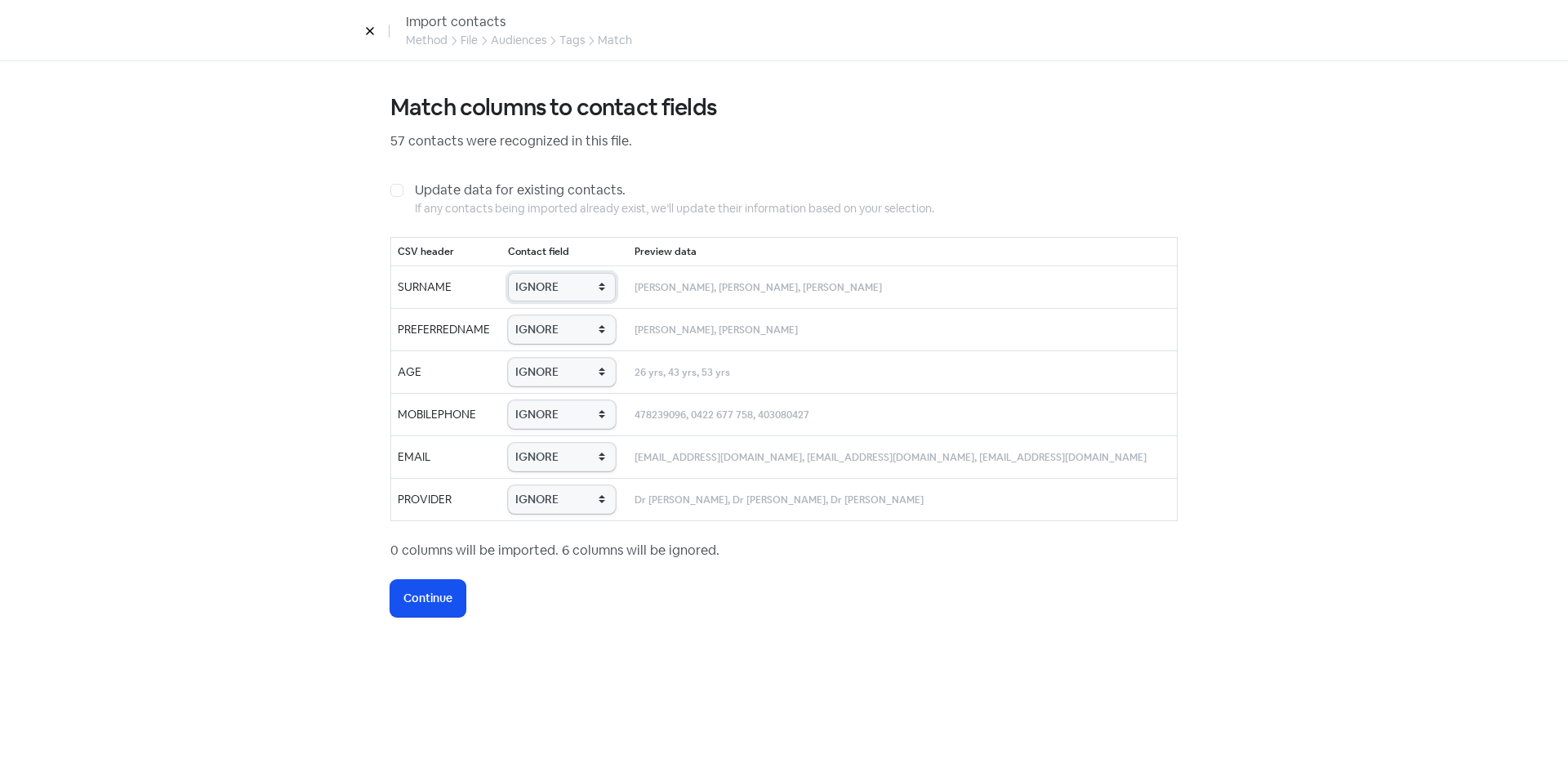
click at [586, 276] on select "IGNORE First name Last name Mobile number Email address Contact status Provider…" at bounding box center [562, 286] width 108 height 29
select select "last_name"
click at [543, 272] on select "IGNORE First name Last name Mobile number Email address Contact status Provider…" at bounding box center [562, 286] width 108 height 29
click at [597, 314] on td "IGNORE First name Last name Mobile number Email address Contact status Provider…" at bounding box center [565, 329] width 127 height 43
drag, startPoint x: 600, startPoint y: 330, endPoint x: 604, endPoint y: 343, distance: 13.6
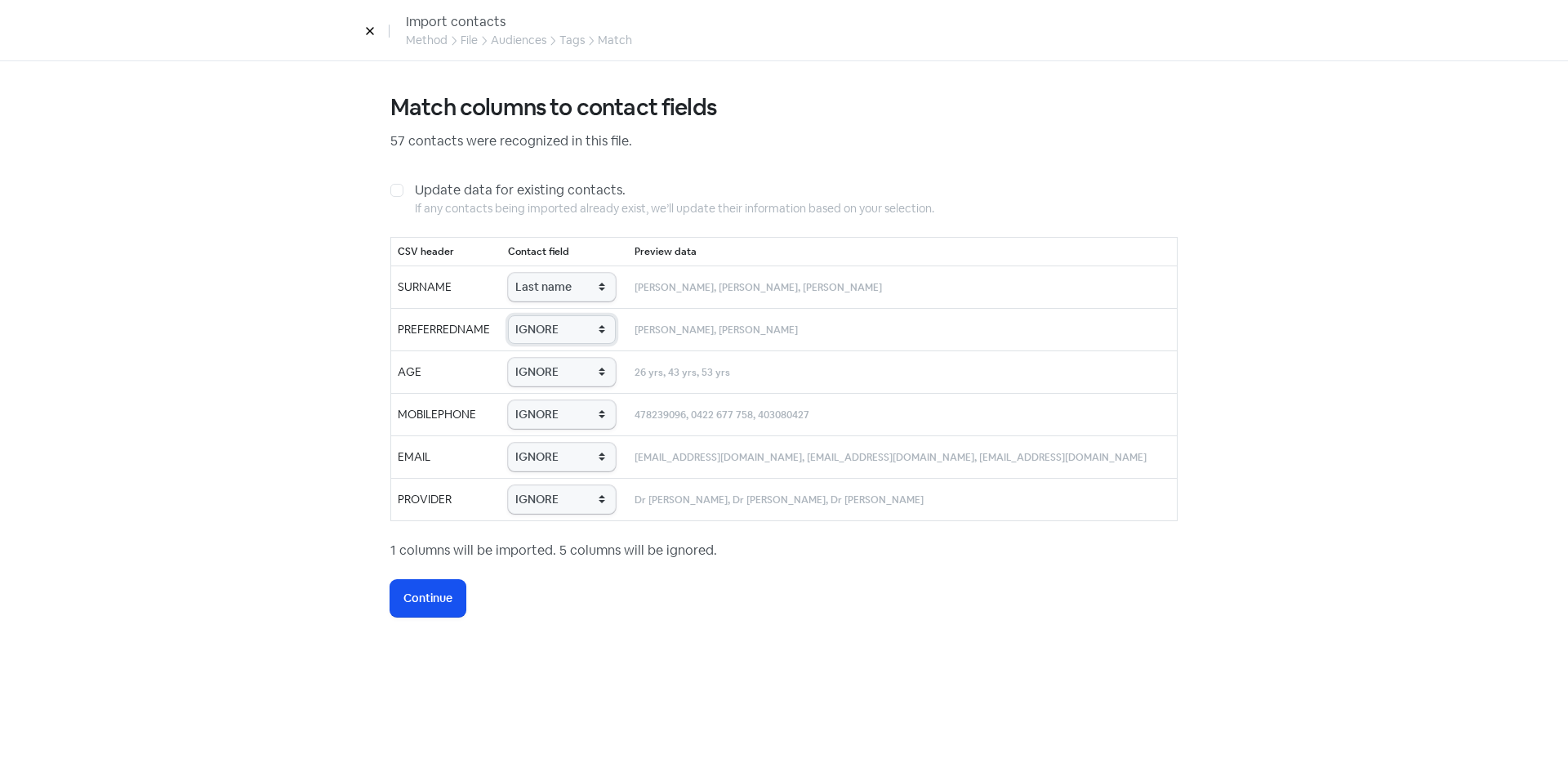
click at [600, 330] on select "IGNORE First name Last name Mobile number Email address Contact status Provider…" at bounding box center [562, 329] width 108 height 29
select select "first_name"
click at [543, 315] on select "IGNORE First name Last name Mobile number Email address Contact status Provider…" at bounding box center [562, 329] width 108 height 29
click at [601, 364] on select "IGNORE First name Last name Mobile number Email address Contact status Provider…" at bounding box center [562, 371] width 108 height 29
select select "age"
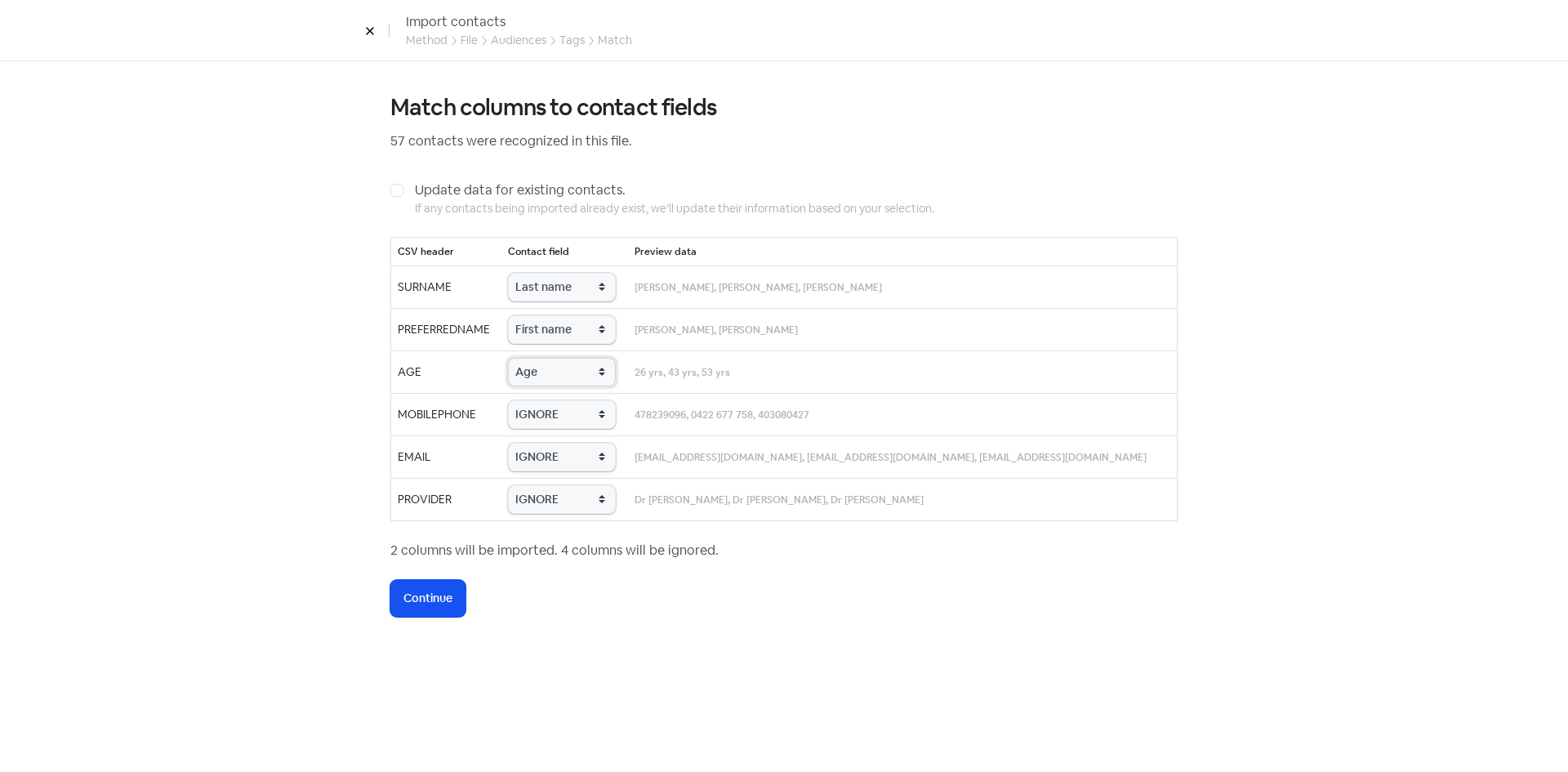
click at [543, 357] on select "IGNORE First name Last name Mobile number Email address Contact status Provider…" at bounding box center [562, 371] width 108 height 29
click at [562, 424] on select "IGNORE First name Last name Mobile number Email address Contact status Provider…" at bounding box center [562, 414] width 108 height 29
select select "phone"
click at [543, 400] on select "IGNORE First name Last name Mobile number Email address Contact status Provider…" at bounding box center [562, 414] width 108 height 29
click at [571, 463] on select "IGNORE First name Last name Mobile number Email address Contact status Provider…" at bounding box center [562, 456] width 108 height 29
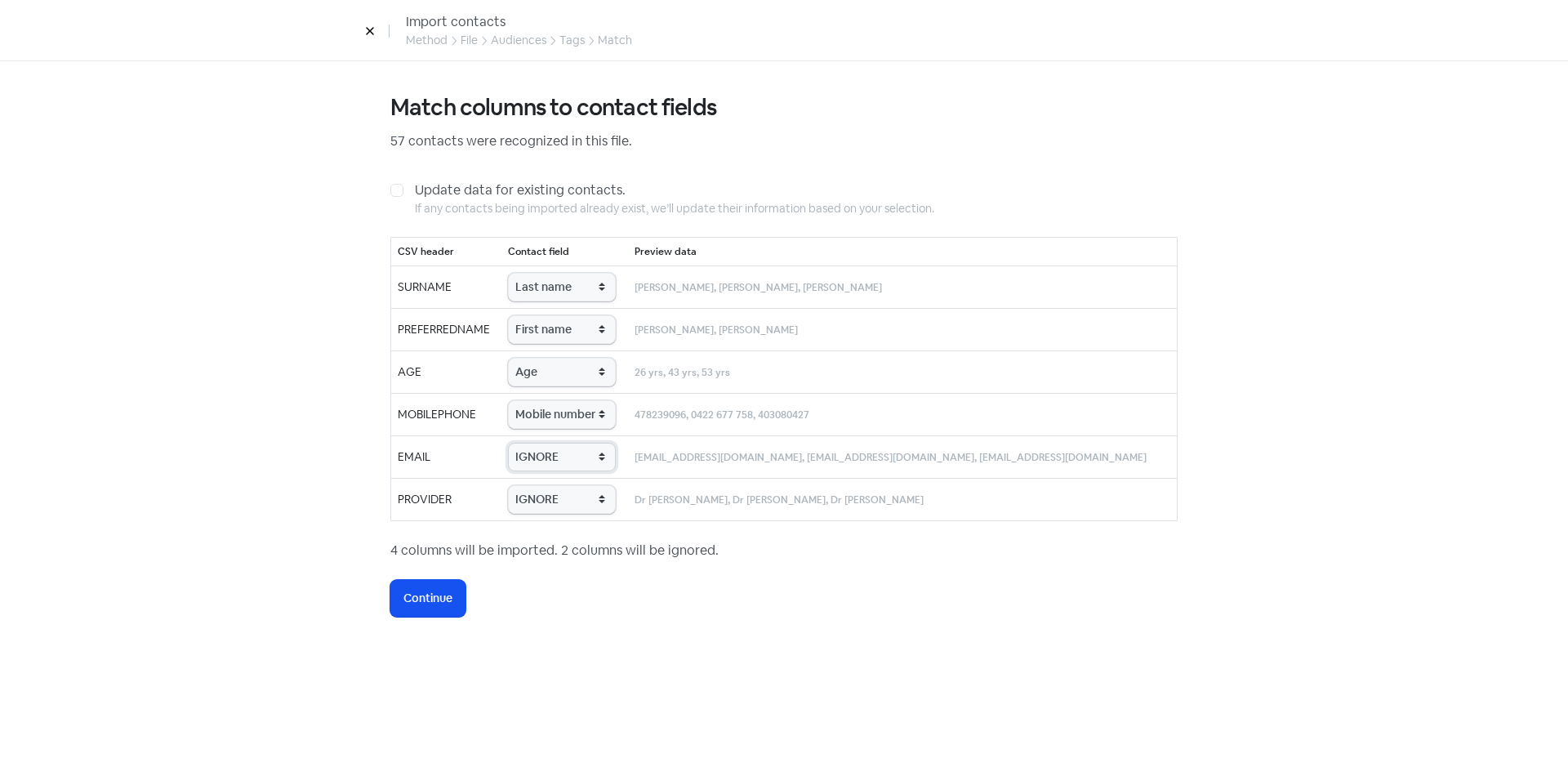
select select "email"
click at [543, 442] on select "IGNORE First name Last name Mobile number Email address Contact status Provider…" at bounding box center [562, 456] width 108 height 29
click at [573, 495] on select "IGNORE First name Last name Mobile number Email address Contact status Provider…" at bounding box center [562, 499] width 108 height 29
select select "provider_name"
click at [543, 485] on select "IGNORE First name Last name Mobile number Email address Contact status Provider…" at bounding box center [562, 499] width 108 height 29
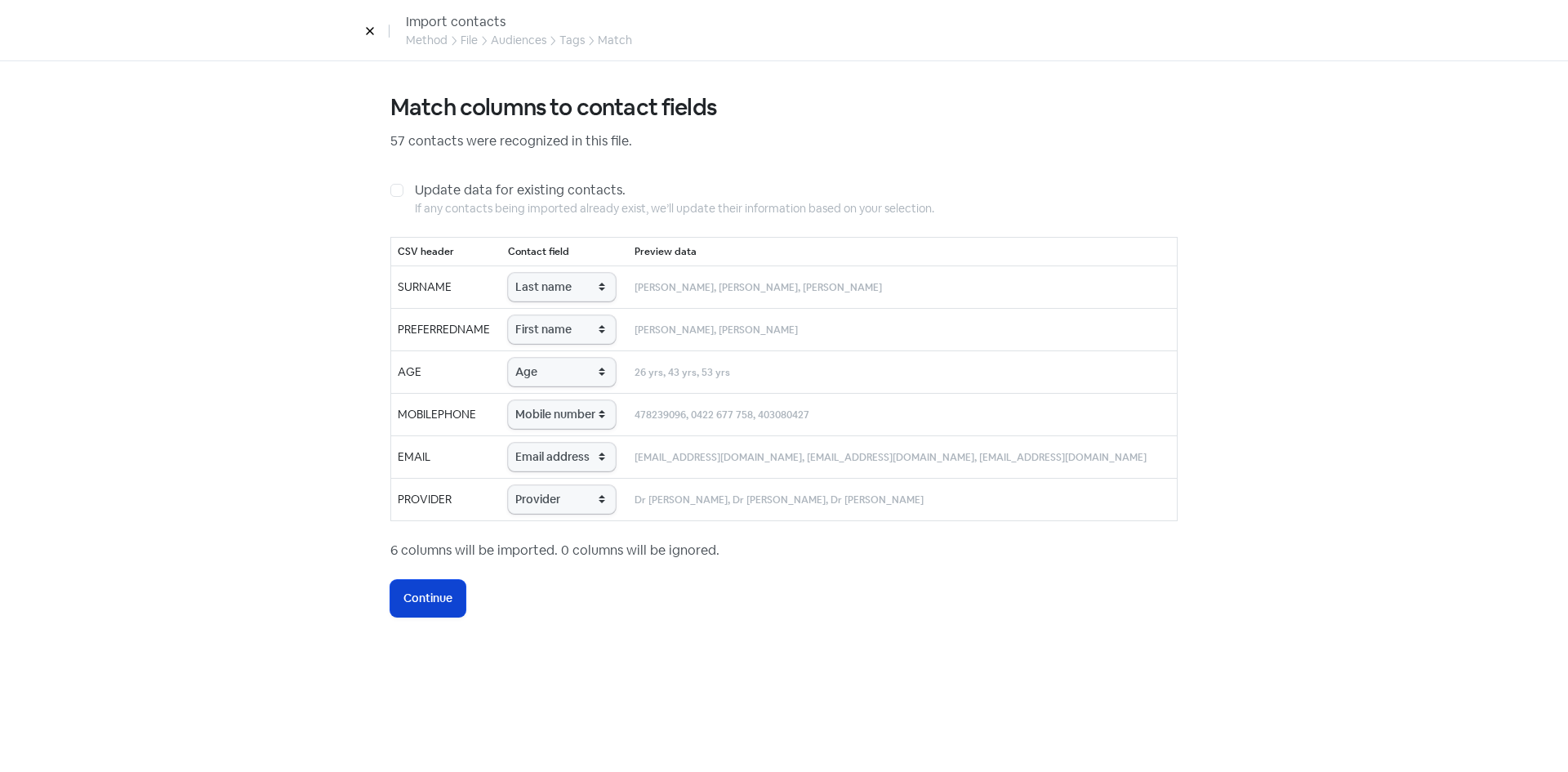
click at [438, 608] on button "Icon For Loading Continue" at bounding box center [428, 598] width 75 height 36
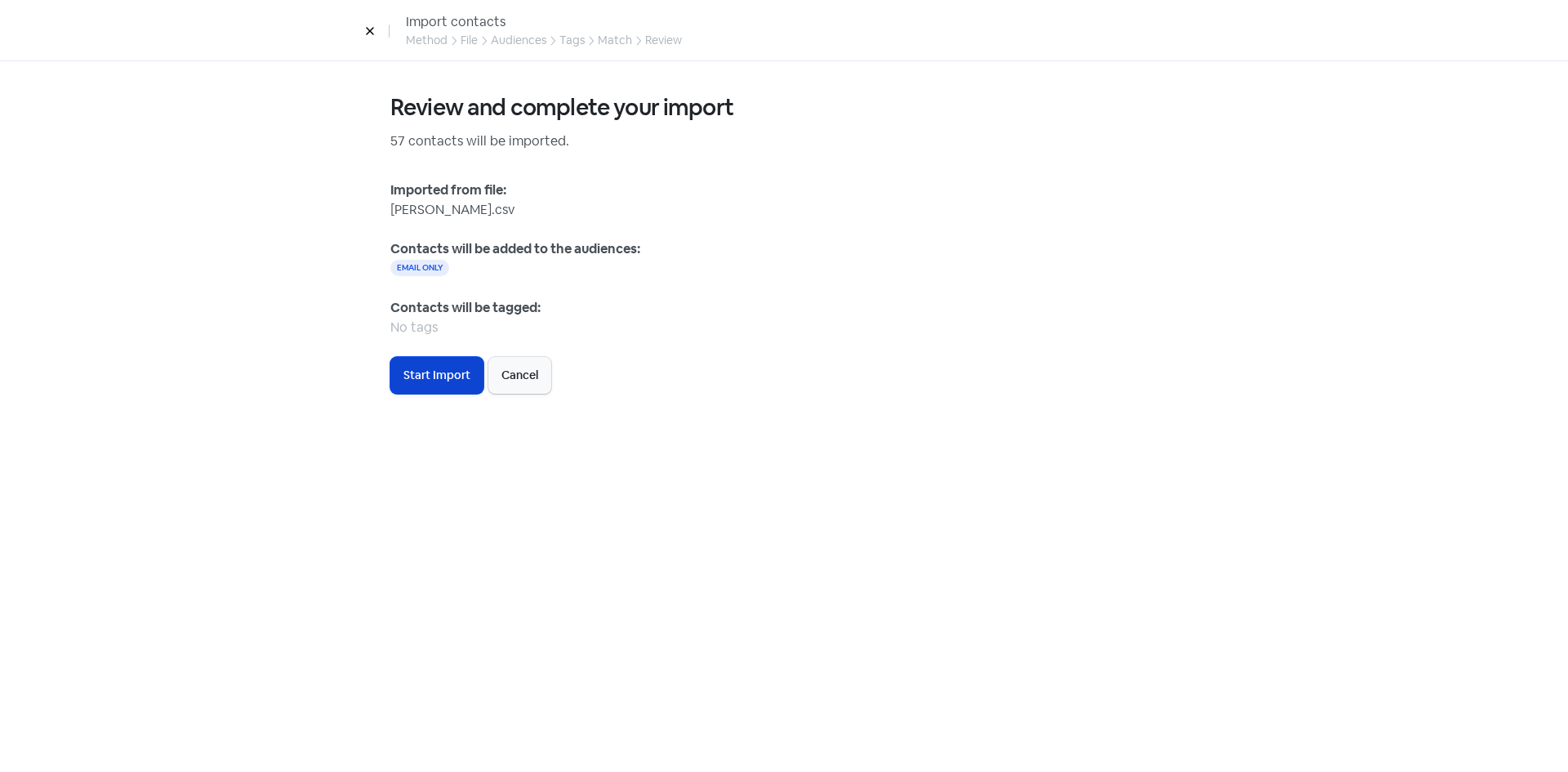
click at [426, 379] on span "Start Import" at bounding box center [436, 376] width 67 height 17
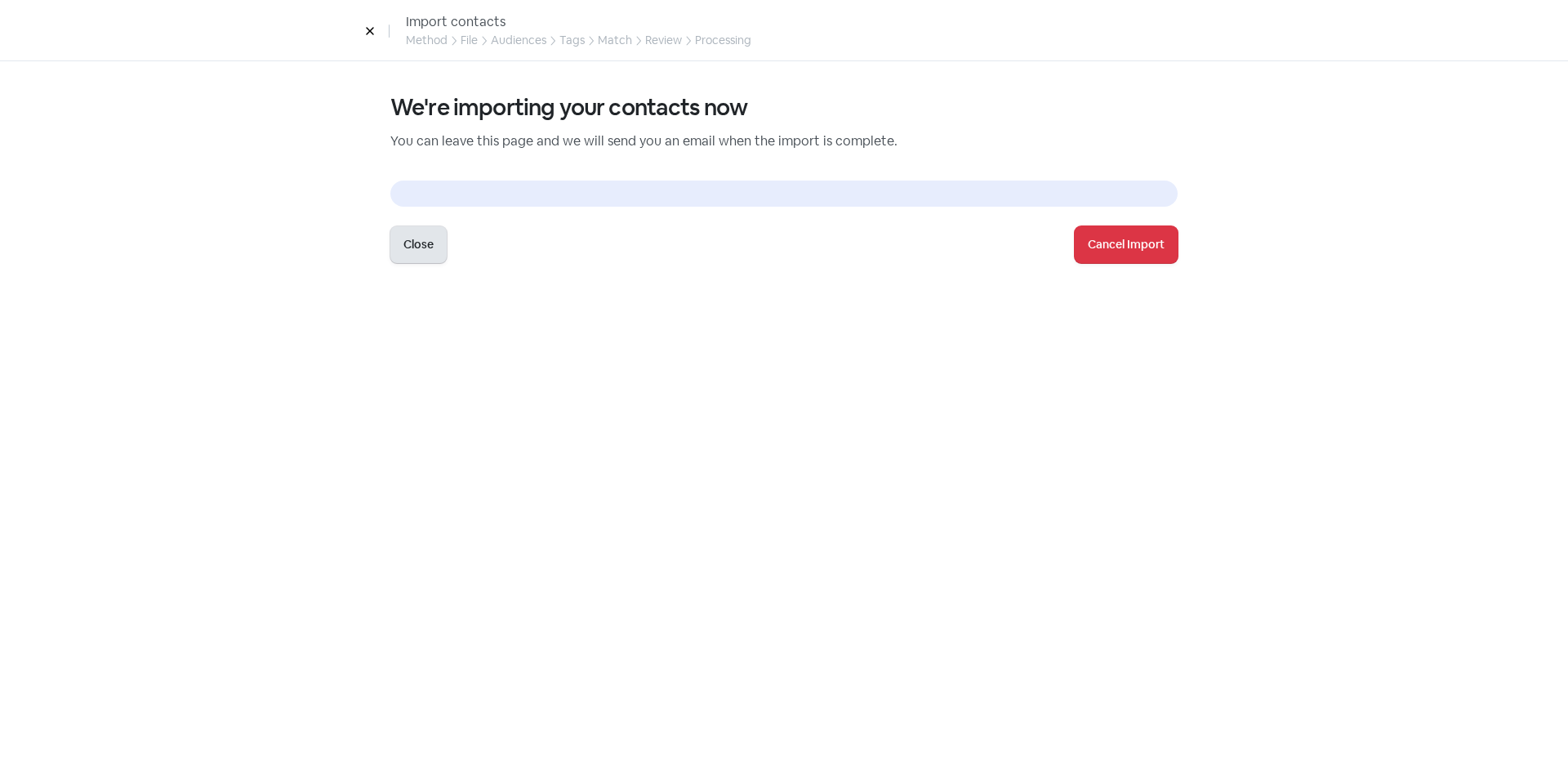
click at [421, 249] on button "Close" at bounding box center [418, 245] width 56 height 36
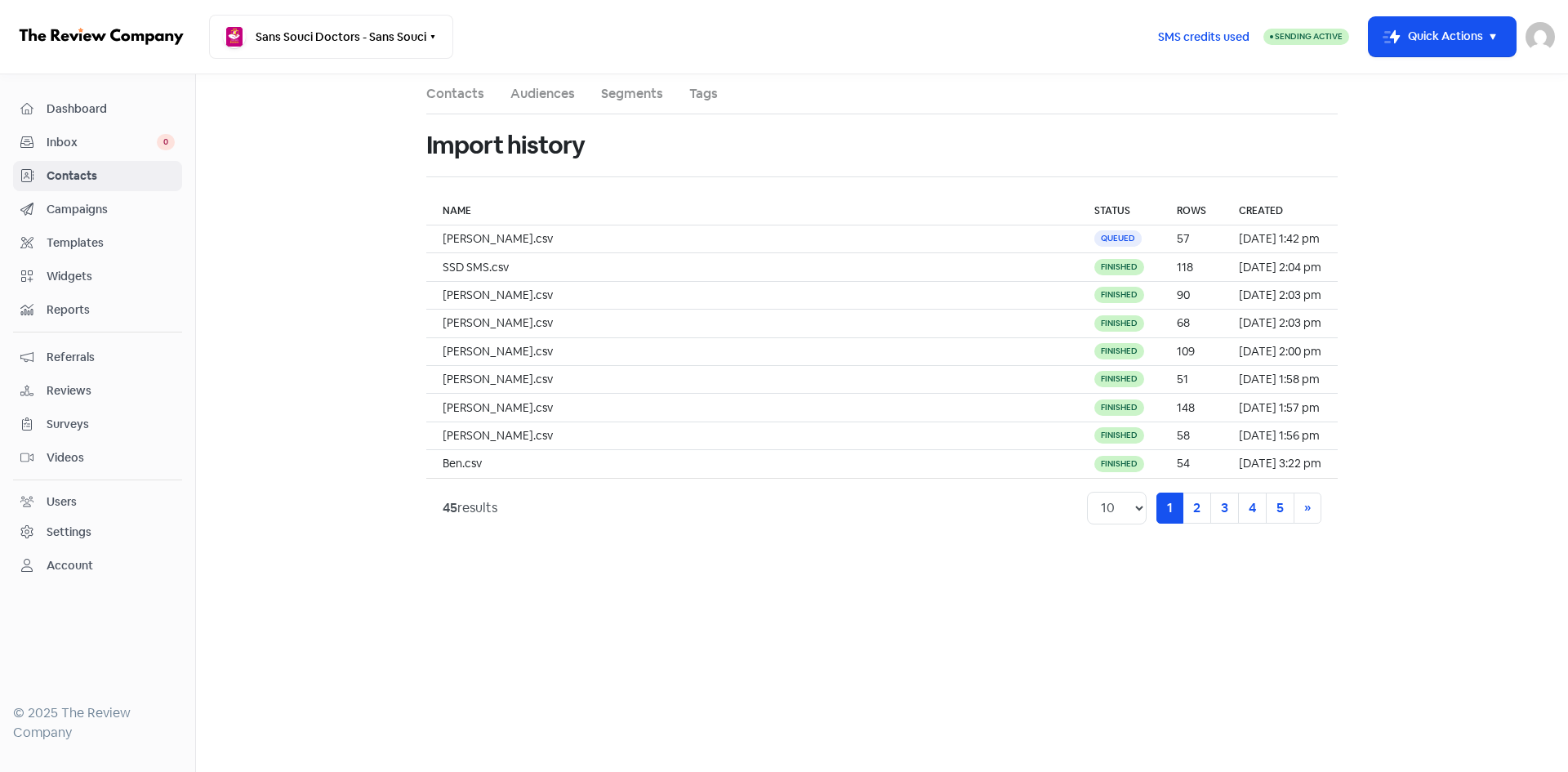
click at [89, 149] on span "Inbox" at bounding box center [102, 142] width 110 height 17
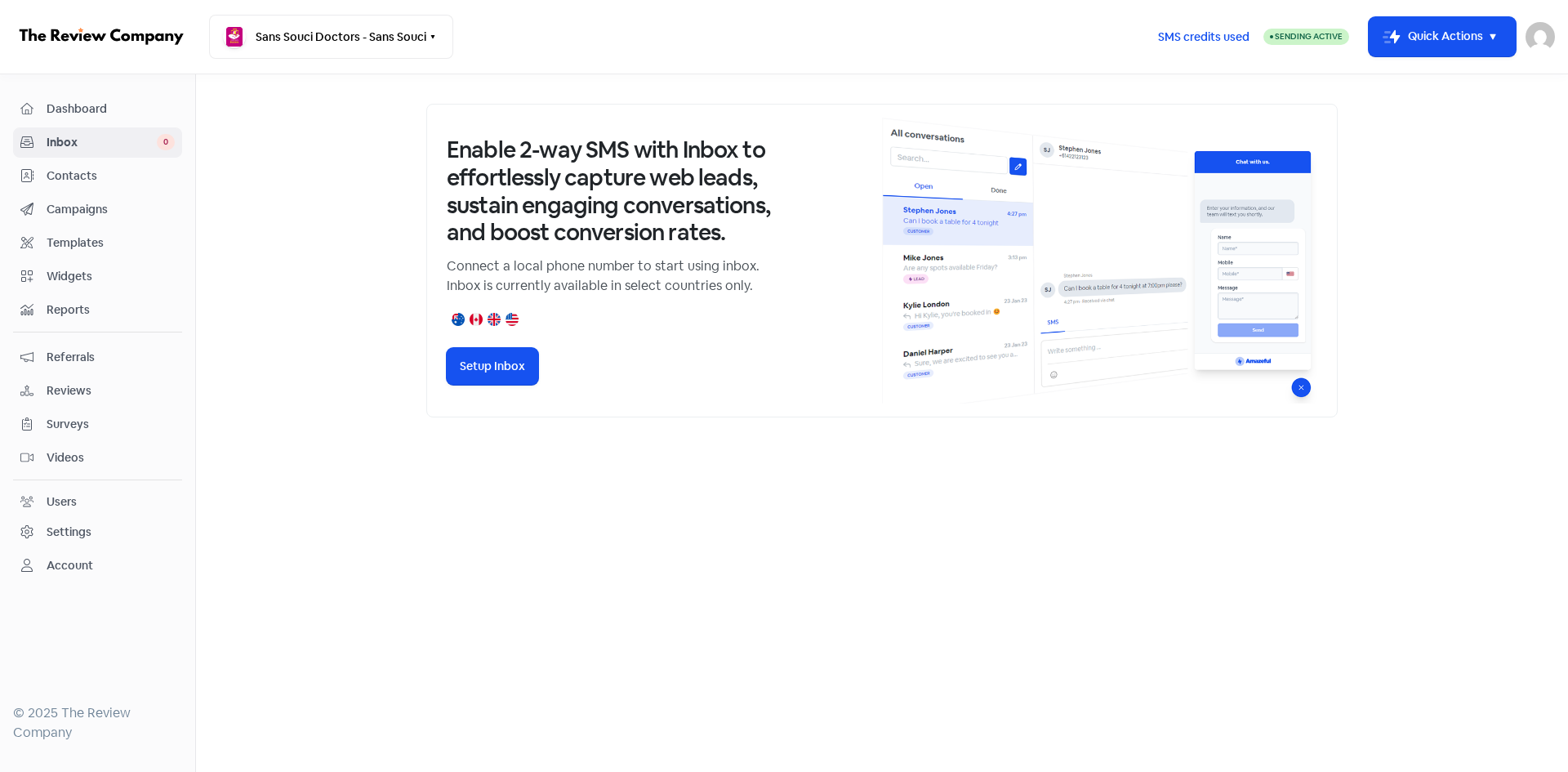
click at [78, 173] on span "Contacts" at bounding box center [111, 176] width 128 height 17
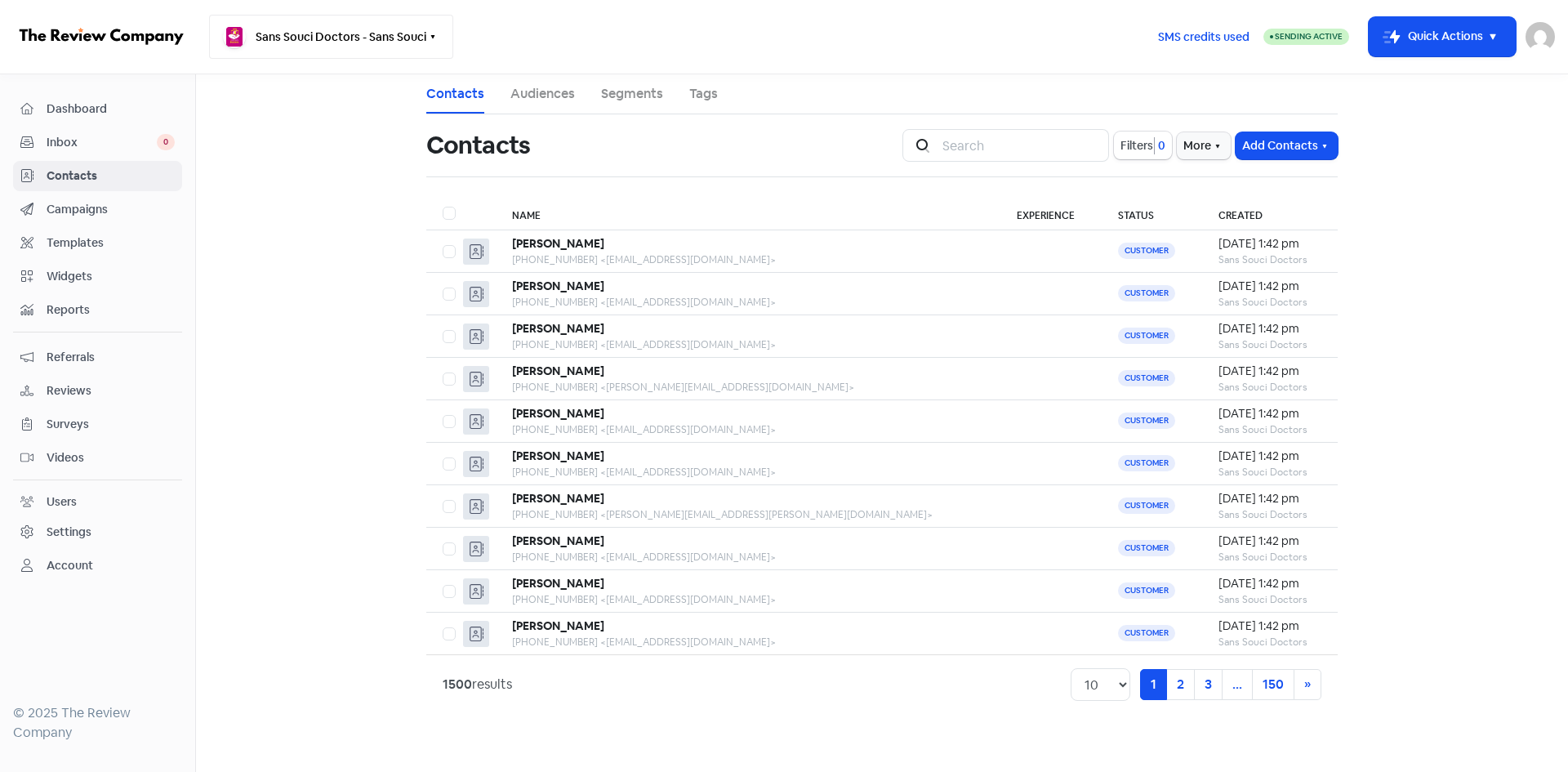
click at [256, 32] on button "Sans Souci Doctors - Sans Souci" at bounding box center [331, 36] width 244 height 44
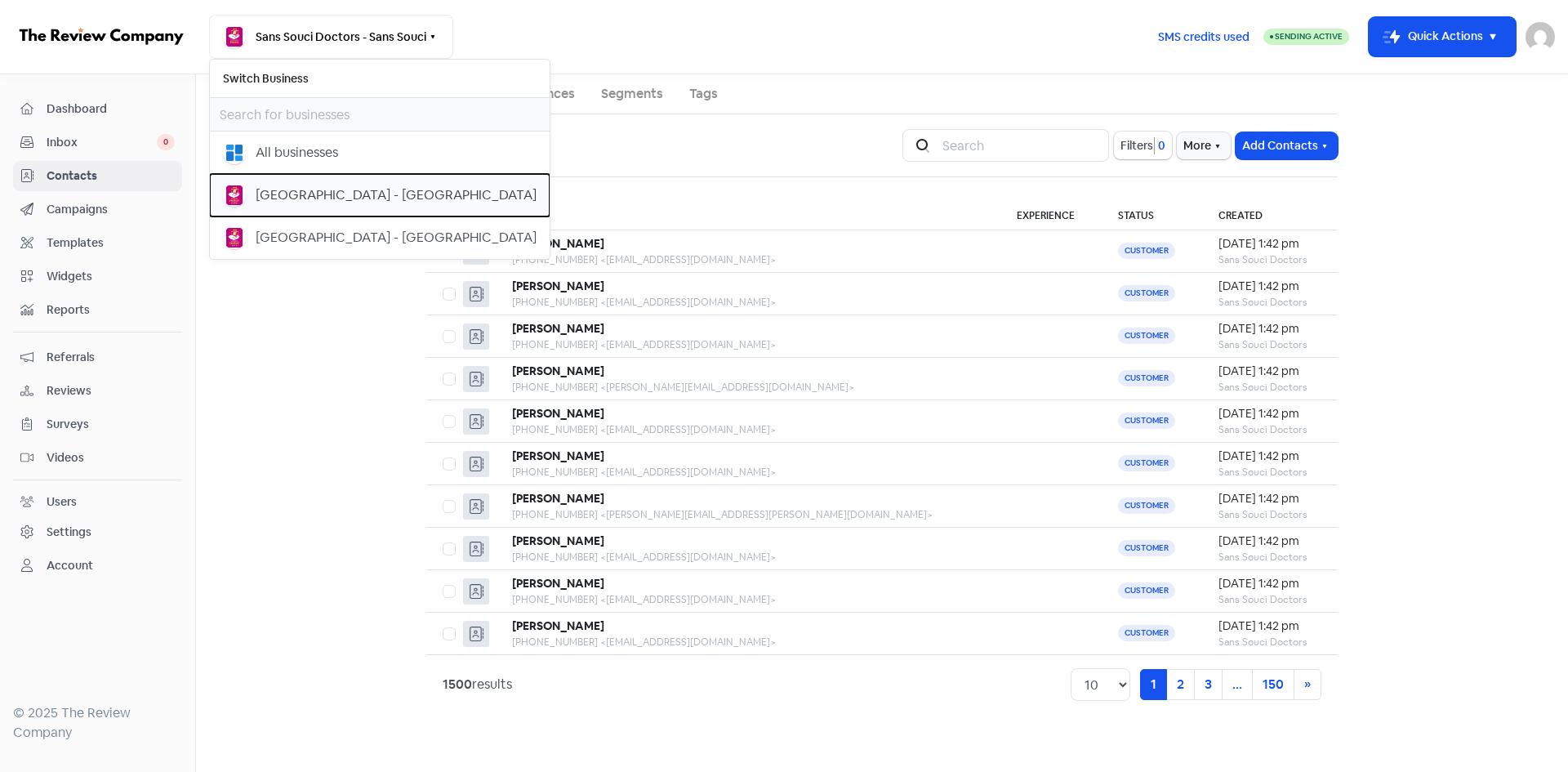
click at [390, 206] on div "[GEOGRAPHIC_DATA] - [GEOGRAPHIC_DATA]" at bounding box center [379, 195] width 313 height 23
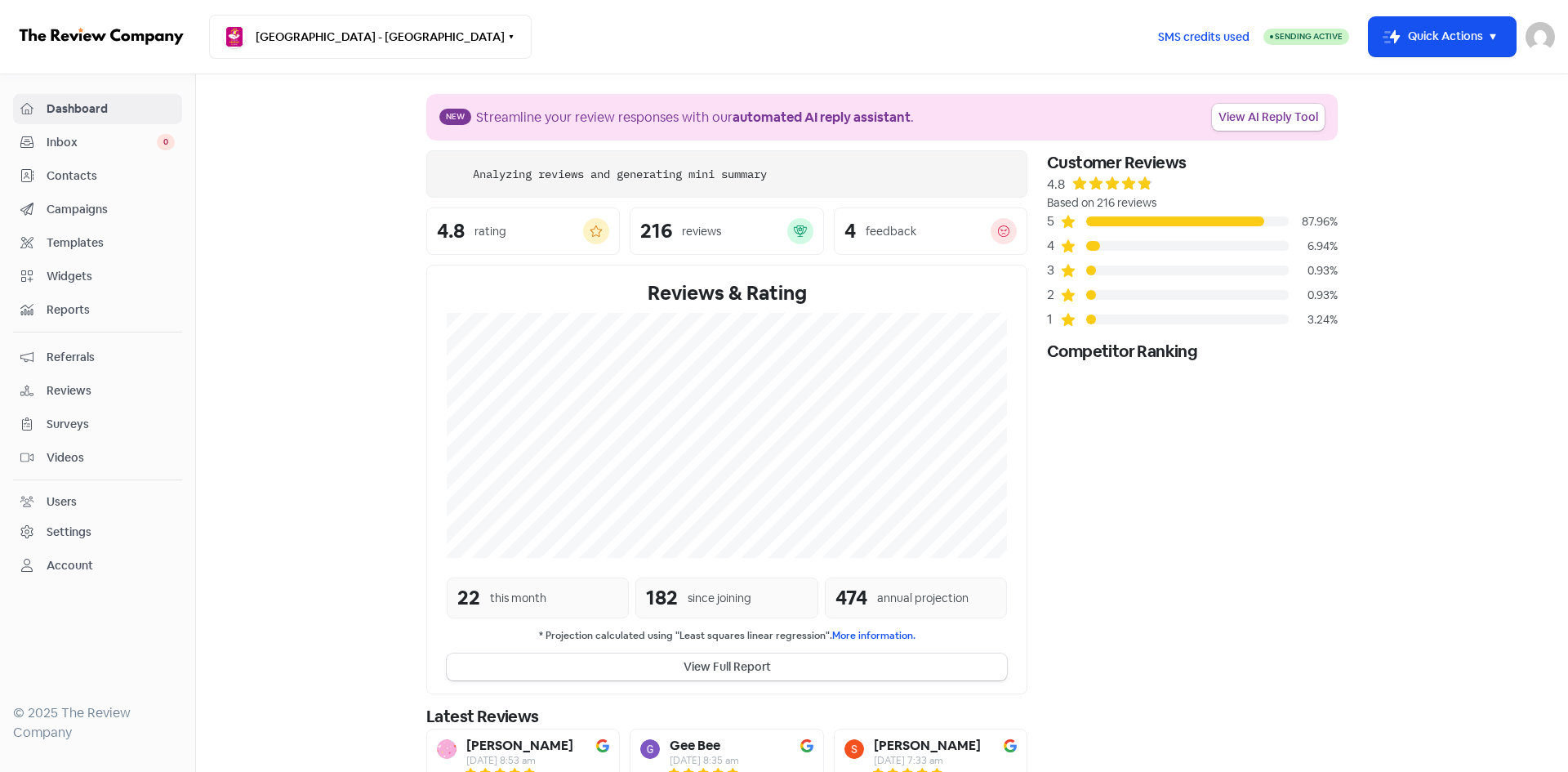
click at [1410, 51] on button "Icon For Thunder-move Quick Actions" at bounding box center [1442, 36] width 147 height 39
click at [1404, 171] on button "Import contacts (advanced)" at bounding box center [1420, 177] width 190 height 33
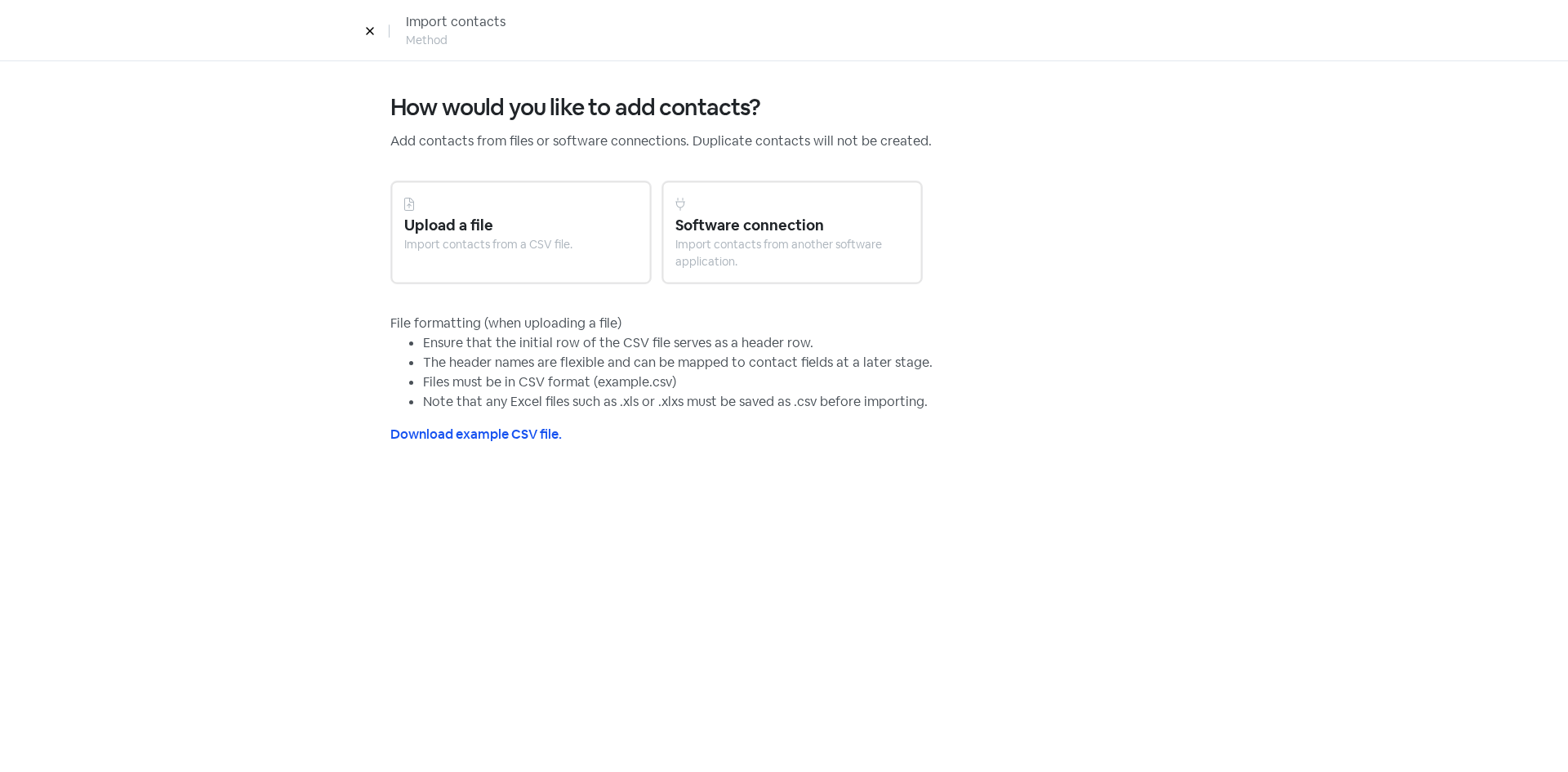
click at [479, 212] on div at bounding box center [521, 204] width 233 height 20
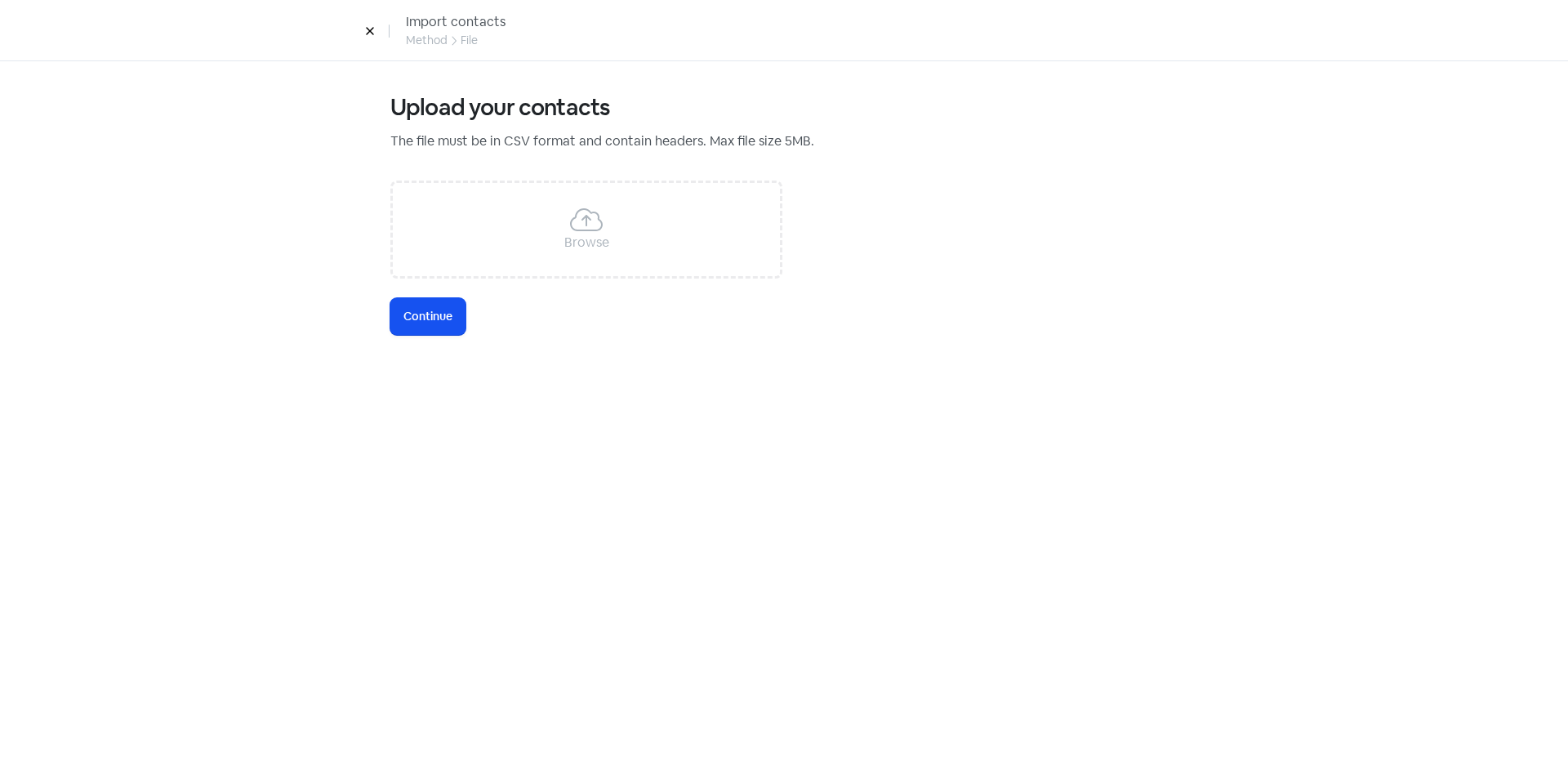
click at [571, 229] on icon at bounding box center [587, 219] width 33 height 26
click at [435, 312] on span "Continue" at bounding box center [428, 317] width 49 height 17
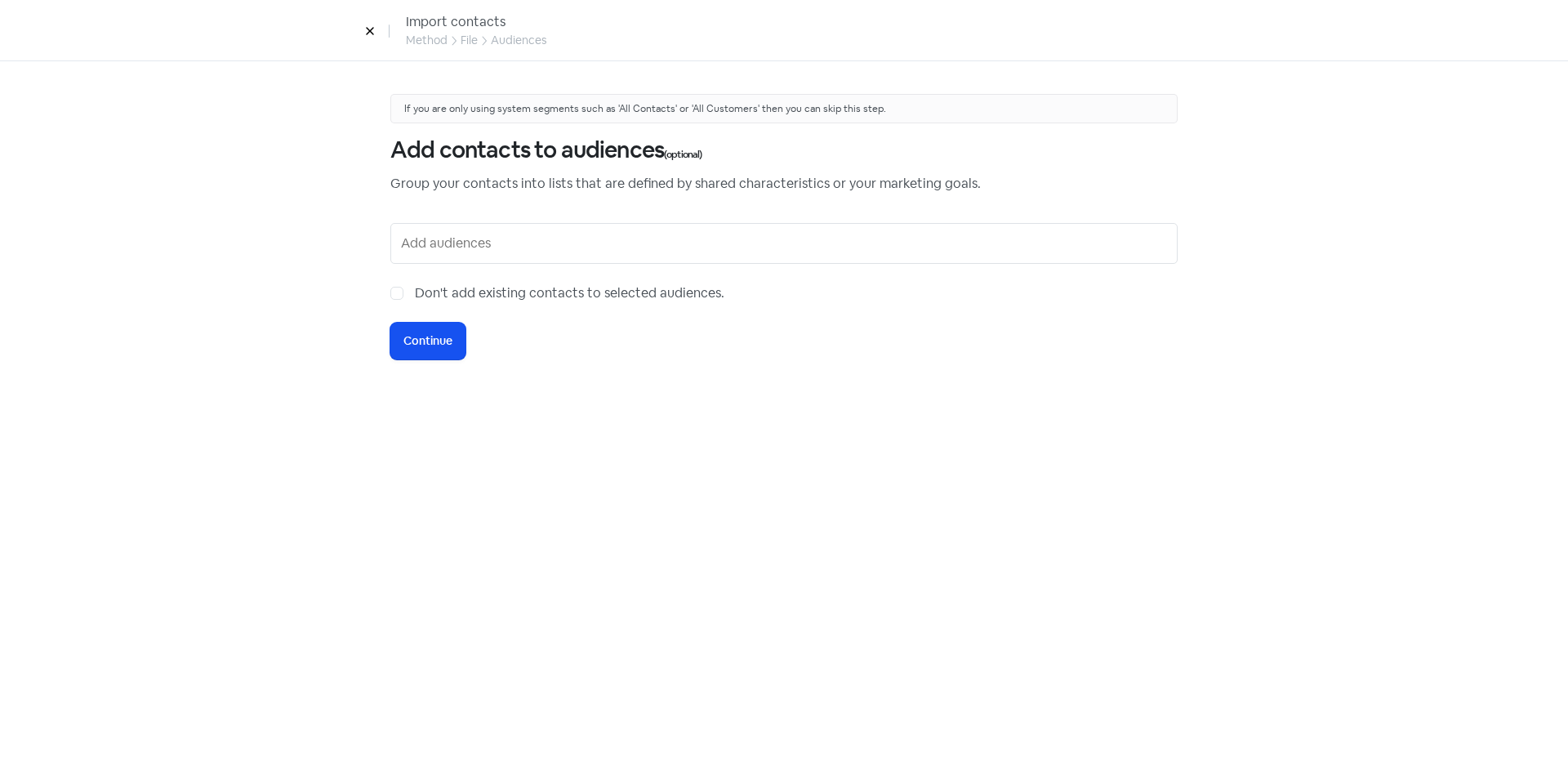
click at [496, 246] on input "text" at bounding box center [785, 243] width 770 height 26
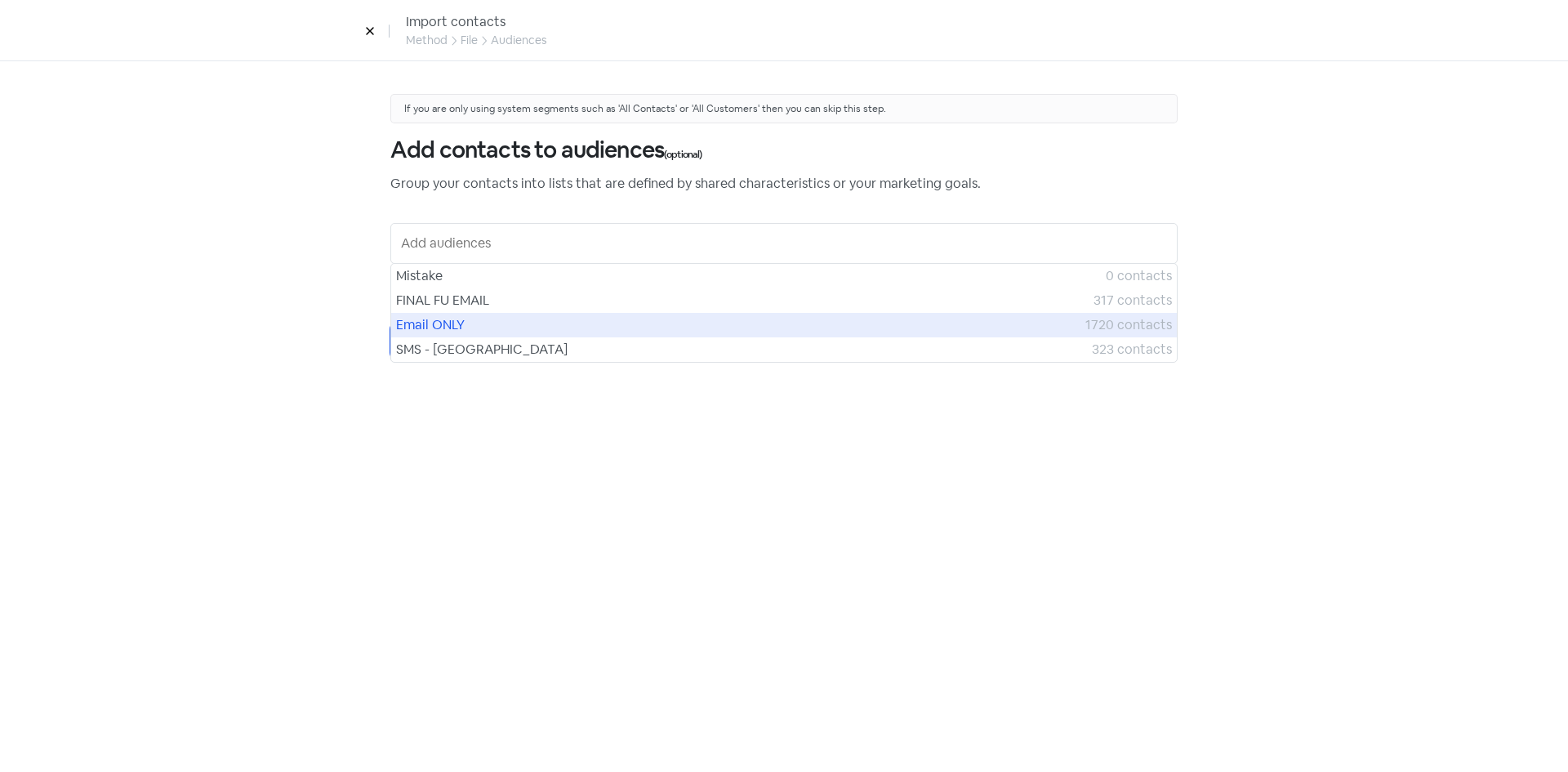
click at [449, 317] on span "Email ONLY" at bounding box center [741, 324] width 689 height 20
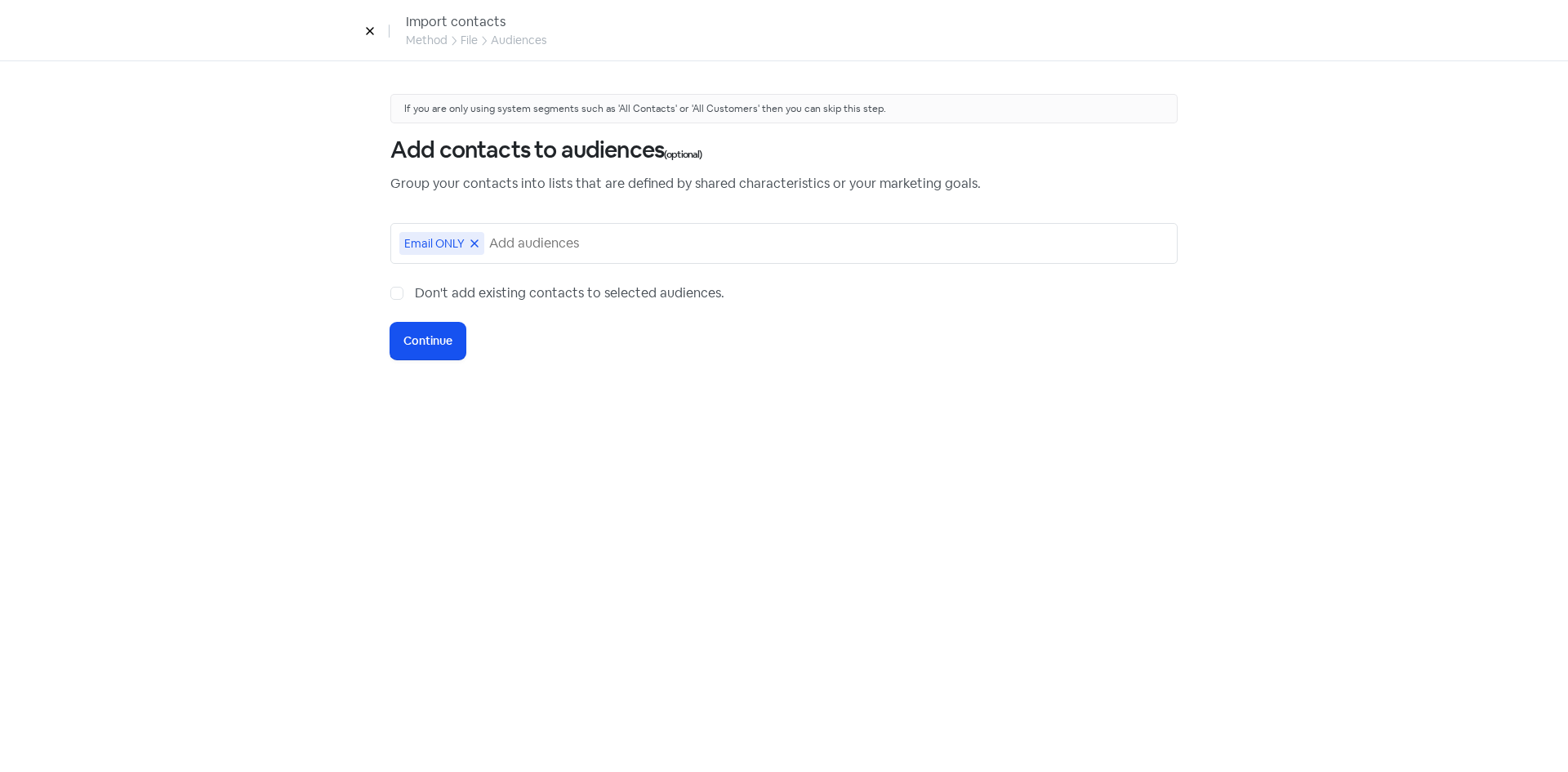
click at [415, 295] on label "Don't add existing contacts to selected audiences." at bounding box center [569, 293] width 310 height 20
click at [415, 294] on input "Don't add existing contacts to selected audiences." at bounding box center [420, 289] width 10 height 10
checkbox input "true"
click at [419, 338] on span "Continue" at bounding box center [428, 341] width 49 height 17
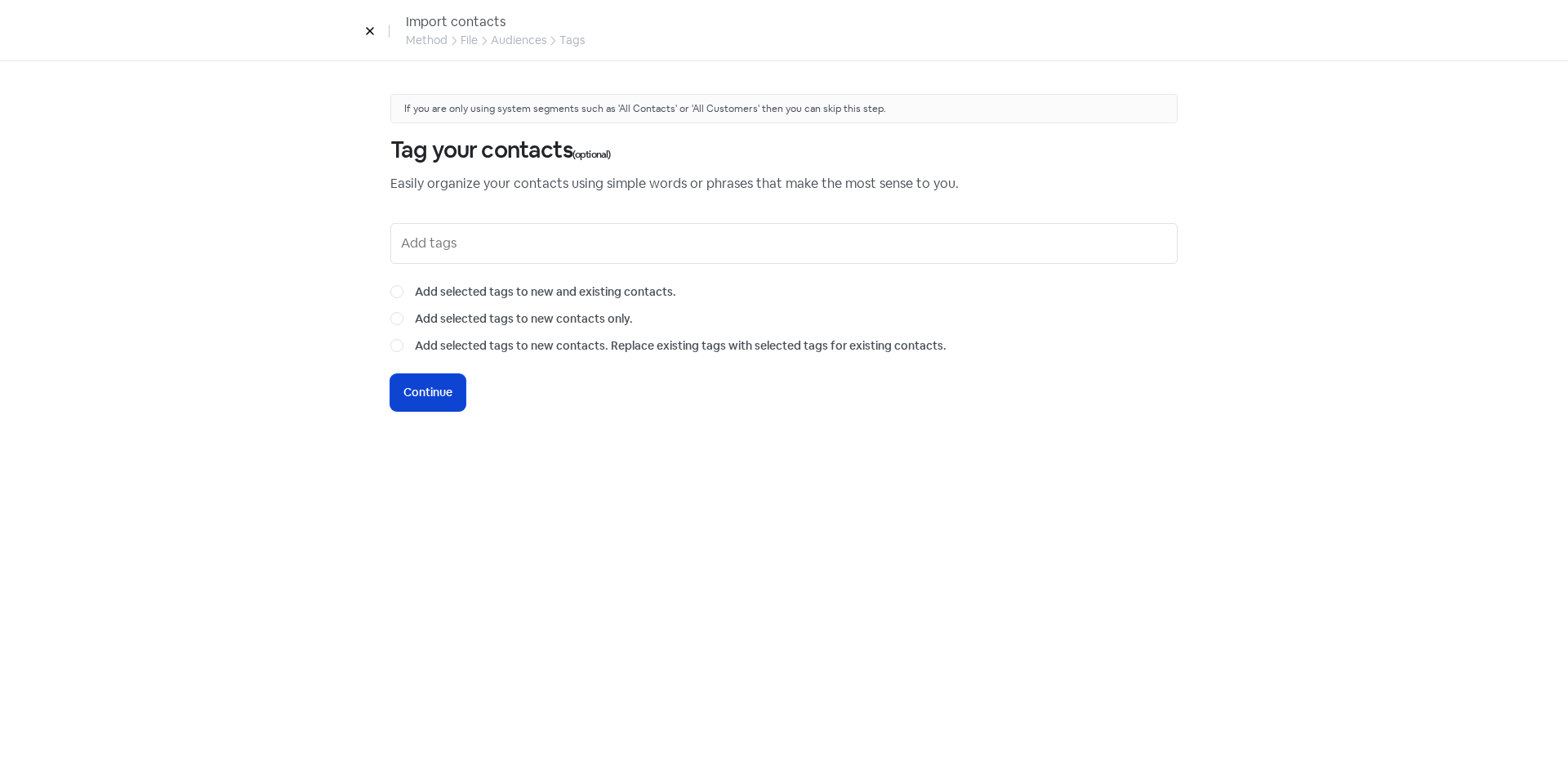
click at [409, 383] on span "Continue" at bounding box center [428, 392] width 49 height 17
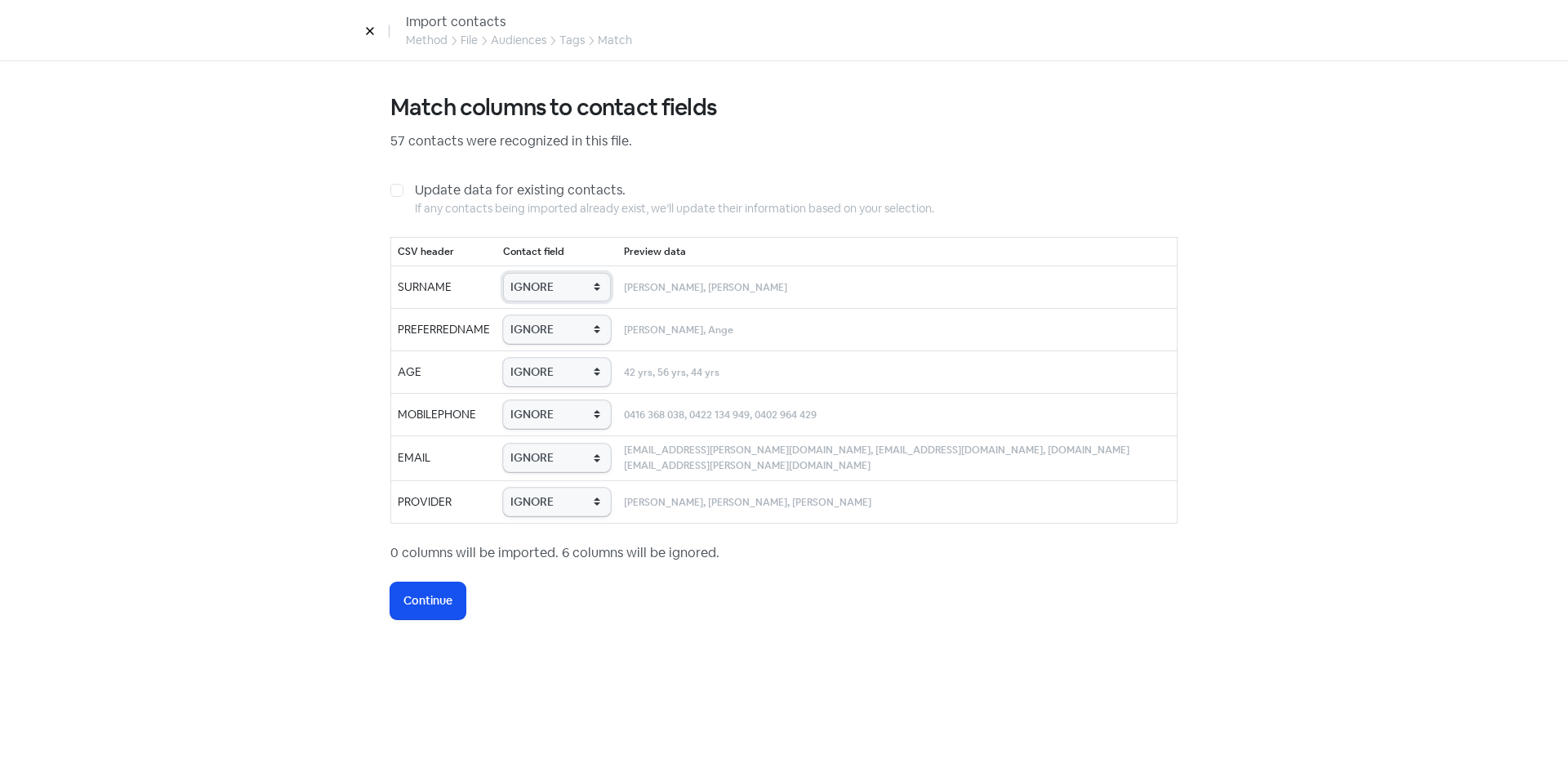
click at [568, 298] on select "IGNORE First name Last name Mobile number Email address Contact status Provider…" at bounding box center [557, 286] width 108 height 29
select select "last_name"
click at [532, 272] on select "IGNORE First name Last name Mobile number Email address Contact status Provider…" at bounding box center [557, 286] width 108 height 29
click at [564, 339] on select "IGNORE First name Last name Mobile number Email address Contact status Provider…" at bounding box center [557, 329] width 108 height 29
select select "first_name"
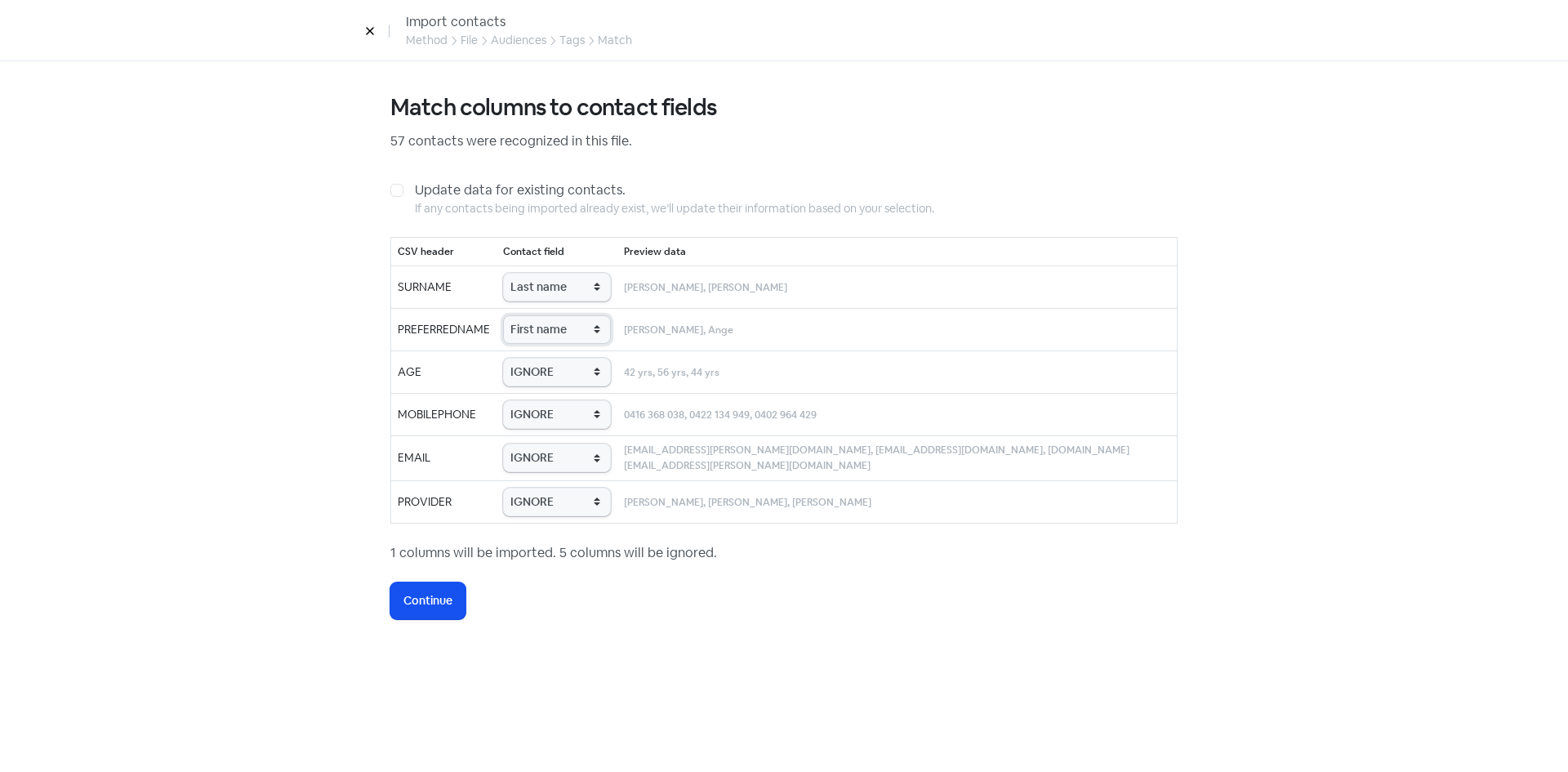
click at [532, 315] on select "IGNORE First name Last name Mobile number Email address Contact status Provider…" at bounding box center [557, 329] width 108 height 29
click at [564, 376] on select "IGNORE First name Last name Mobile number Email address Contact status Provider…" at bounding box center [557, 371] width 108 height 29
select select "age"
click at [532, 357] on select "IGNORE First name Last name Mobile number Email address Contact status Provider…" at bounding box center [557, 371] width 108 height 29
click at [580, 421] on select "IGNORE First name Last name Mobile number Email address Contact status Provider…" at bounding box center [557, 414] width 108 height 29
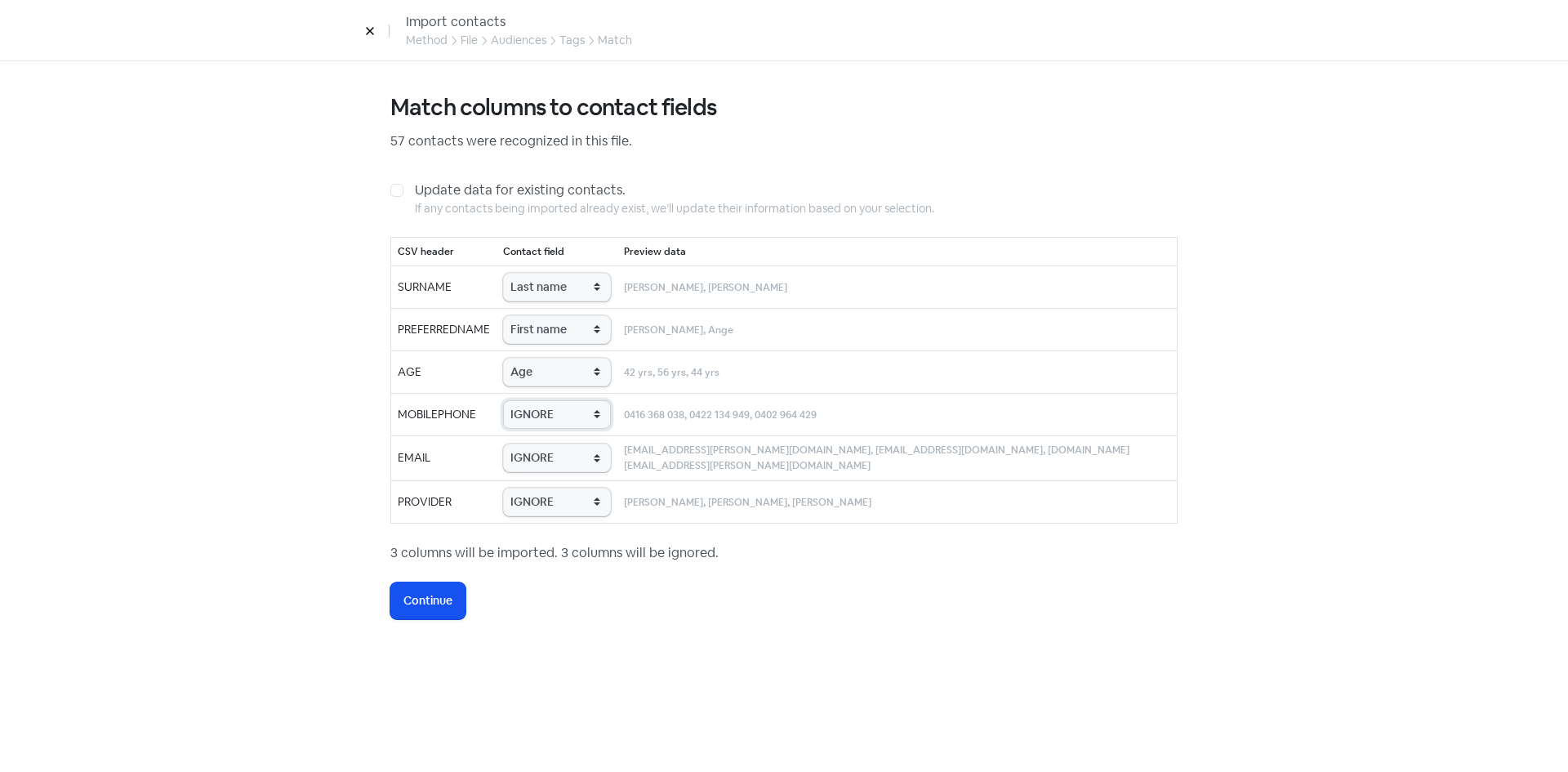
select select "phone"
click at [532, 400] on select "IGNORE First name Last name Mobile number Email address Contact status Provider…" at bounding box center [557, 414] width 108 height 29
click at [572, 451] on select "IGNORE First name Last name Mobile number Email address Contact status Provider…" at bounding box center [557, 457] width 108 height 29
select select "email"
click at [532, 443] on select "IGNORE First name Last name Mobile number Email address Contact status Provider…" at bounding box center [557, 457] width 108 height 29
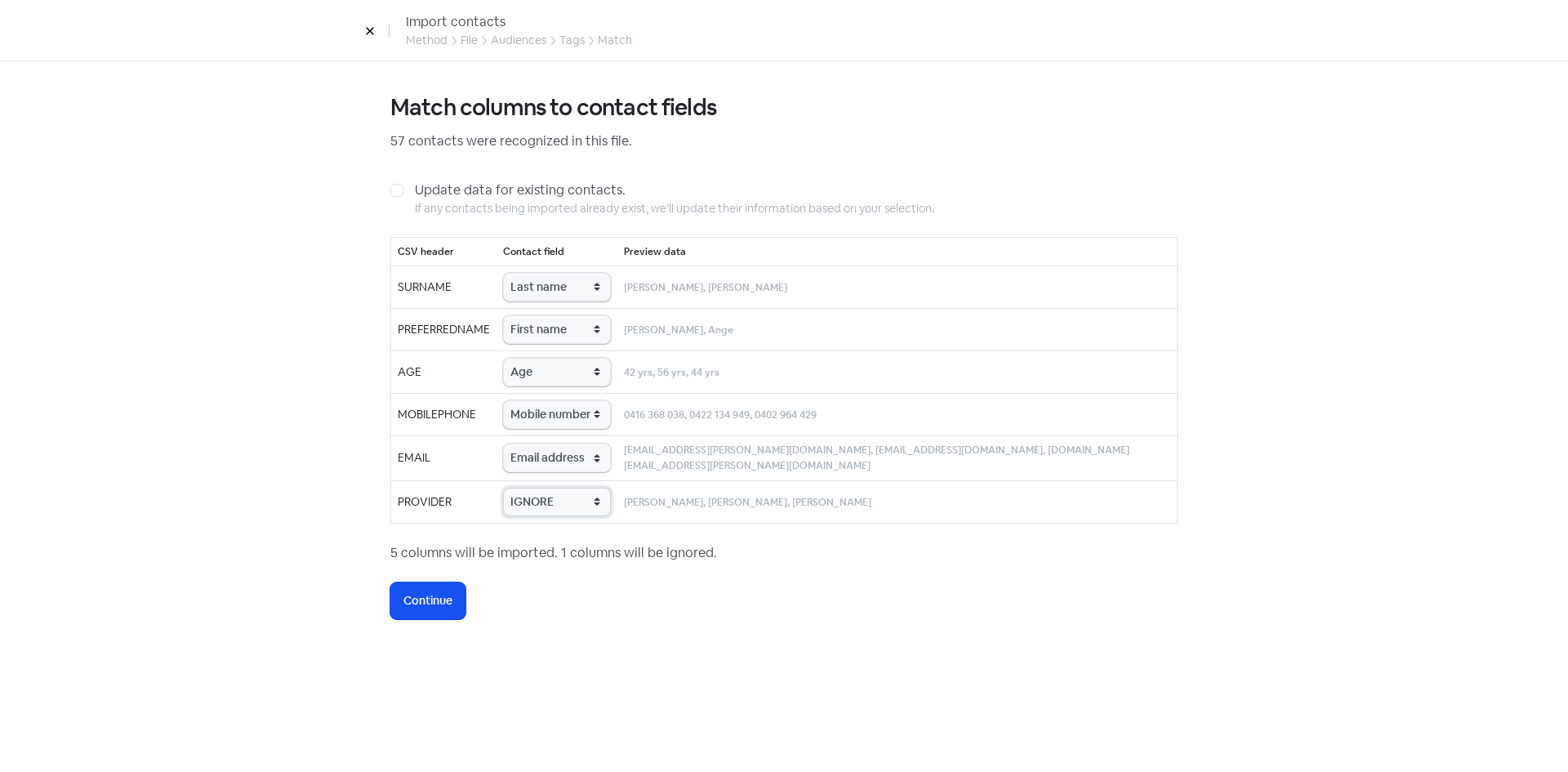
click at [561, 499] on select "IGNORE First name Last name Mobile number Email address Contact status Provider…" at bounding box center [557, 501] width 108 height 29
select select "provider_name"
click at [532, 487] on select "IGNORE First name Last name Mobile number Email address Contact status Provider…" at bounding box center [557, 501] width 108 height 29
click at [435, 605] on span "Continue" at bounding box center [428, 600] width 49 height 17
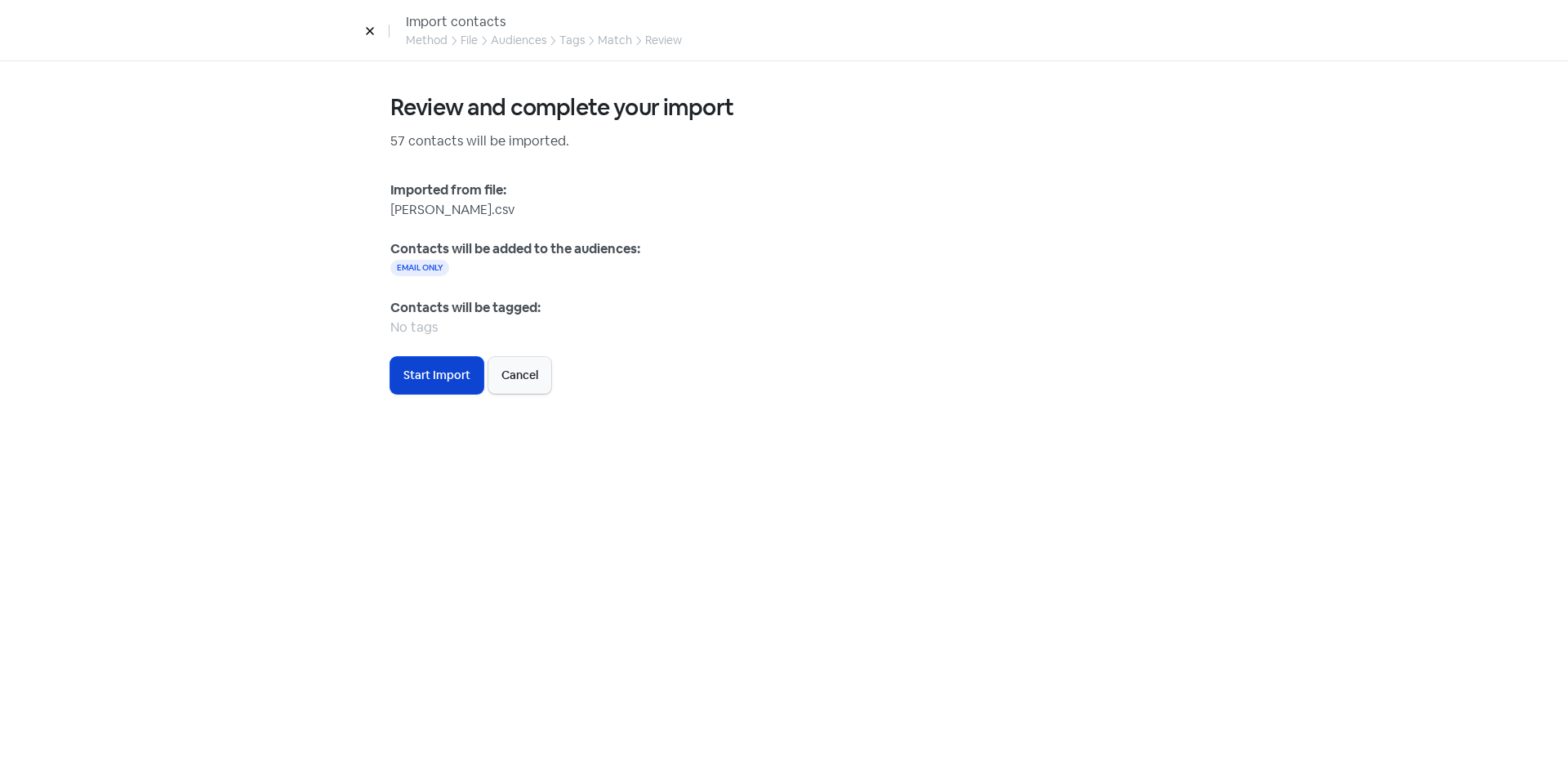
click at [437, 370] on span "Start Import" at bounding box center [436, 376] width 67 height 17
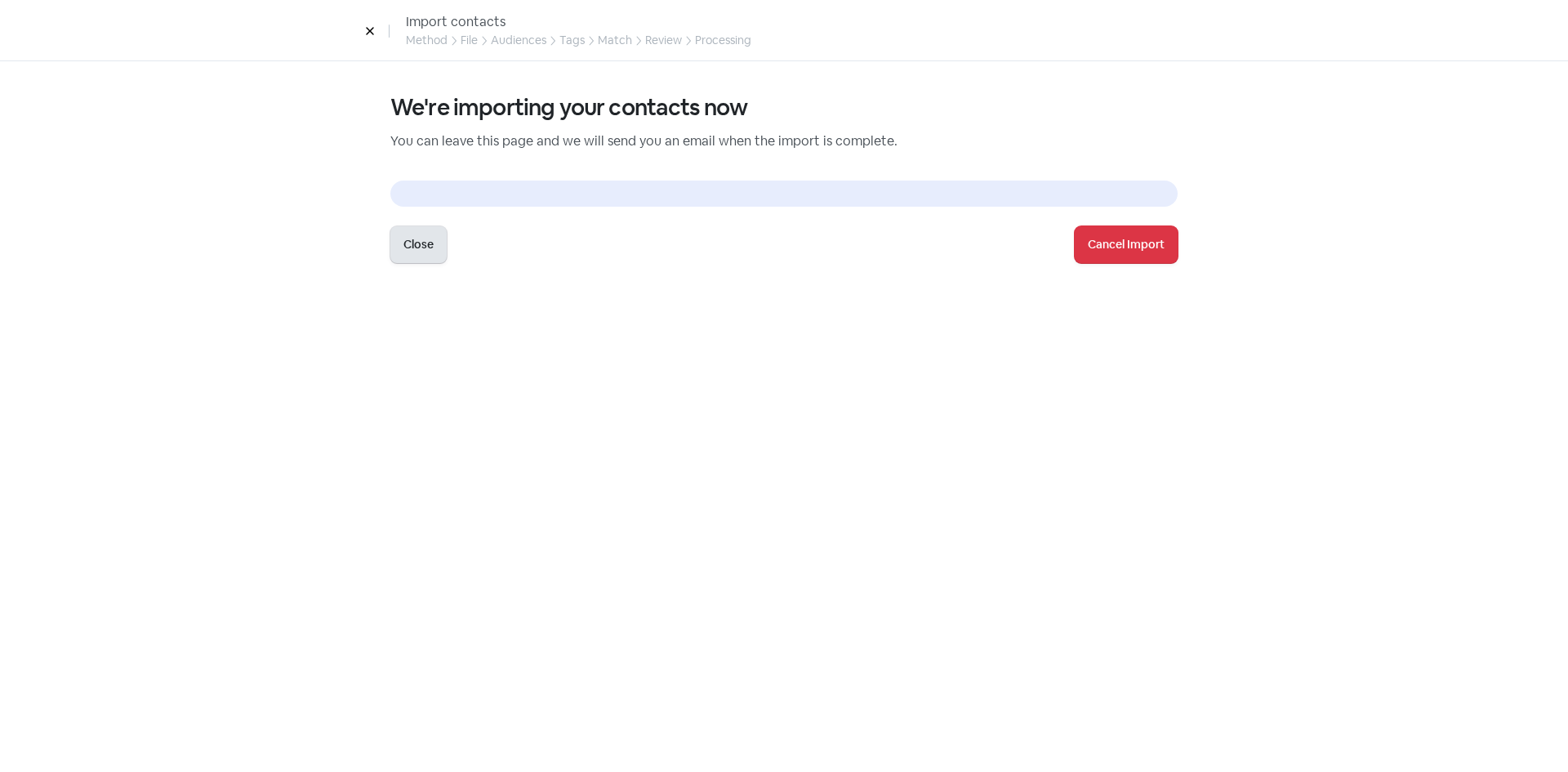
click at [424, 254] on button "Close" at bounding box center [418, 245] width 56 height 36
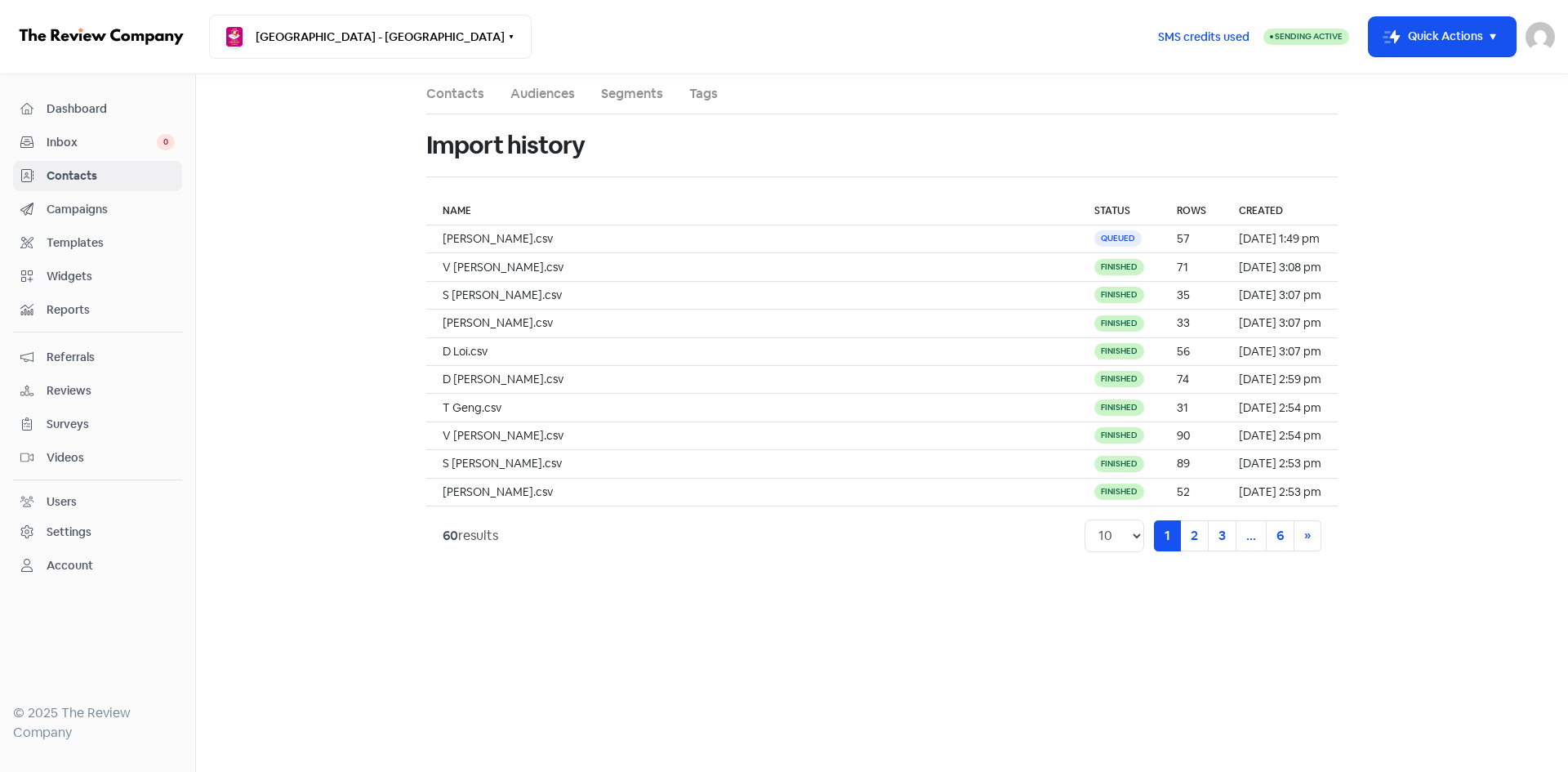
click at [461, 94] on link "Contacts" at bounding box center [455, 94] width 58 height 20
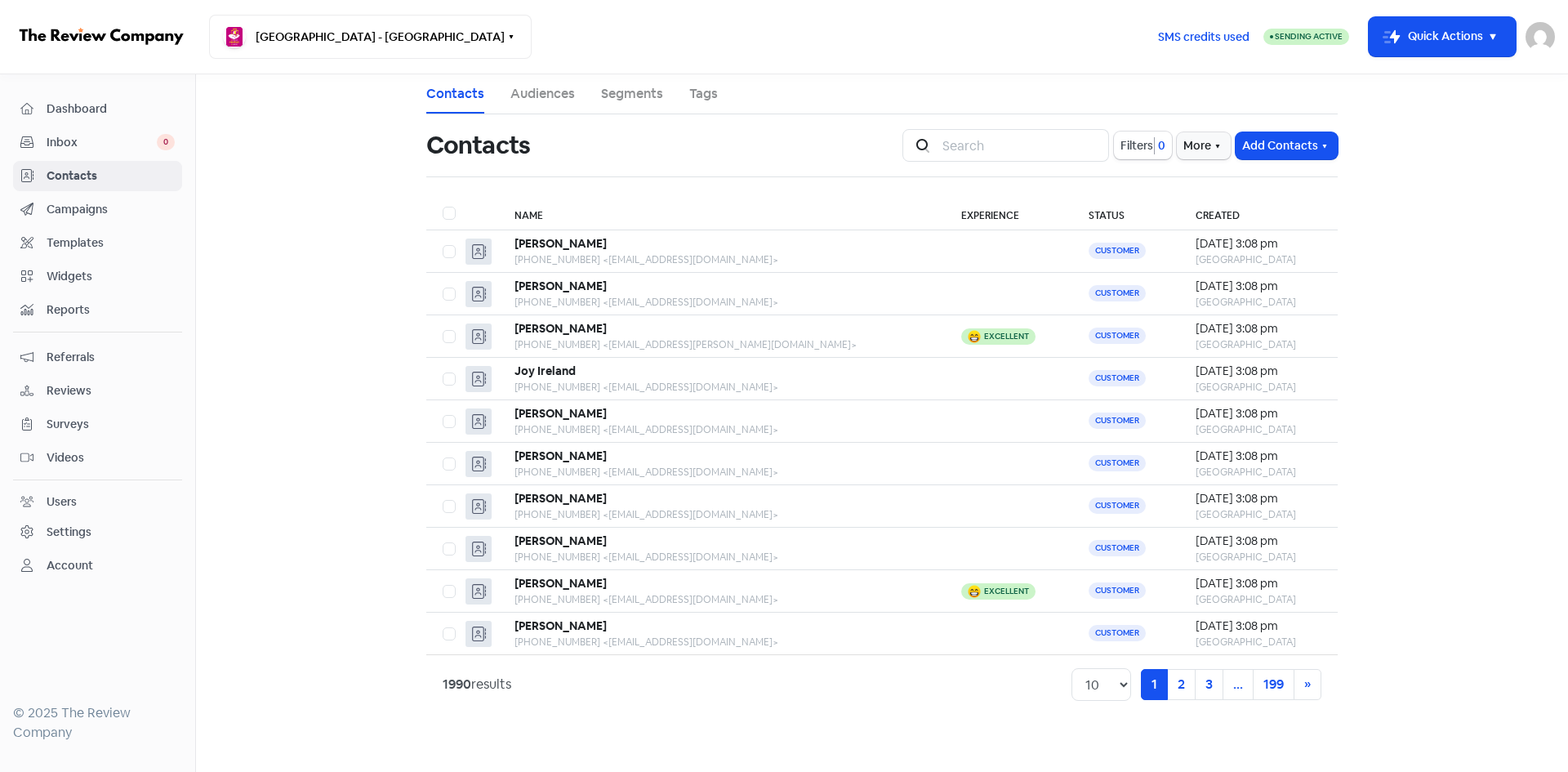
click at [36, 151] on div "Inbox 0" at bounding box center [98, 142] width 154 height 19
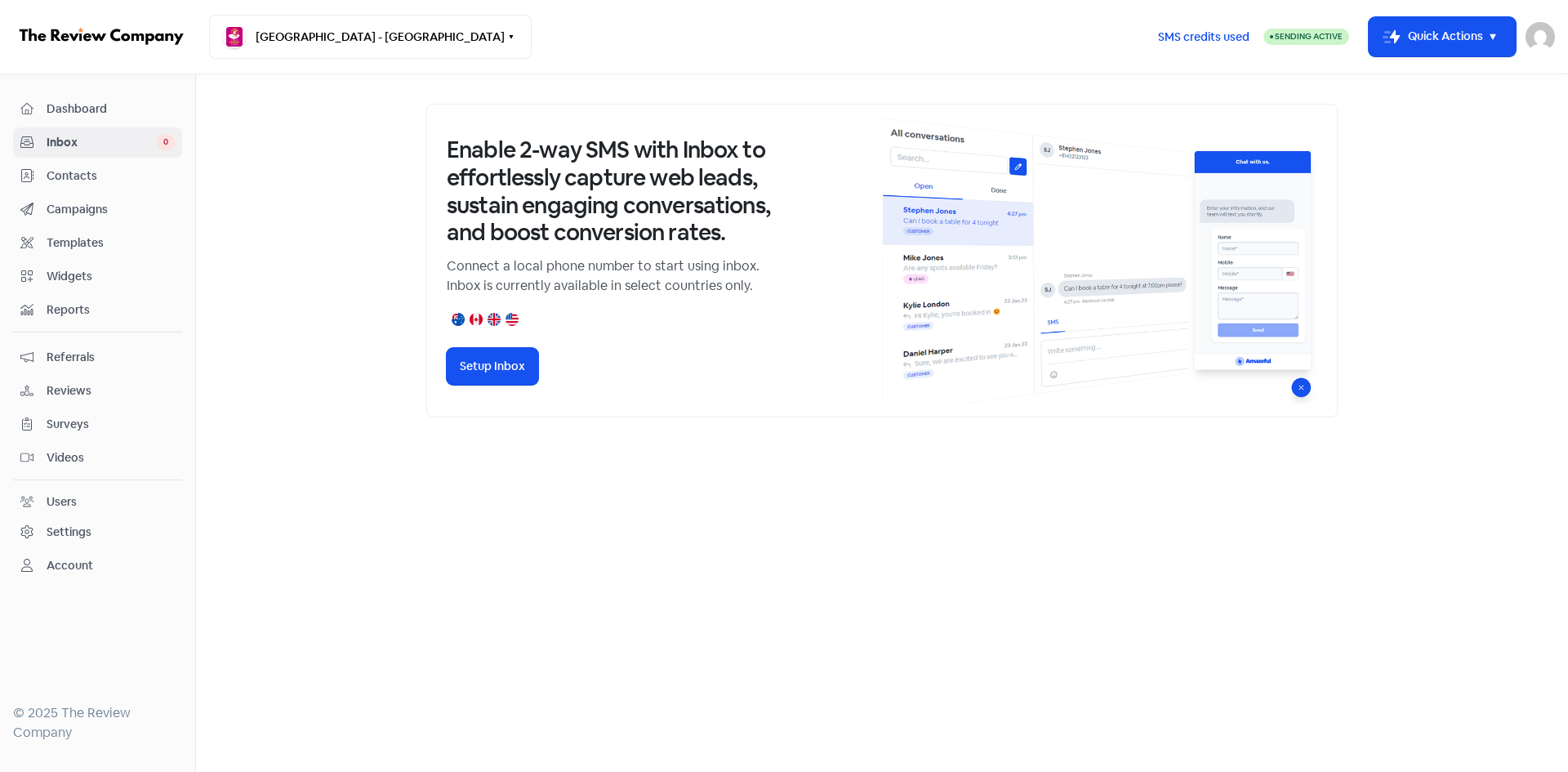
click at [43, 176] on div "Contacts" at bounding box center [98, 176] width 154 height 19
